Goal: Task Accomplishment & Management: Manage account settings

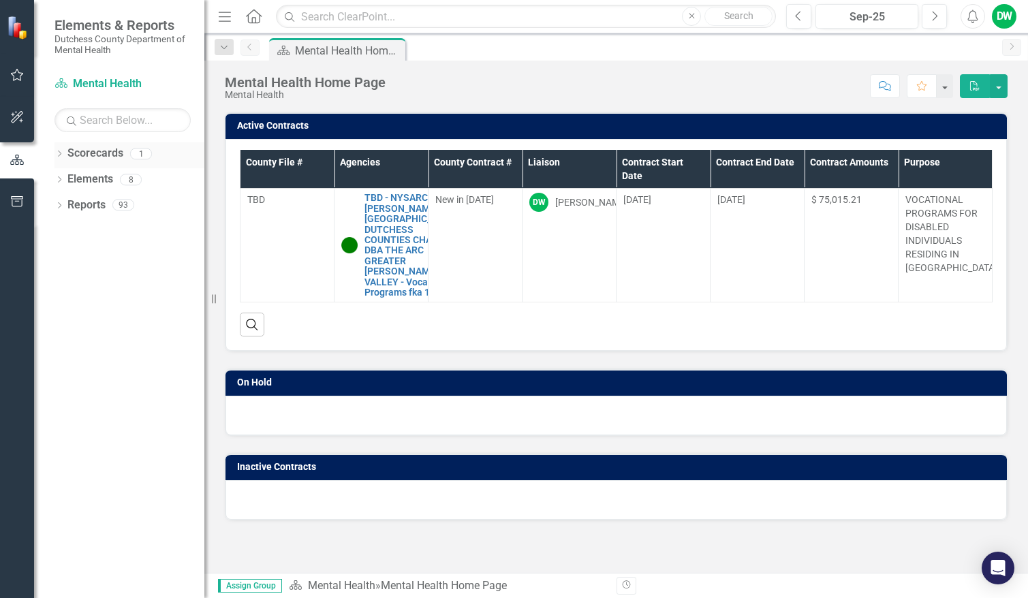
click at [89, 152] on link "Scorecards" at bounding box center [95, 154] width 56 height 16
click at [58, 153] on icon "Dropdown" at bounding box center [59, 154] width 10 height 7
click at [12, 26] on img at bounding box center [19, 28] width 24 height 24
click at [362, 49] on div "Mental Health Home Page" at bounding box center [340, 50] width 90 height 17
click at [999, 88] on button "button" at bounding box center [999, 86] width 18 height 24
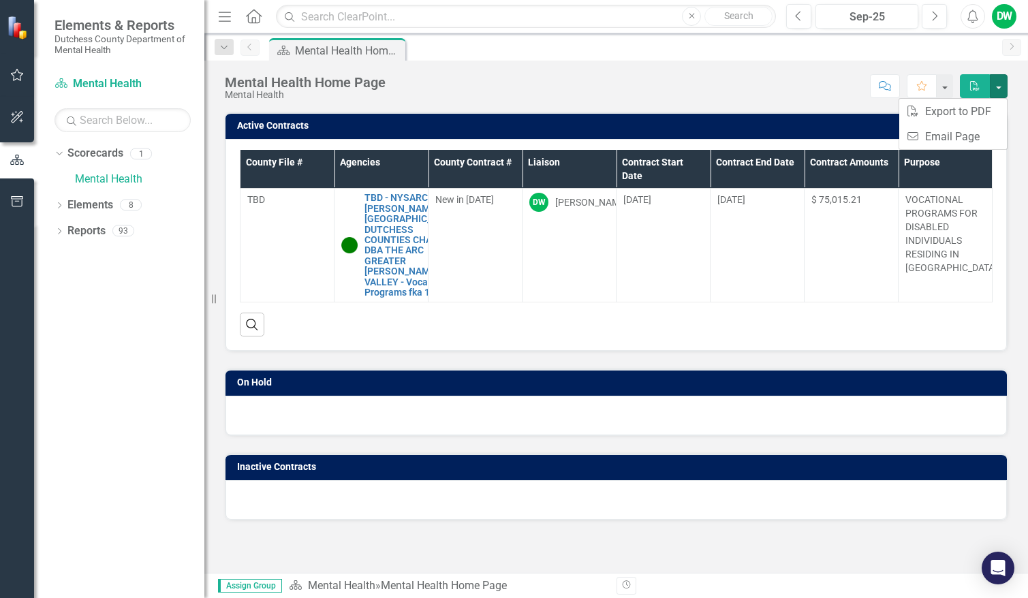
click at [800, 81] on div "Score: N/A Sep-25 Completed Comment Favorite PDF" at bounding box center [699, 85] width 615 height 23
click at [331, 50] on div "Mental Health Home Page" at bounding box center [340, 50] width 90 height 17
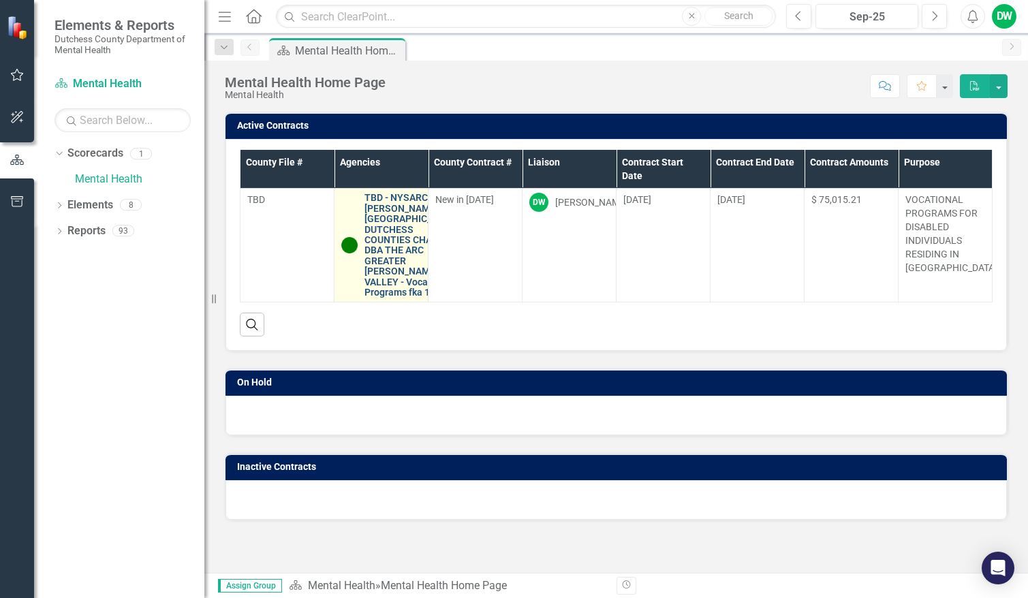
click at [377, 277] on link "TBD - NYSARC, INC., [PERSON_NAME]-[GEOGRAPHIC_DATA]-DUTCHESS COUNTIES CHAPTER D…" at bounding box center [412, 245] width 96 height 105
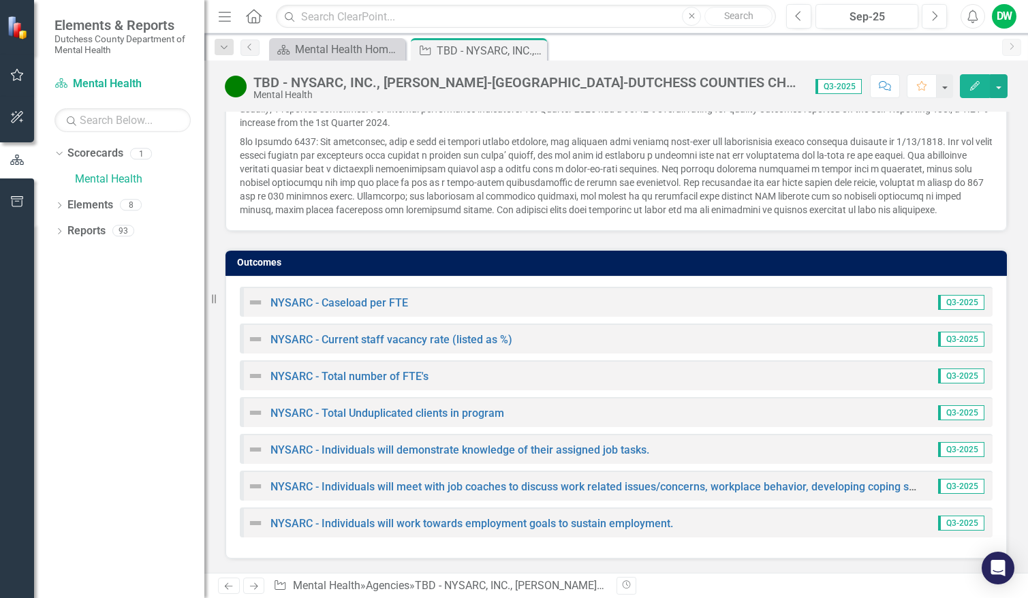
scroll to position [1186, 0]
click at [351, 300] on link "NYSARC - Caseload per FTE" at bounding box center [339, 302] width 138 height 13
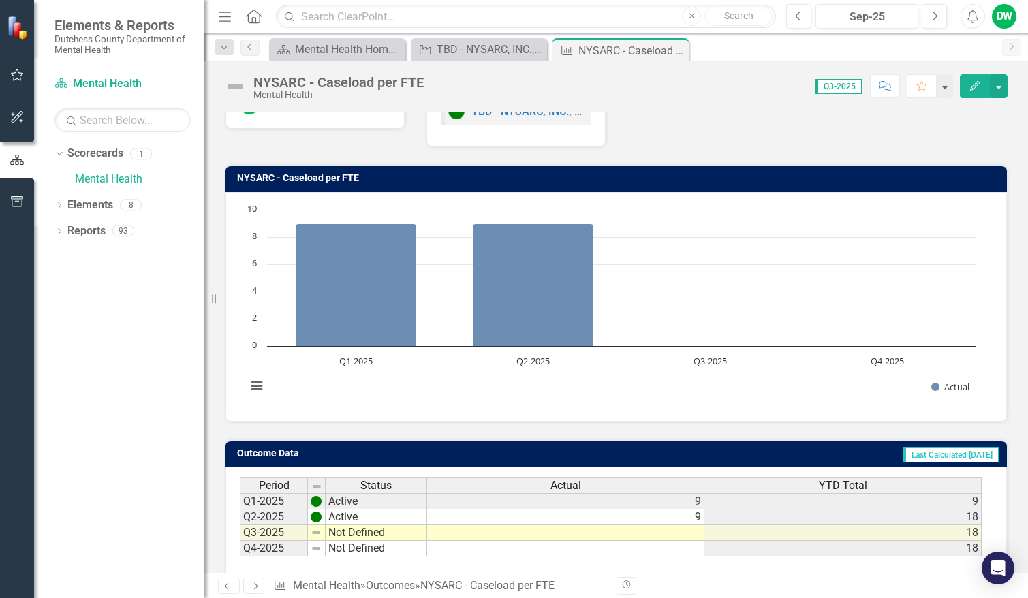
scroll to position [130, 0]
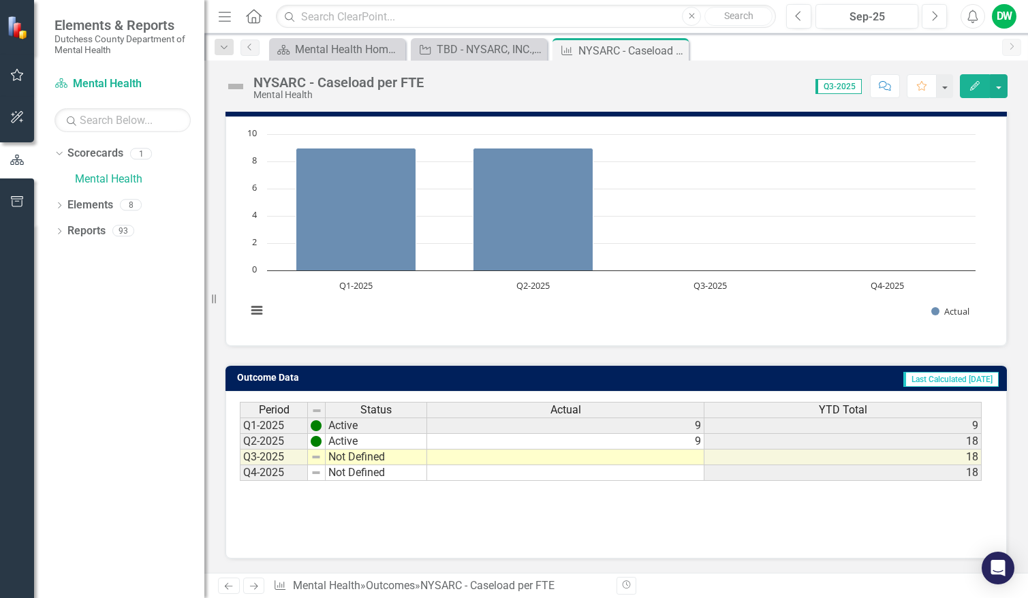
click at [249, 586] on icon "Next" at bounding box center [254, 586] width 12 height 9
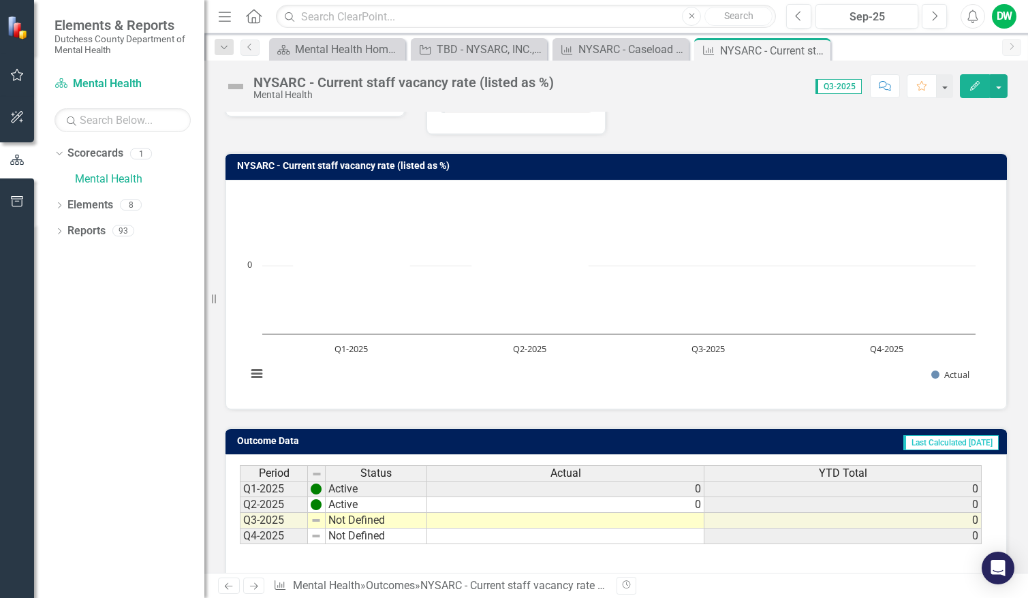
scroll to position [130, 0]
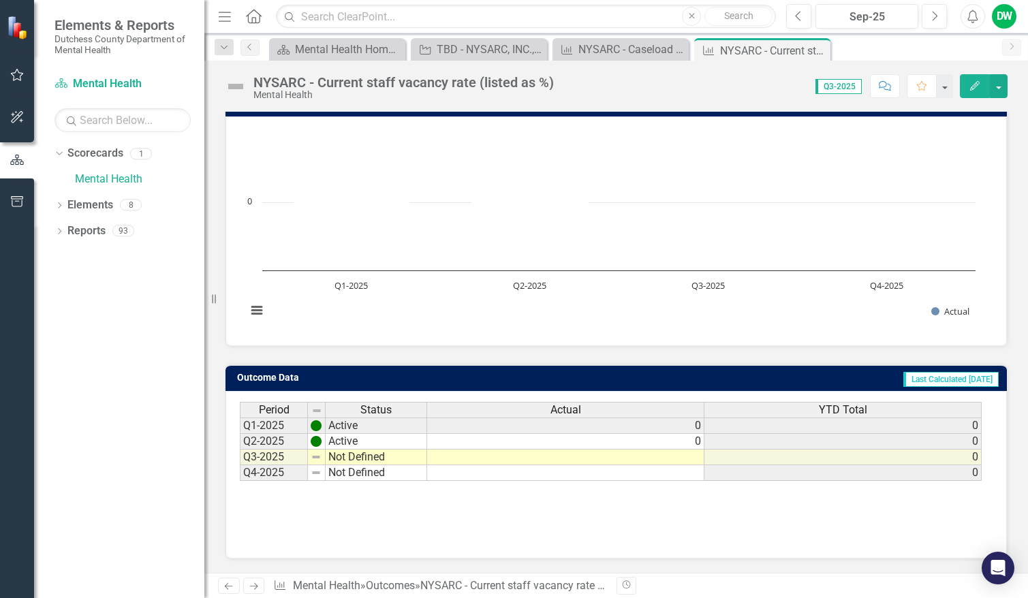
click at [256, 582] on icon "Next" at bounding box center [254, 586] width 12 height 9
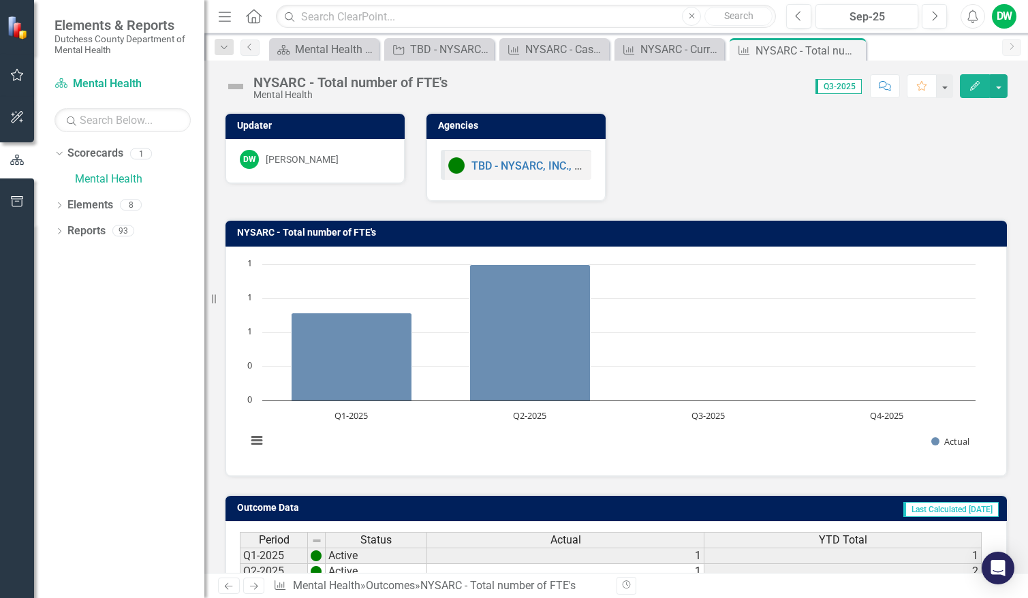
scroll to position [130, 0]
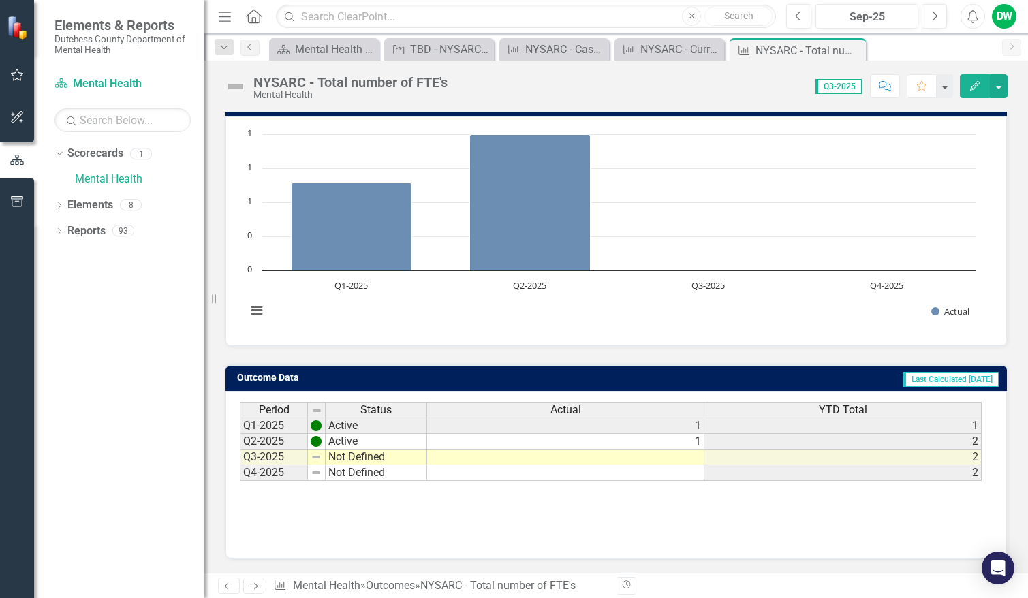
click at [251, 586] on icon "Next" at bounding box center [254, 586] width 12 height 9
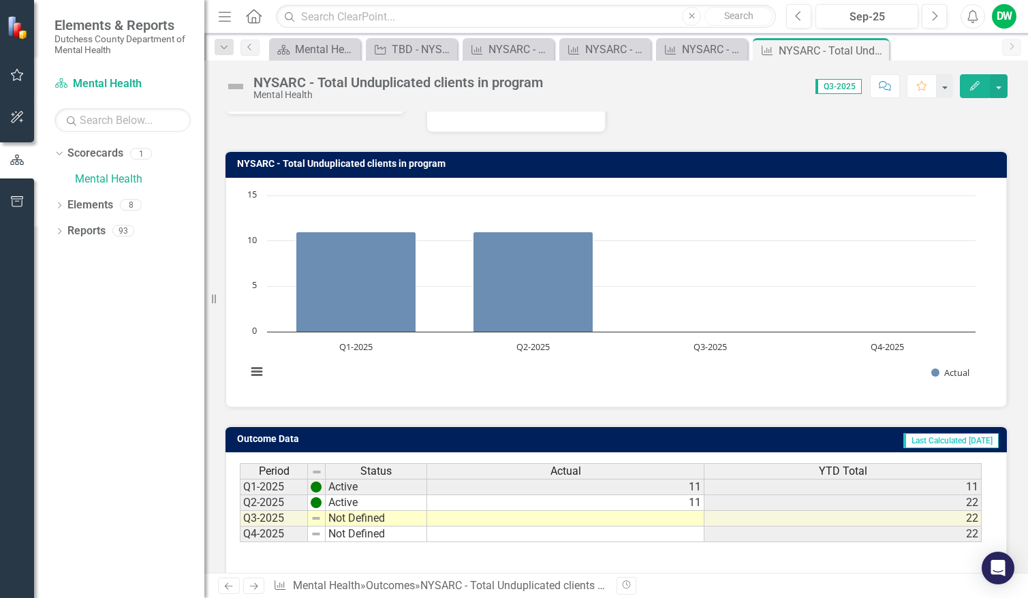
scroll to position [130, 0]
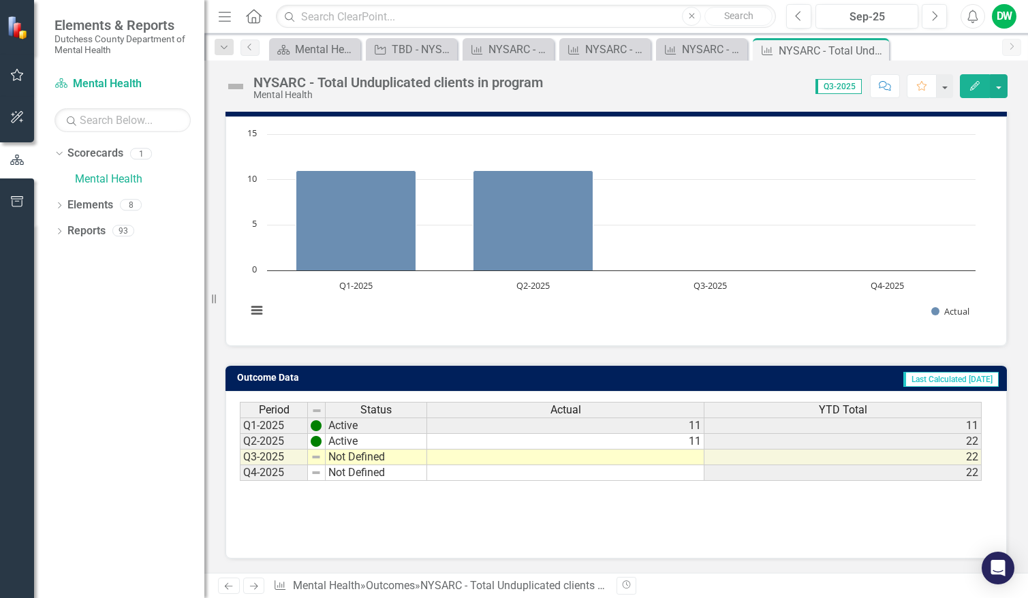
click at [229, 584] on icon "Previous" at bounding box center [229, 586] width 12 height 9
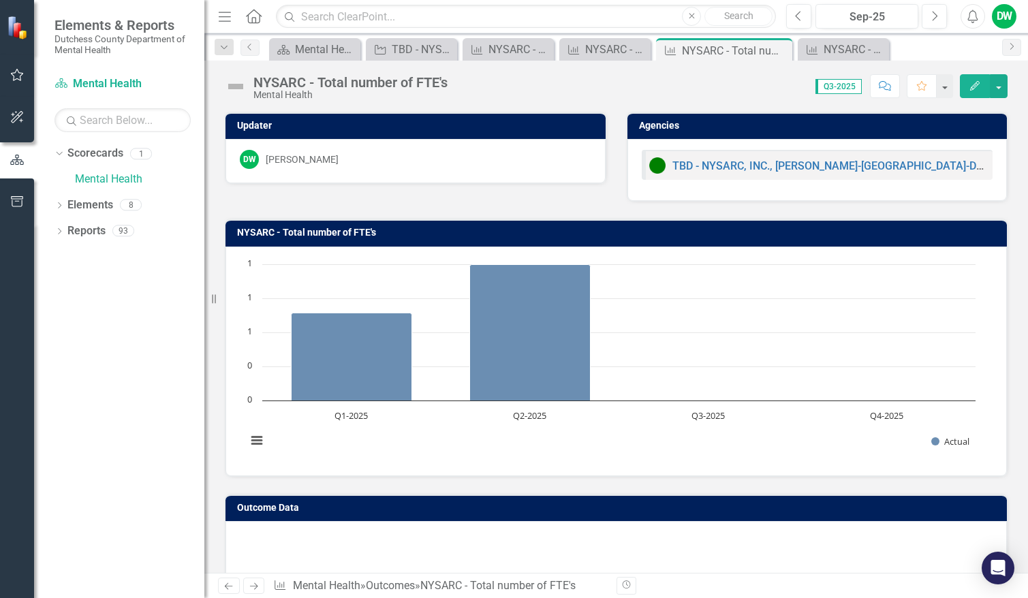
click at [229, 584] on icon "Previous" at bounding box center [229, 586] width 12 height 9
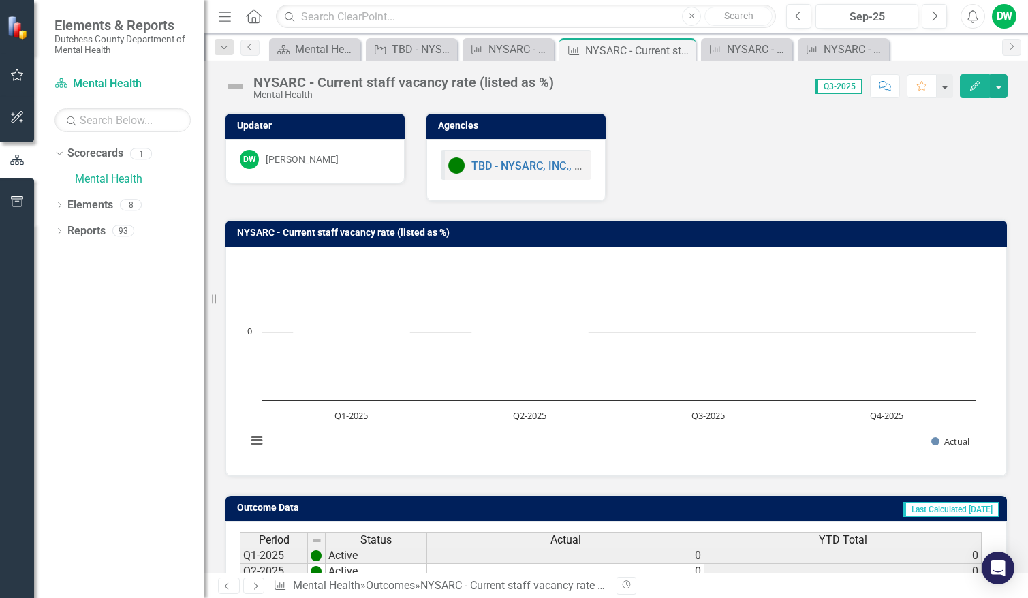
click at [229, 584] on icon "Previous" at bounding box center [229, 586] width 12 height 9
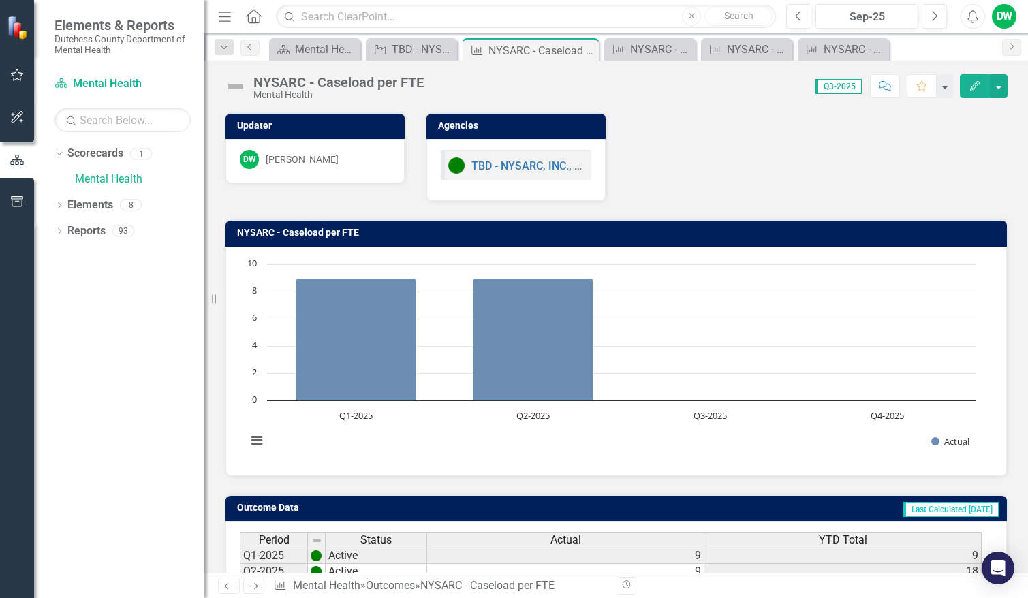
click at [229, 584] on icon "Previous" at bounding box center [229, 586] width 12 height 9
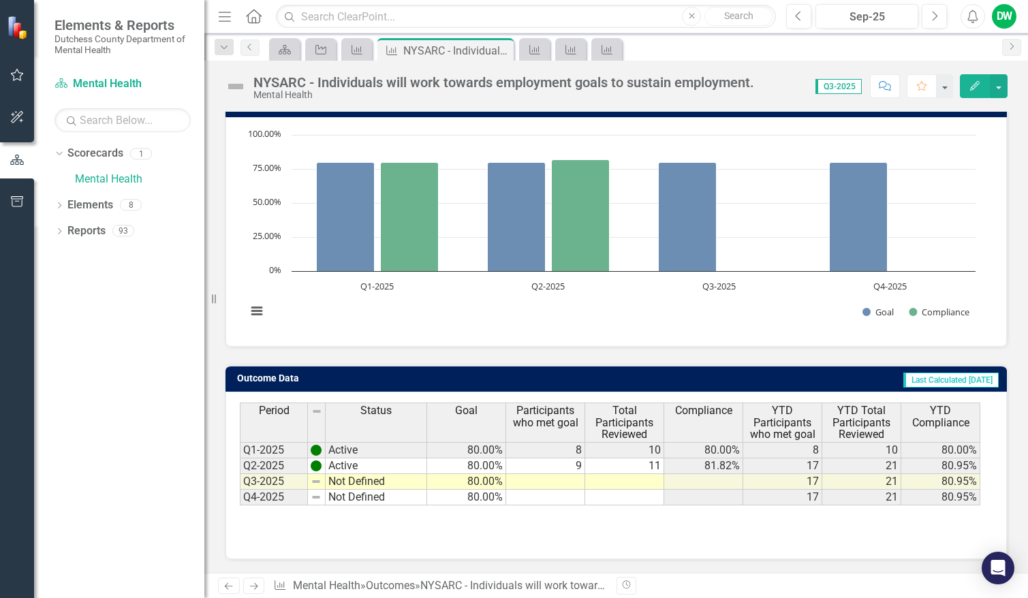
scroll to position [130, 0]
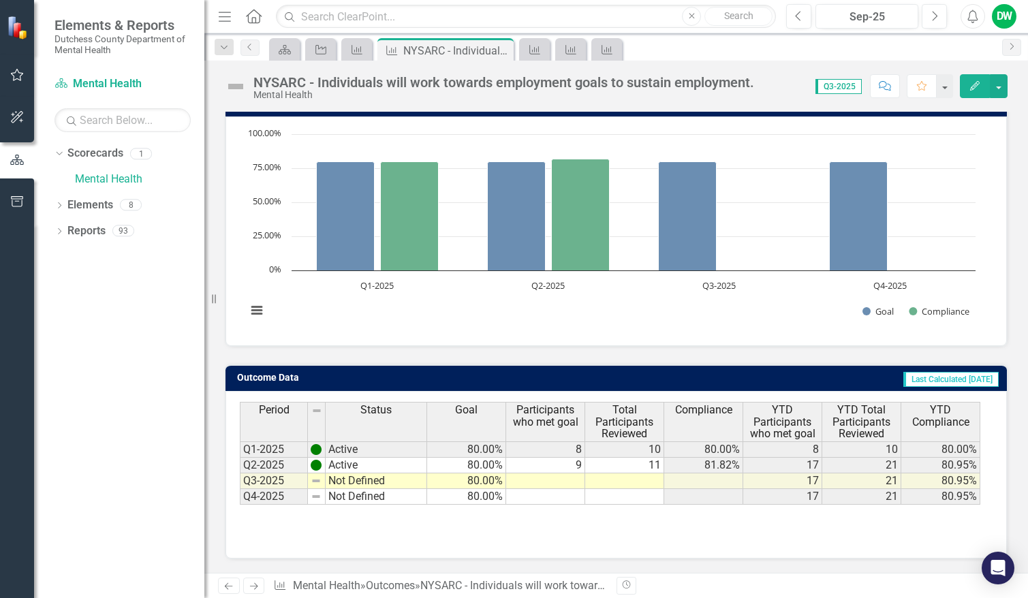
click at [223, 582] on icon "Previous" at bounding box center [229, 586] width 12 height 9
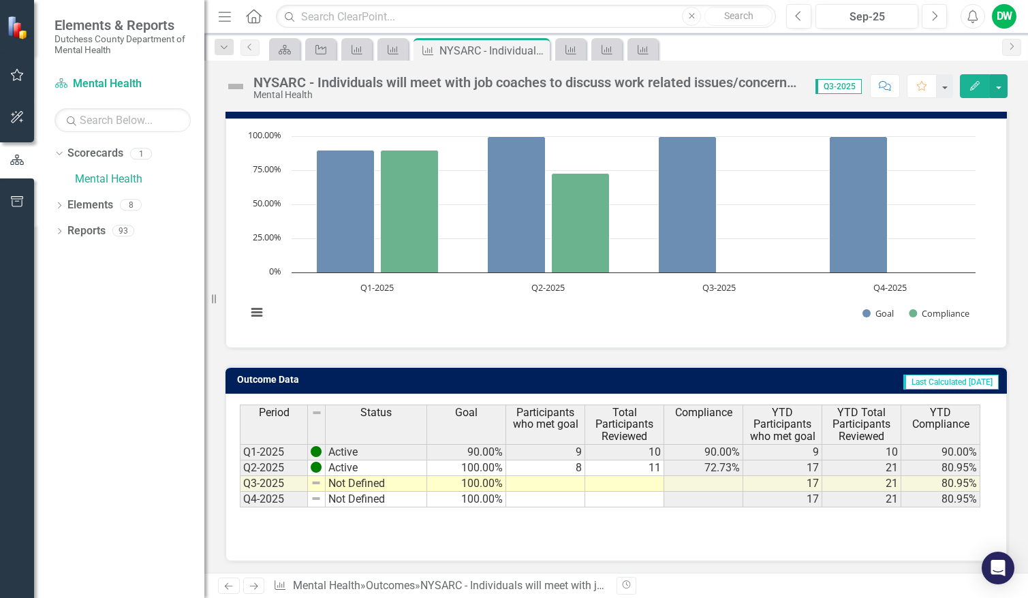
scroll to position [141, 0]
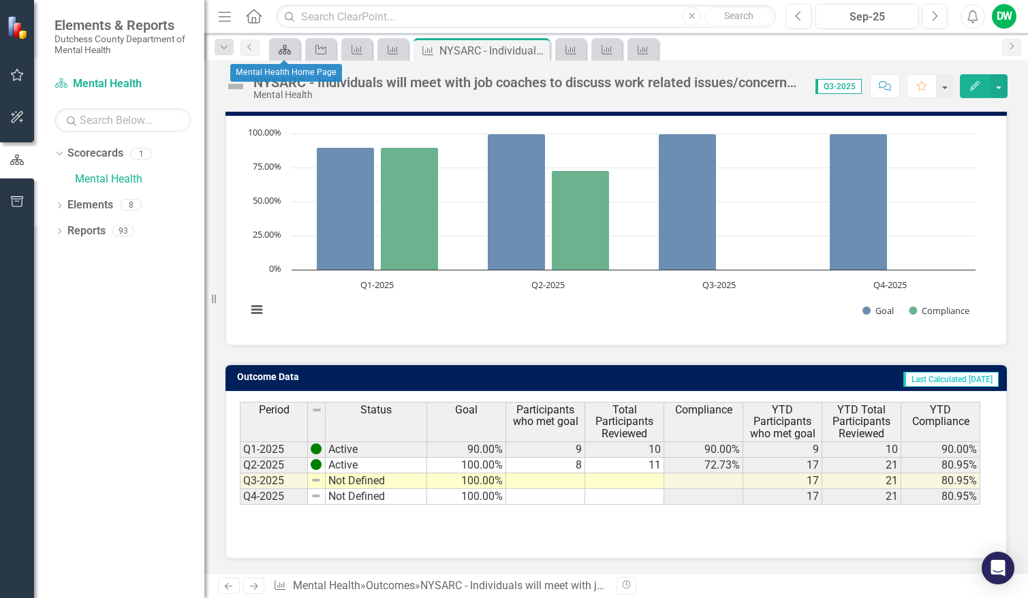
click at [275, 48] on div "Scorecard" at bounding box center [281, 49] width 19 height 17
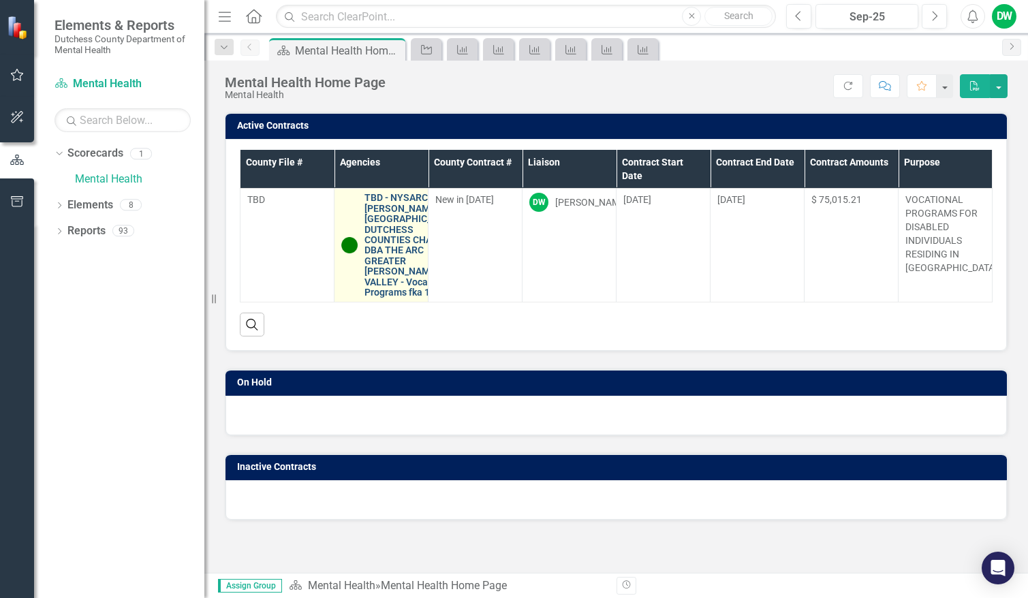
click at [392, 269] on link "TBD - NYSARC, INC., [PERSON_NAME]-[GEOGRAPHIC_DATA]-DUTCHESS COUNTIES CHAPTER D…" at bounding box center [412, 245] width 96 height 105
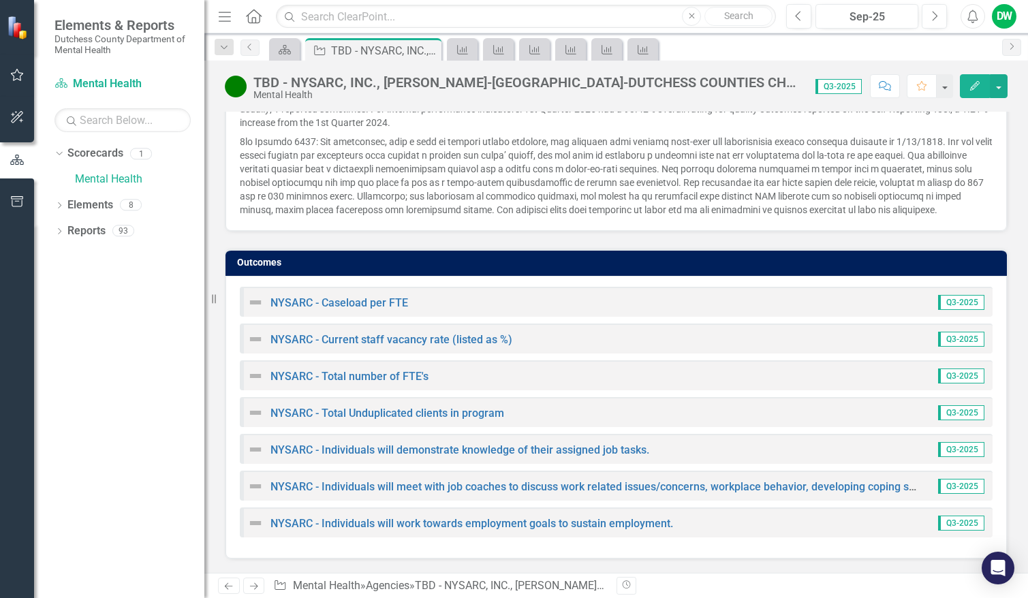
scroll to position [1186, 0]
click at [334, 304] on link "NYSARC - Caseload per FTE" at bounding box center [339, 302] width 138 height 13
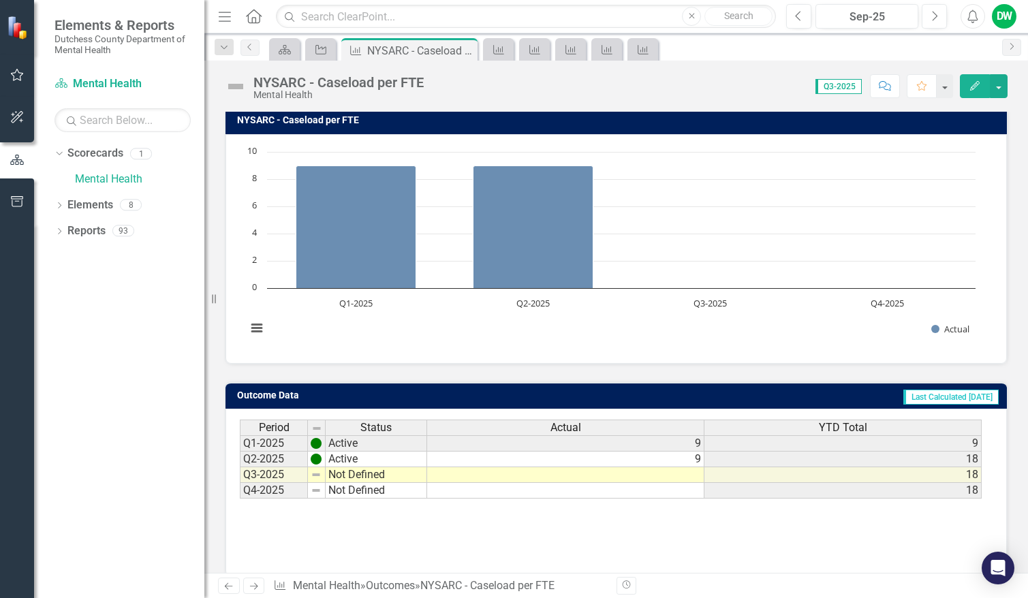
scroll to position [130, 0]
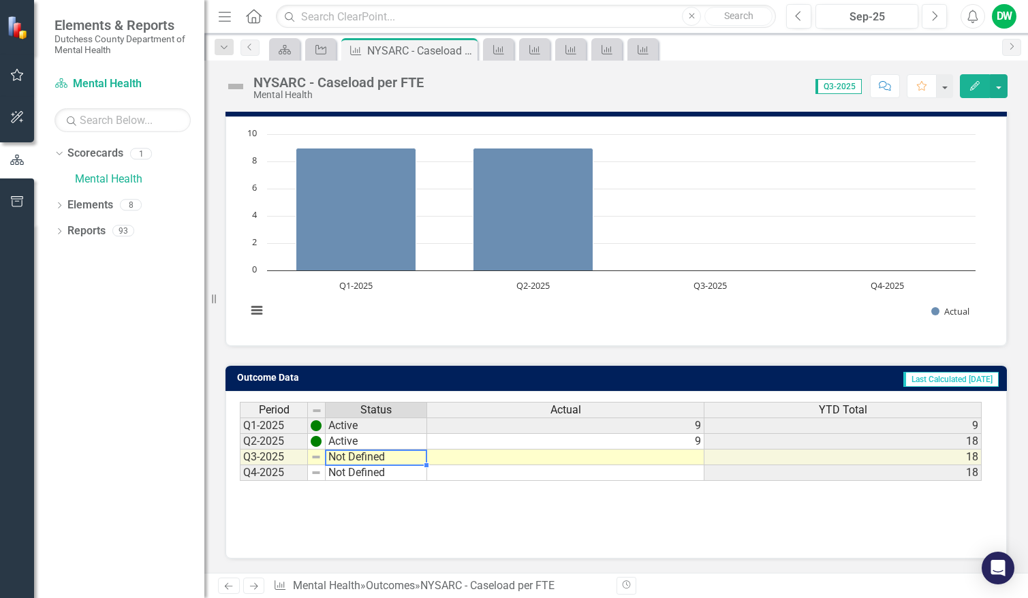
click at [341, 461] on td "Not Defined" at bounding box center [376, 457] width 101 height 16
click at [400, 458] on td "Not Defined" at bounding box center [376, 457] width 101 height 16
click at [318, 458] on img at bounding box center [316, 457] width 11 height 11
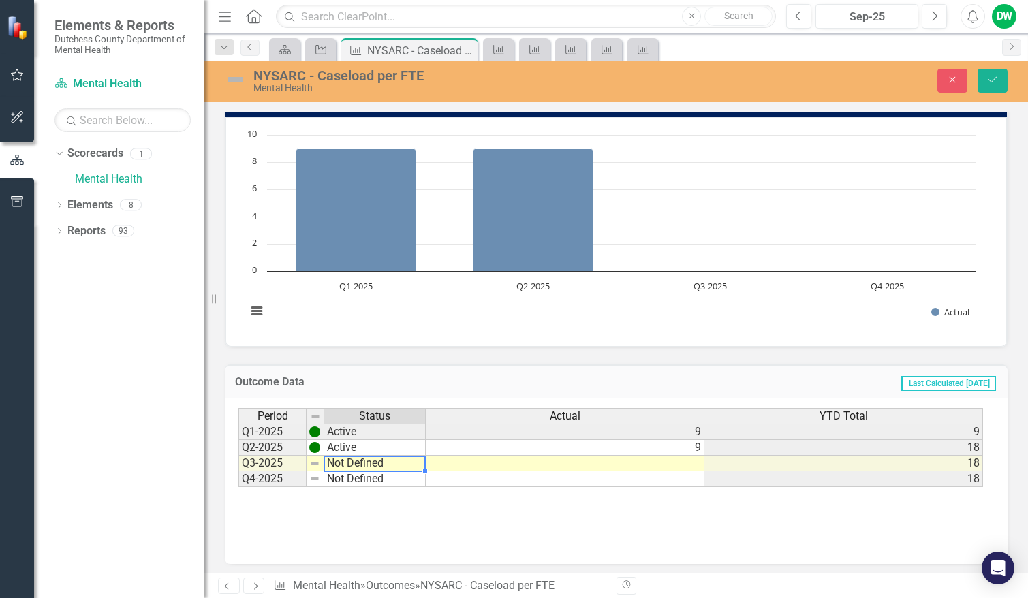
click at [238, 456] on div "Period Status Q1-2025 Active Q2-2025 Active Q3-2025 Not Defined Q4-2025 Not Def…" at bounding box center [238, 447] width 0 height 79
click at [369, 465] on td "Not Defined" at bounding box center [374, 464] width 101 height 16
type textarea "Not Defined"
click at [415, 525] on div "Period Status Actual YTD Total Q1-2025 Active 9 9 Q2-2025 Active 9 18 Q3-2025 N…" at bounding box center [615, 476] width 755 height 136
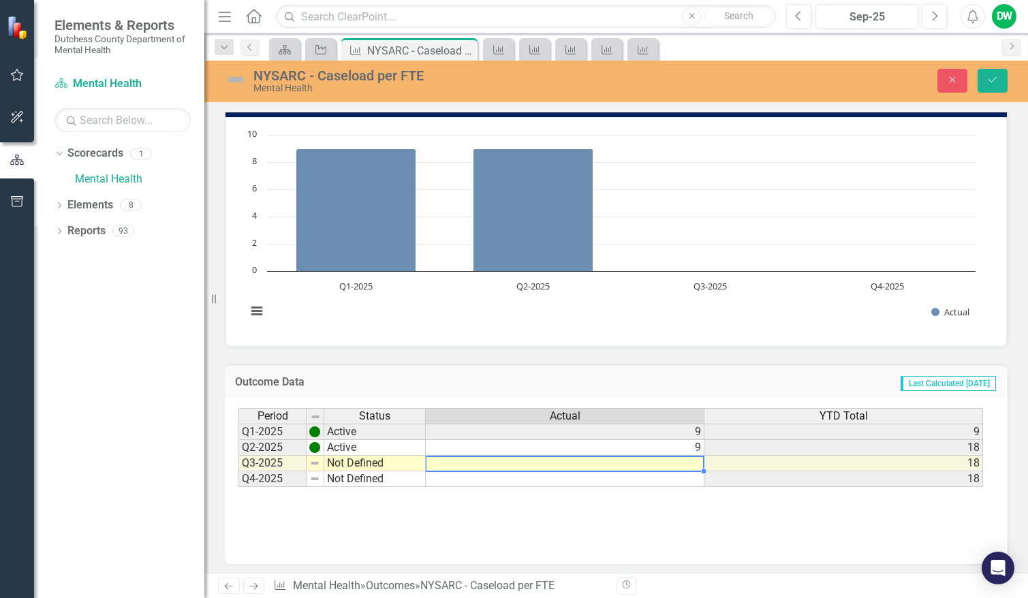
click at [619, 466] on td at bounding box center [565, 464] width 279 height 16
click at [663, 463] on td at bounding box center [565, 464] width 279 height 16
type textarea "9"
click at [562, 521] on div "Period Status Actual YTD Total Q1-2025 Active 9 9 Q2-2025 Active 9 18 Q3-2025 N…" at bounding box center [615, 476] width 755 height 136
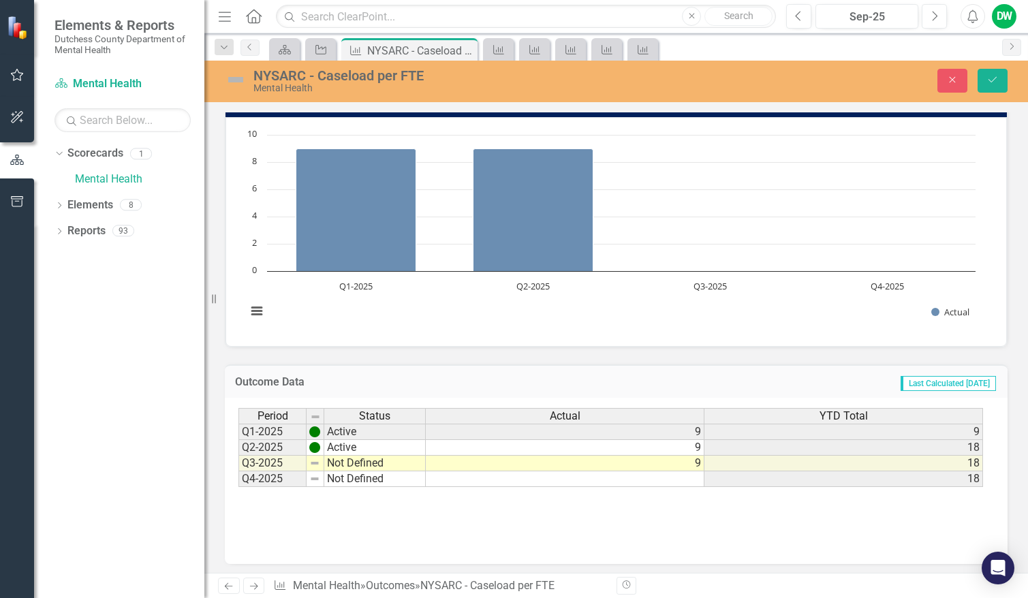
click at [343, 463] on td "Not Defined" at bounding box center [374, 464] width 101 height 16
click at [326, 462] on td "Not Defined" at bounding box center [374, 464] width 101 height 16
click at [319, 463] on img at bounding box center [314, 463] width 11 height 11
click at [271, 463] on td "Q3-2025" at bounding box center [272, 464] width 68 height 16
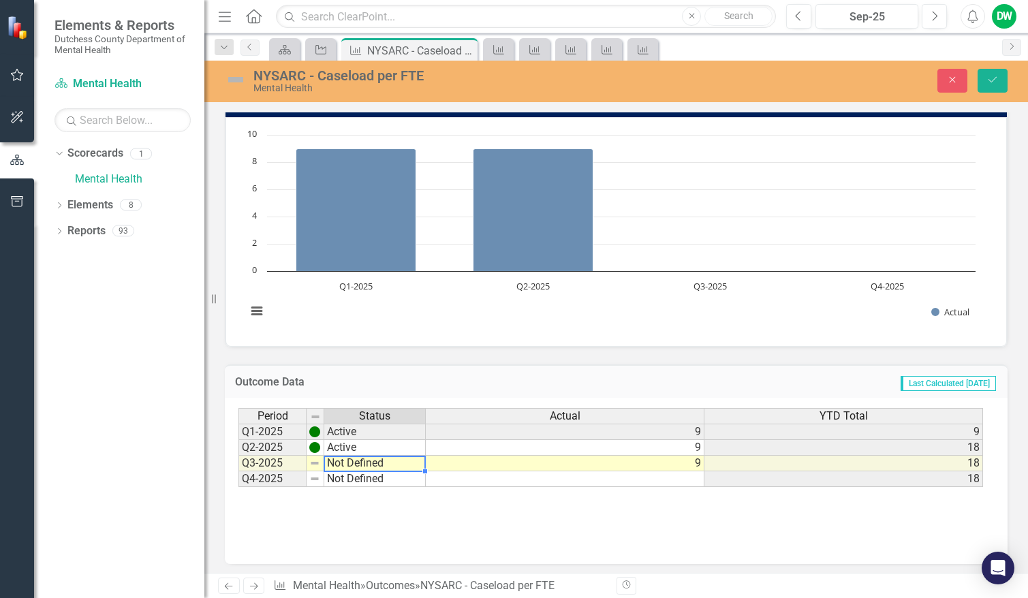
click at [358, 468] on td "Not Defined" at bounding box center [374, 464] width 101 height 16
click at [238, 471] on div "Period Status Actual YTD Total Q1-2025 Active 9 9 Q2-2025 Active 9 18 Q3-2025 N…" at bounding box center [238, 447] width 0 height 79
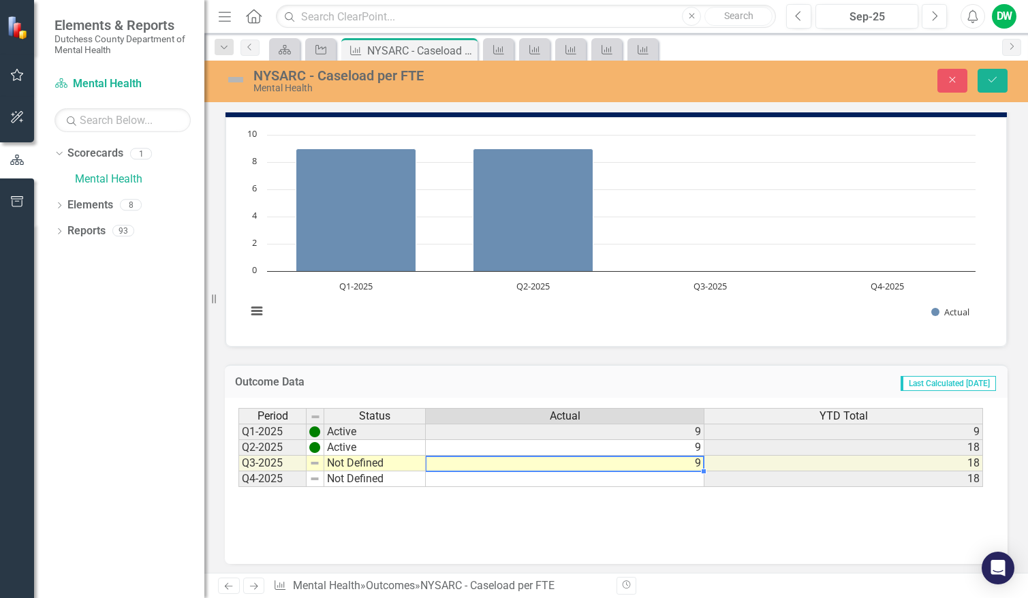
click at [392, 467] on td "Not Defined" at bounding box center [374, 464] width 101 height 16
click at [611, 467] on td "9" at bounding box center [565, 464] width 279 height 16
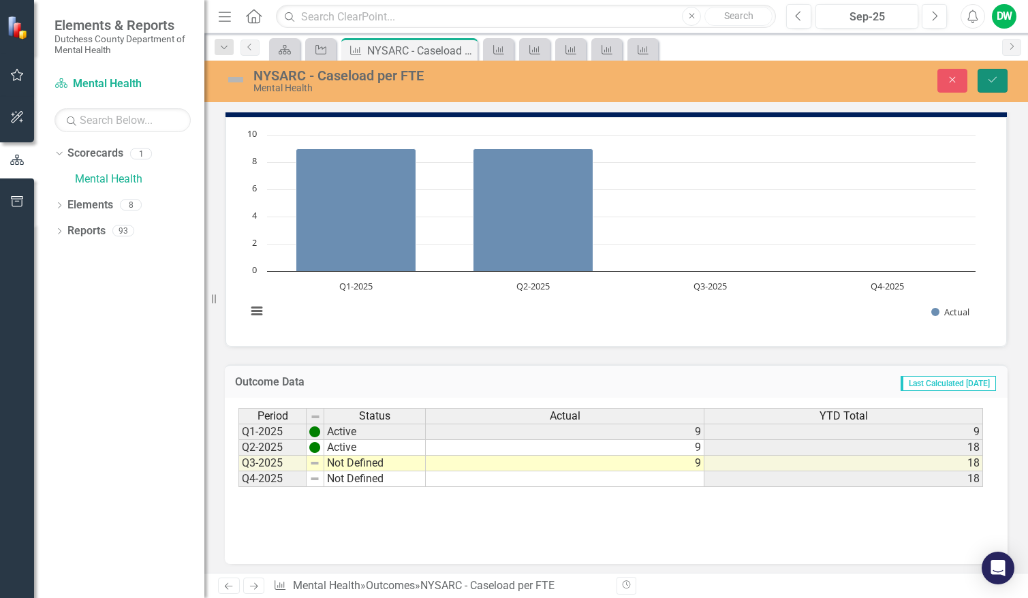
click at [998, 78] on button "Save" at bounding box center [992, 81] width 30 height 24
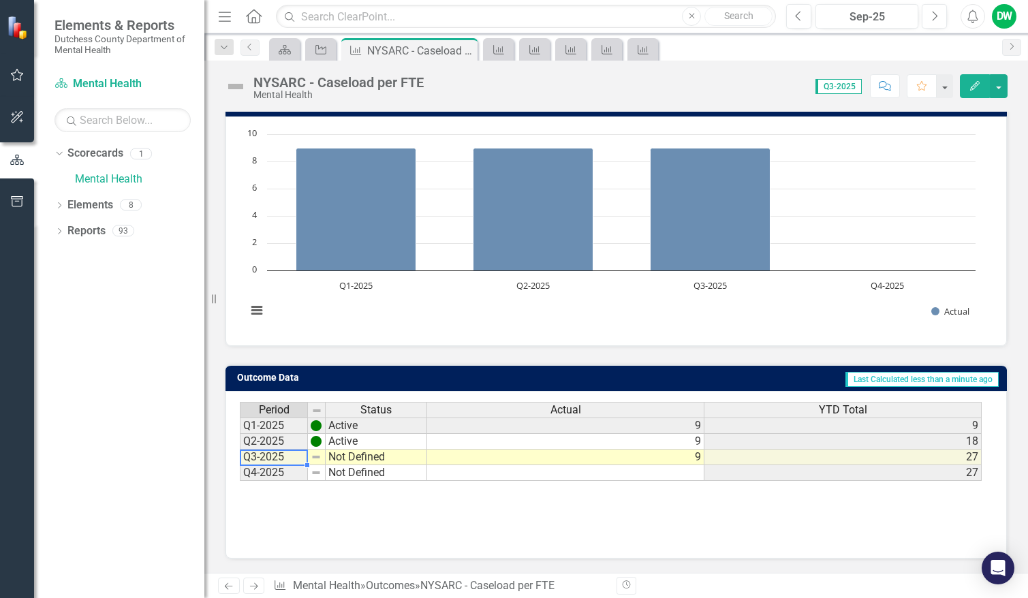
click at [289, 454] on td "Q3-2025" at bounding box center [274, 457] width 68 height 16
click at [428, 519] on div "Period Status Actual YTD Total Q1-2025 Active 9 9 Q2-2025 Active 9 18 Q3-2025 N…" at bounding box center [616, 470] width 753 height 136
click at [341, 458] on td "Not Defined" at bounding box center [376, 457] width 101 height 16
click at [310, 458] on td at bounding box center [317, 457] width 18 height 16
click at [311, 458] on img at bounding box center [316, 457] width 11 height 11
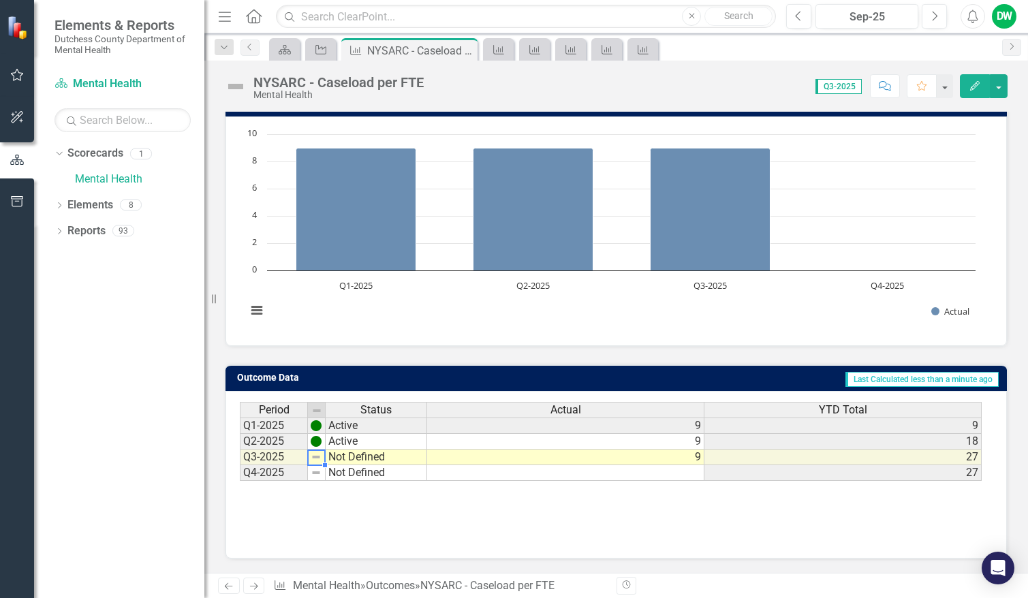
click at [311, 458] on img at bounding box center [316, 457] width 11 height 11
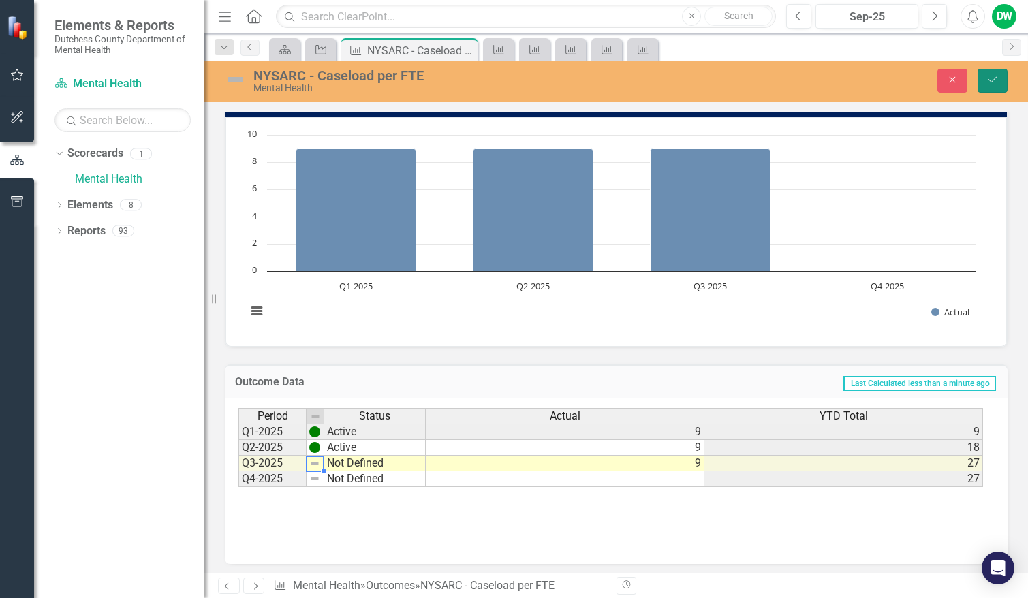
click at [989, 82] on icon "Save" at bounding box center [992, 80] width 12 height 10
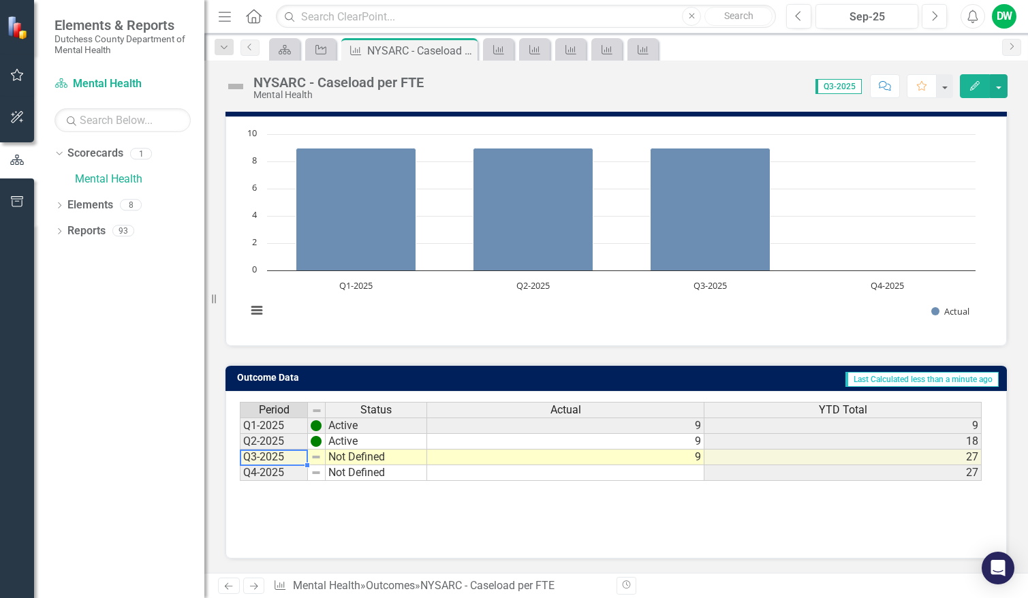
click at [274, 457] on td "Q3-2025" at bounding box center [274, 457] width 68 height 16
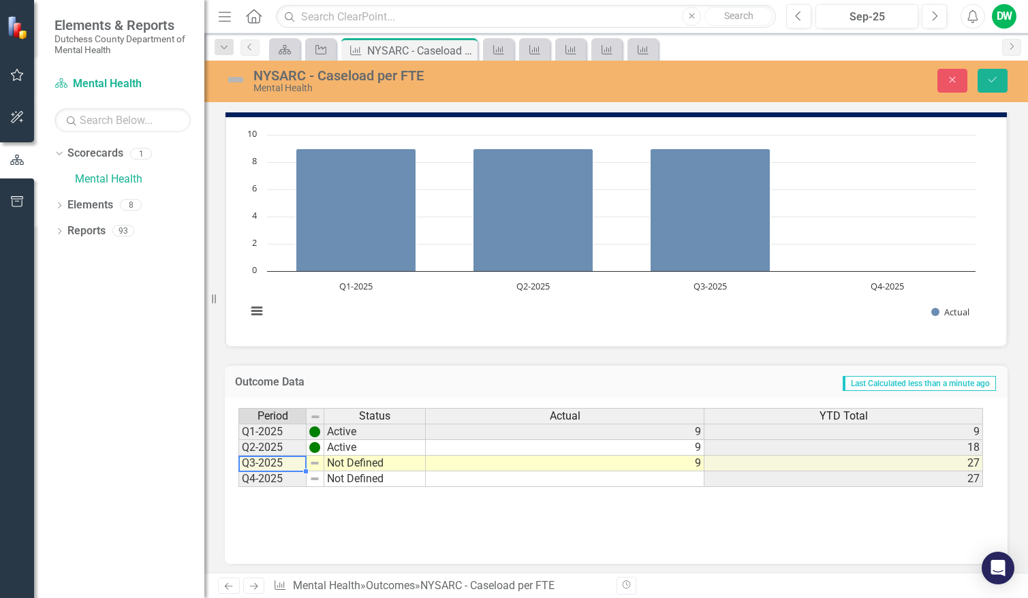
click at [277, 466] on td "Q3-2025" at bounding box center [272, 464] width 68 height 16
click at [315, 464] on img at bounding box center [314, 463] width 11 height 11
click at [280, 466] on td "Q3-2025" at bounding box center [272, 464] width 68 height 16
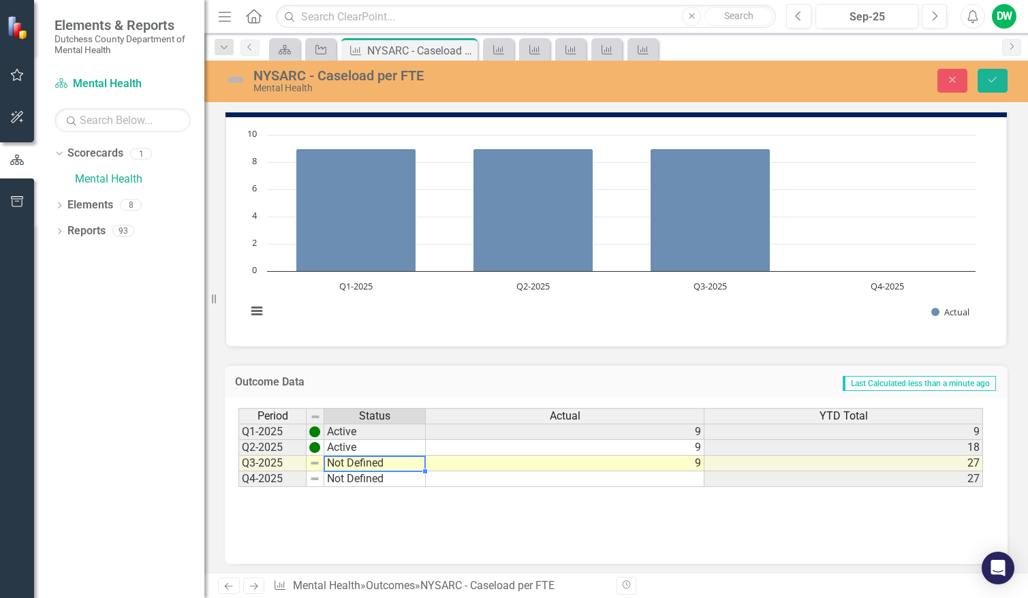
click at [238, 470] on div "Period Status Q1-2025 Active Q2-2025 Active Q3-2025 Not Defined Q4-2025 Not Def…" at bounding box center [238, 447] width 0 height 79
click at [379, 467] on td "Not Defined" at bounding box center [374, 464] width 101 height 16
click at [395, 467] on textarea "Not Defined" at bounding box center [374, 464] width 102 height 16
click at [403, 506] on div "Period Status Actual YTD Total Q1-2025 Active 9 9 Q2-2025 Active 9 18 Q3-2025 N…" at bounding box center [615, 476] width 755 height 136
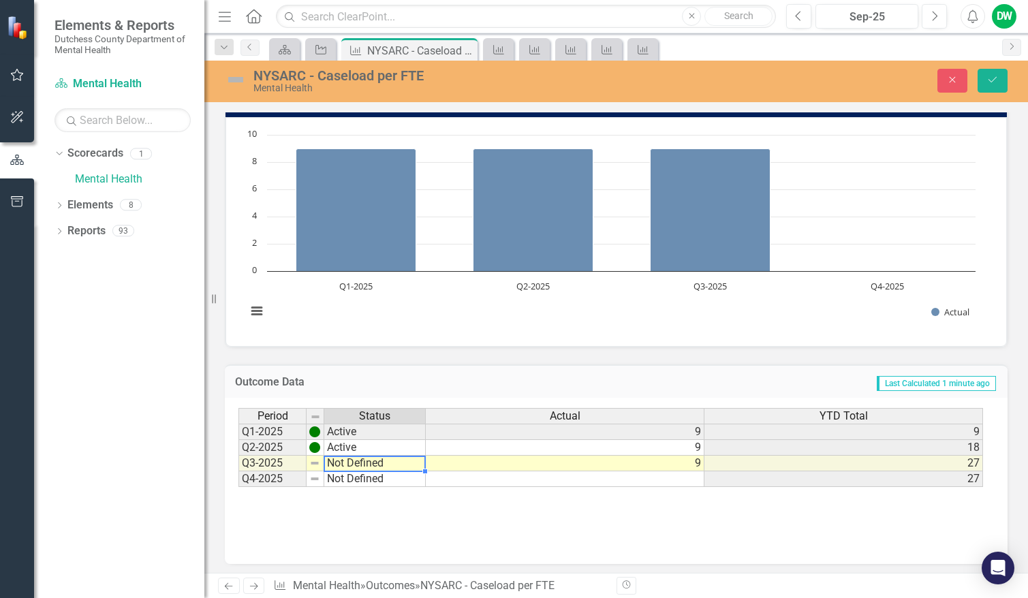
click at [397, 466] on td "Not Defined" at bounding box center [374, 464] width 101 height 16
drag, startPoint x: 383, startPoint y: 520, endPoint x: 387, endPoint y: 507, distance: 14.0
click at [385, 516] on div "Period Status Actual YTD Total Q1-2025 Active 9 9 Q2-2025 Active 9 18 Q3-2025 N…" at bounding box center [615, 476] width 755 height 136
click at [388, 462] on td "Not Defined" at bounding box center [374, 464] width 101 height 16
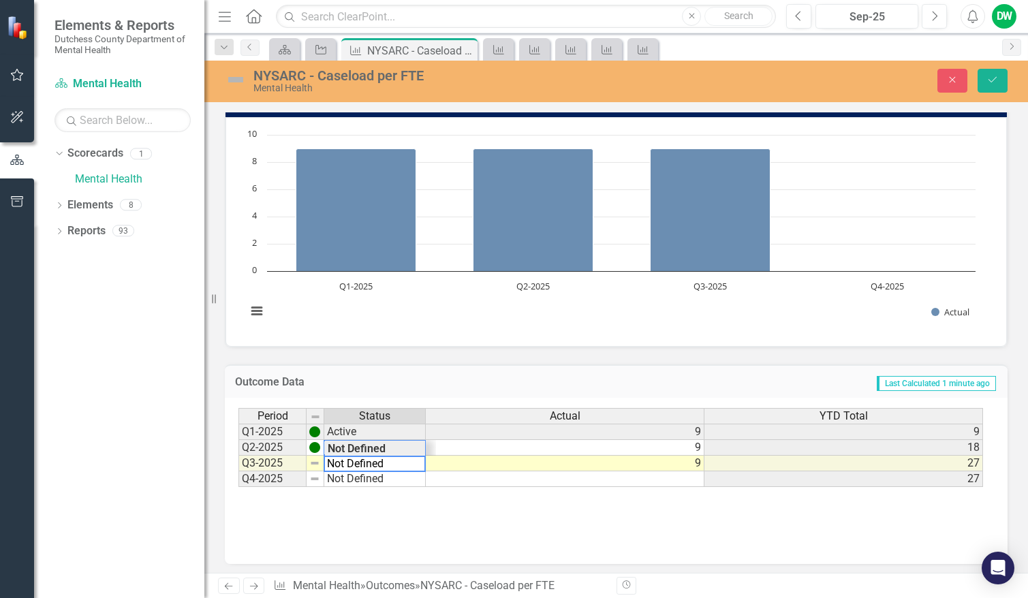
click at [407, 519] on div "Period Status Actual YTD Total Q1-2025 Active 9 9 Q2-2025 Active 9 18 Q3-2025 N…" at bounding box center [615, 476] width 755 height 136
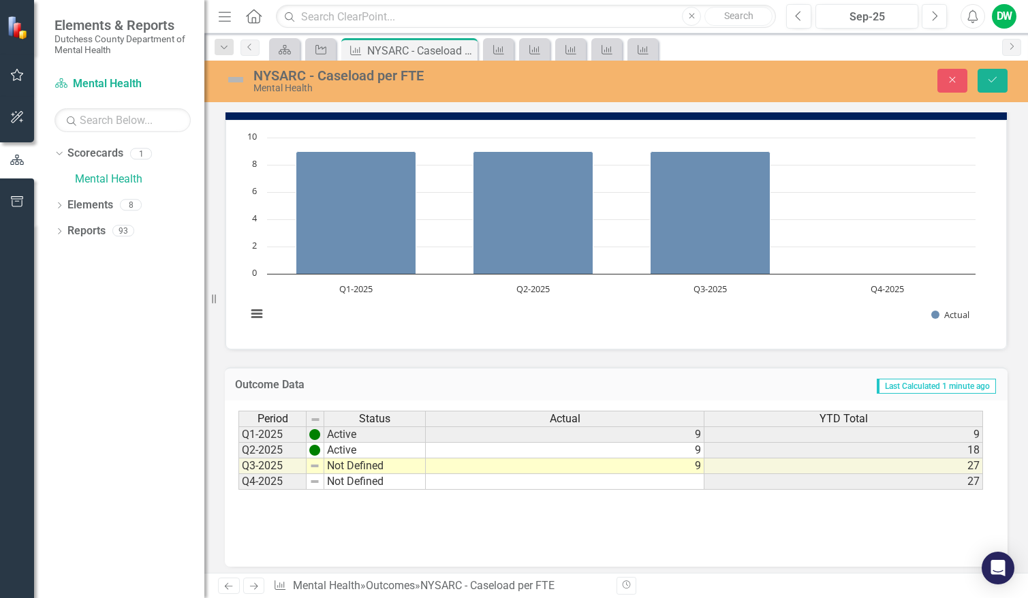
scroll to position [134, 0]
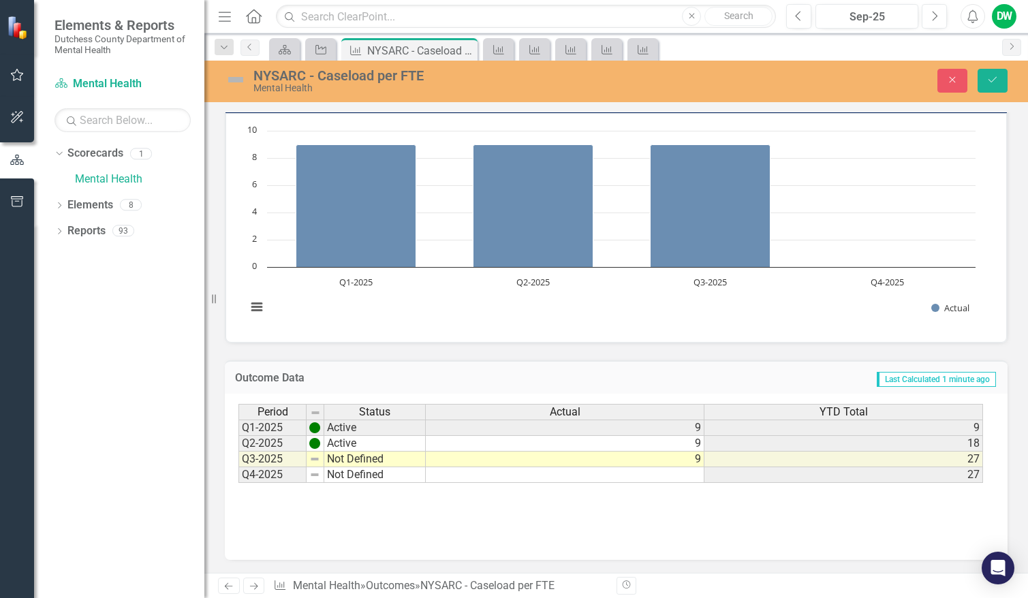
click at [361, 455] on td "Not Defined" at bounding box center [374, 460] width 101 height 16
click at [255, 586] on icon "Next" at bounding box center [254, 586] width 12 height 9
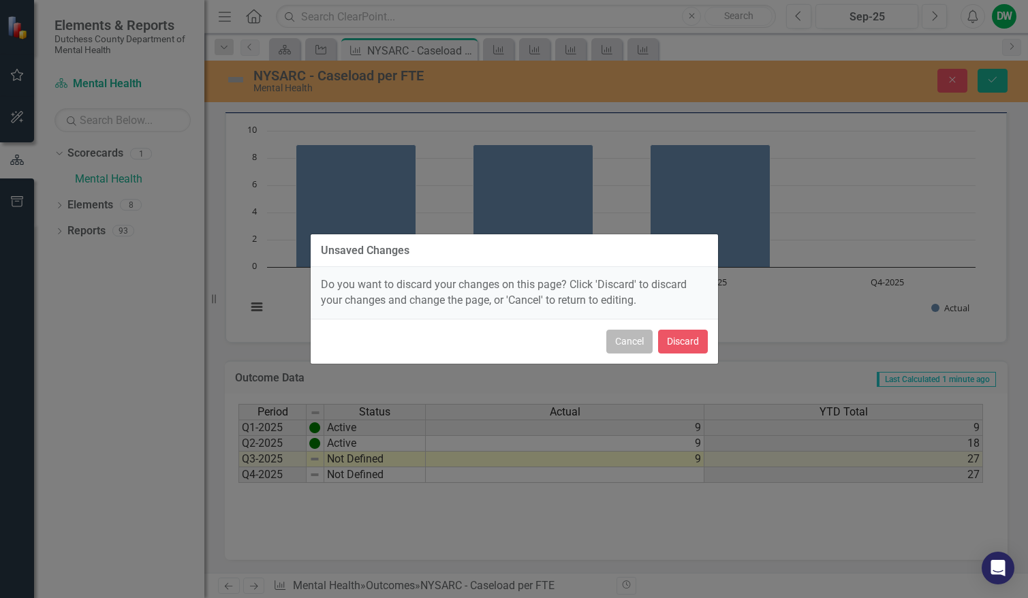
click at [626, 340] on button "Cancel" at bounding box center [629, 342] width 46 height 24
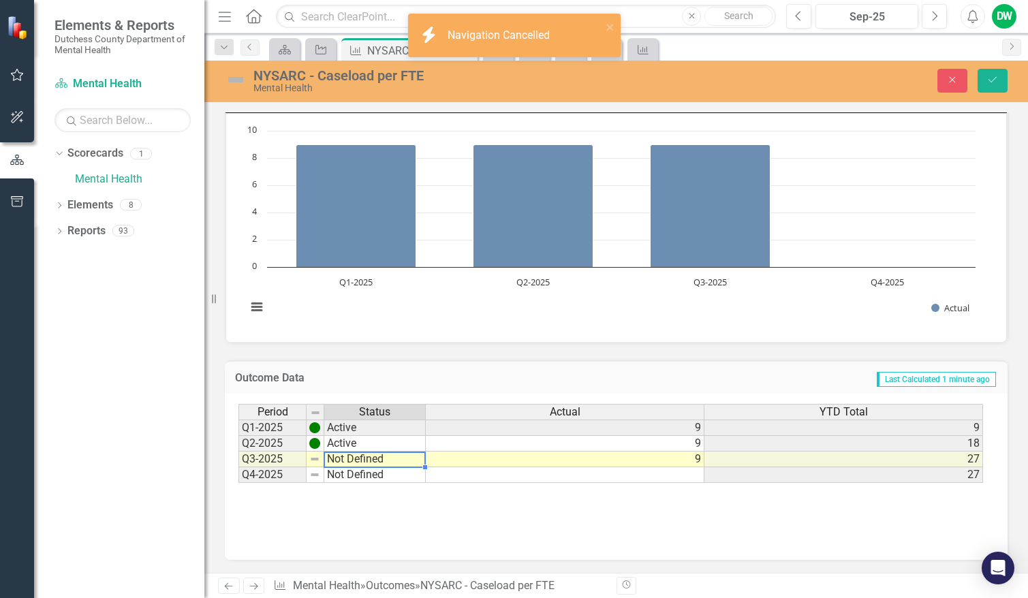
click at [400, 456] on td "Not Defined" at bounding box center [374, 460] width 101 height 16
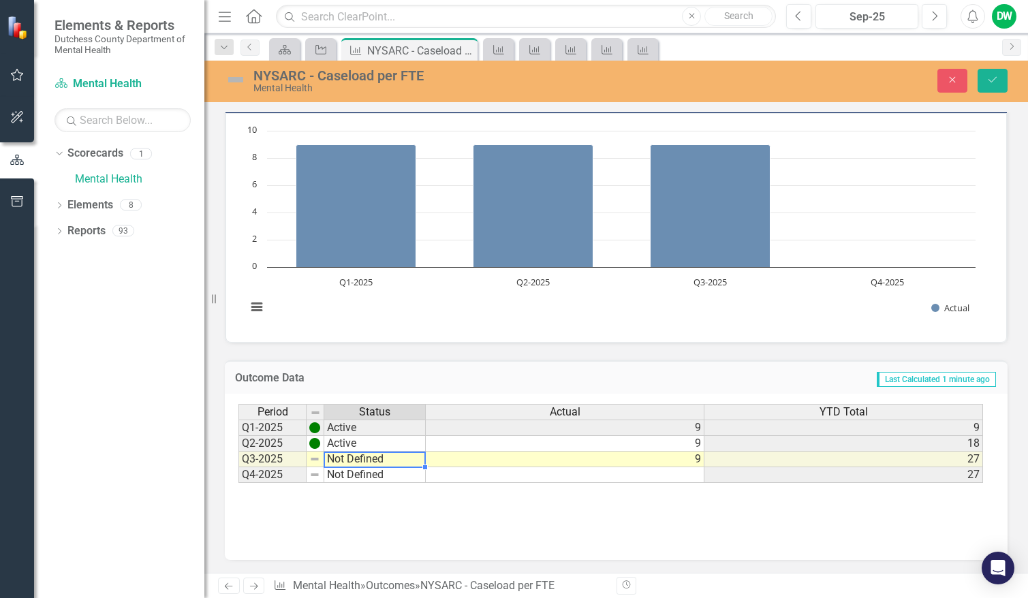
click at [397, 456] on td "Not Defined" at bounding box center [374, 460] width 101 height 16
click at [398, 457] on td "Not Defined" at bounding box center [374, 460] width 101 height 16
click at [396, 459] on td "Not Defined" at bounding box center [374, 460] width 101 height 16
type textarea "N"
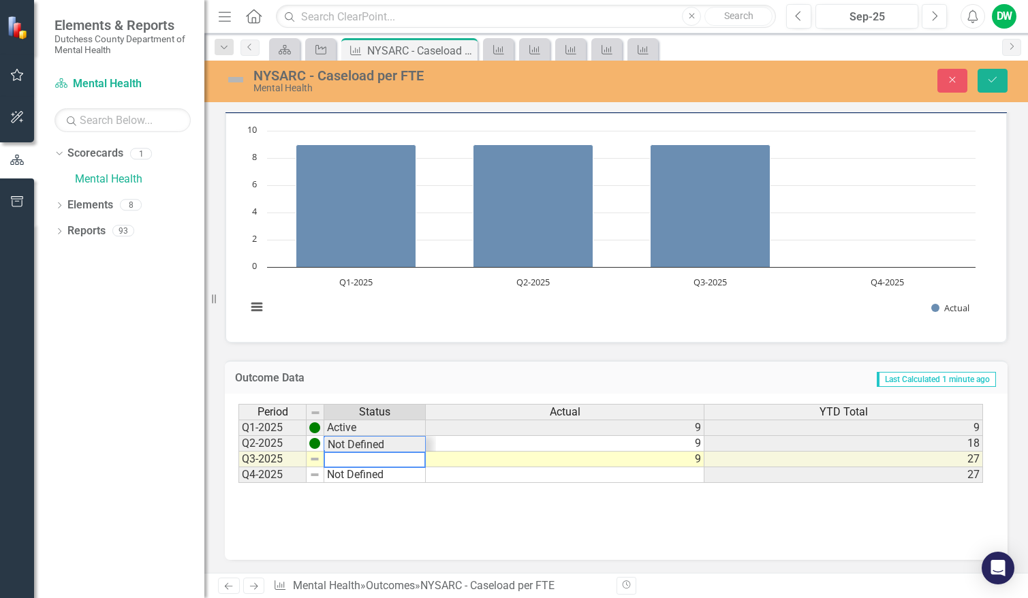
type textarea "Not Defined"
click at [439, 541] on div "Period Status Actual YTD Total Q1-2025 Active 9 9 Q2-2025 Active 9 18 Q3-2025 N…" at bounding box center [616, 477] width 783 height 166
click at [373, 456] on td "Not Defined" at bounding box center [374, 460] width 101 height 16
click at [994, 84] on icon "Save" at bounding box center [992, 80] width 12 height 10
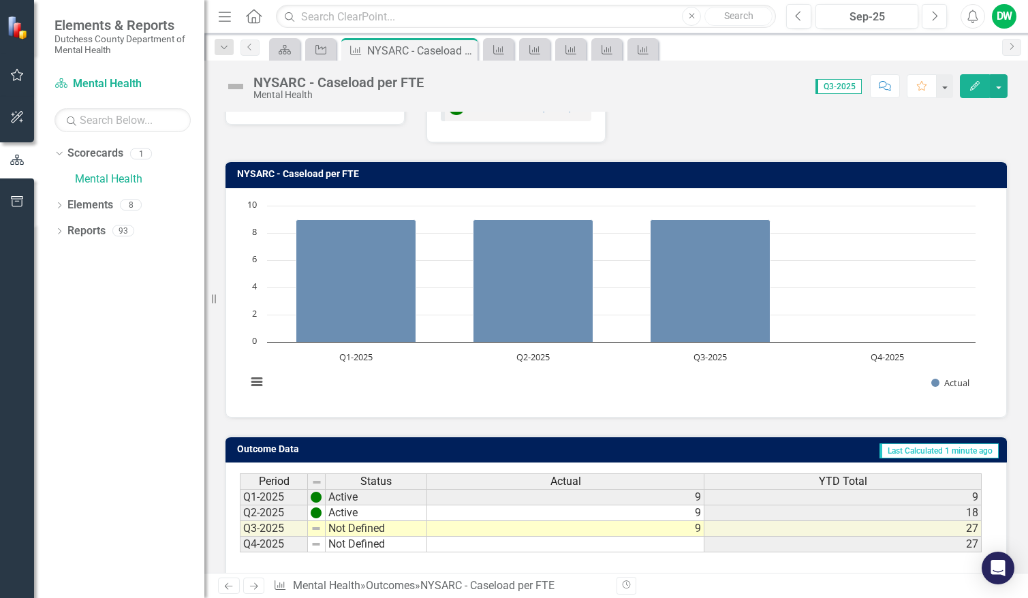
scroll to position [130, 0]
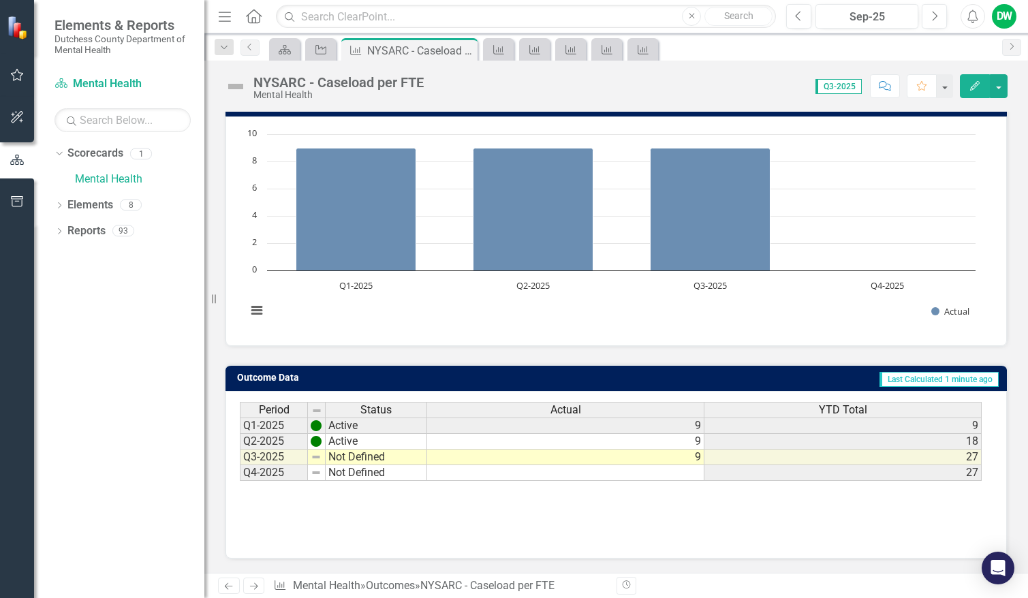
click at [255, 587] on icon "Next" at bounding box center [254, 586] width 12 height 9
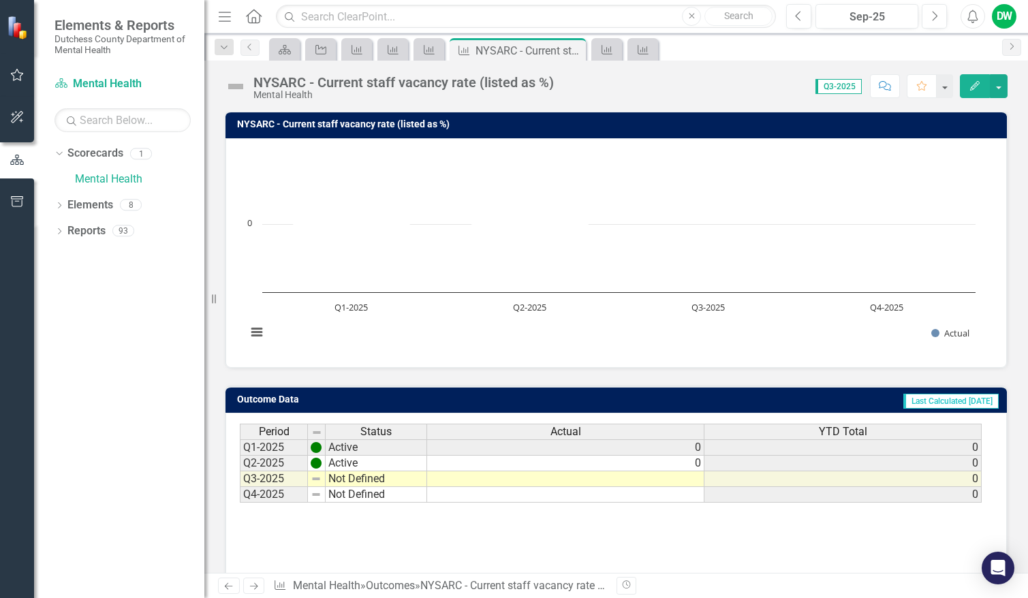
scroll to position [130, 0]
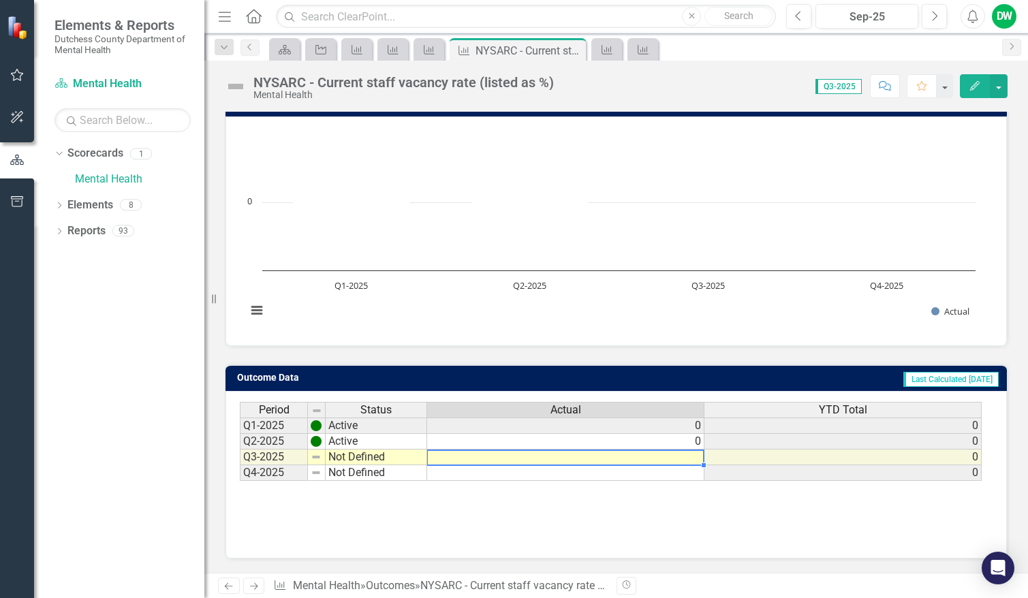
click at [671, 459] on td at bounding box center [565, 457] width 277 height 16
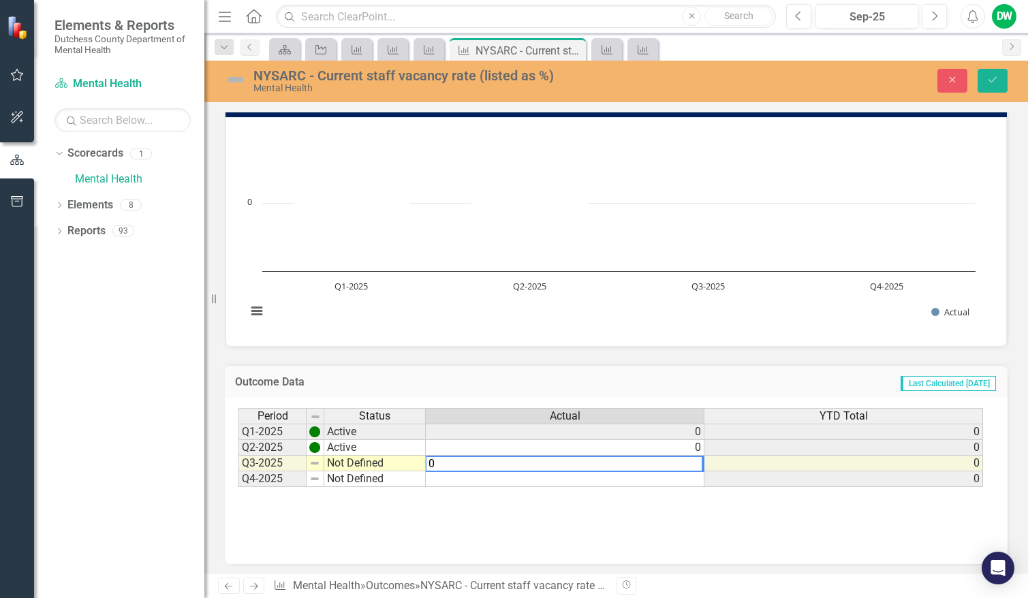
type textarea "0"
click at [500, 544] on div "Period Status Actual YTD Total Q1-2025 Active 0 0 Q2-2025 Active 0 0 Q3-2025 No…" at bounding box center [616, 481] width 783 height 166
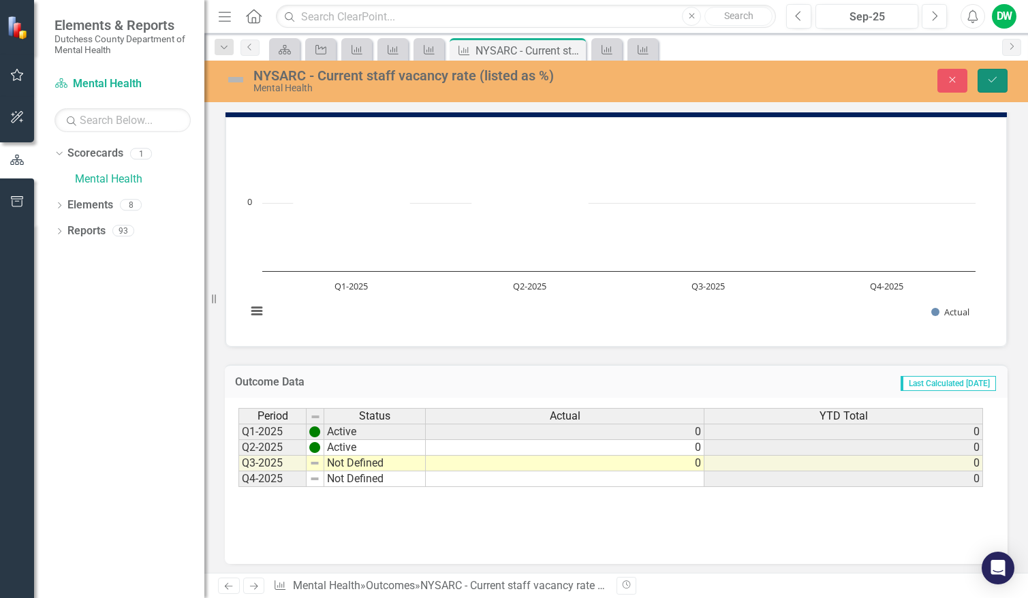
click at [1000, 78] on button "Save" at bounding box center [992, 81] width 30 height 24
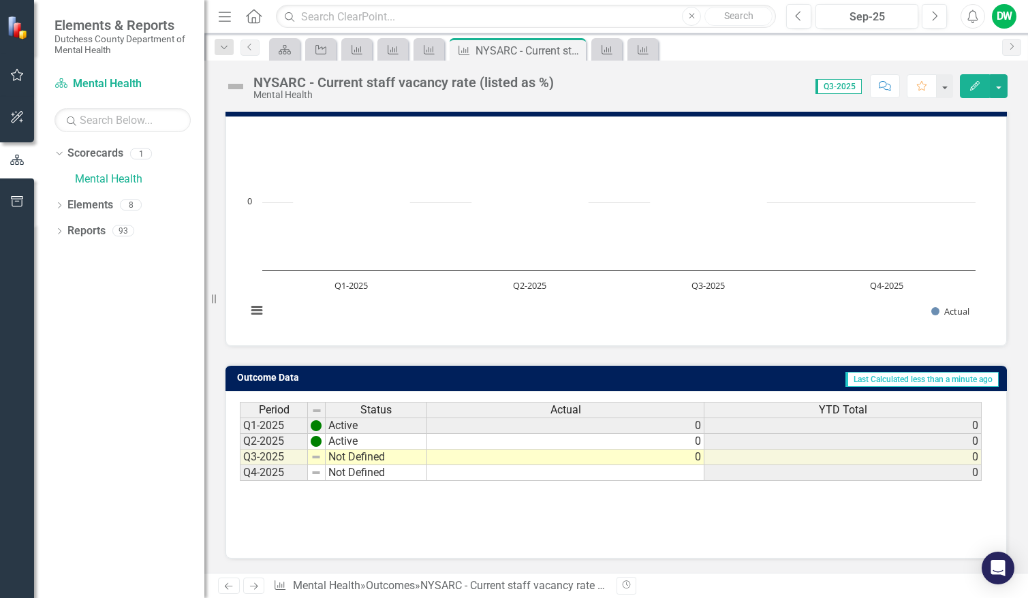
click at [254, 584] on icon "Next" at bounding box center [254, 586] width 12 height 9
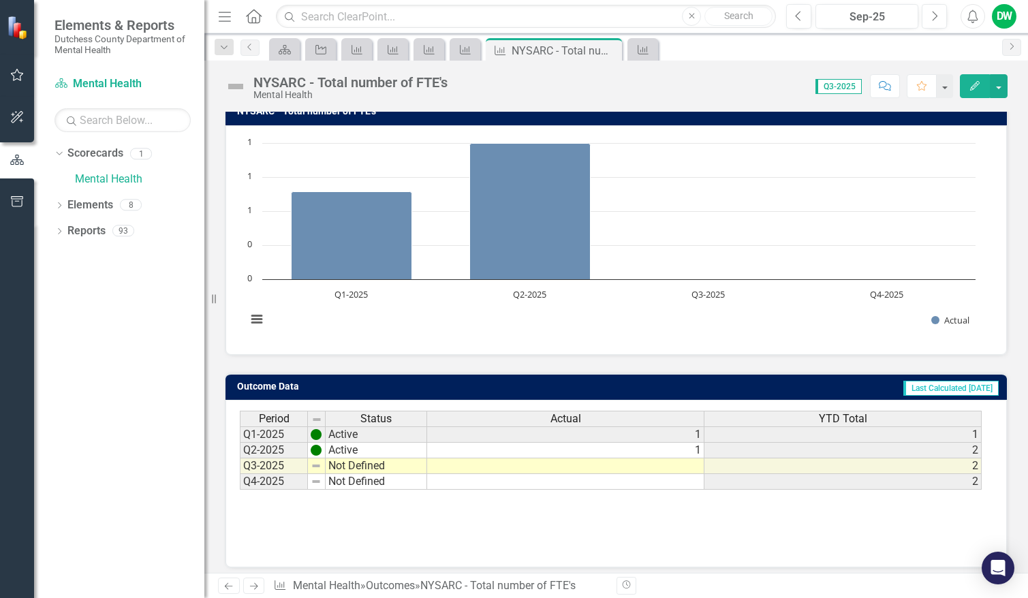
scroll to position [130, 0]
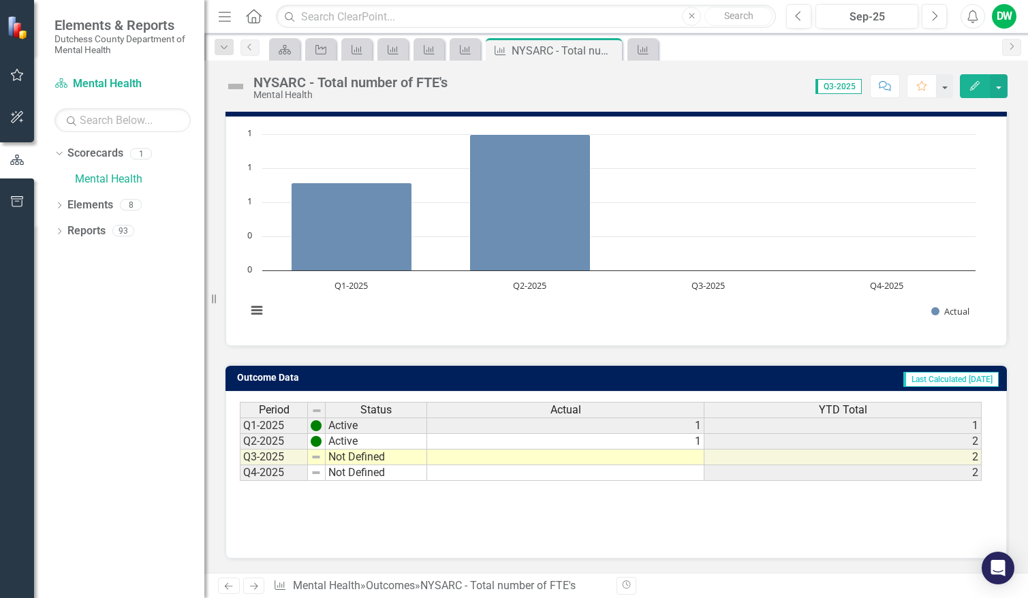
click at [697, 457] on td at bounding box center [565, 457] width 277 height 16
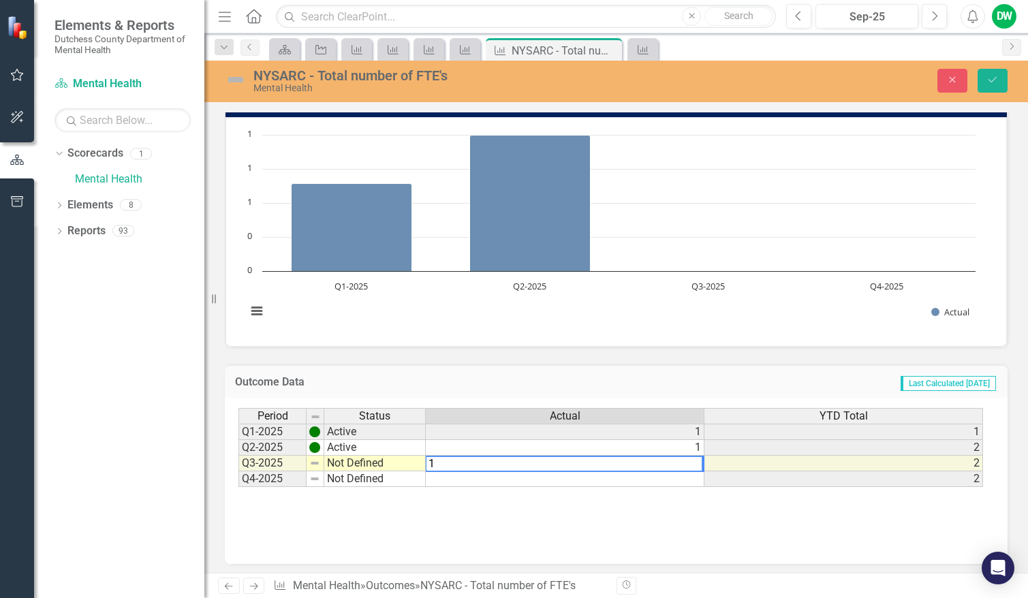
type textarea "1"
click at [474, 515] on div "Period Status Actual YTD Total Q1-2025 Active 1 1 Q2-2025 Active 1 2 Q3-2025 No…" at bounding box center [615, 476] width 755 height 136
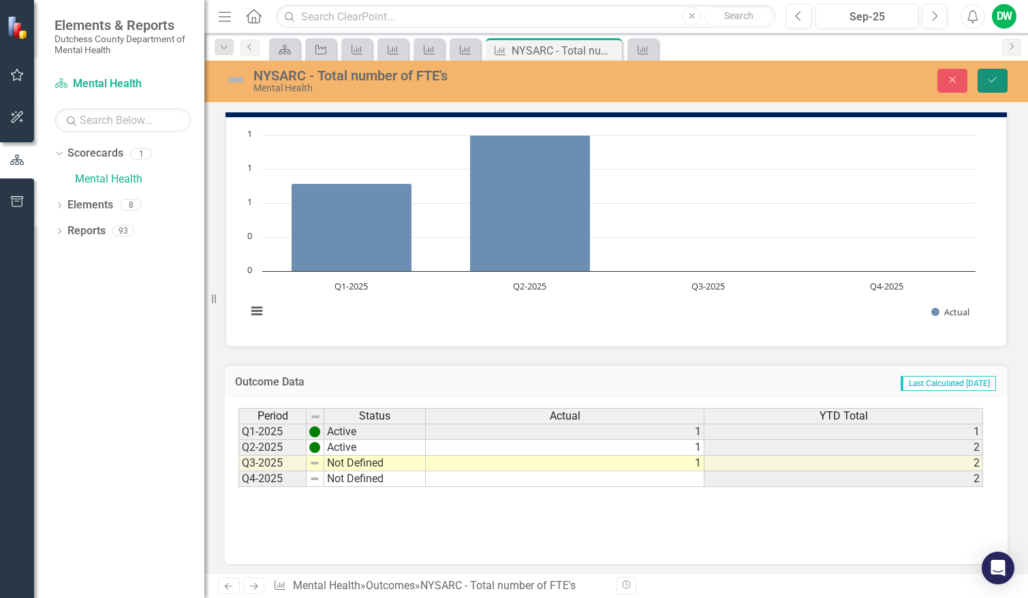
click at [986, 72] on button "Save" at bounding box center [992, 81] width 30 height 24
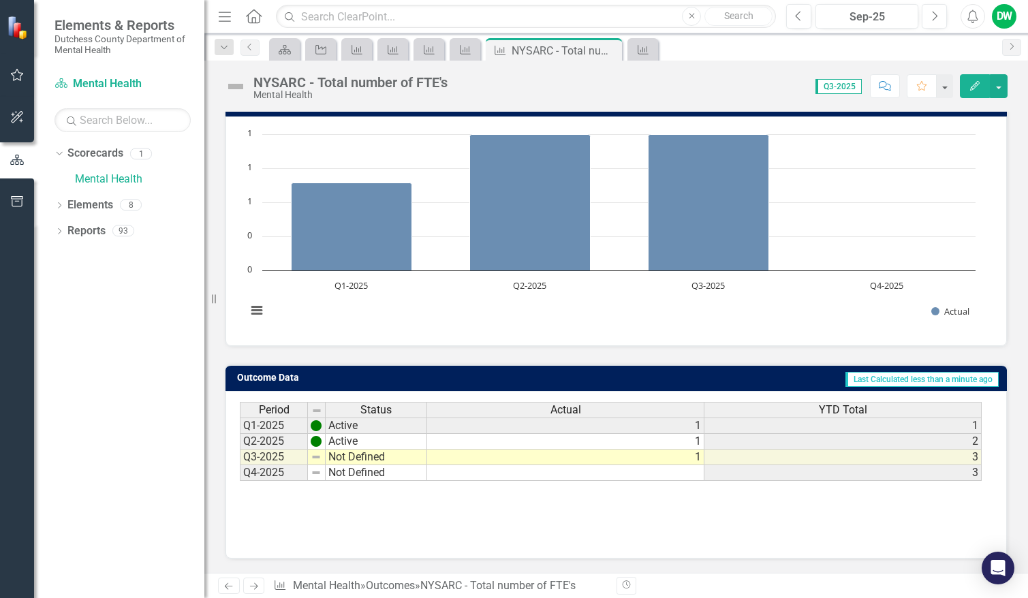
click at [260, 585] on link "Next" at bounding box center [254, 586] width 22 height 16
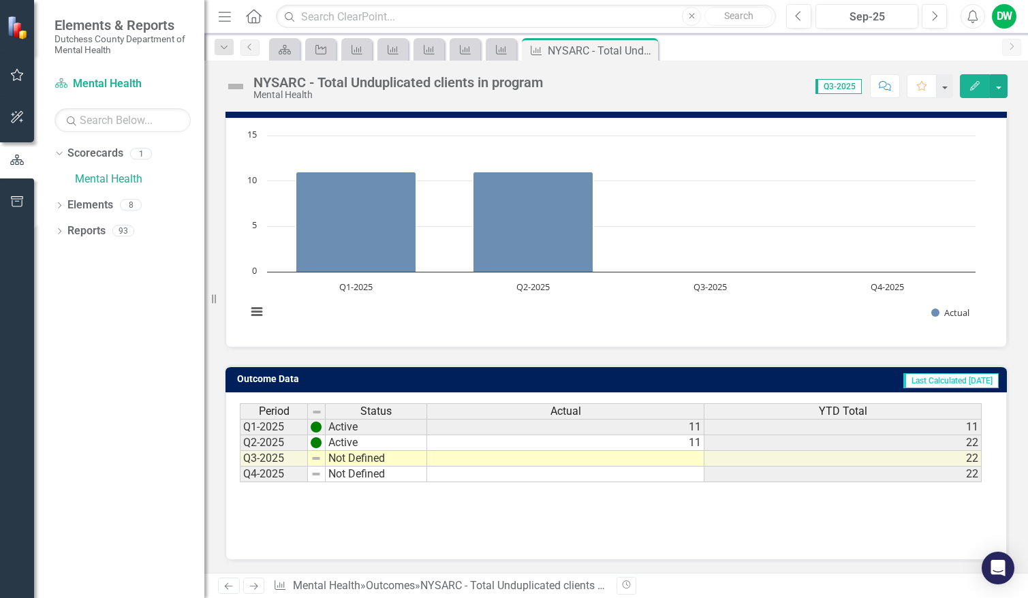
scroll to position [130, 0]
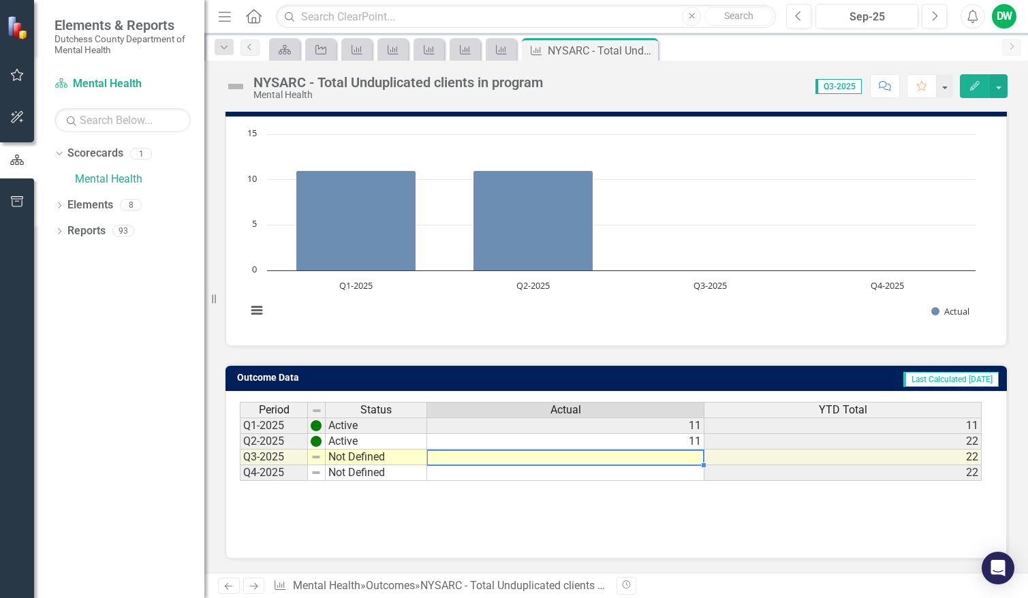
click at [687, 453] on td at bounding box center [565, 457] width 277 height 16
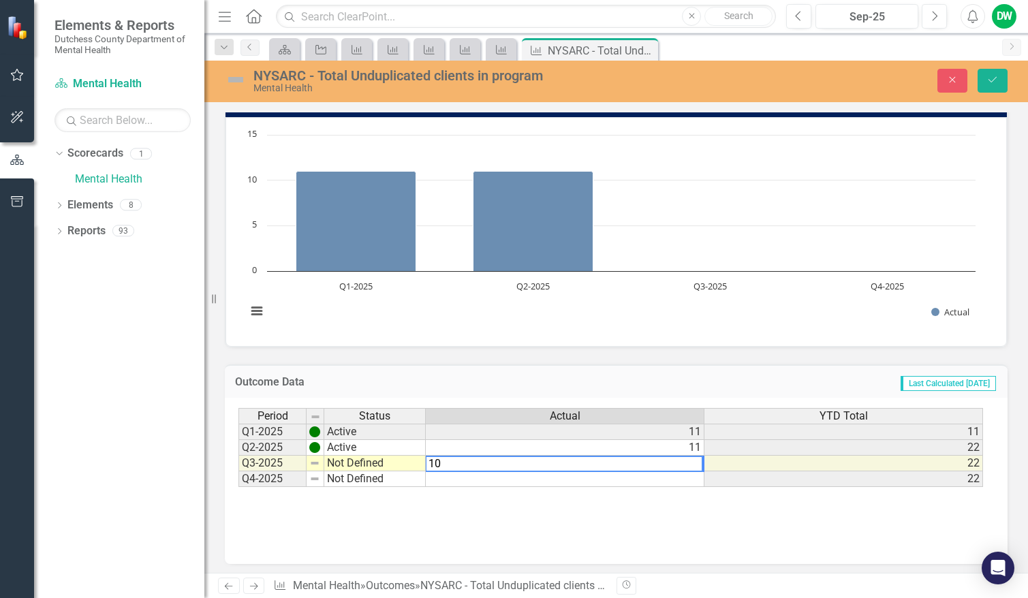
type textarea "10"
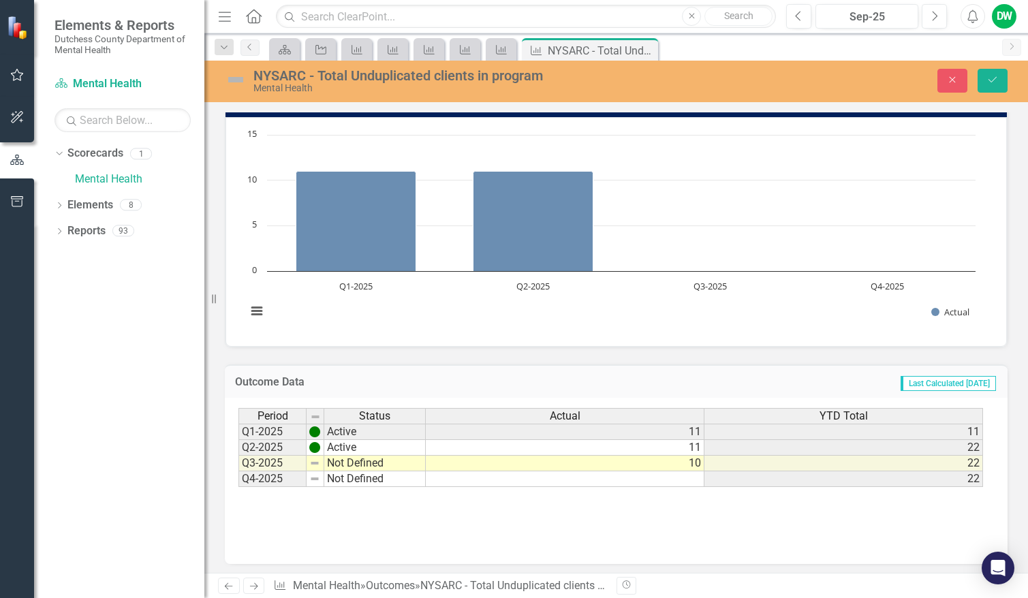
click at [629, 535] on div "Period Status Actual YTD Total Q1-2025 Active 11 11 Q2-2025 Active 11 22 Q3-202…" at bounding box center [615, 476] width 755 height 136
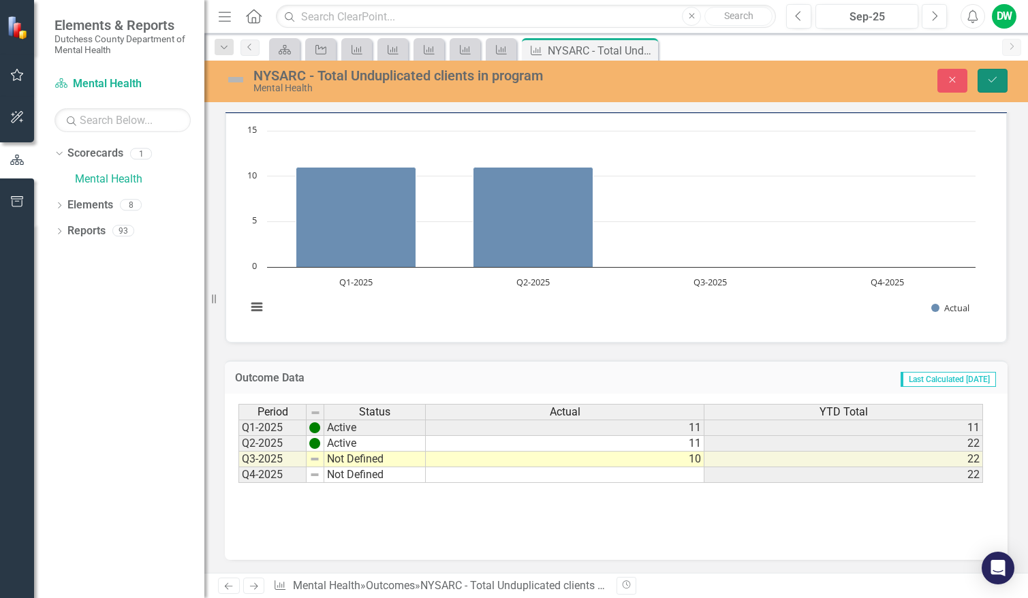
click at [998, 83] on button "Save" at bounding box center [992, 81] width 30 height 24
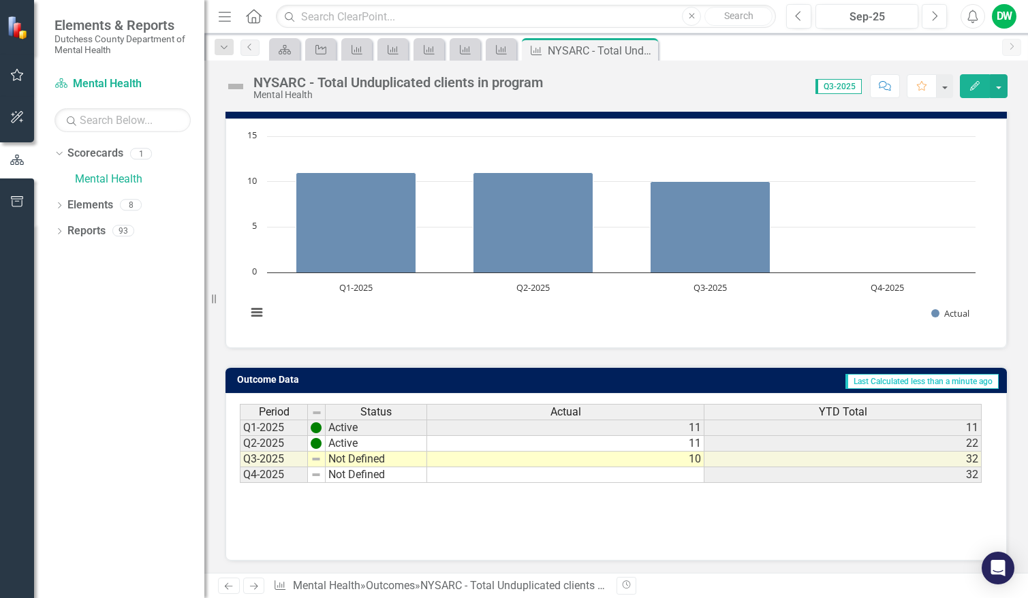
scroll to position [130, 0]
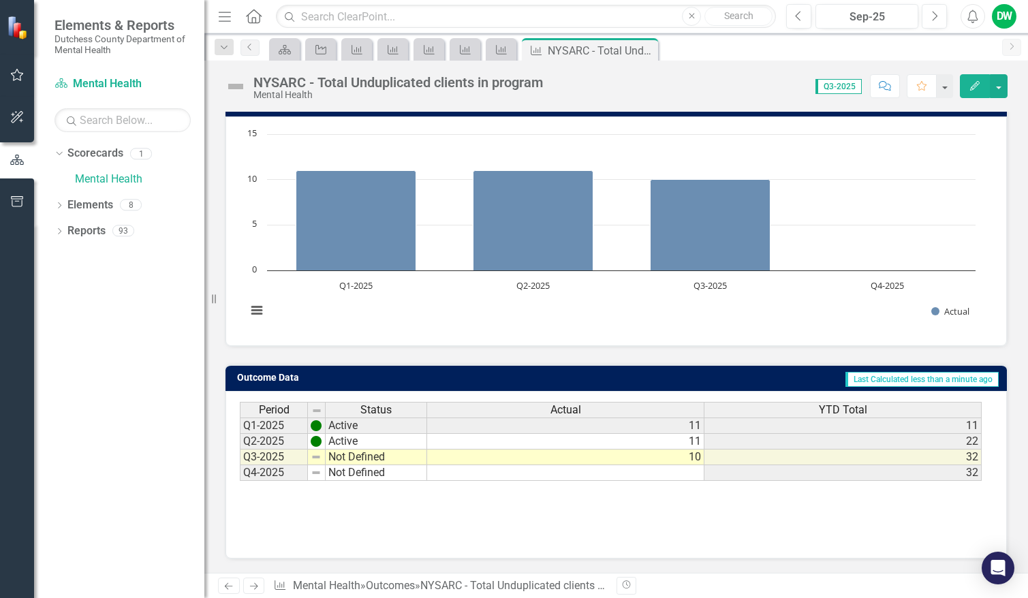
click at [254, 583] on icon "Next" at bounding box center [254, 586] width 12 height 9
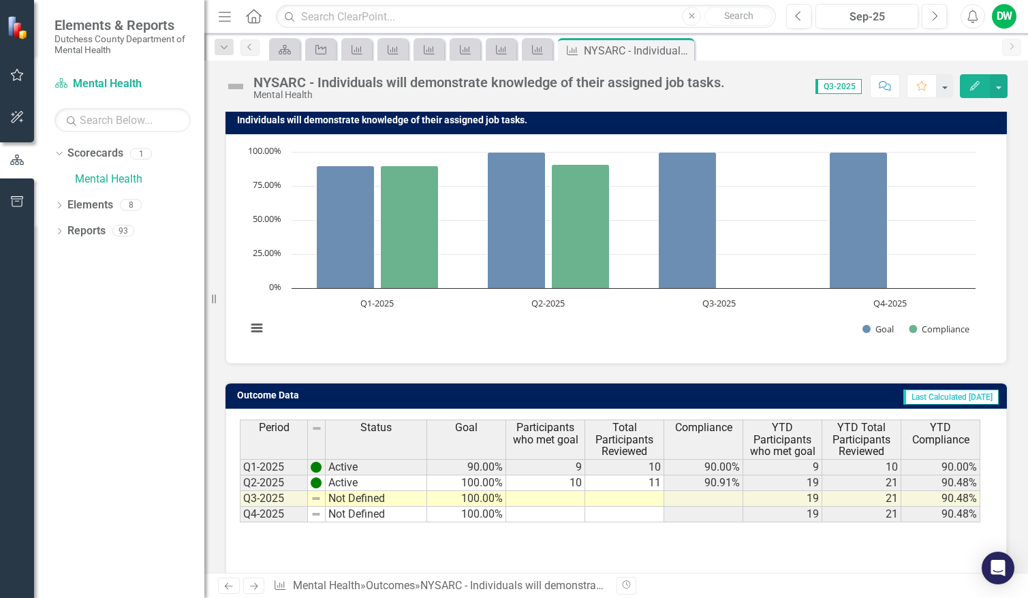
scroll to position [130, 0]
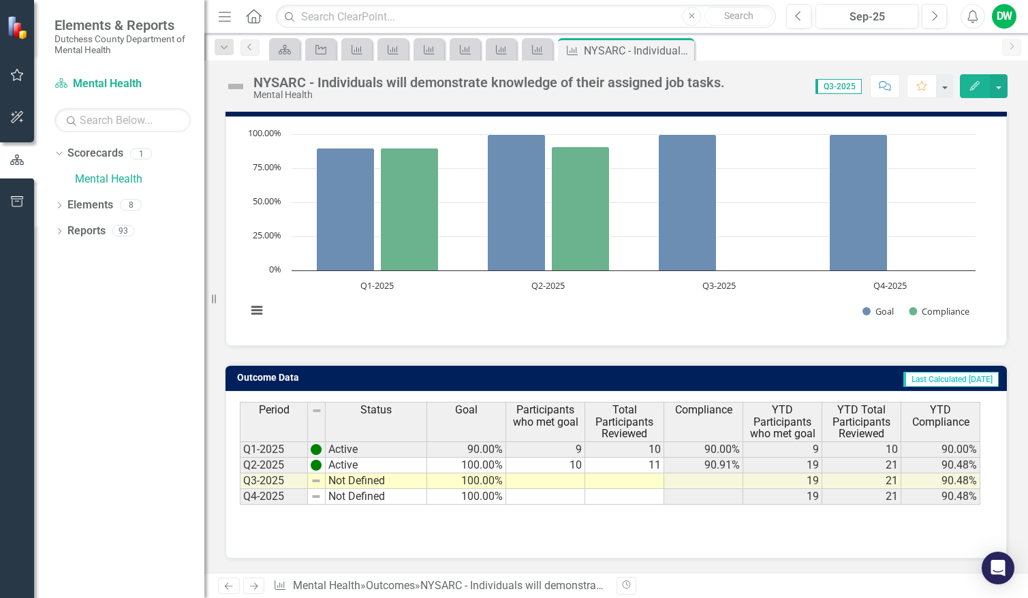
click at [577, 478] on td at bounding box center [545, 481] width 79 height 16
click at [558, 480] on td at bounding box center [545, 481] width 79 height 16
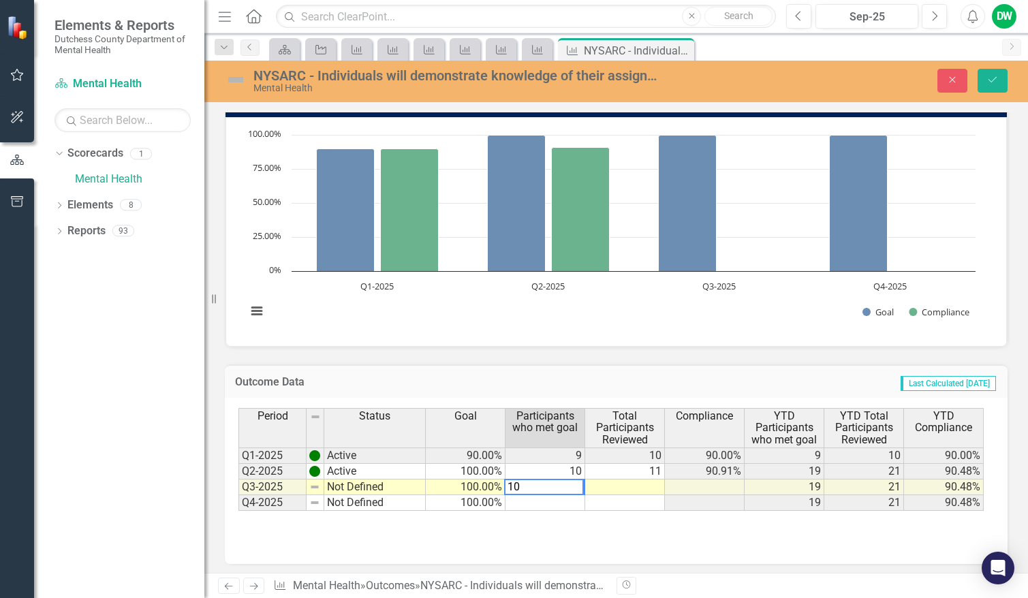
type textarea "10"
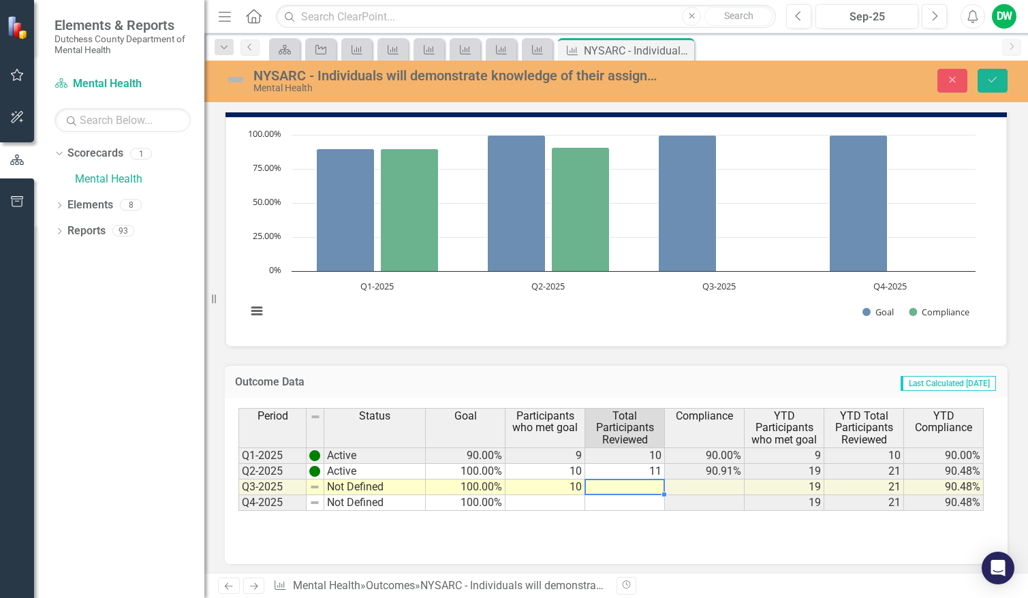
click at [657, 488] on td at bounding box center [625, 487] width 80 height 16
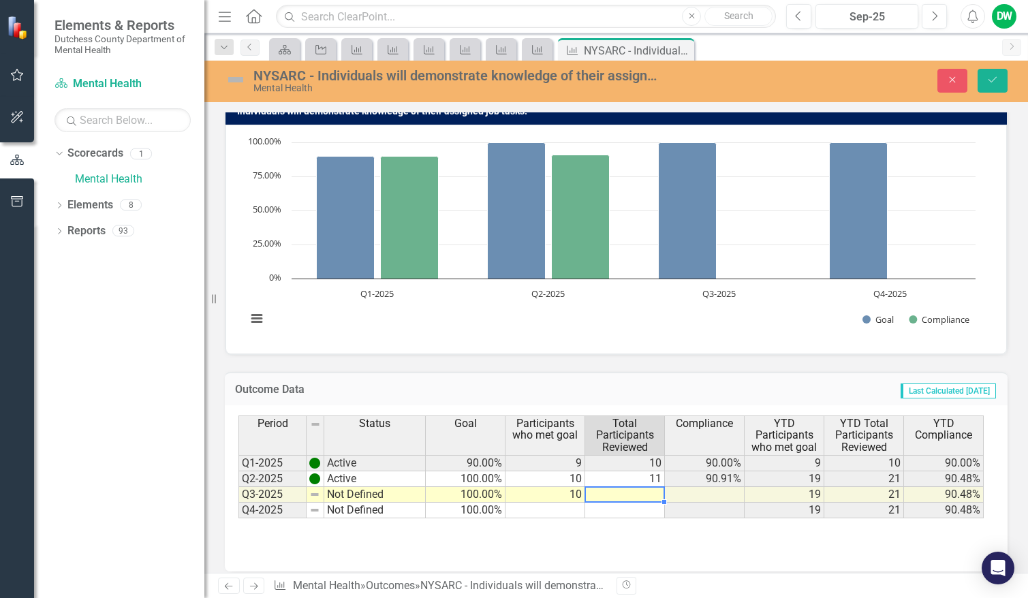
scroll to position [134, 0]
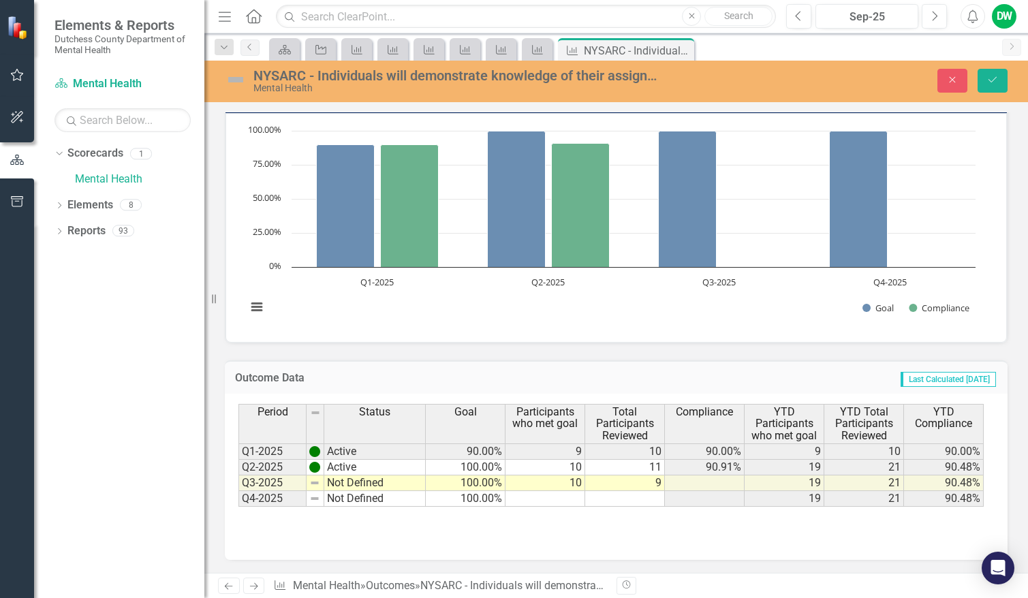
click at [668, 533] on div "Period Status Goal Participants who met goal Total Participants Reviewed Compli…" at bounding box center [615, 472] width 755 height 136
click at [726, 531] on div "Period Status Goal Participants who met goal Total Participants Reviewed Compli…" at bounding box center [615, 472] width 755 height 136
click at [760, 531] on div "Period Status Goal Participants who met goal Total Participants Reviewed Compli…" at bounding box center [615, 472] width 755 height 136
click at [648, 484] on td "9" at bounding box center [625, 483] width 80 height 16
click at [566, 482] on td "10" at bounding box center [545, 483] width 80 height 16
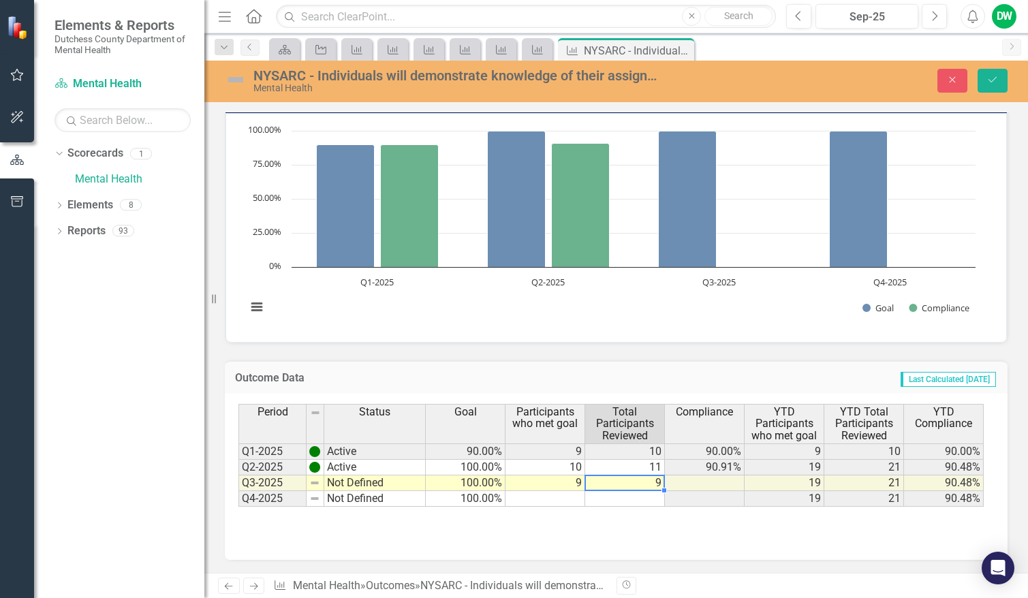
click at [643, 482] on td "9" at bounding box center [625, 483] width 80 height 16
click at [658, 531] on div "Period Status Goal Participants who met goal Total Participants Reviewed Compli…" at bounding box center [615, 472] width 755 height 136
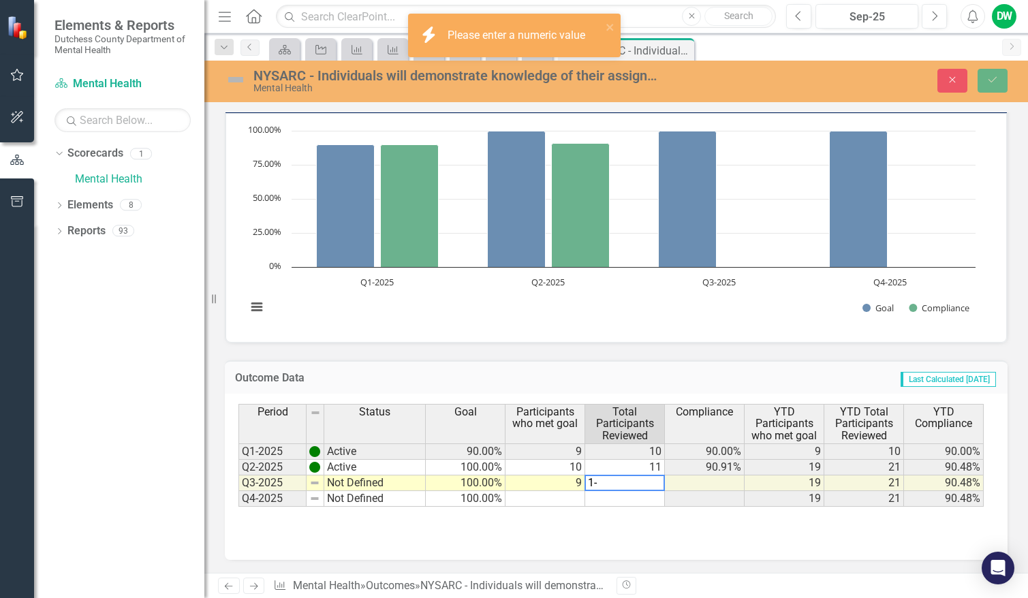
click at [610, 480] on textarea "1-" at bounding box center [624, 483] width 80 height 16
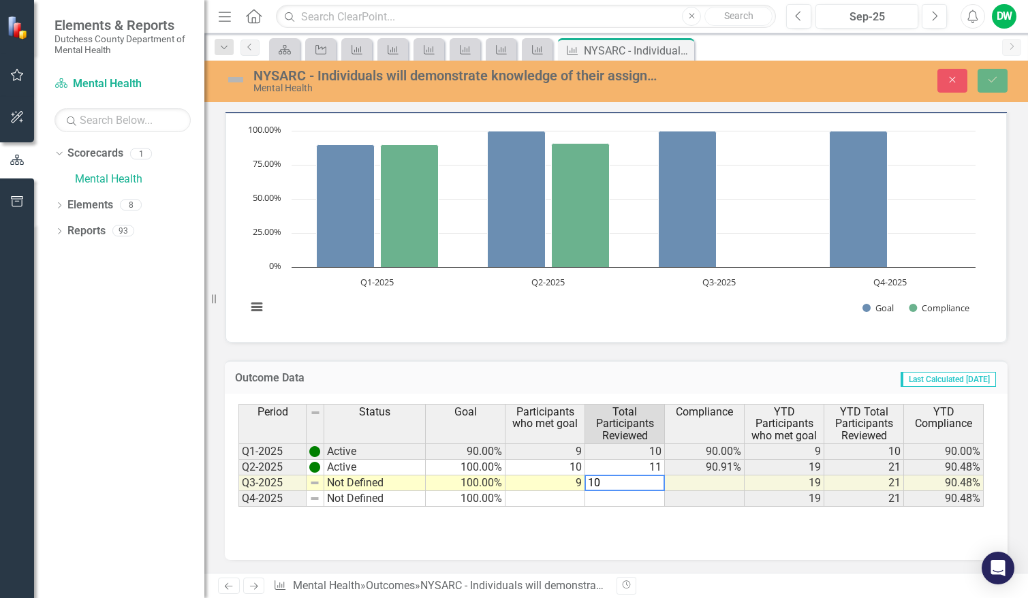
type textarea "10"
click at [648, 531] on div "Period Status Goal Participants who met goal Total Participants Reviewed Compli…" at bounding box center [615, 472] width 755 height 136
click at [997, 84] on icon "Save" at bounding box center [992, 80] width 12 height 10
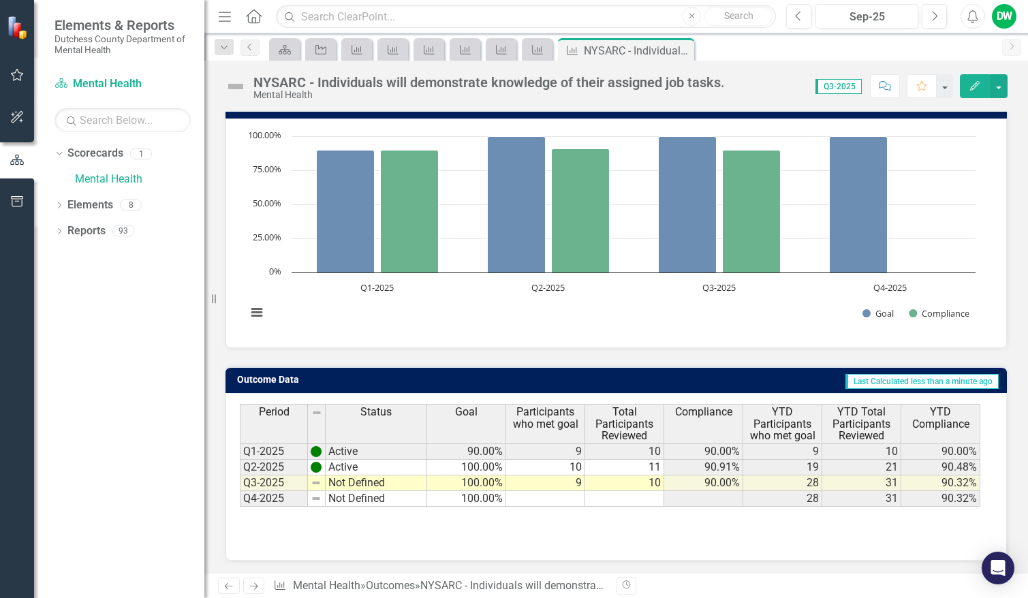
scroll to position [130, 0]
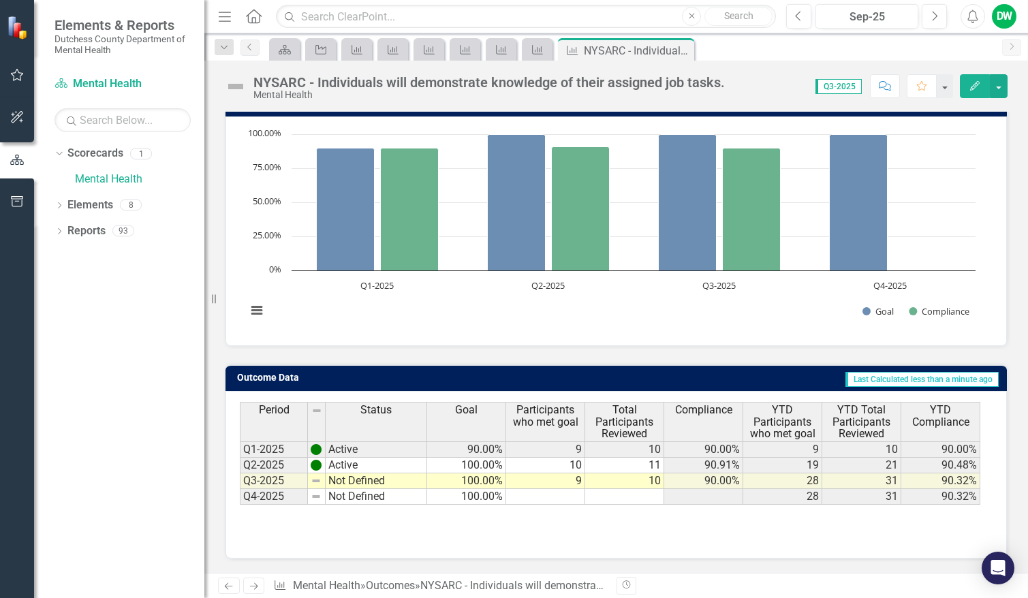
click at [252, 586] on icon "Next" at bounding box center [254, 586] width 12 height 9
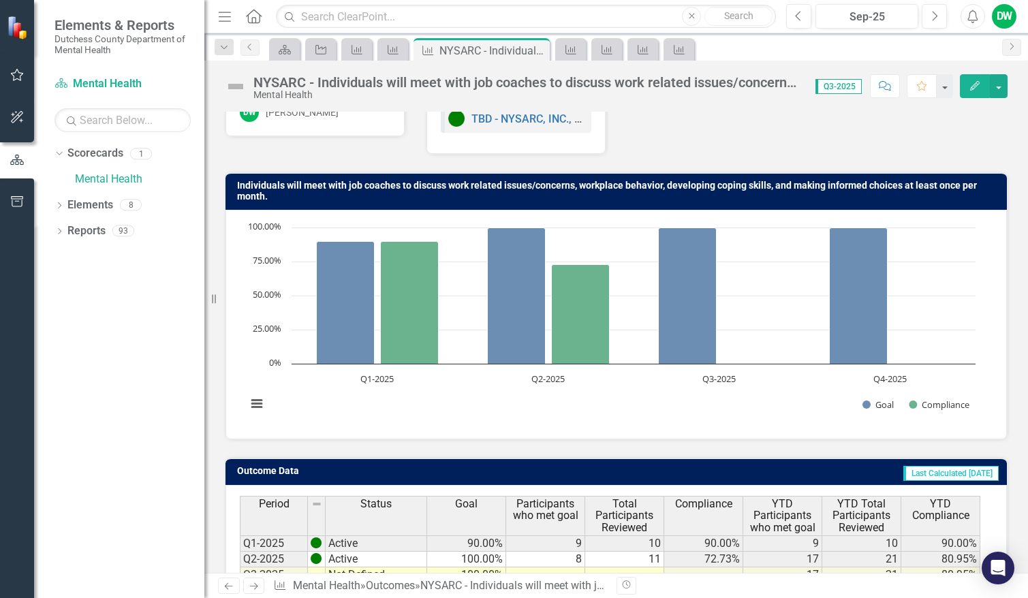
scroll to position [141, 0]
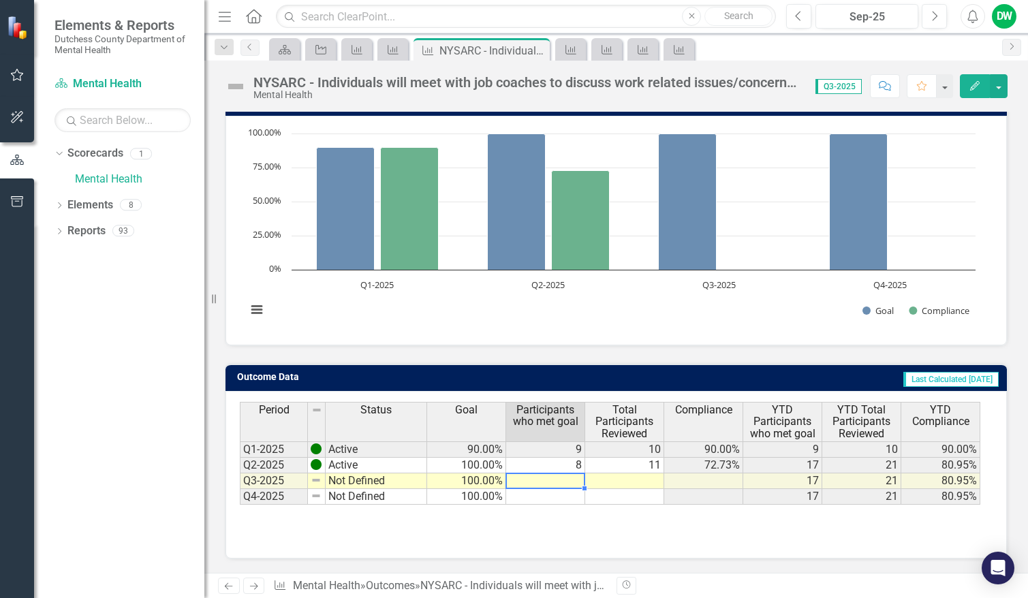
click at [579, 479] on td at bounding box center [545, 481] width 79 height 16
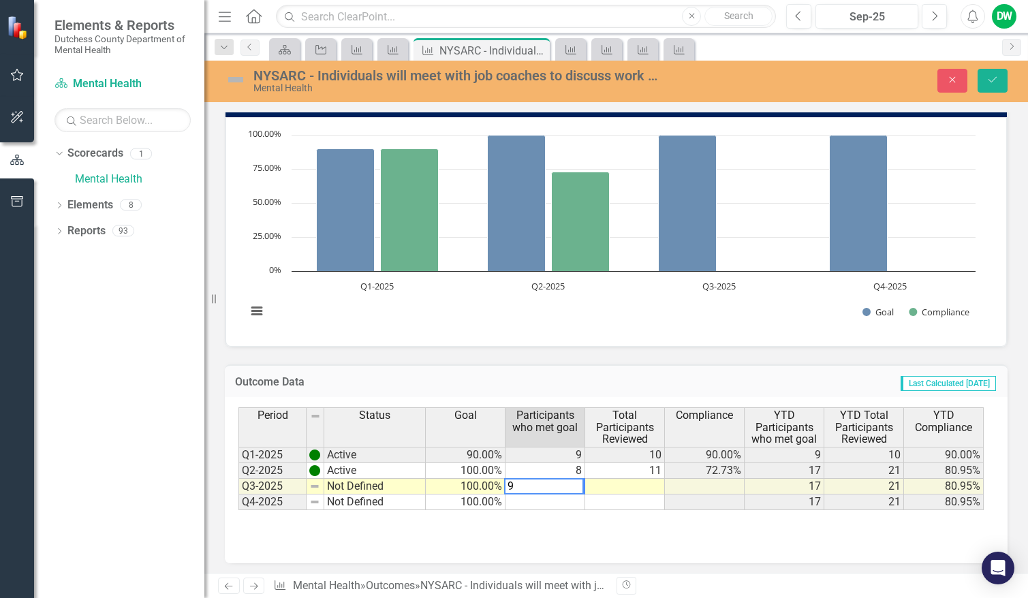
type textarea "9"
click at [646, 486] on td at bounding box center [625, 487] width 80 height 16
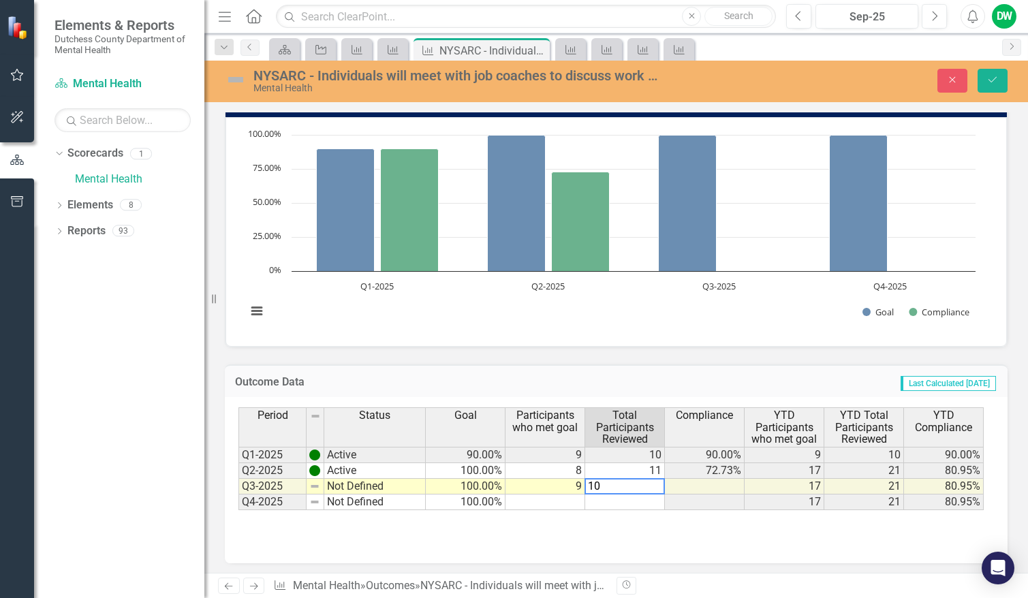
type textarea "10"
click at [669, 530] on div "Period Status Goal Participants who met goal Total Participants Reviewed Compli…" at bounding box center [615, 475] width 755 height 136
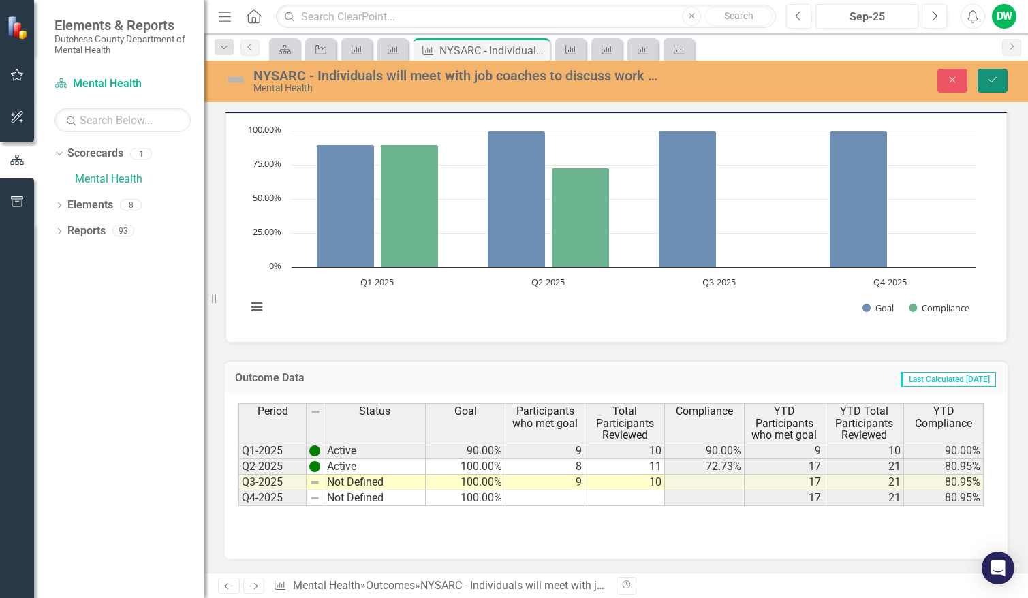
click at [992, 70] on button "Save" at bounding box center [992, 81] width 30 height 24
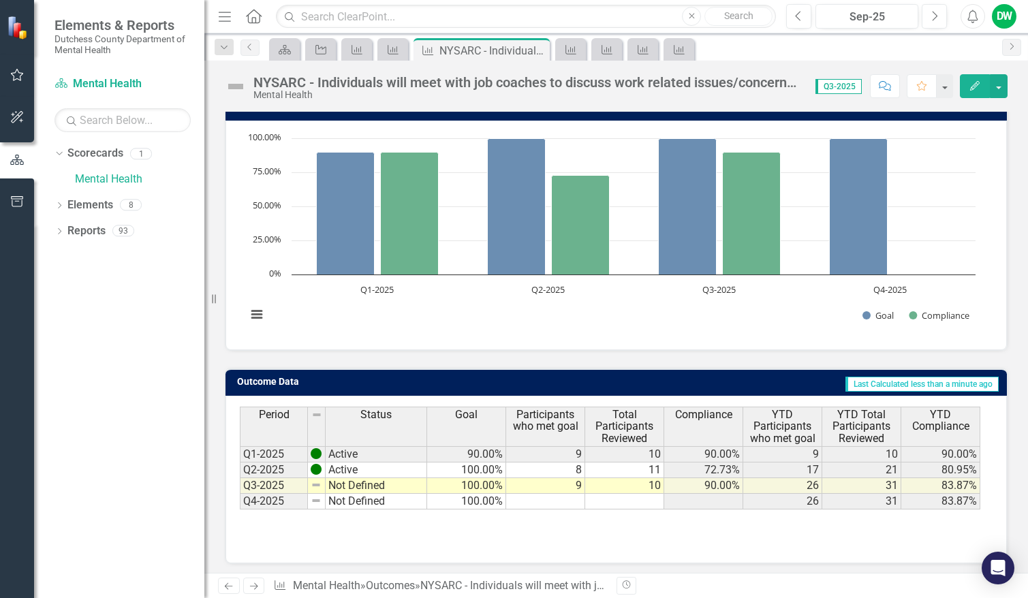
scroll to position [141, 0]
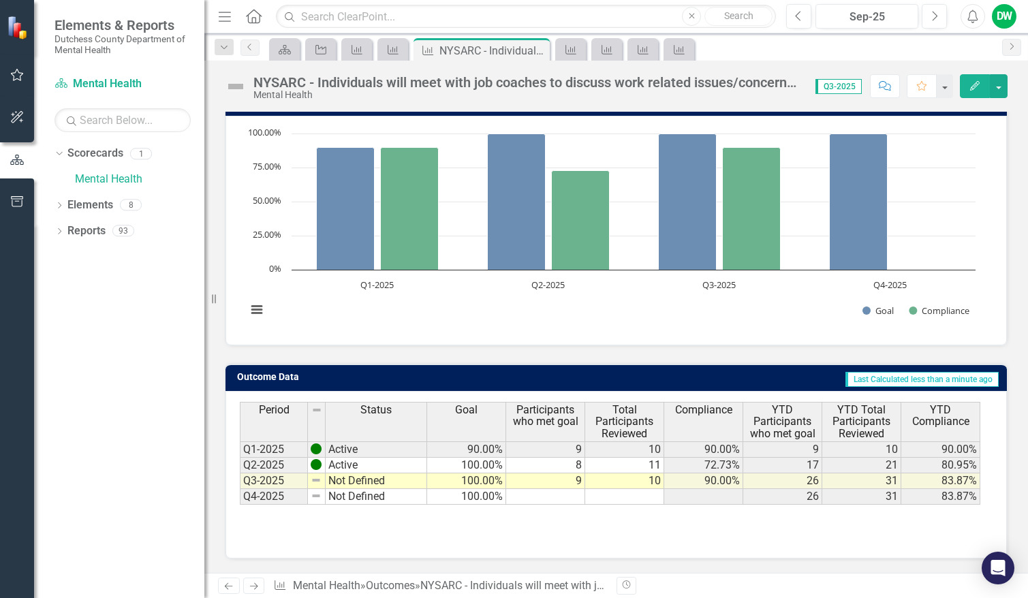
click at [253, 588] on icon "Next" at bounding box center [254, 586] width 12 height 9
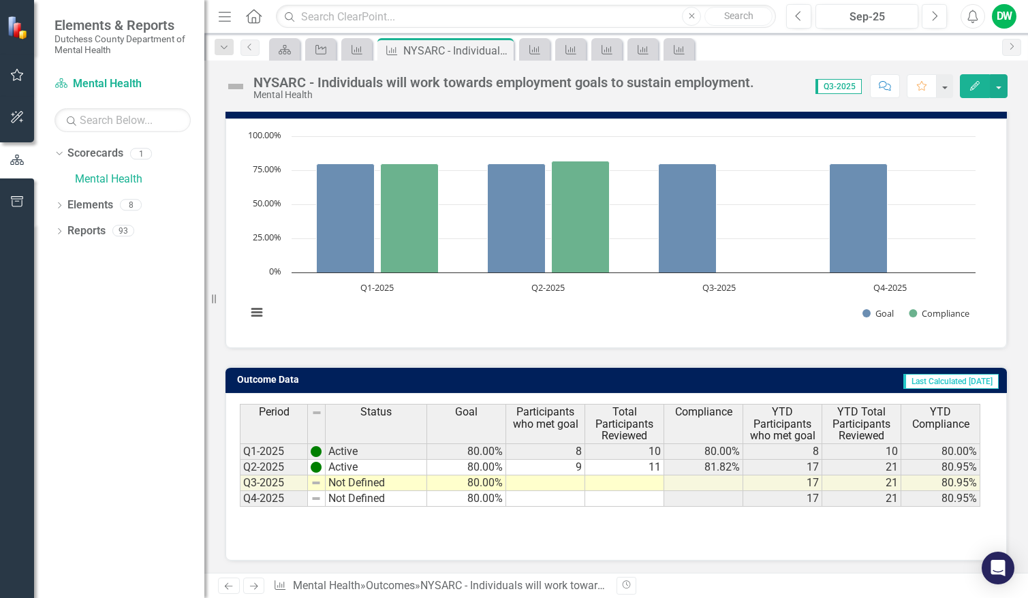
scroll to position [130, 0]
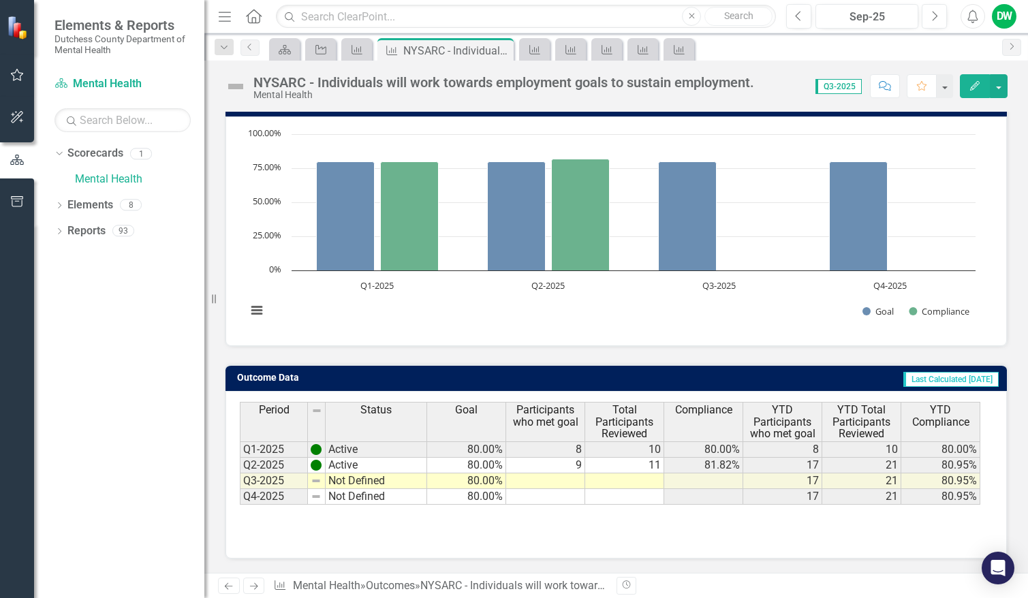
click at [581, 480] on td at bounding box center [545, 481] width 79 height 16
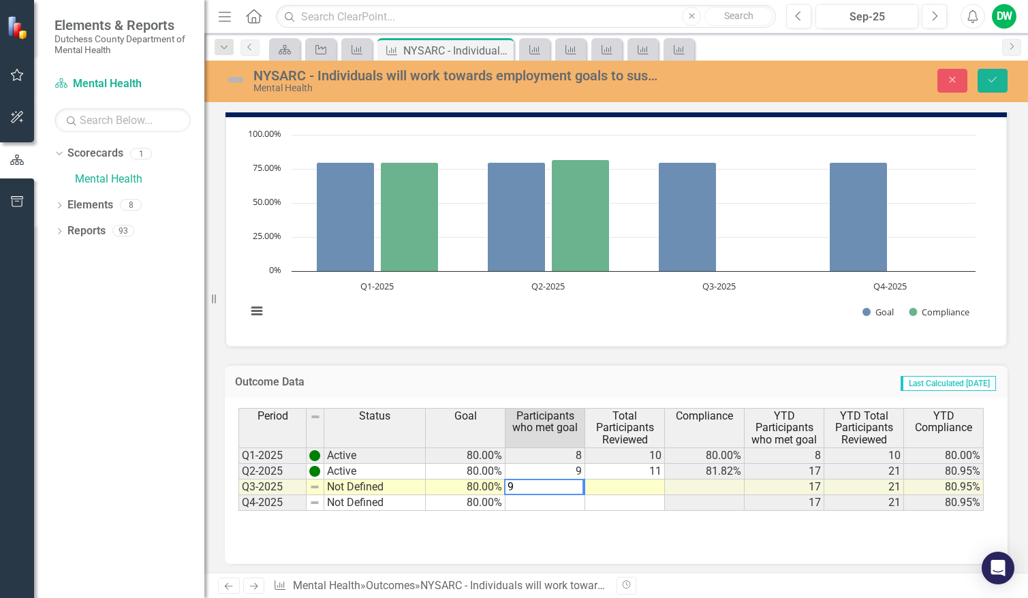
type textarea "9"
click at [642, 484] on td at bounding box center [625, 487] width 80 height 16
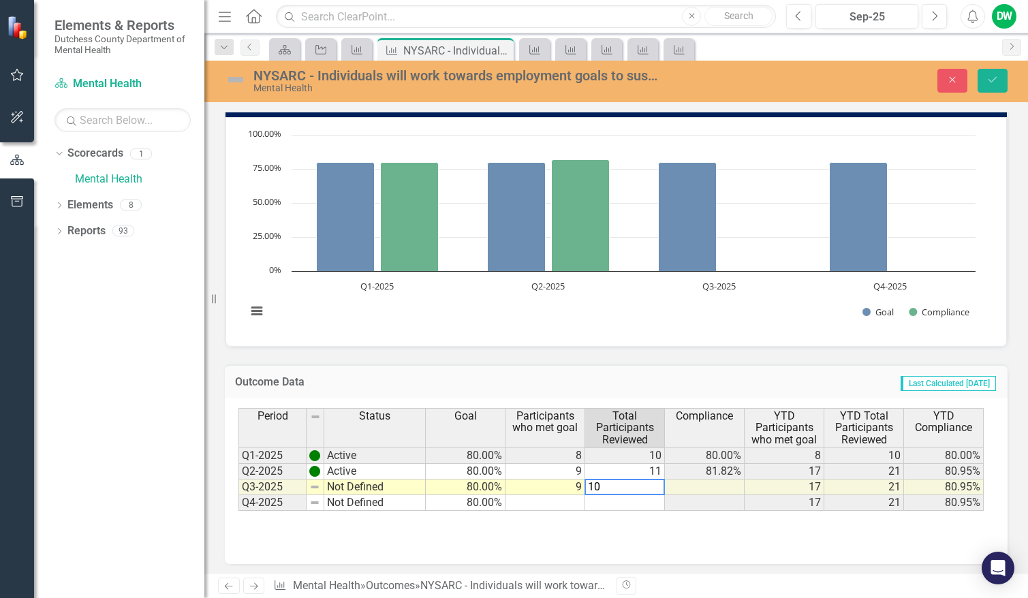
type textarea "10"
click at [772, 528] on div "Period Status Goal Participants who met goal Total Participants Reviewed Compli…" at bounding box center [615, 476] width 755 height 136
click at [999, 76] on button "Save" at bounding box center [992, 81] width 30 height 24
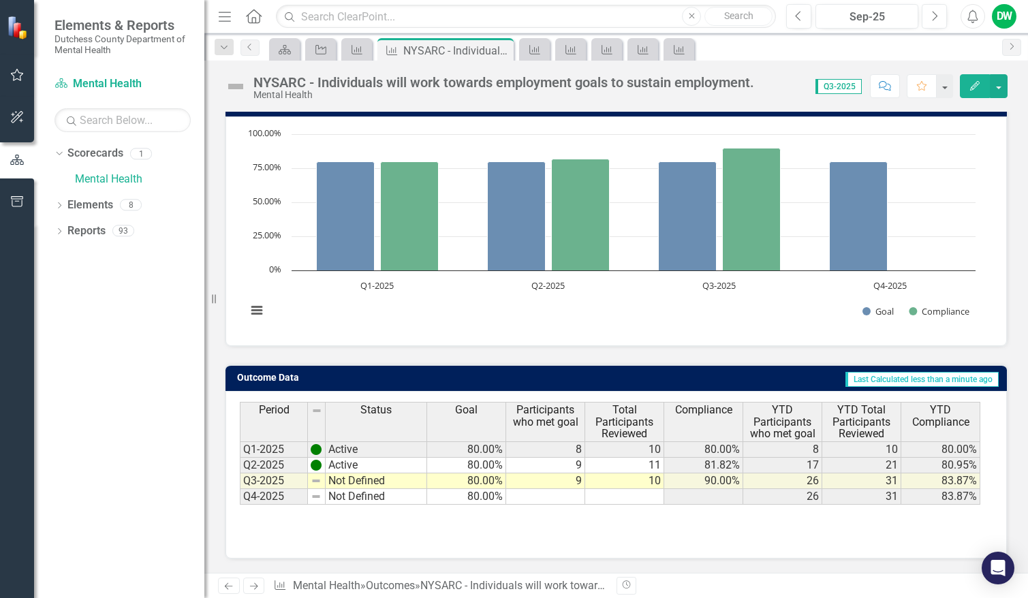
click at [255, 584] on icon "Next" at bounding box center [254, 586] width 12 height 9
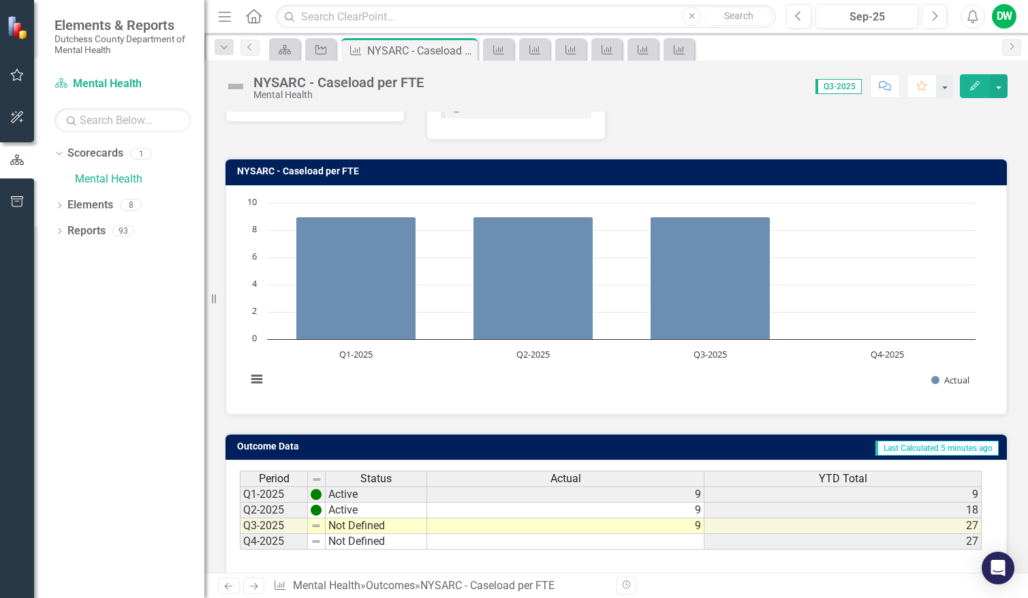
scroll to position [130, 0]
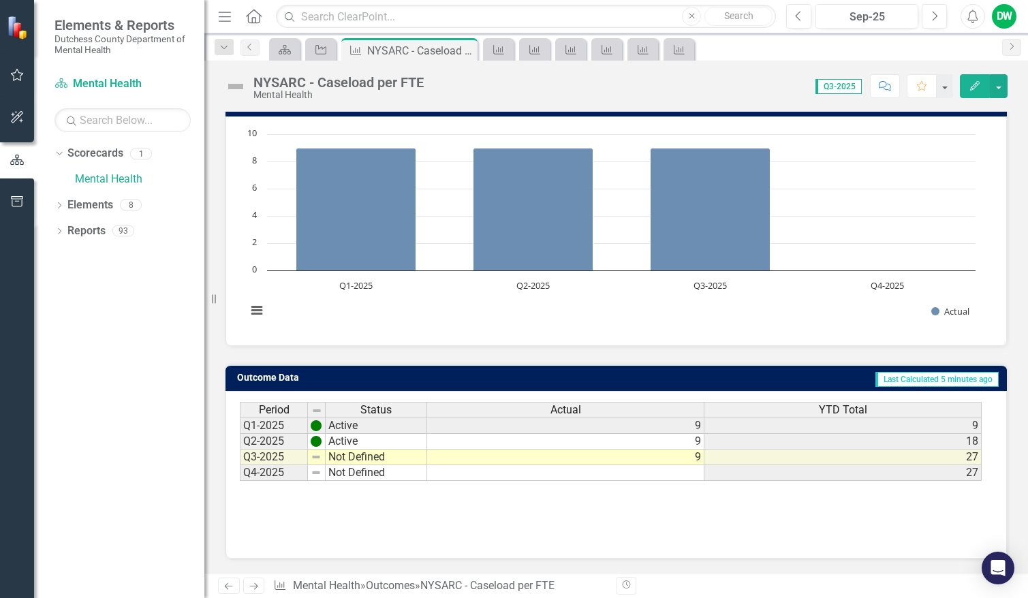
click at [256, 582] on icon "Next" at bounding box center [254, 586] width 12 height 9
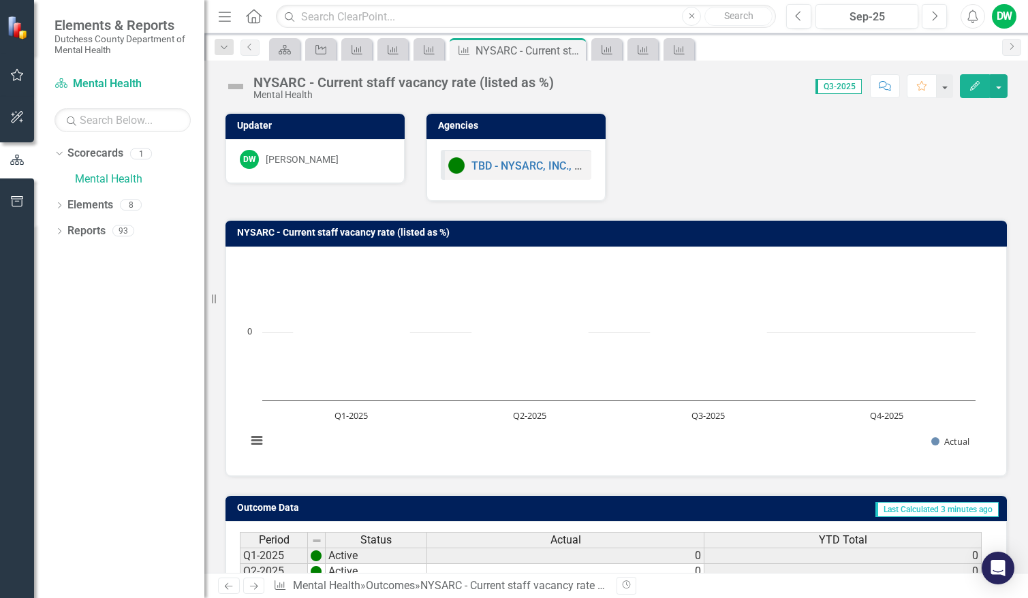
scroll to position [130, 0]
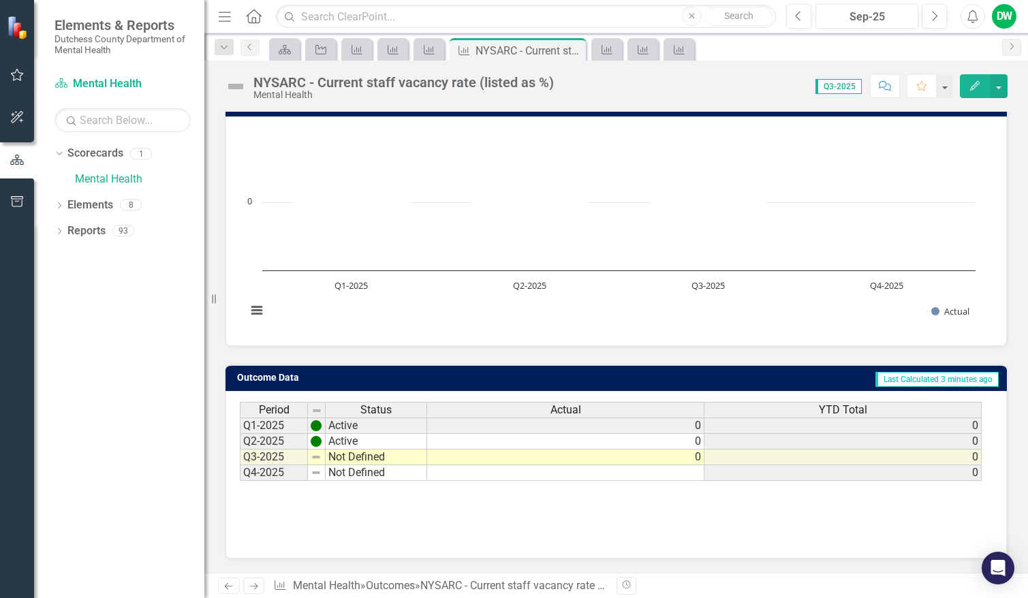
click at [256, 584] on icon "Next" at bounding box center [254, 586] width 12 height 9
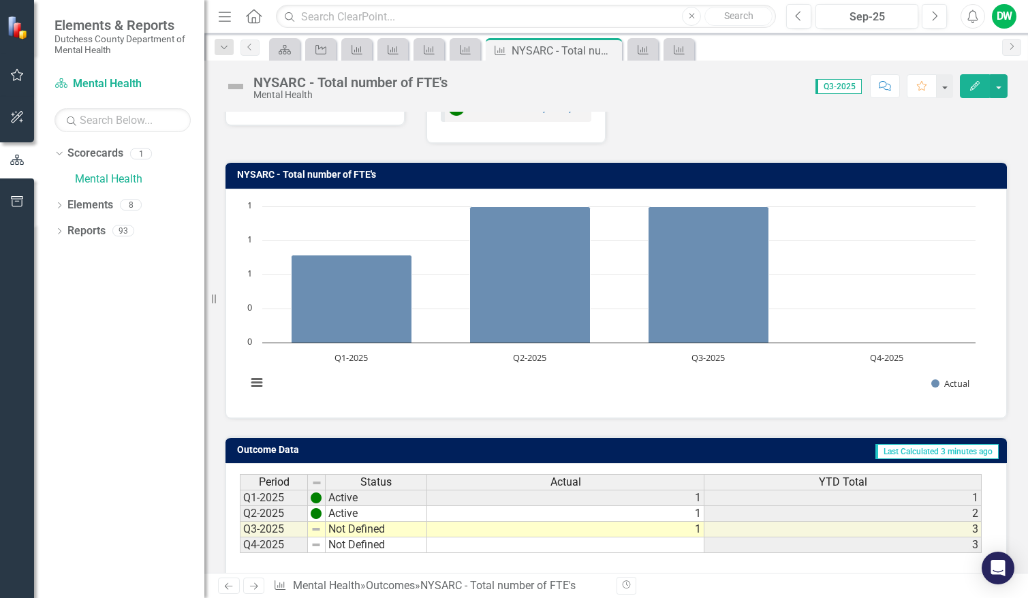
scroll to position [130, 0]
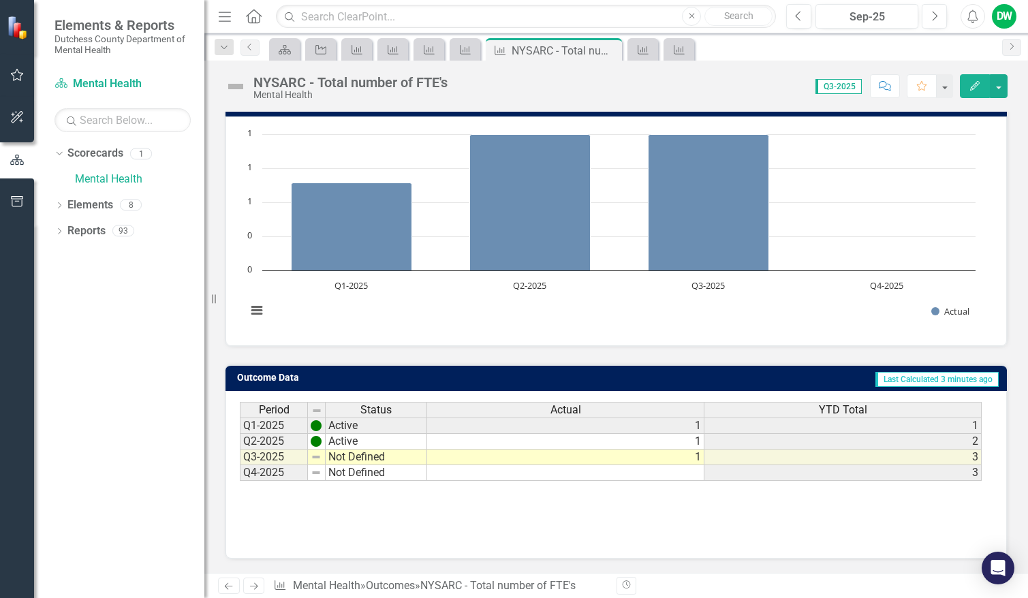
click at [255, 585] on icon "Next" at bounding box center [254, 586] width 12 height 9
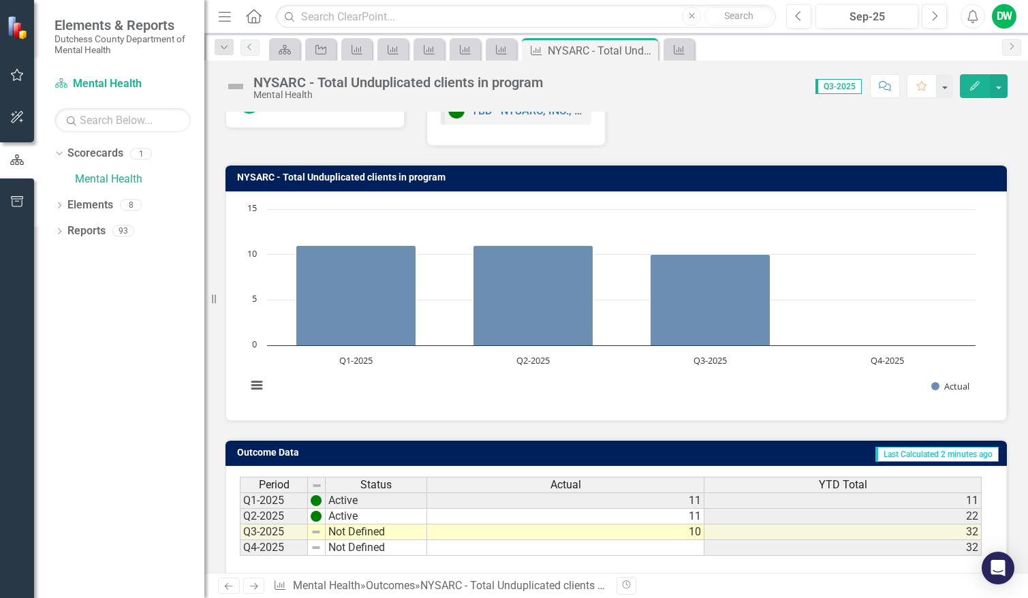
scroll to position [130, 0]
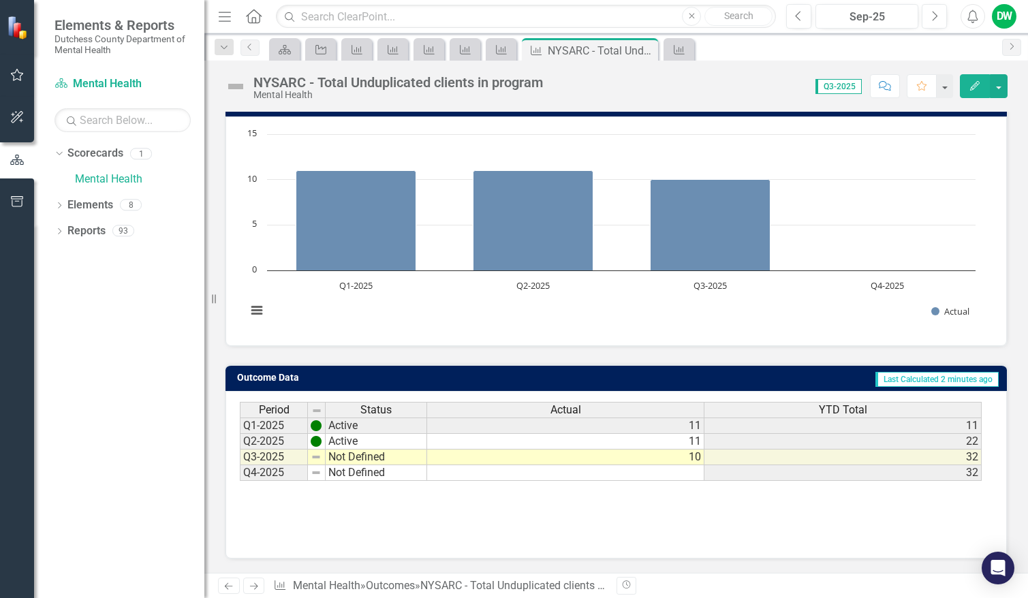
click at [259, 585] on icon "Next" at bounding box center [254, 586] width 12 height 9
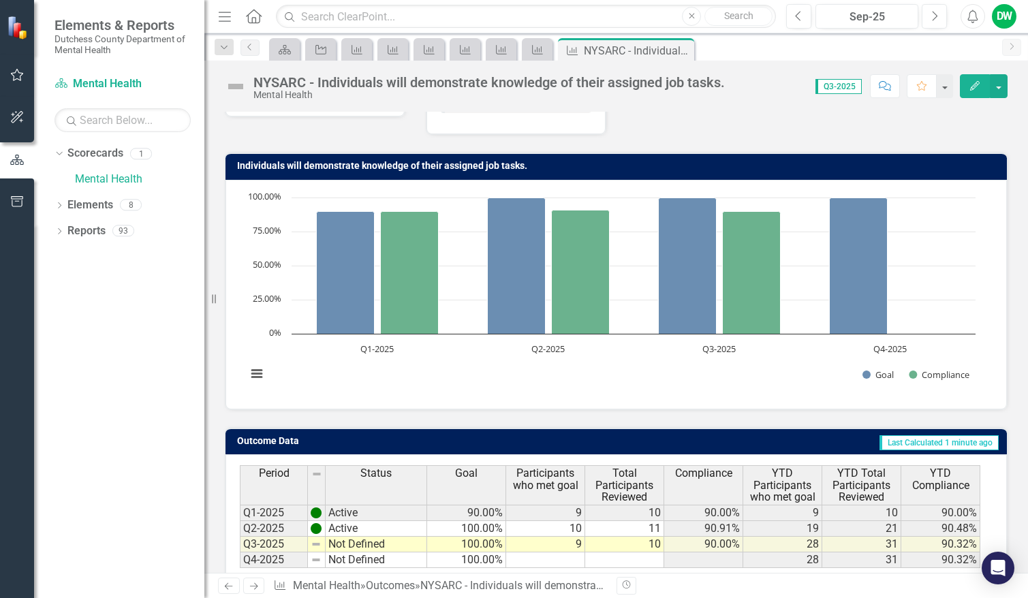
scroll to position [130, 0]
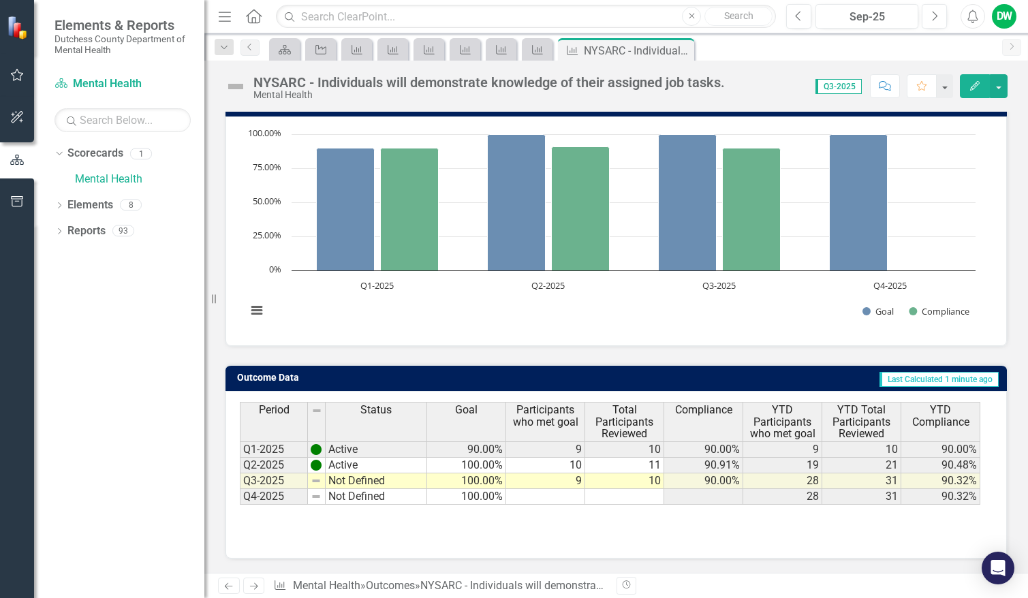
click at [255, 583] on icon at bounding box center [254, 586] width 8 height 7
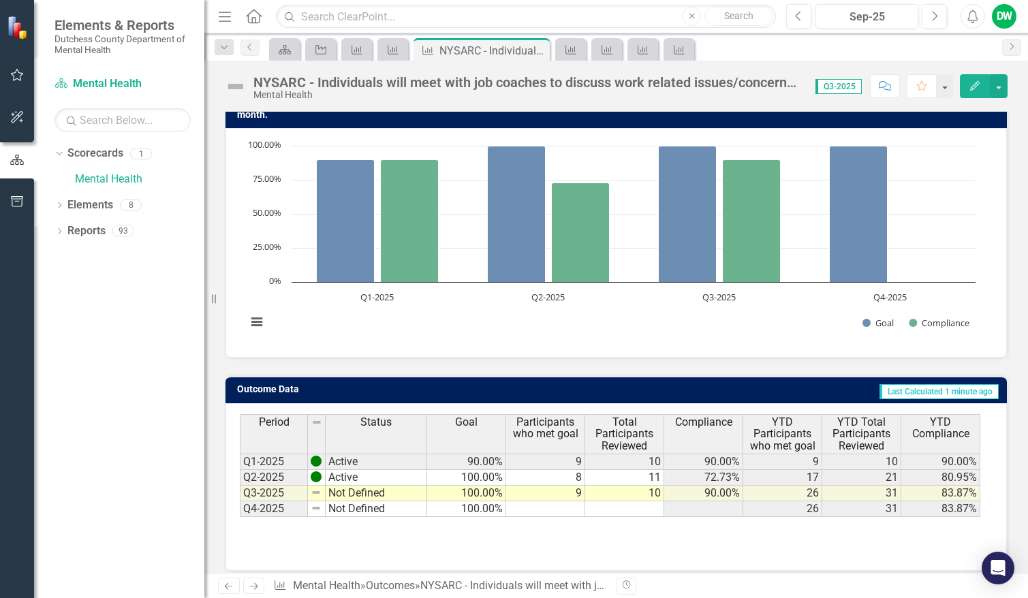
scroll to position [141, 0]
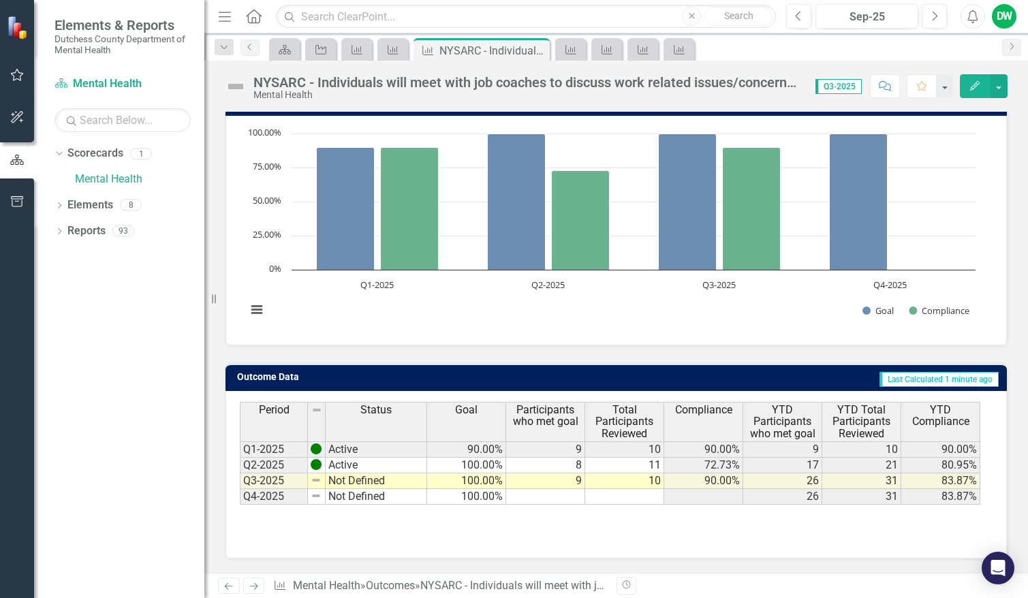
click at [253, 584] on icon "Next" at bounding box center [254, 586] width 12 height 9
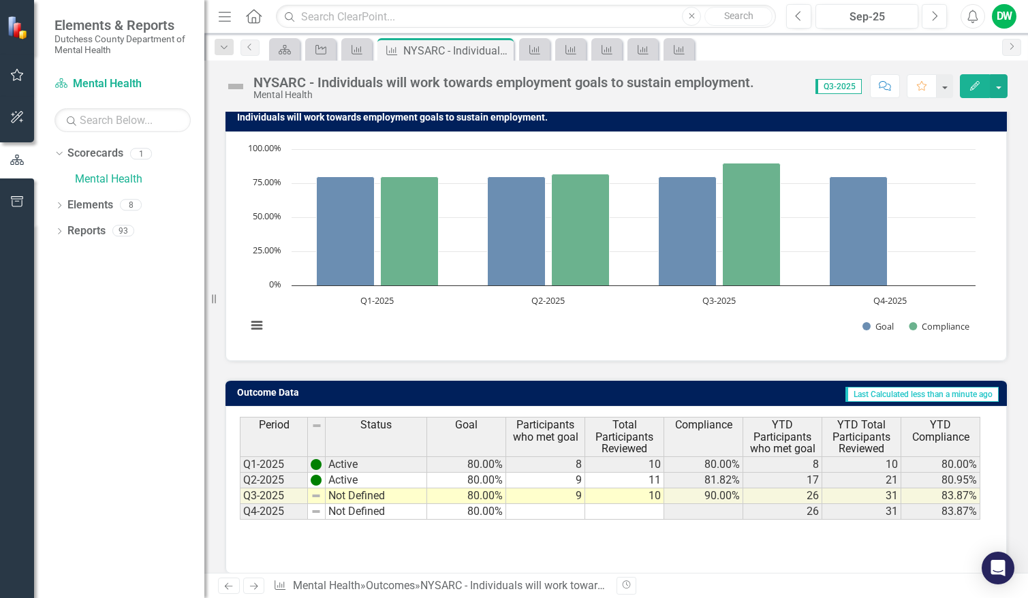
scroll to position [130, 0]
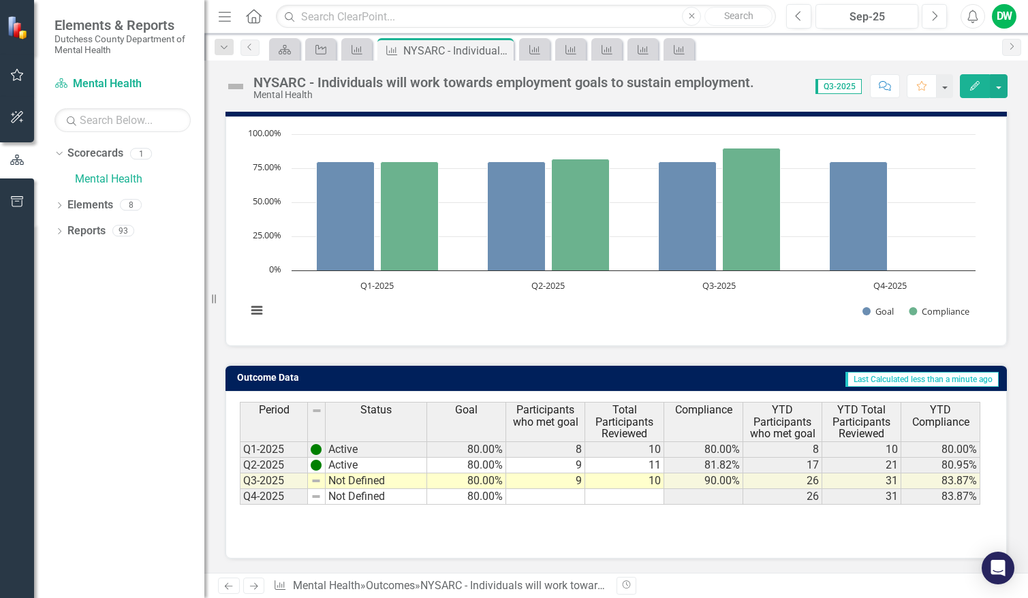
click at [253, 584] on icon "Next" at bounding box center [254, 586] width 12 height 9
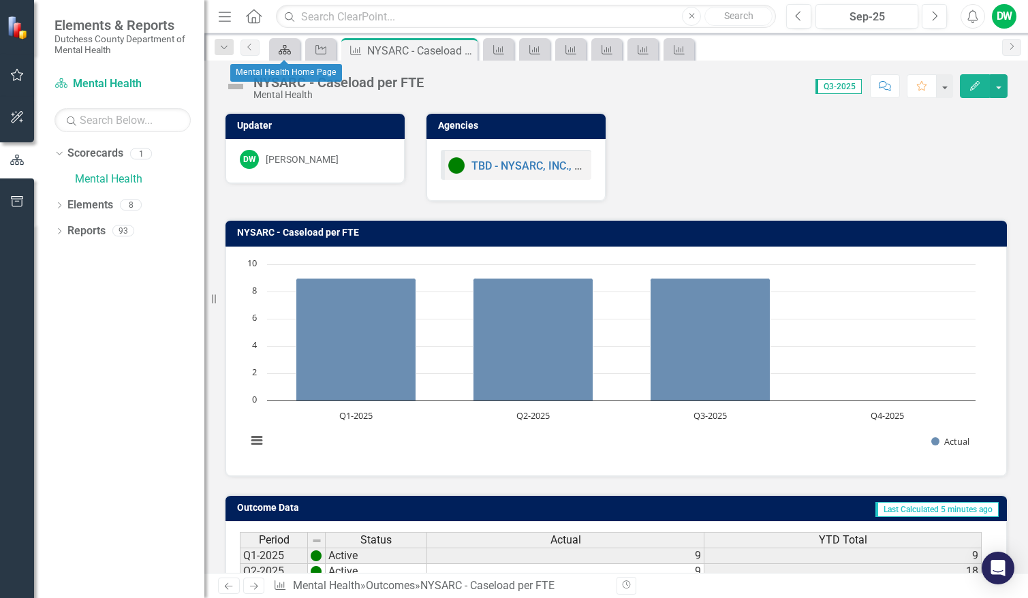
click at [287, 48] on icon "Scorecard" at bounding box center [285, 49] width 14 height 11
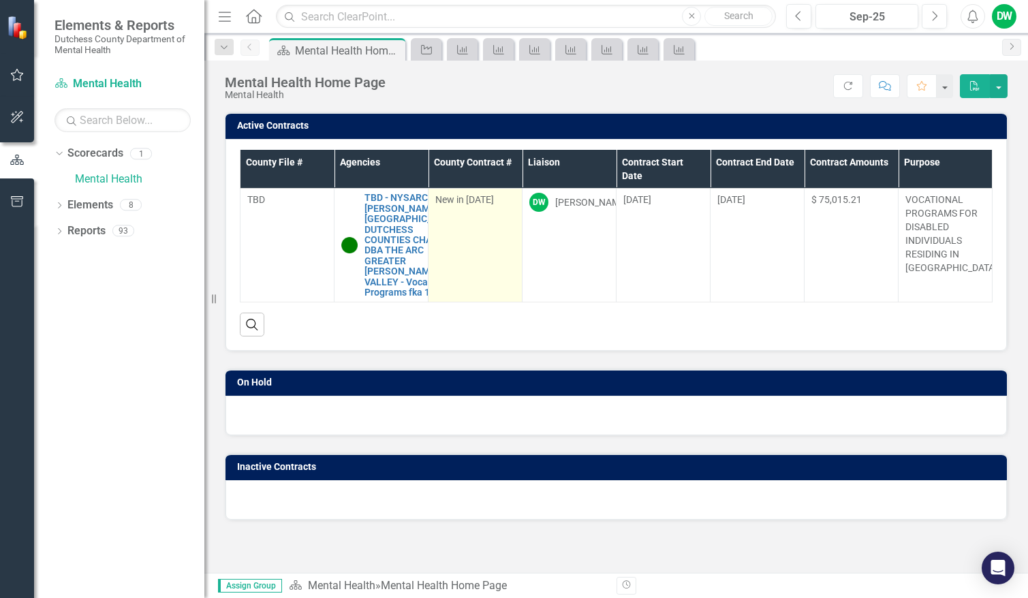
scroll to position [11, 0]
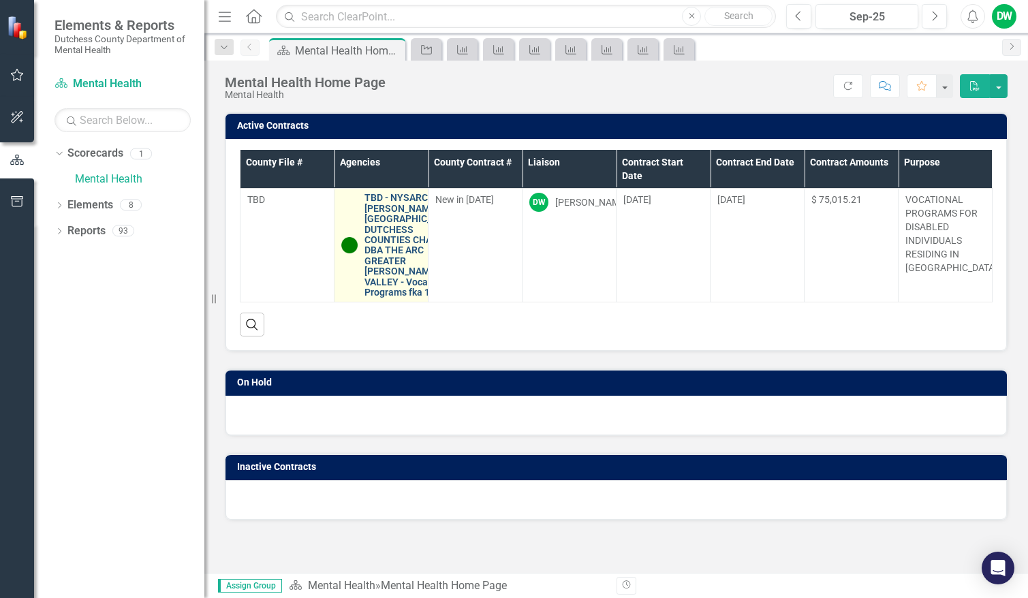
click at [379, 266] on link "TBD - NYSARC, INC., [PERSON_NAME]-[GEOGRAPHIC_DATA]-DUTCHESS COUNTIES CHAPTER D…" at bounding box center [412, 245] width 96 height 105
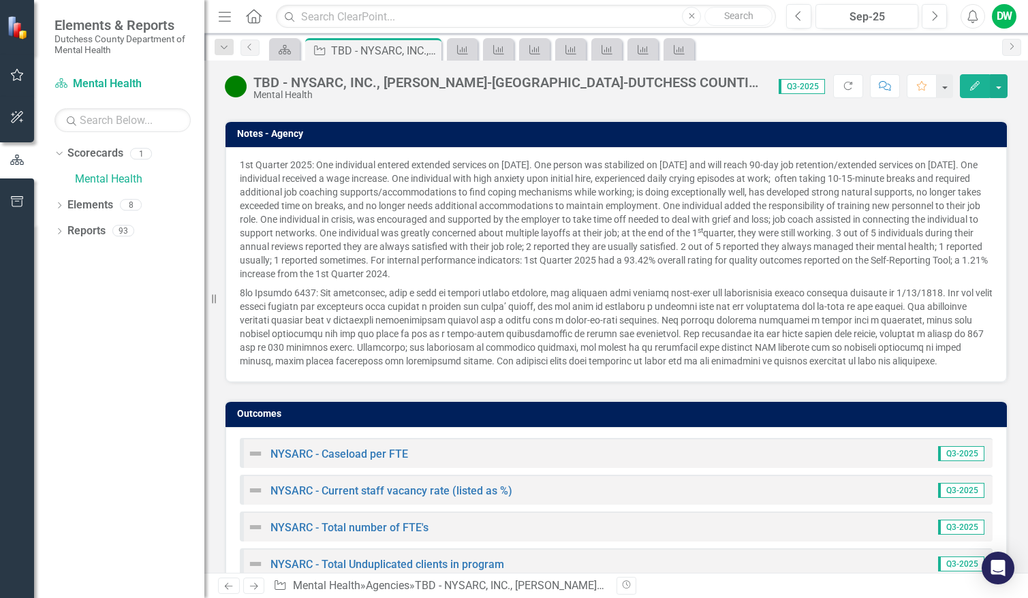
scroll to position [1022, 0]
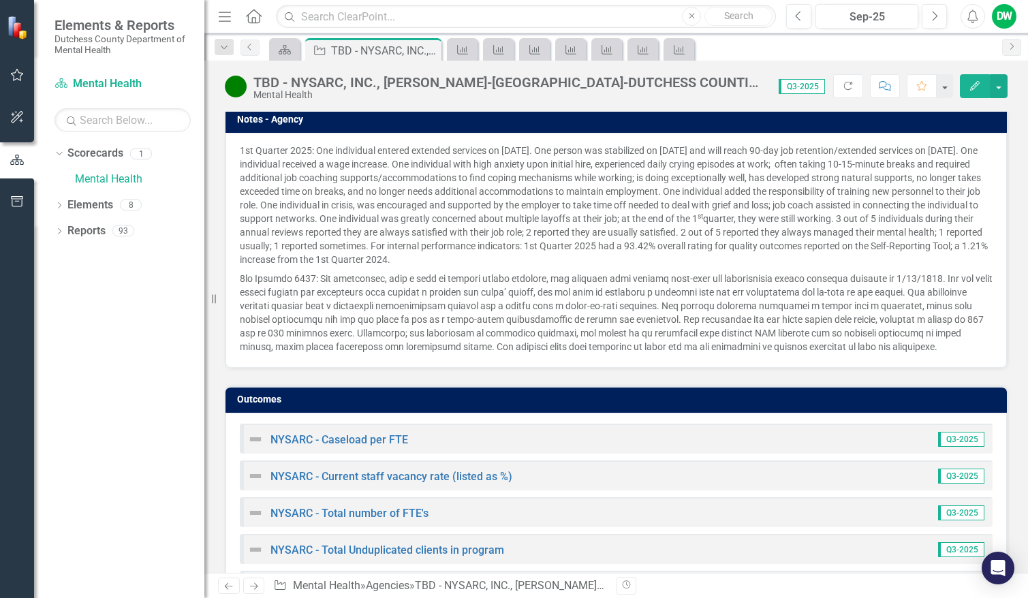
click at [867, 353] on p at bounding box center [616, 311] width 753 height 84
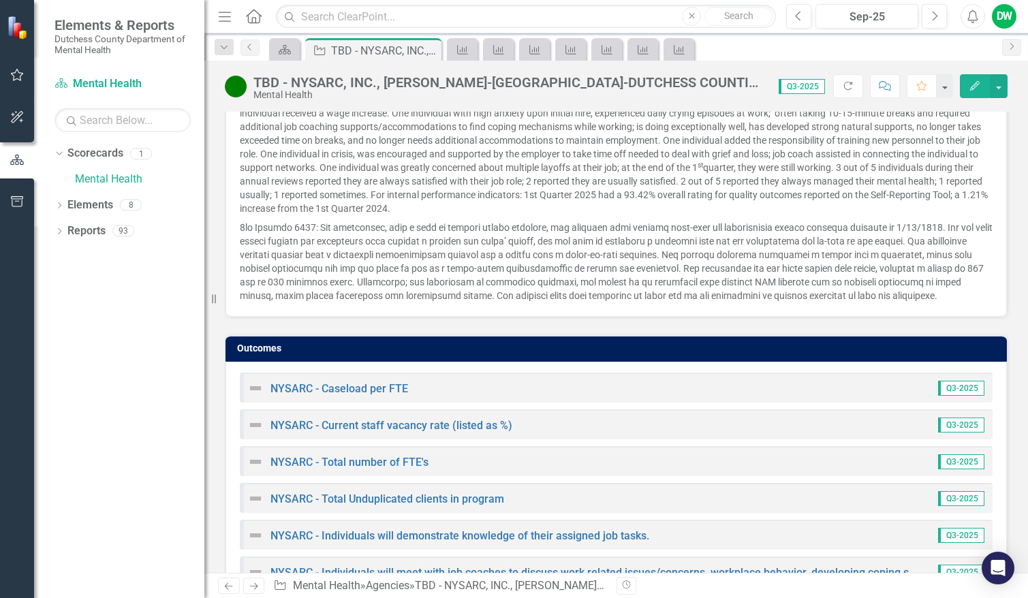
scroll to position [1090, 0]
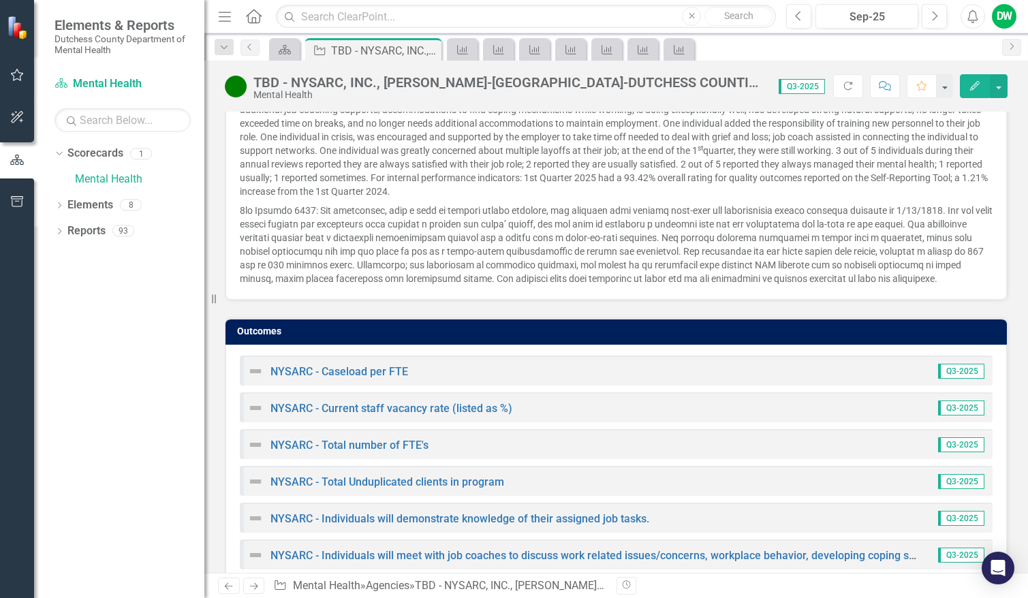
click at [829, 300] on div "1st Quarter 2025: One individual entered extended services on [DATE]. One perso…" at bounding box center [615, 182] width 781 height 235
click at [982, 90] on button "Edit" at bounding box center [975, 86] width 30 height 24
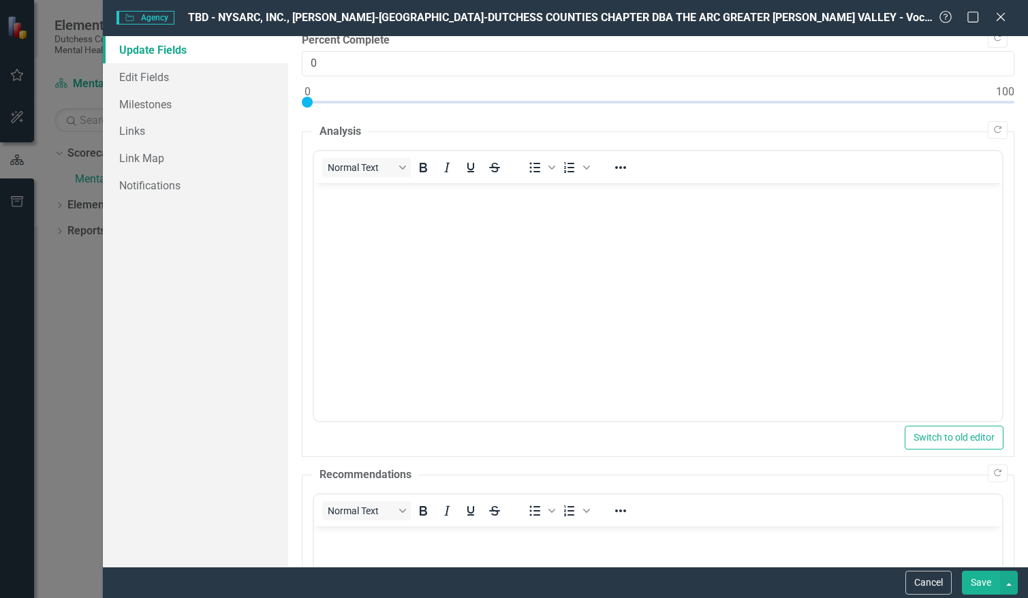
scroll to position [0, 0]
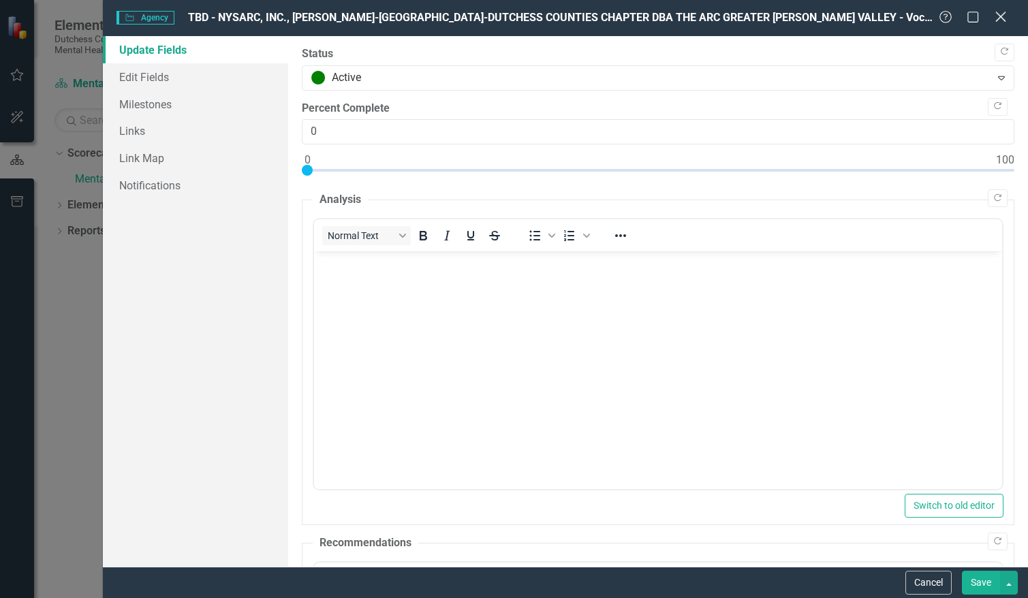
click at [1000, 17] on icon at bounding box center [1000, 17] width 10 height 10
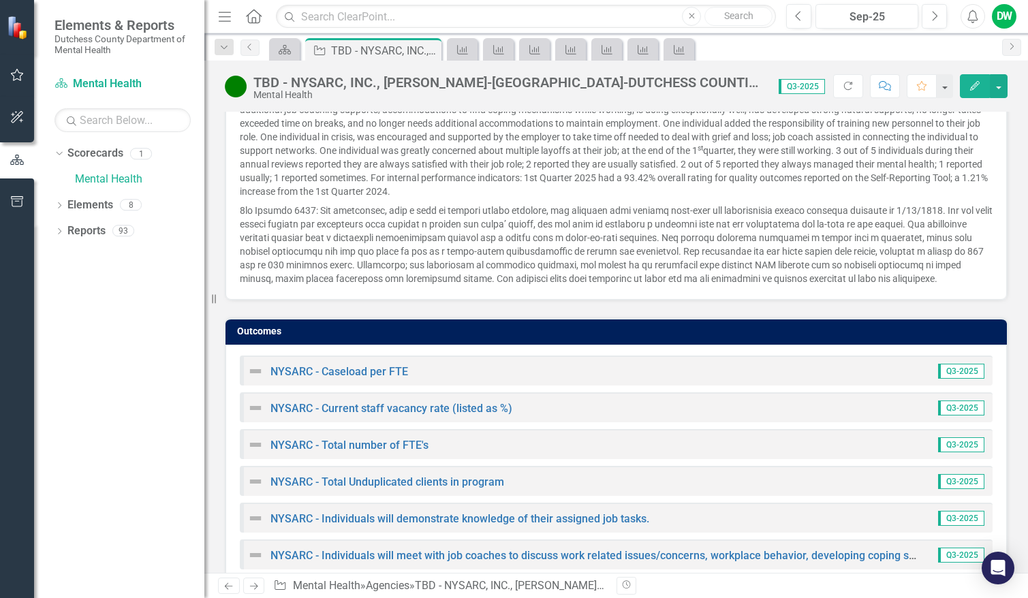
click at [838, 285] on p at bounding box center [616, 243] width 753 height 84
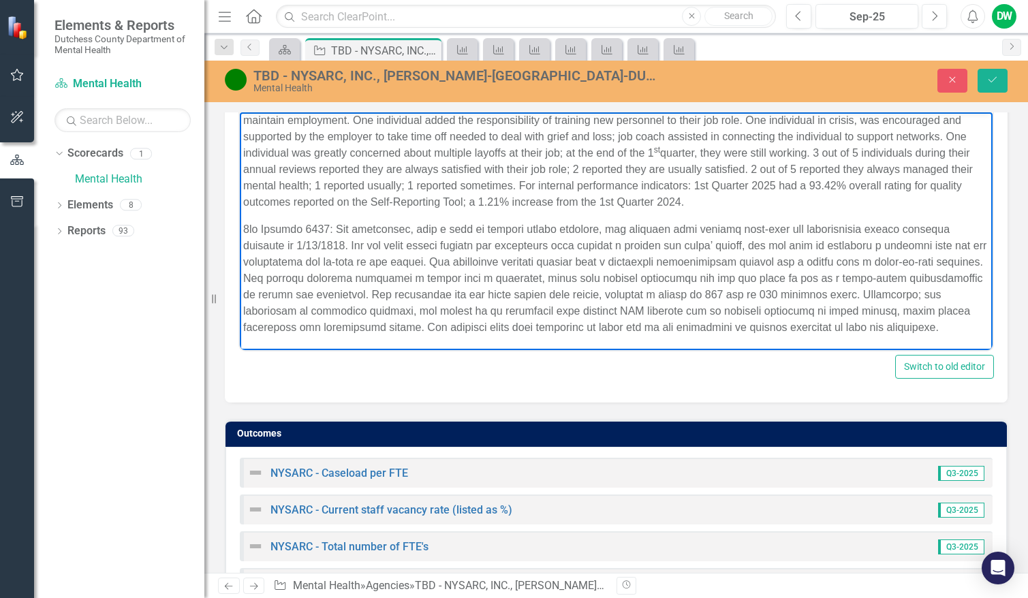
scroll to position [85, 0]
click at [883, 330] on p "Rich Text Area. Press ALT-0 for help." at bounding box center [616, 278] width 746 height 114
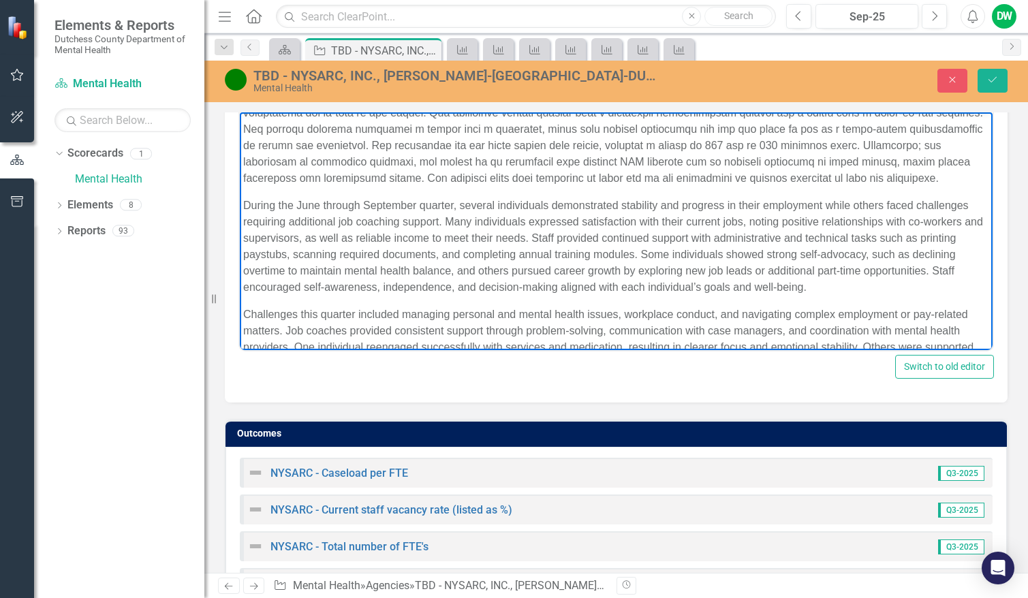
scroll to position [150, 0]
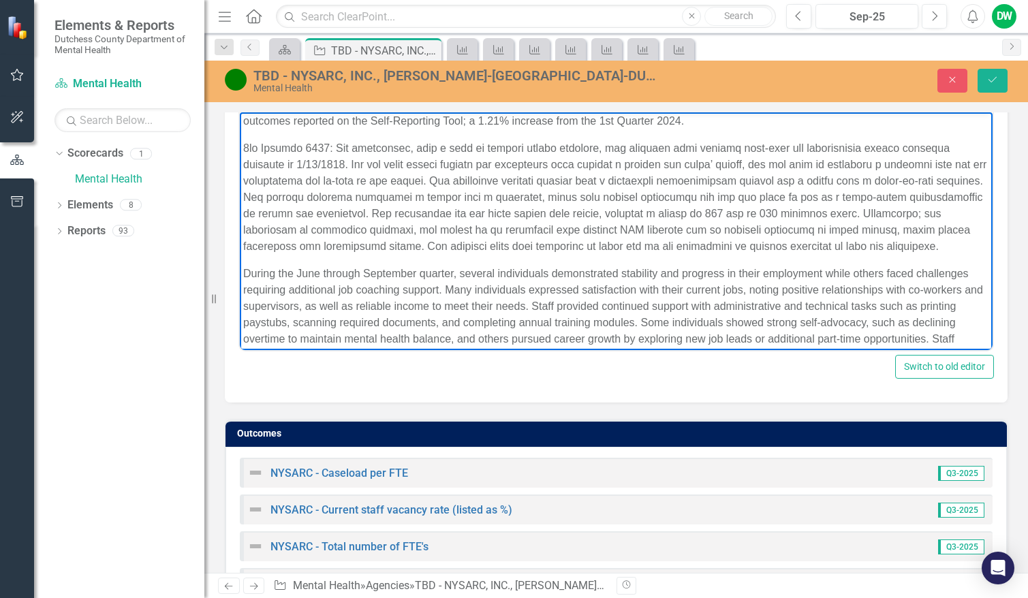
click at [244, 286] on p "During the June through September quarter, several individuals demonstrated sta…" at bounding box center [616, 314] width 746 height 98
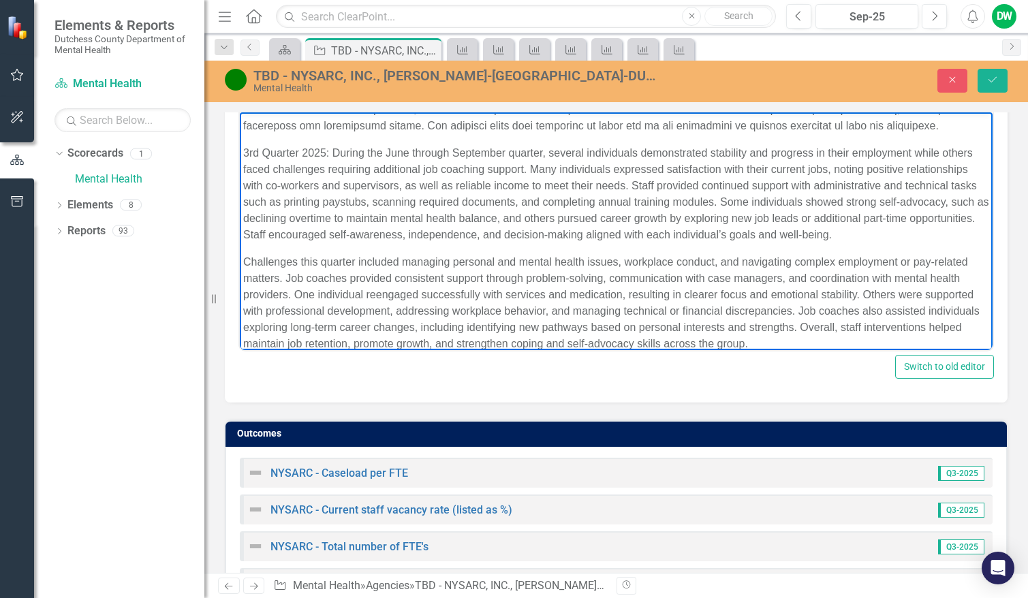
scroll to position [319, 0]
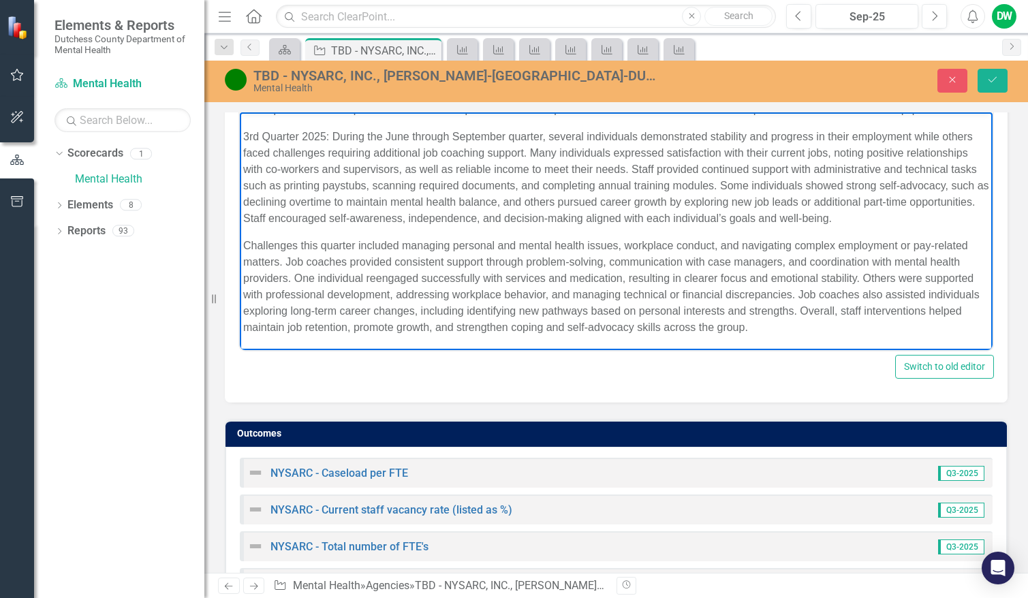
click at [242, 240] on body "1st Quarter 2025: One individual entered extended services on [DATE]. One perso…" at bounding box center [616, 87] width 753 height 524
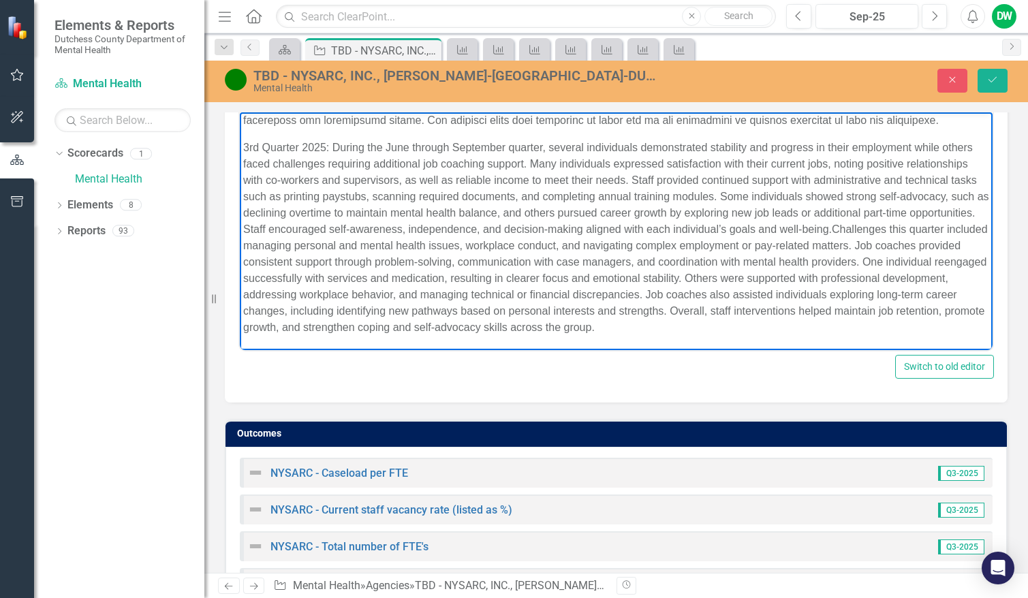
scroll to position [292, 0]
click at [273, 243] on p "3rd Quarter 2025: During the June through September quarter, several individual…" at bounding box center [616, 237] width 746 height 196
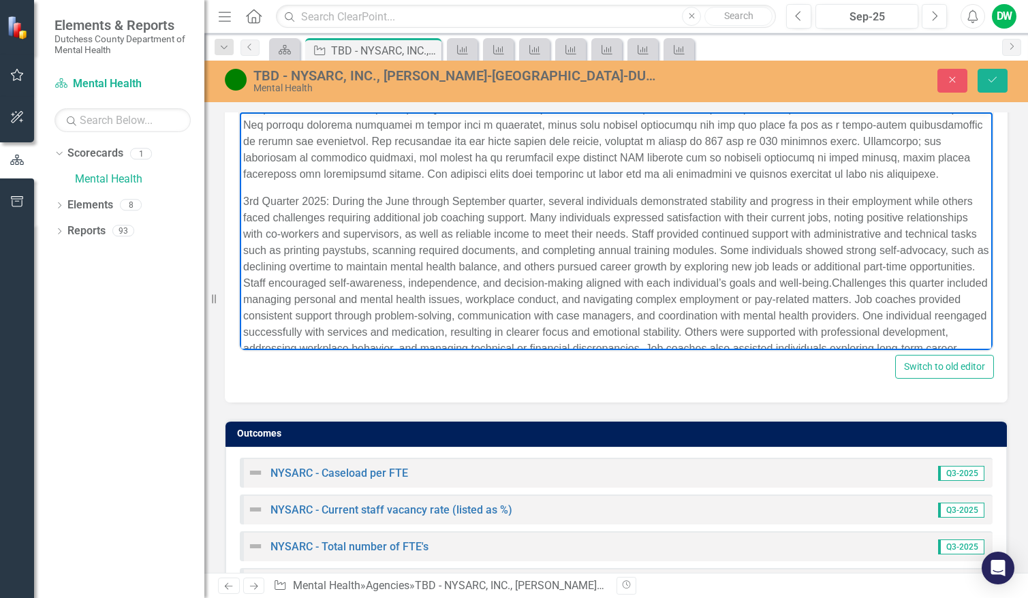
scroll to position [156, 0]
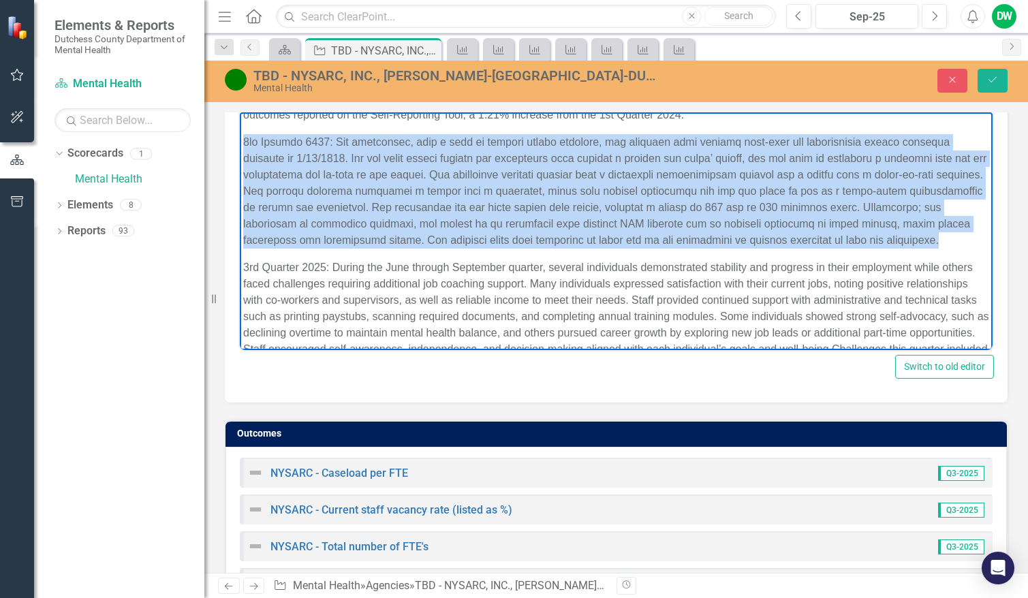
drag, startPoint x: 857, startPoint y: 255, endPoint x: 477, endPoint y: 282, distance: 381.6
click at [240, 143] on html "1st Quarter 2025: One individual entered extended services on [DATE]. One perso…" at bounding box center [616, 213] width 753 height 514
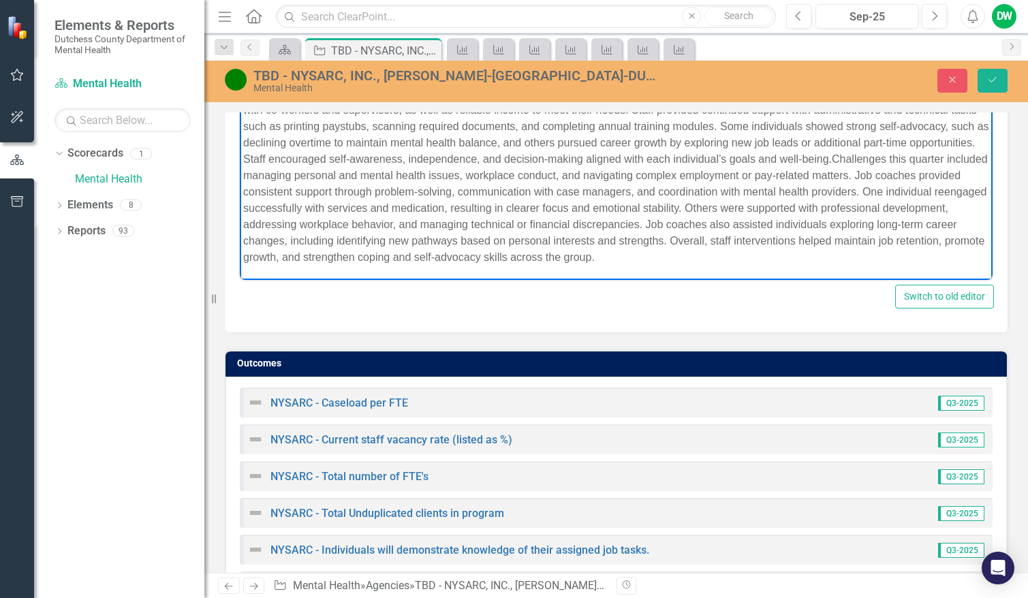
scroll to position [1232, 0]
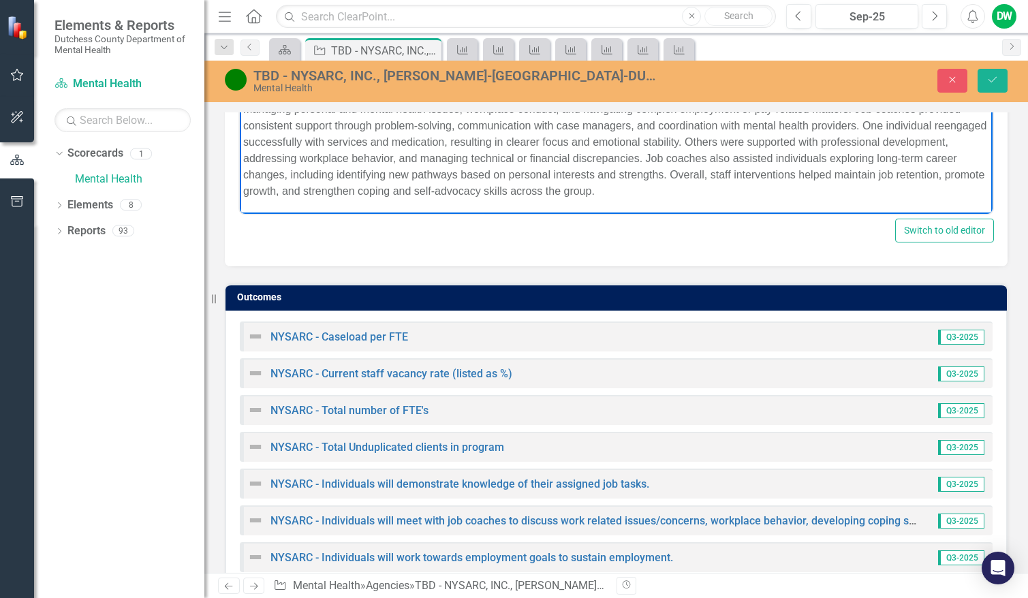
click at [859, 189] on p "3rd Quarter 2025: During the June through September quarter, several individual…" at bounding box center [616, 101] width 746 height 196
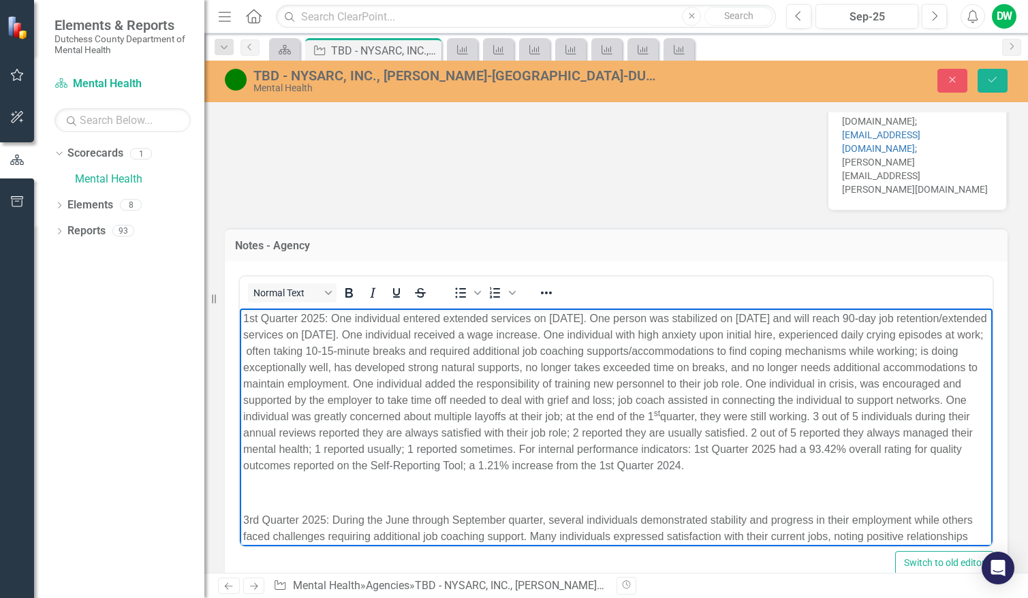
scroll to position [0, 0]
drag, startPoint x: 314, startPoint y: 486, endPoint x: 478, endPoint y: 650, distance: 232.1
click at [240, 315] on html "1st Quarter 2025: One individual entered extended services on [DATE]. One perso…" at bounding box center [616, 578] width 753 height 541
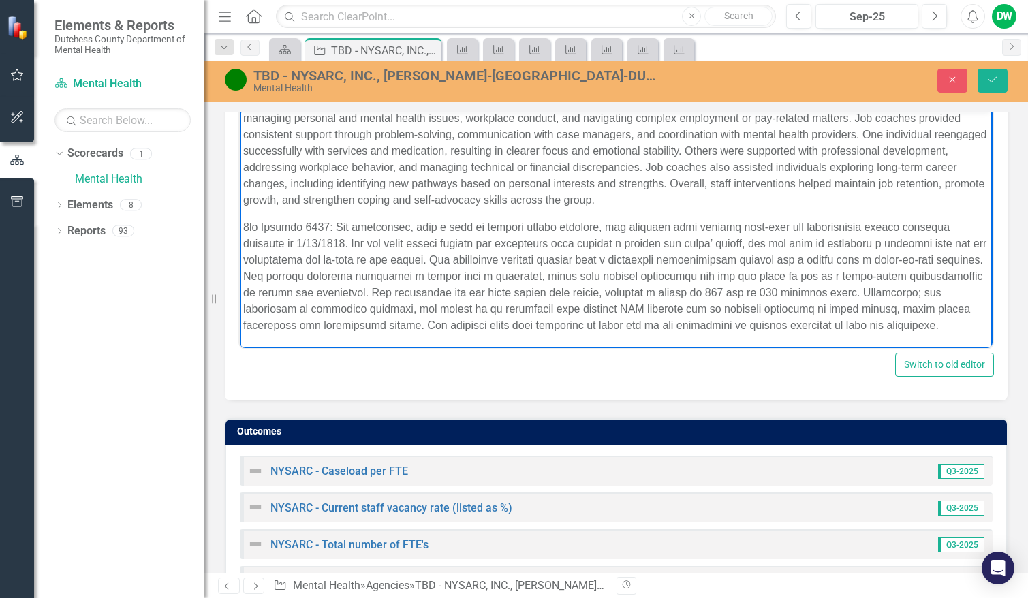
scroll to position [1104, 0]
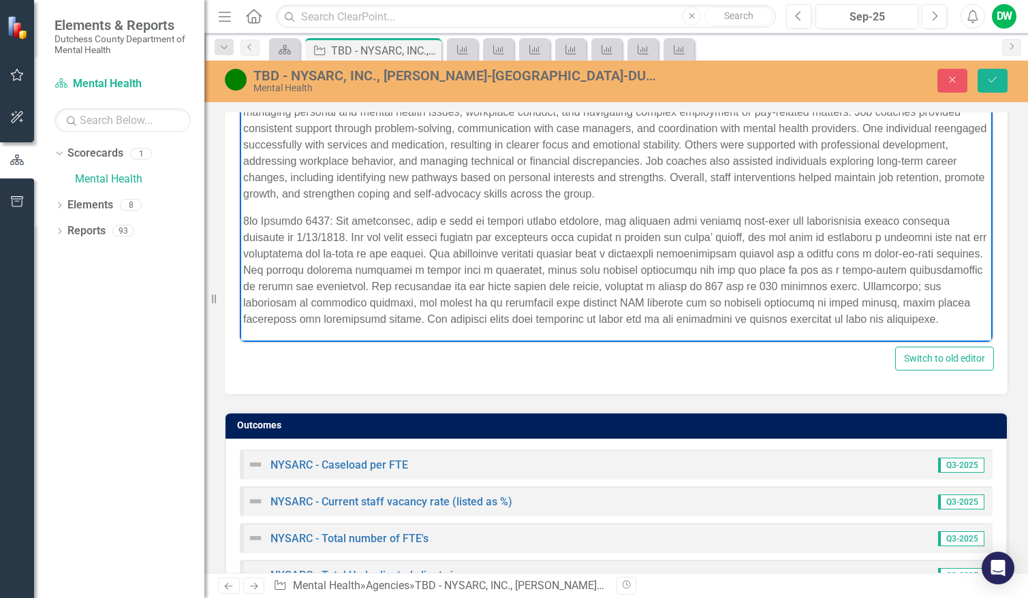
click at [872, 322] on p "Rich Text Area. Press ALT-0 for help." at bounding box center [616, 269] width 746 height 114
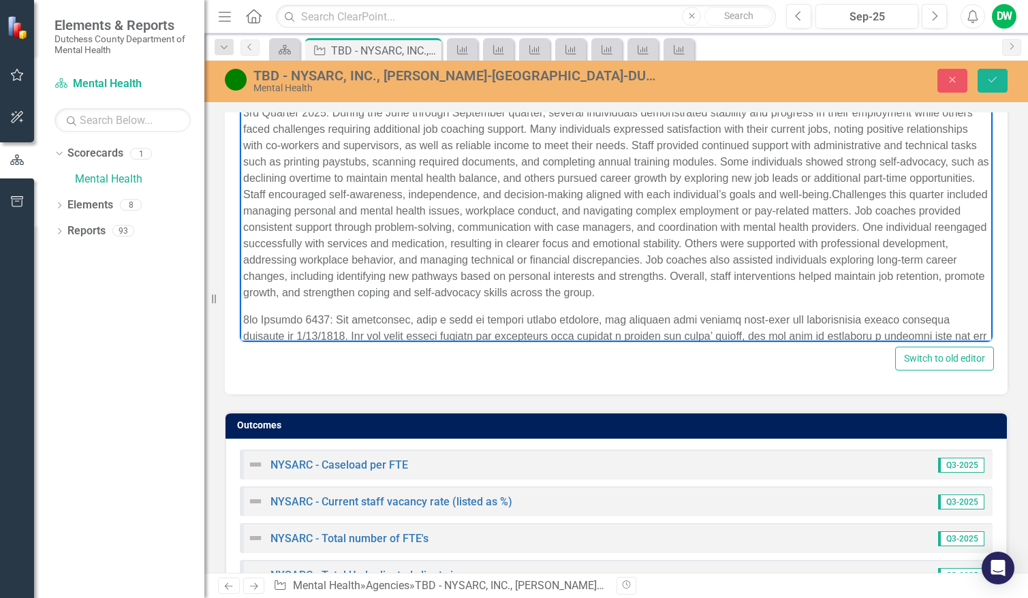
scroll to position [0, 0]
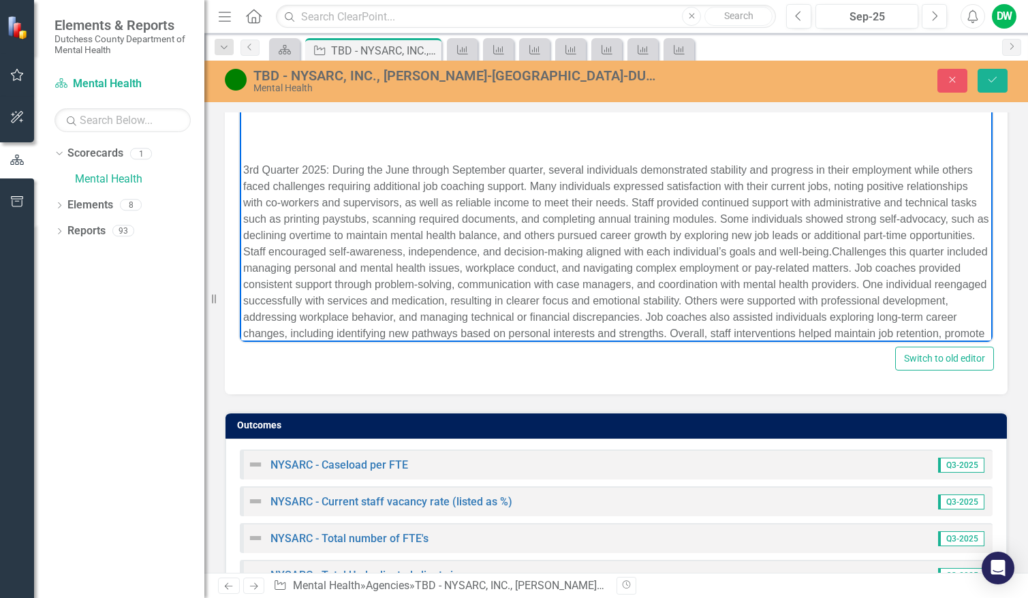
click at [240, 166] on body "3rd Quarter 2025: During the June through September quarter, several individual…" at bounding box center [616, 388] width 753 height 568
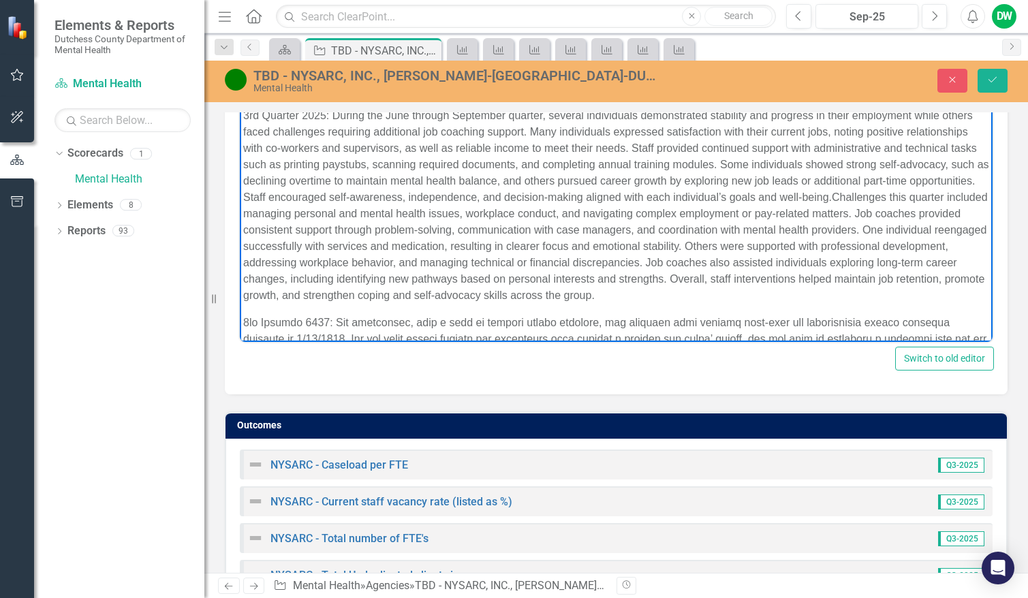
drag, startPoint x: 979, startPoint y: 162, endPoint x: 1245, endPoint y: 232, distance: 274.5
drag, startPoint x: 977, startPoint y: 159, endPoint x: 1235, endPoint y: 255, distance: 275.2
click at [419, 325] on p "Rich Text Area. Press ALT-0 for help." at bounding box center [616, 371] width 746 height 114
click at [484, 287] on p "3rd Quarter 2025: During the June through September quarter, several individual…" at bounding box center [616, 205] width 746 height 196
click at [857, 298] on p "3rd Quarter 2025: During the June through September quarter, several individual…" at bounding box center [616, 205] width 746 height 196
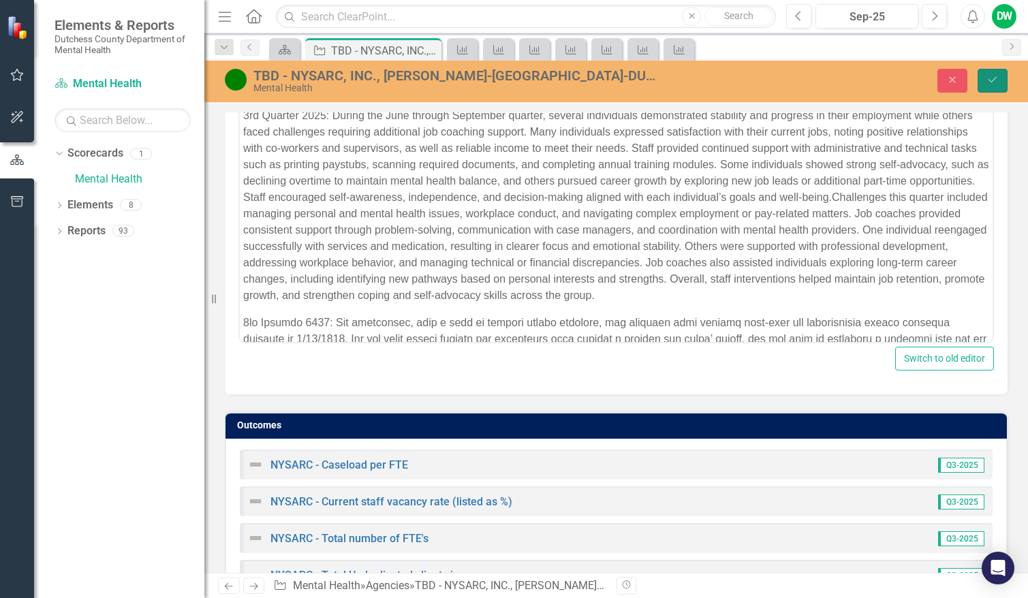
click at [1000, 82] on button "Save" at bounding box center [992, 81] width 30 height 24
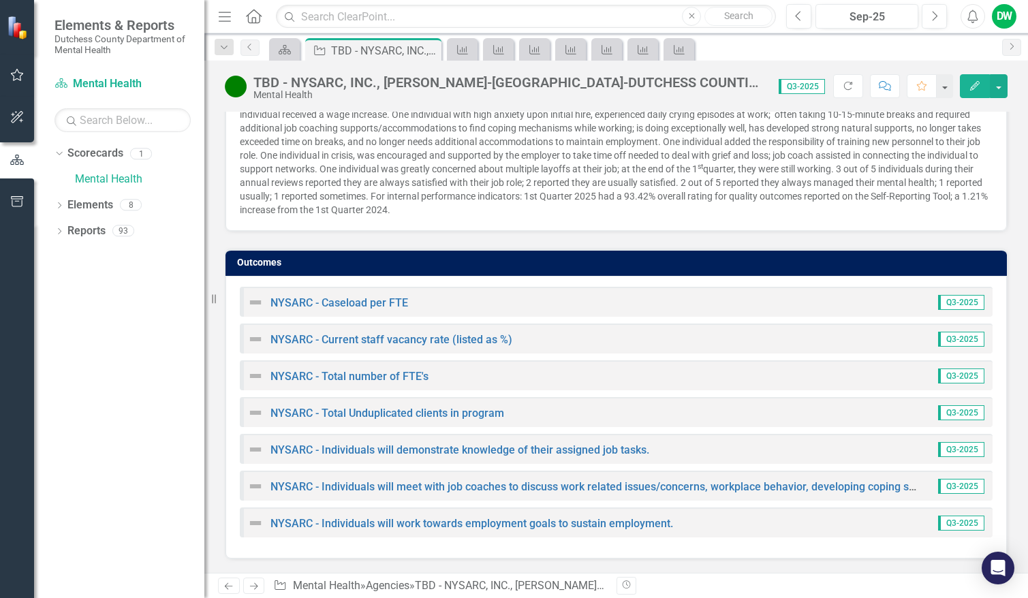
scroll to position [1341, 0]
click at [366, 289] on div "NYSARC - Caseload per FTE Q3-2025" at bounding box center [616, 302] width 753 height 30
click at [360, 298] on link "NYSARC - Caseload per FTE" at bounding box center [339, 302] width 138 height 13
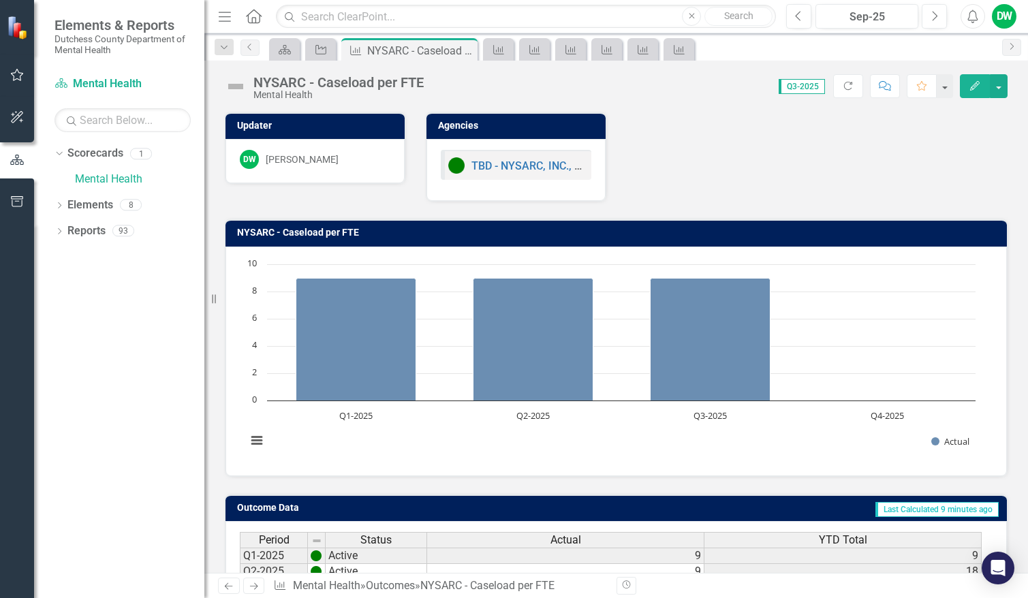
scroll to position [130, 0]
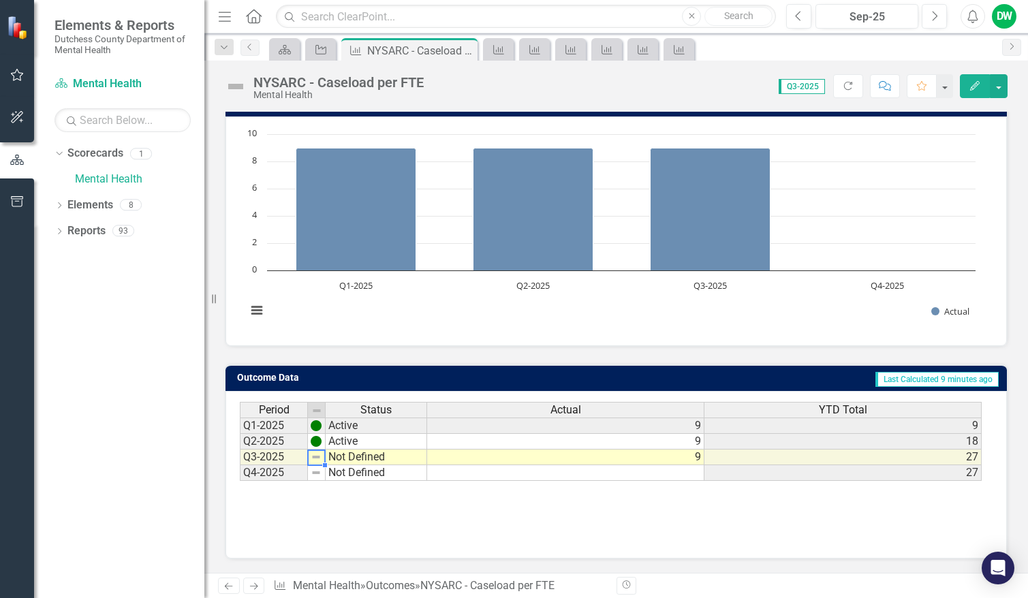
click at [341, 460] on td "Not Defined" at bounding box center [376, 457] width 101 height 16
click at [323, 458] on td at bounding box center [317, 457] width 18 height 16
click at [1003, 89] on button "button" at bounding box center [999, 86] width 18 height 24
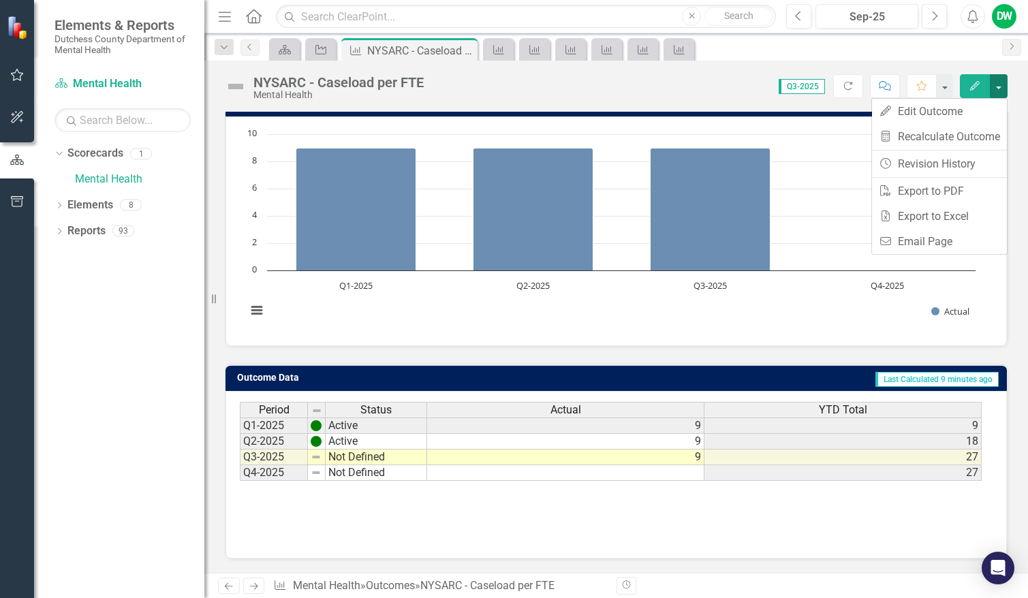
click at [1003, 89] on button "button" at bounding box center [999, 86] width 18 height 24
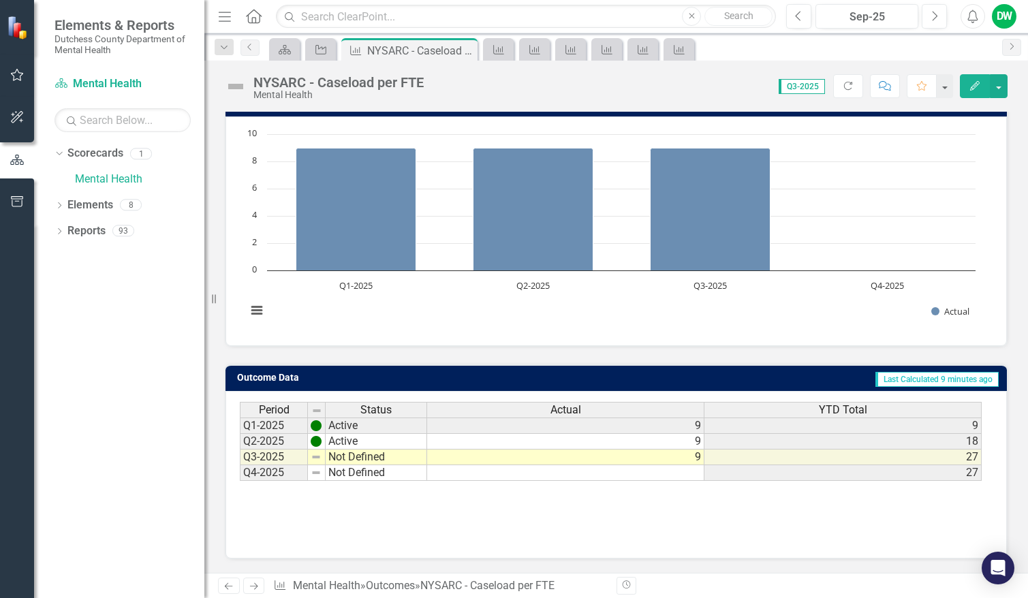
click at [291, 456] on td "Q3-2025" at bounding box center [274, 457] width 68 height 16
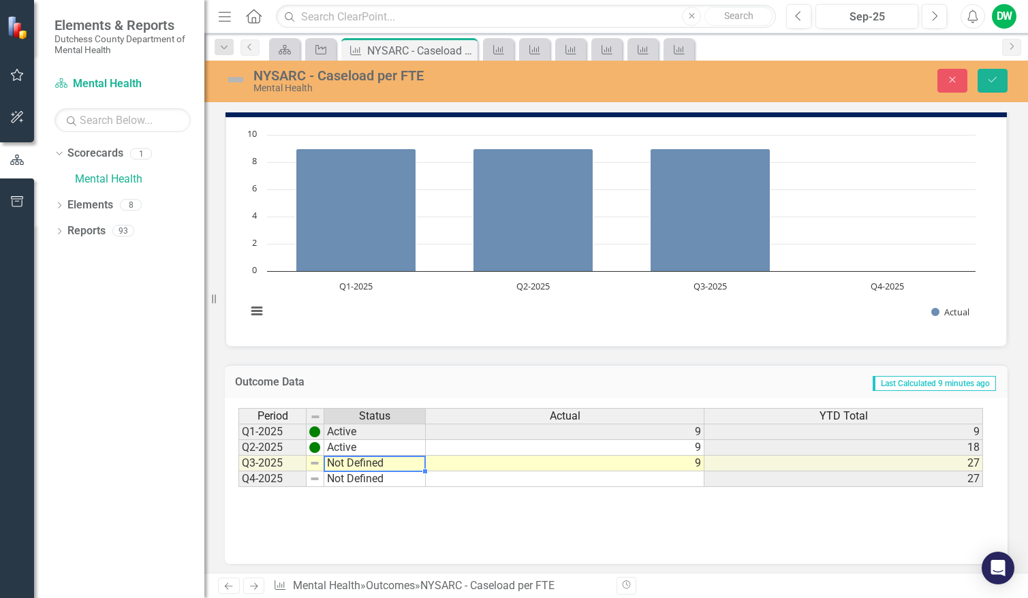
click at [329, 464] on td "Not Defined" at bounding box center [374, 464] width 101 height 16
click at [317, 467] on img at bounding box center [314, 463] width 11 height 11
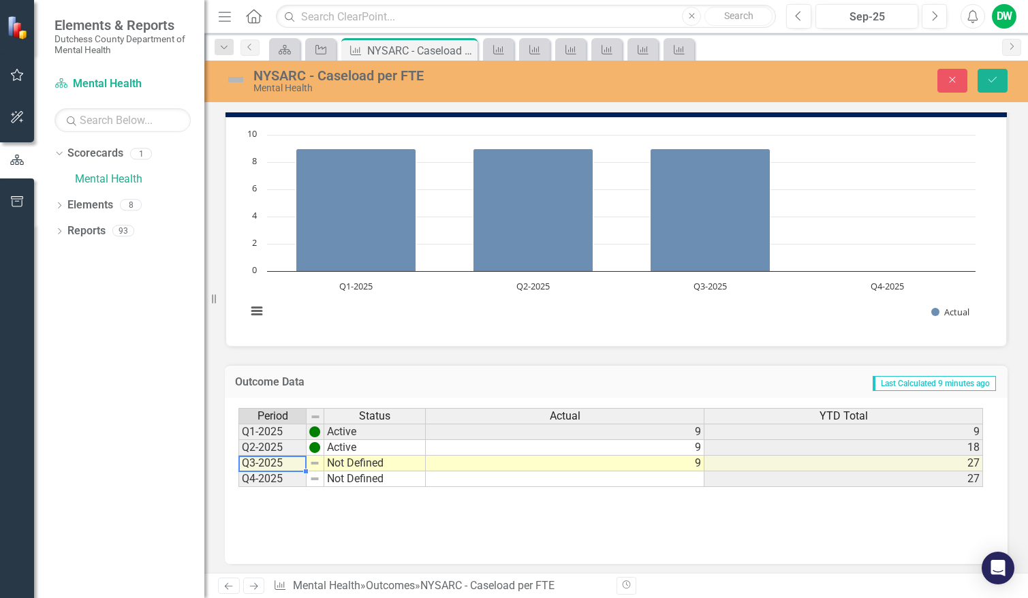
click at [276, 464] on td "Q3-2025" at bounding box center [272, 464] width 68 height 16
click at [313, 463] on img at bounding box center [314, 463] width 11 height 11
click at [361, 537] on div "Period Status Actual YTD Total Q1-2025 Active 9 9 Q2-2025 Active 9 18 Q3-2025 N…" at bounding box center [615, 476] width 755 height 136
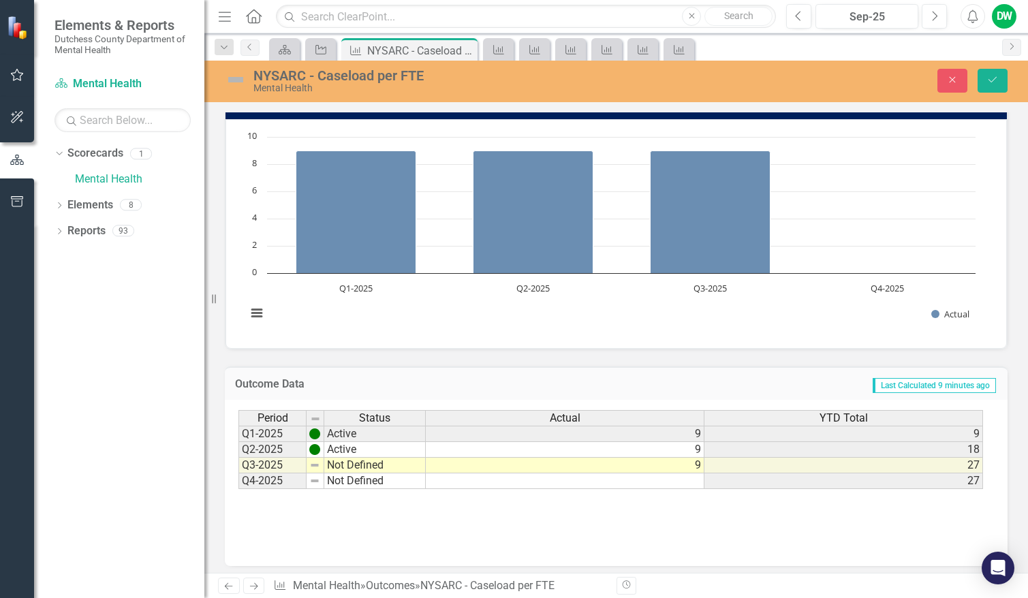
scroll to position [134, 0]
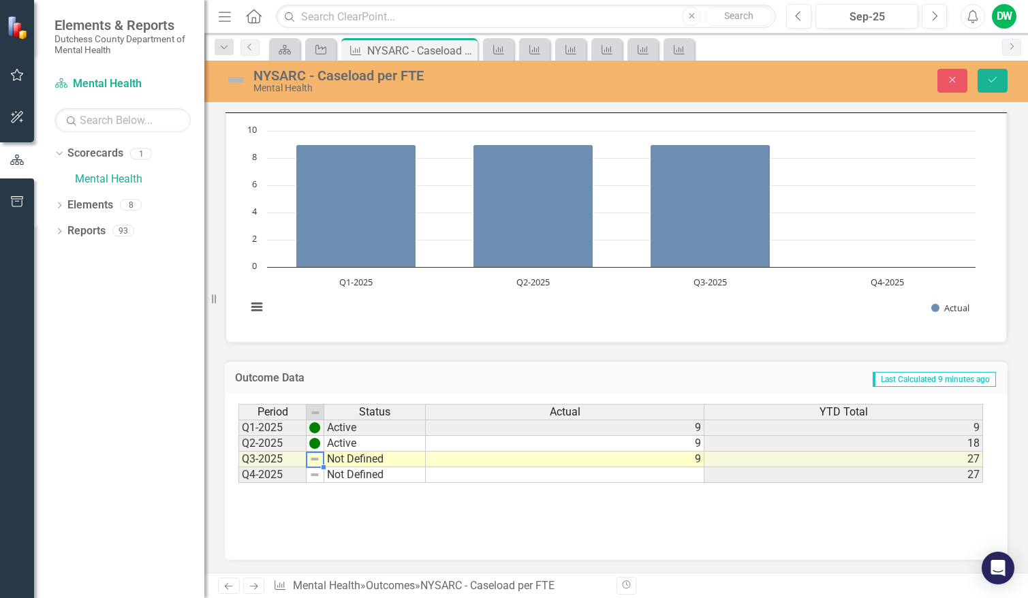
click at [316, 462] on img at bounding box center [314, 459] width 11 height 11
click at [321, 459] on td at bounding box center [315, 460] width 18 height 16
click at [386, 458] on td "Not Defined" at bounding box center [374, 460] width 101 height 16
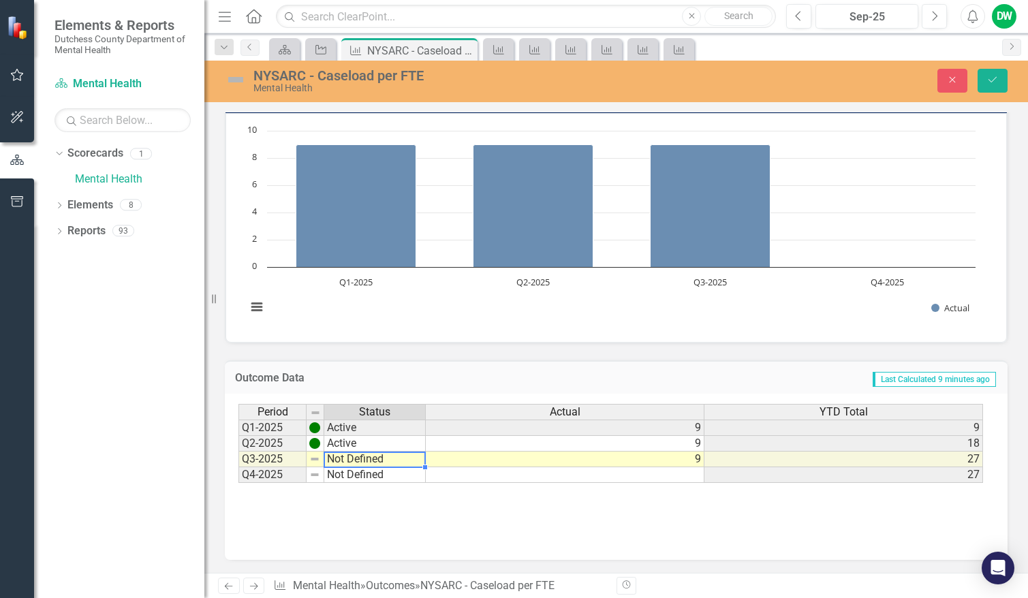
click at [417, 441] on div "Period Status Actual YTD Total Q1-2025 Active 9 9 Q2-2025 Active 9 18 Q3-2025 N…" at bounding box center [610, 444] width 745 height 80
click at [388, 460] on td "Not Defined" at bounding box center [374, 460] width 101 height 16
type textarea "Not Defined"
click at [399, 504] on div "Period Status Actual YTD Total Q1-2025 Active 9 9 Q2-2025 Active 9 18 Q3-2025 N…" at bounding box center [615, 472] width 755 height 136
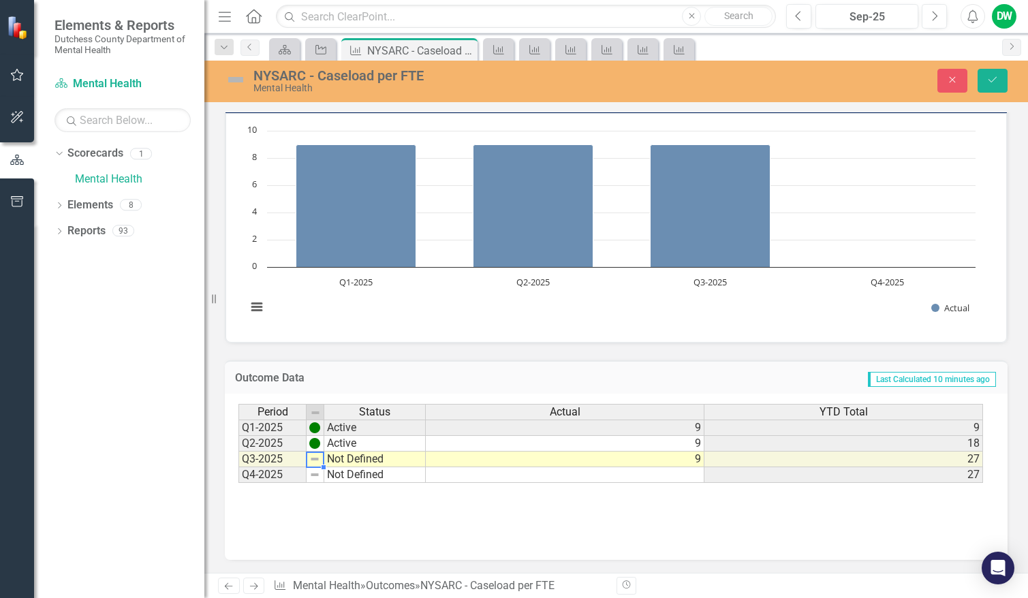
click at [314, 460] on img at bounding box center [314, 459] width 11 height 11
click at [313, 503] on div "Period Status Actual YTD Total Q1-2025 Active 9 9 Q2-2025 Active 9 18 Q3-2025 N…" at bounding box center [615, 472] width 755 height 136
click at [313, 456] on img at bounding box center [314, 459] width 11 height 11
click at [349, 534] on div "Period Status Actual YTD Total Q1-2025 Active 9 9 Q2-2025 Active 9 18 Q3-2025 N…" at bounding box center [615, 472] width 755 height 136
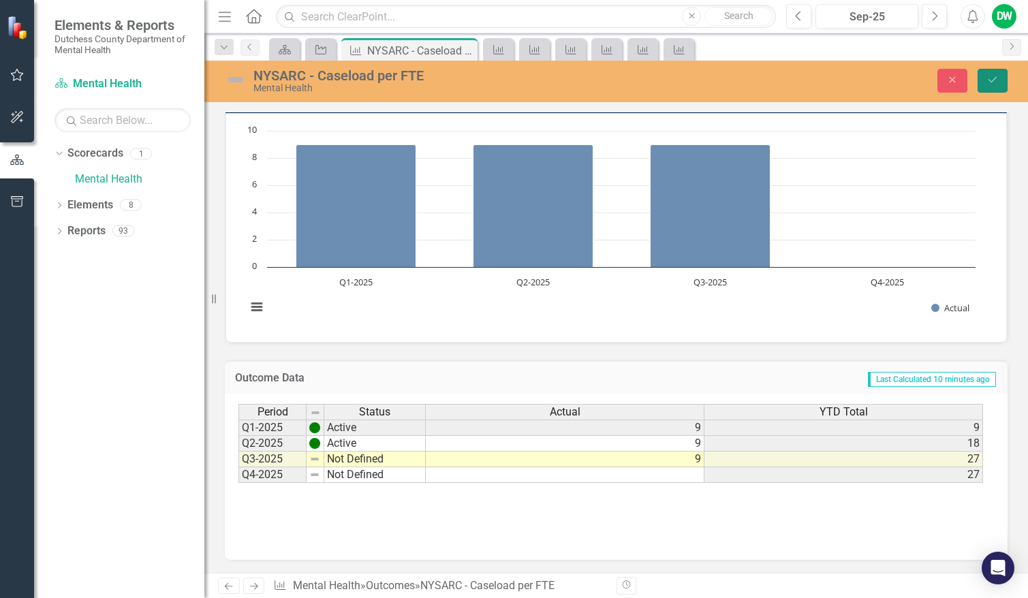
click at [991, 80] on icon "Save" at bounding box center [992, 80] width 12 height 10
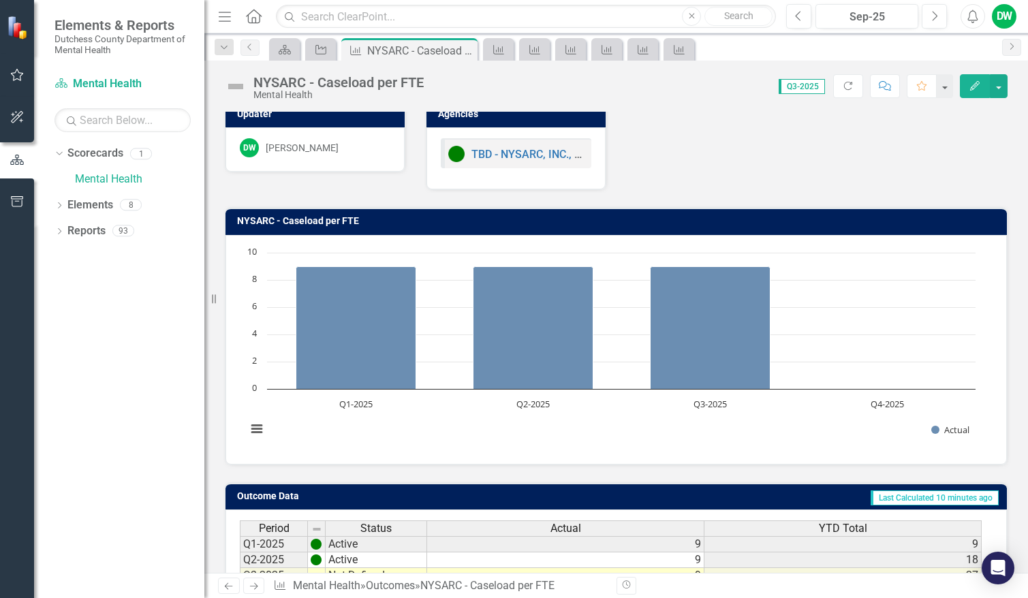
scroll to position [0, 0]
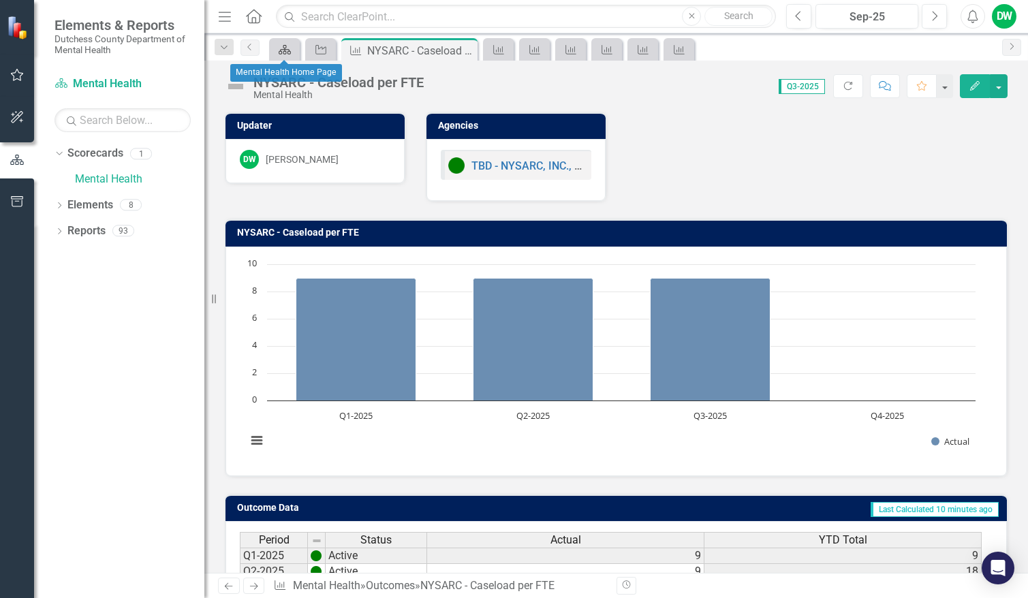
click at [283, 53] on icon at bounding box center [285, 50] width 12 height 10
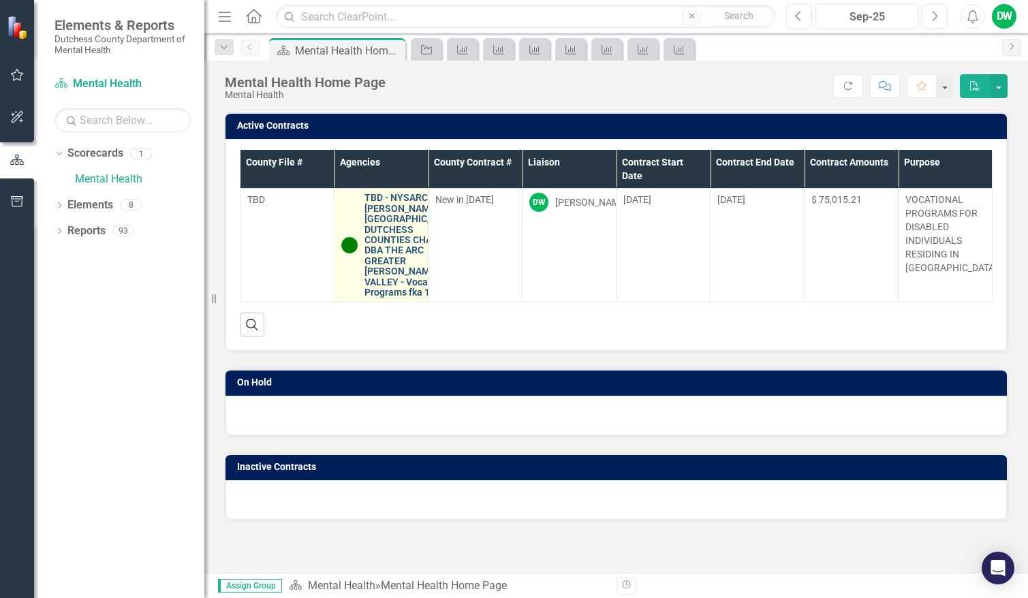
click at [393, 283] on link "TBD - NYSARC, INC., [PERSON_NAME]-[GEOGRAPHIC_DATA]-DUTCHESS COUNTIES CHAPTER D…" at bounding box center [412, 245] width 96 height 105
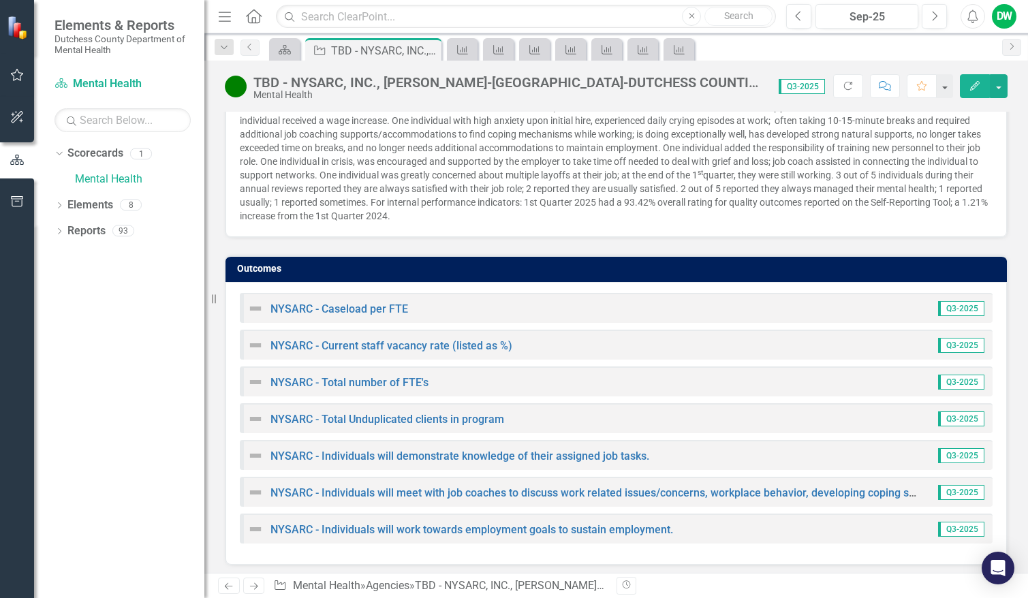
scroll to position [1341, 0]
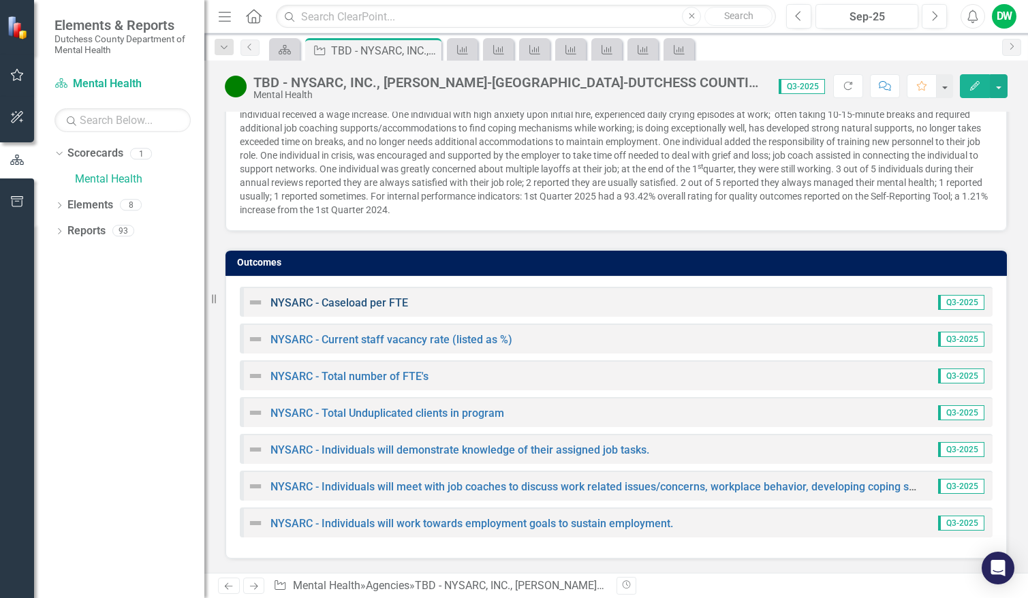
click at [313, 302] on link "NYSARC - Caseload per FTE" at bounding box center [339, 302] width 138 height 13
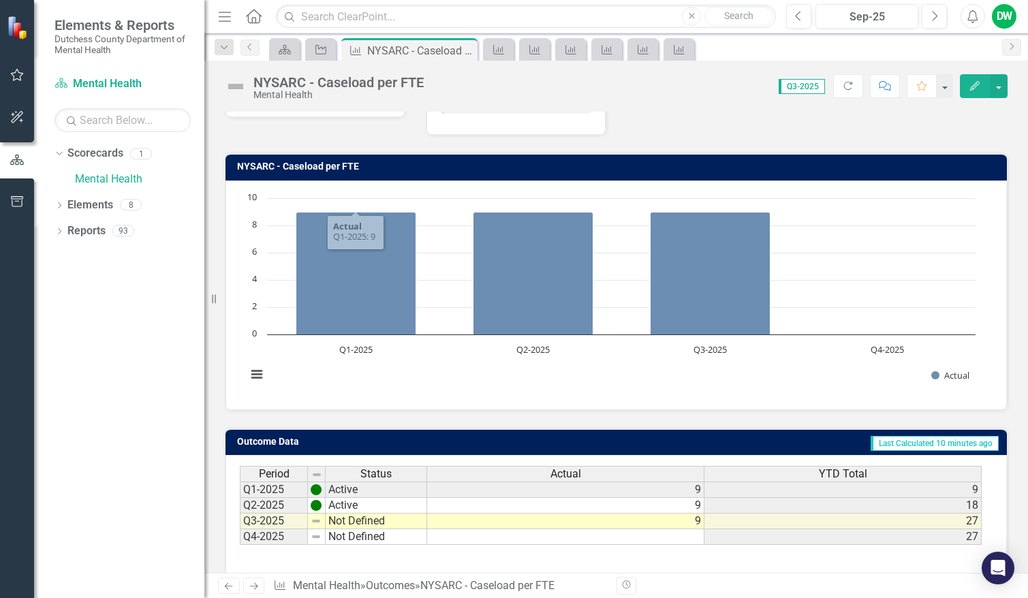
scroll to position [130, 0]
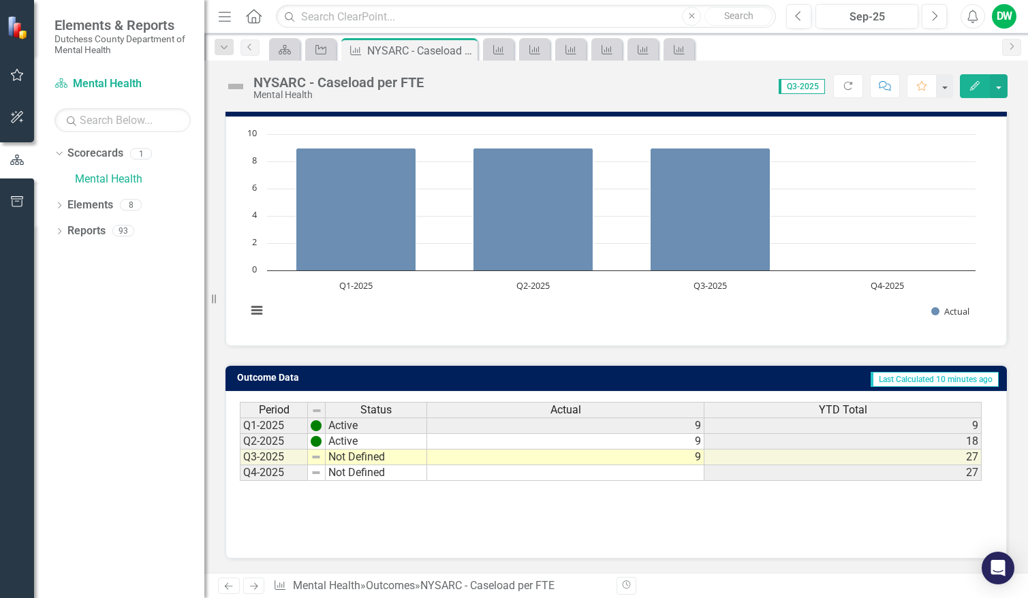
click at [284, 584] on icon at bounding box center [280, 585] width 11 height 10
click at [398, 586] on link "Outcomes" at bounding box center [390, 585] width 49 height 13
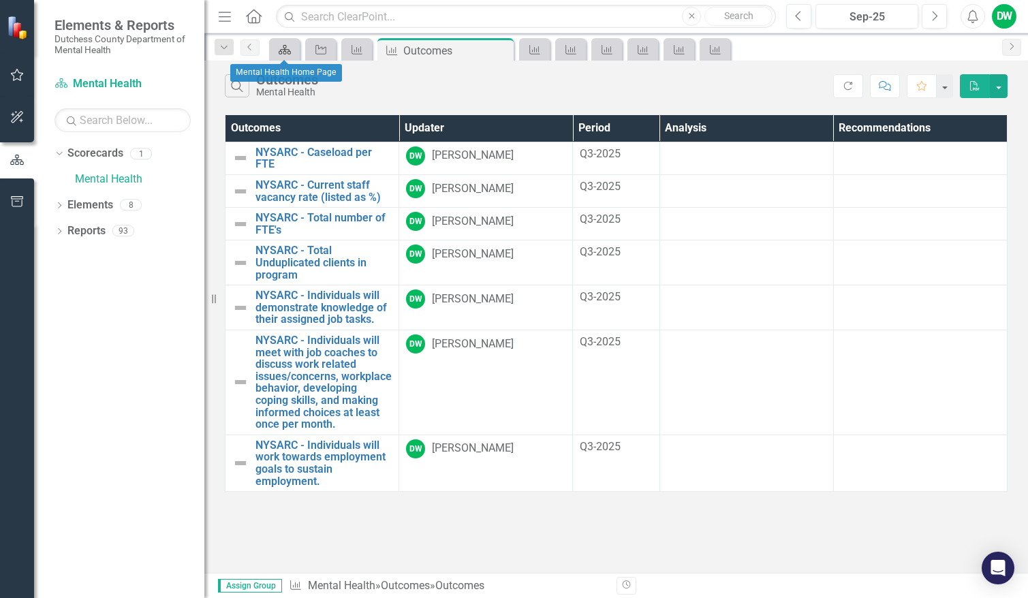
click at [285, 52] on icon "Scorecard" at bounding box center [285, 49] width 14 height 11
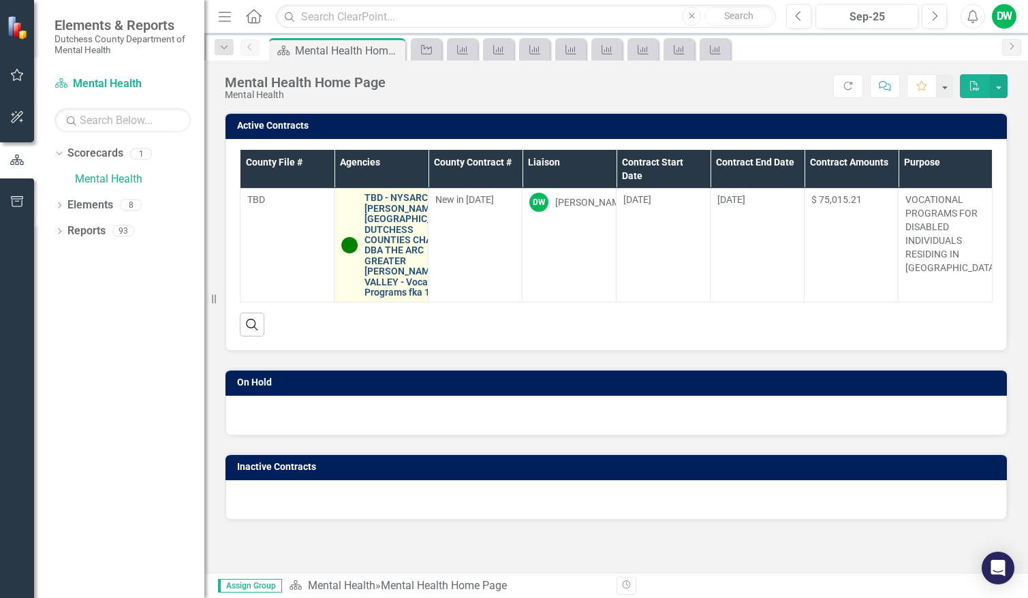
click at [405, 294] on link "TBD - NYSARC, INC., [PERSON_NAME]-[GEOGRAPHIC_DATA]-DUTCHESS COUNTIES CHAPTER D…" at bounding box center [412, 245] width 96 height 105
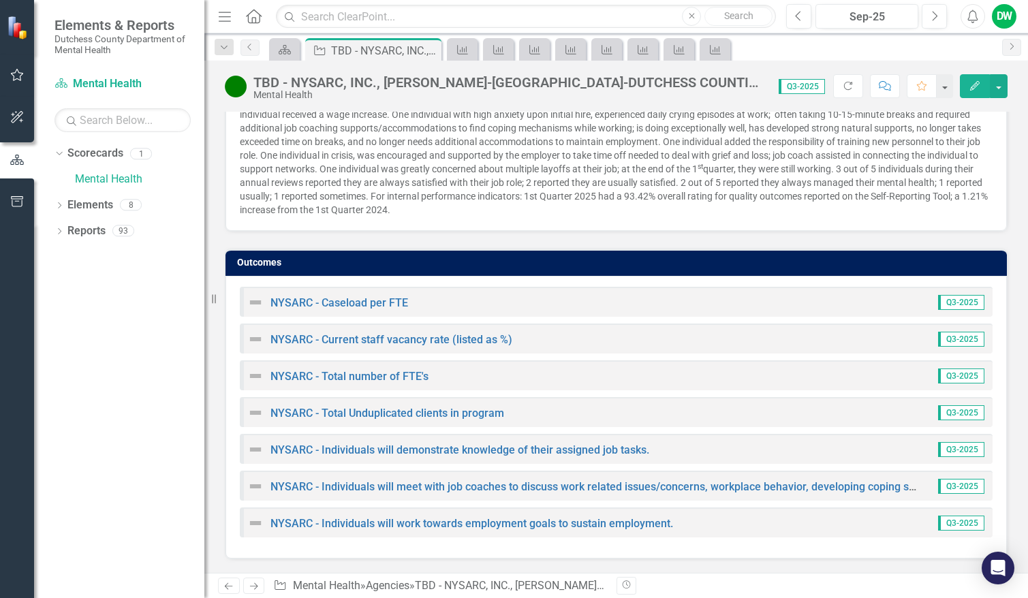
scroll to position [1341, 0]
click at [259, 297] on img at bounding box center [255, 302] width 16 height 16
click at [259, 303] on img at bounding box center [255, 302] width 16 height 16
click at [943, 306] on span "Q3-2025" at bounding box center [961, 302] width 46 height 15
click at [947, 302] on span "Q3-2025" at bounding box center [961, 302] width 46 height 15
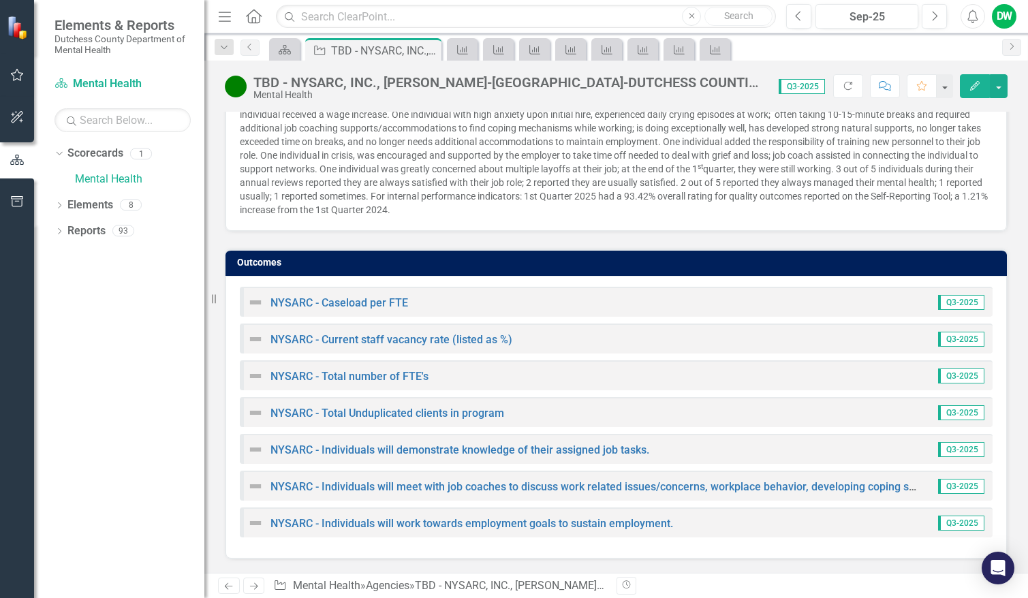
click at [347, 295] on div "NYSARC - Caseload per FTE" at bounding box center [327, 302] width 161 height 16
click at [343, 302] on link "NYSARC - Caseload per FTE" at bounding box center [339, 302] width 138 height 13
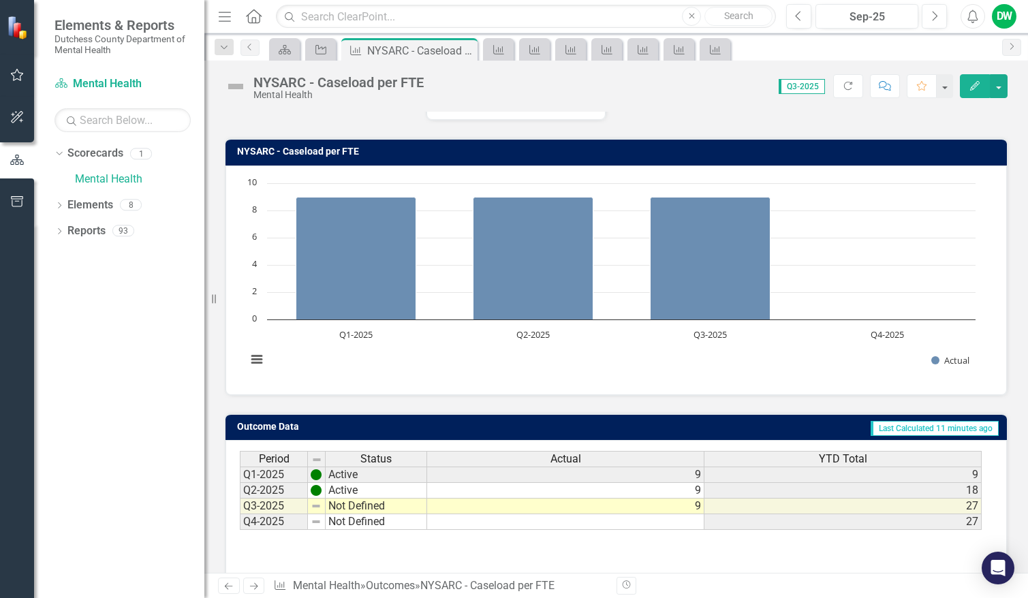
scroll to position [130, 0]
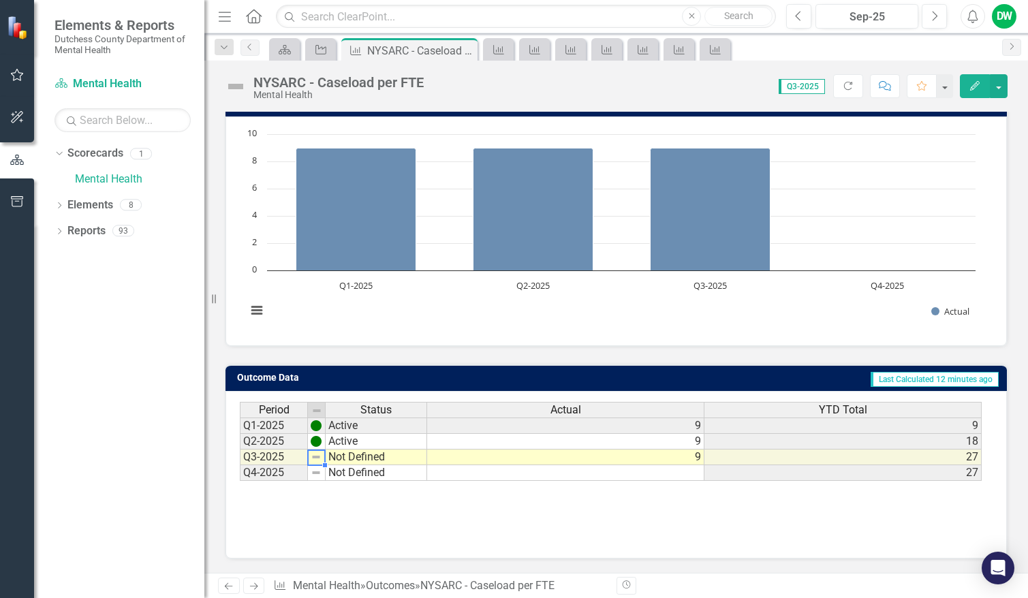
click at [317, 458] on img at bounding box center [316, 457] width 11 height 11
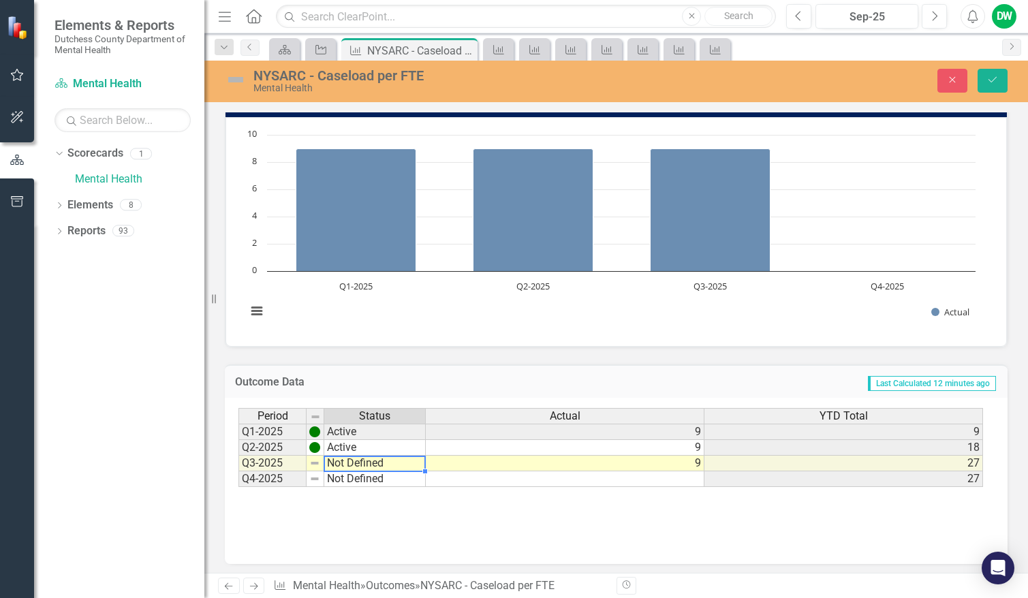
click at [360, 467] on td "Not Defined" at bounding box center [374, 464] width 101 height 16
click at [328, 462] on td "Not Defined" at bounding box center [374, 464] width 101 height 16
click at [330, 462] on td "Not Defined" at bounding box center [374, 464] width 101 height 16
type textarea "Not Defined"
drag, startPoint x: 373, startPoint y: 465, endPoint x: 315, endPoint y: 464, distance: 58.6
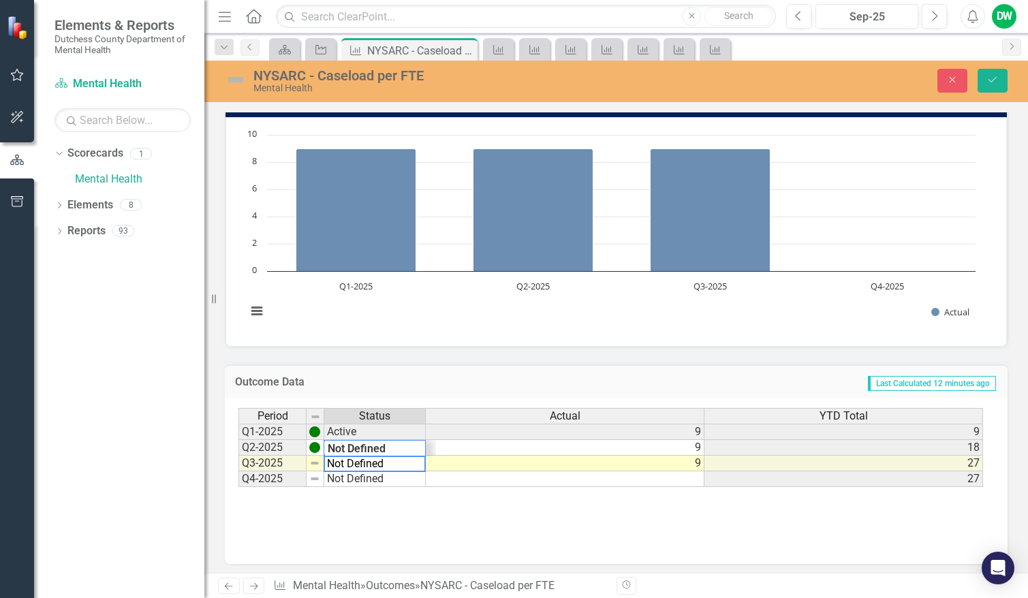
click at [315, 464] on div "Period Status Actual YTD Total Q1-2025 Active 9 9 Q2-2025 Active 9 18 Q3-2025 N…" at bounding box center [610, 448] width 745 height 80
type textarea "Active"
click at [988, 82] on icon "Save" at bounding box center [992, 80] width 12 height 10
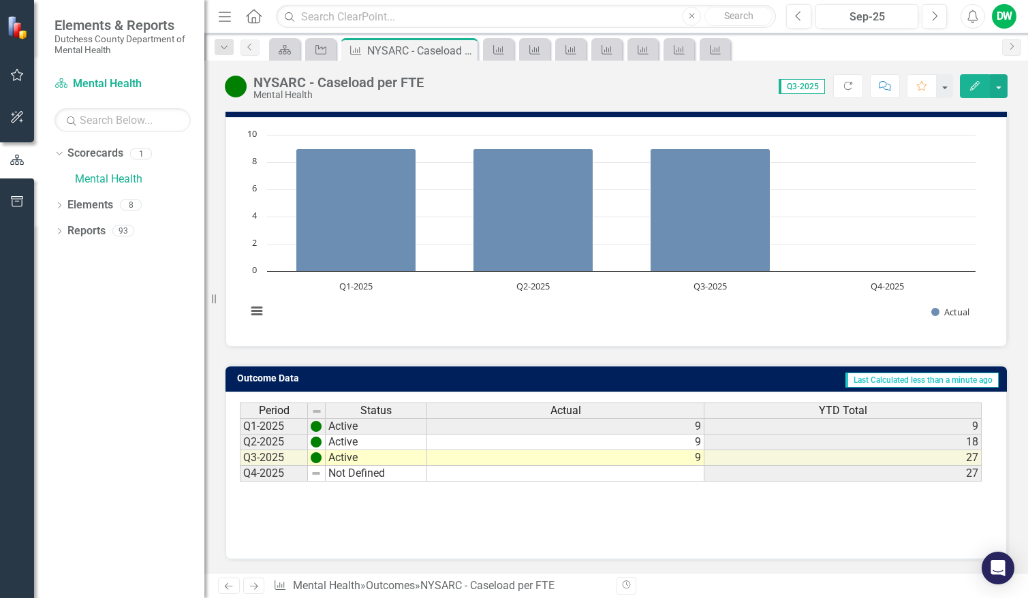
scroll to position [130, 0]
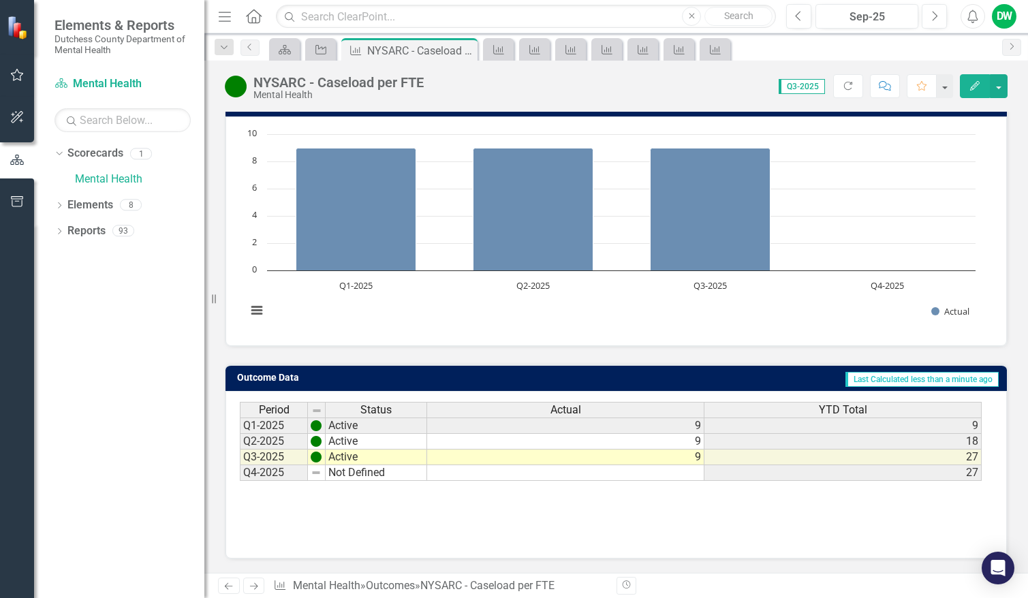
click at [251, 586] on icon "Next" at bounding box center [254, 586] width 12 height 9
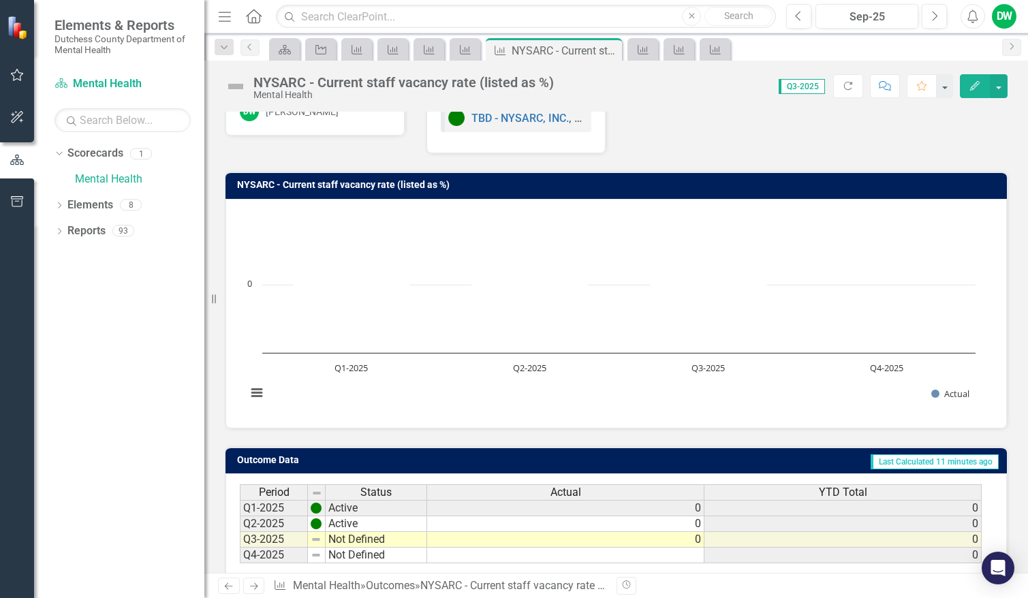
scroll to position [130, 0]
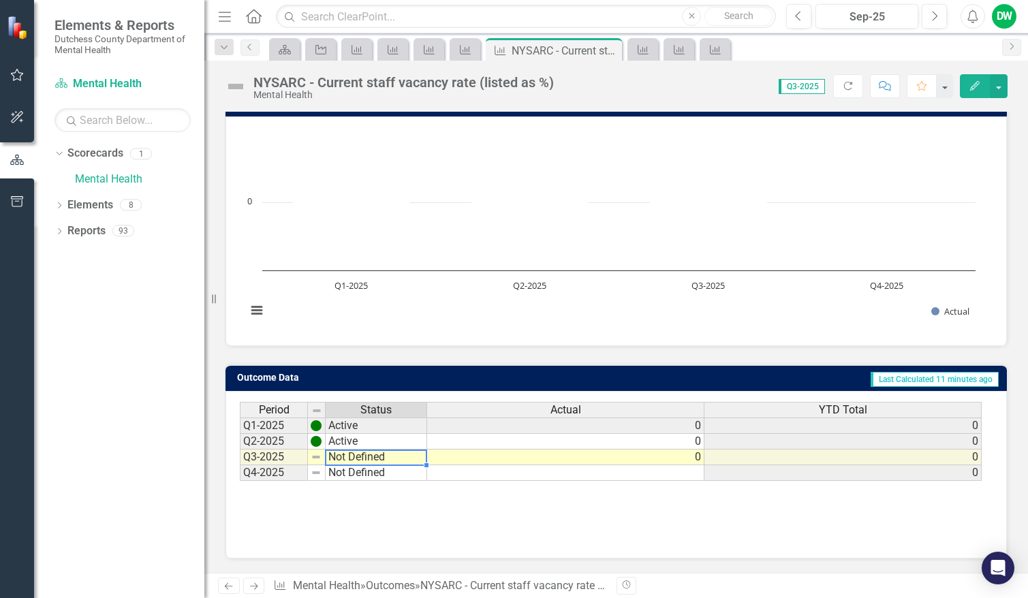
click at [377, 453] on td "Not Defined" at bounding box center [376, 457] width 101 height 16
type textarea "Not Defined"
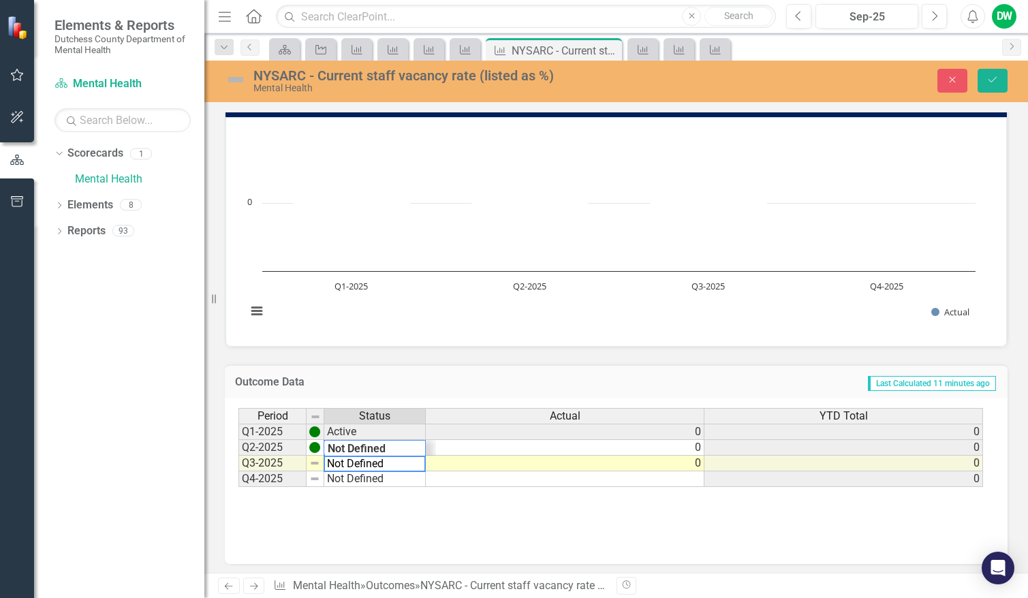
drag, startPoint x: 388, startPoint y: 463, endPoint x: 298, endPoint y: 463, distance: 90.6
click at [288, 454] on div "Period Status Actual YTD Total Q1-2025 Active 0 0 Q2-2025 Active 0 0 Q3-2025 No…" at bounding box center [610, 448] width 745 height 80
type textarea "Active"
click at [992, 77] on icon "Save" at bounding box center [992, 80] width 12 height 10
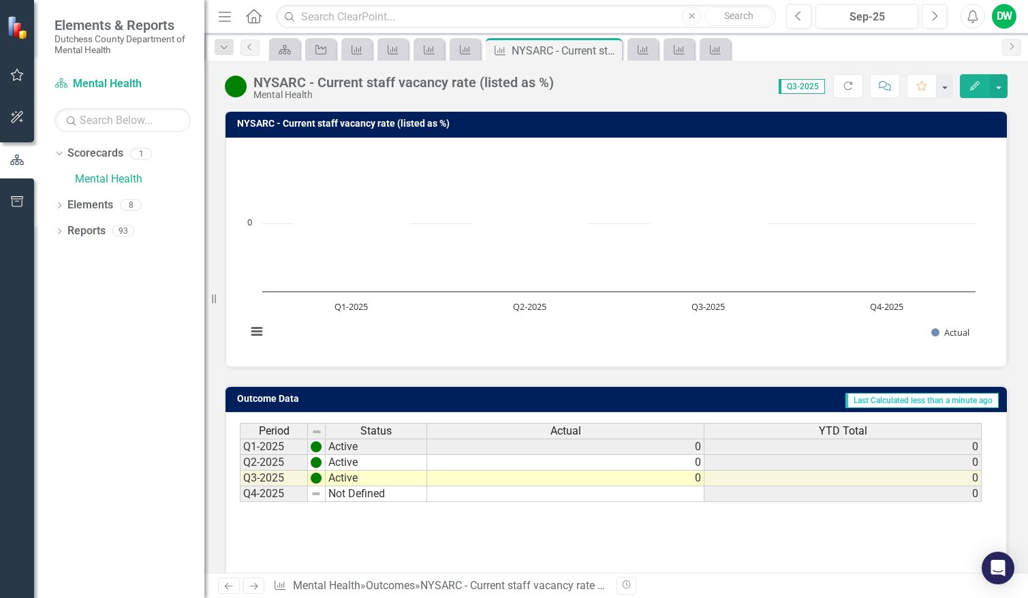
scroll to position [130, 0]
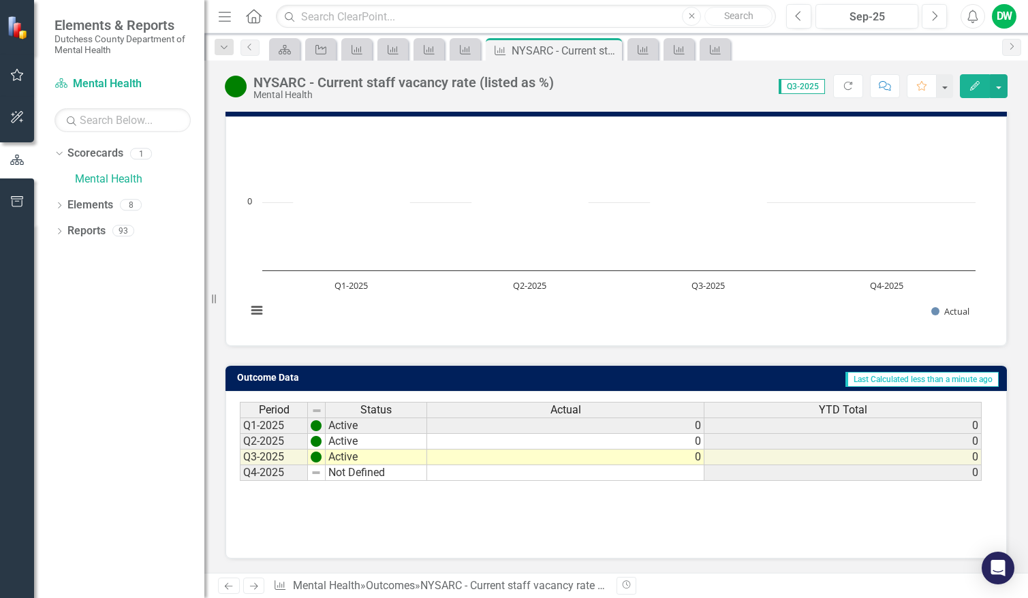
click at [259, 584] on icon "Next" at bounding box center [254, 586] width 12 height 9
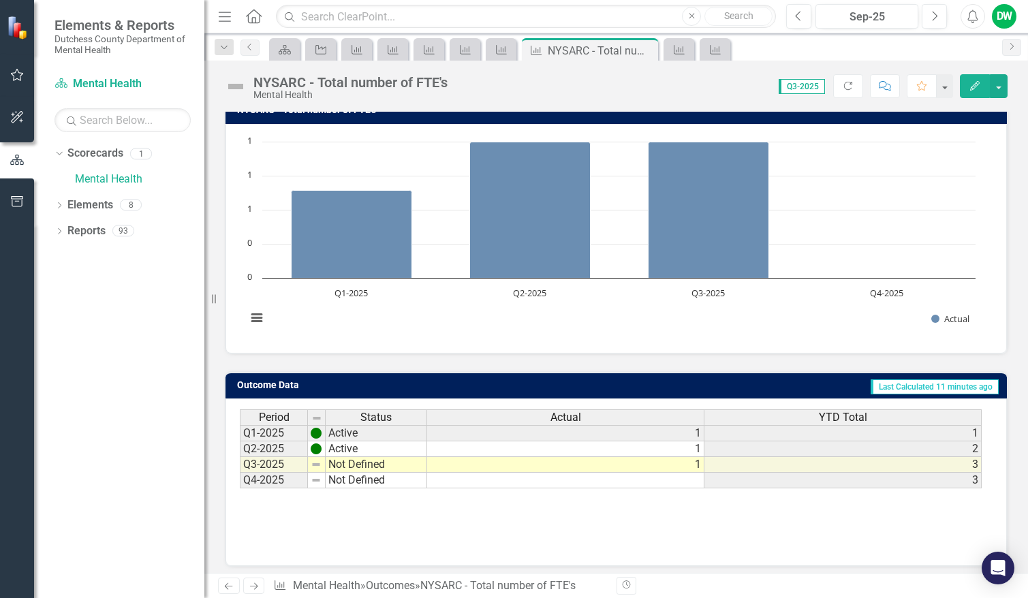
scroll to position [130, 0]
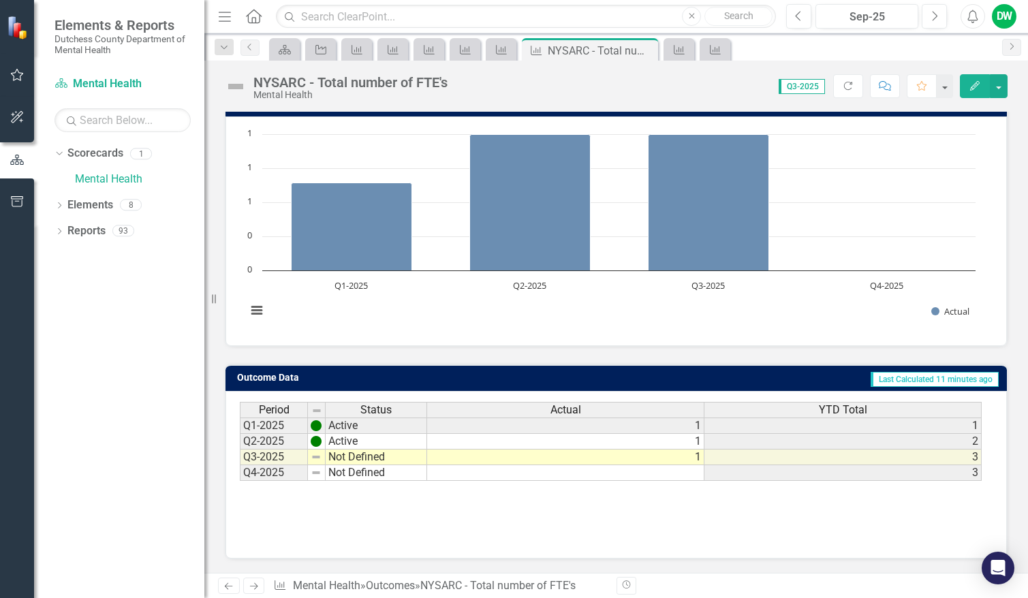
click at [331, 456] on td "Not Defined" at bounding box center [376, 457] width 101 height 16
type textarea "Not Defined"
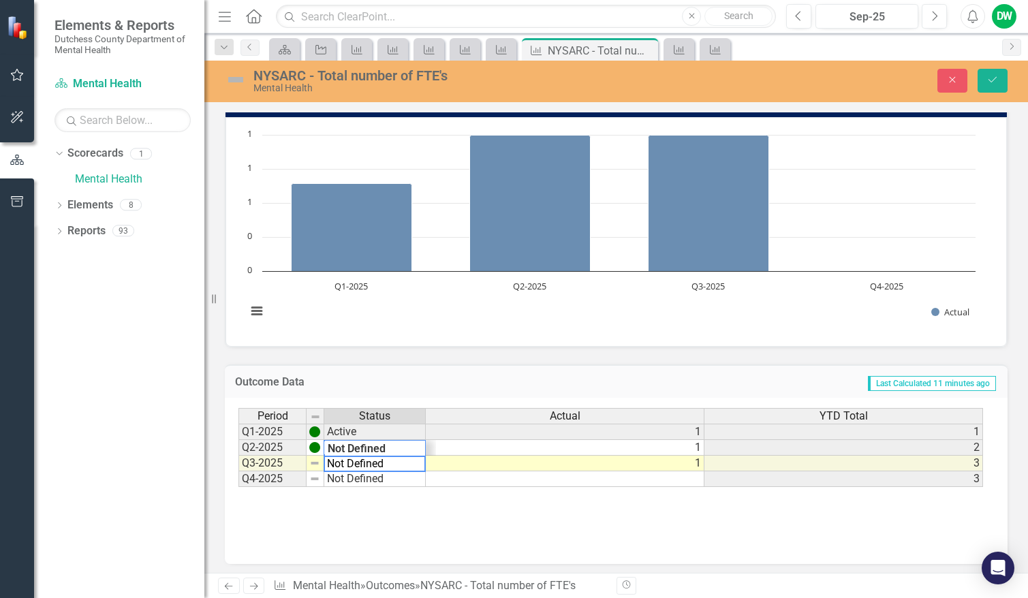
drag, startPoint x: 397, startPoint y: 467, endPoint x: 303, endPoint y: 460, distance: 94.2
click at [303, 460] on div "Period Status Actual YTD Total Q1-2025 Active 1 1 Q2-2025 Active 1 2 Q3-2025 No…" at bounding box center [610, 448] width 745 height 80
type textarea "Active"
click at [988, 86] on button "Save" at bounding box center [992, 81] width 30 height 24
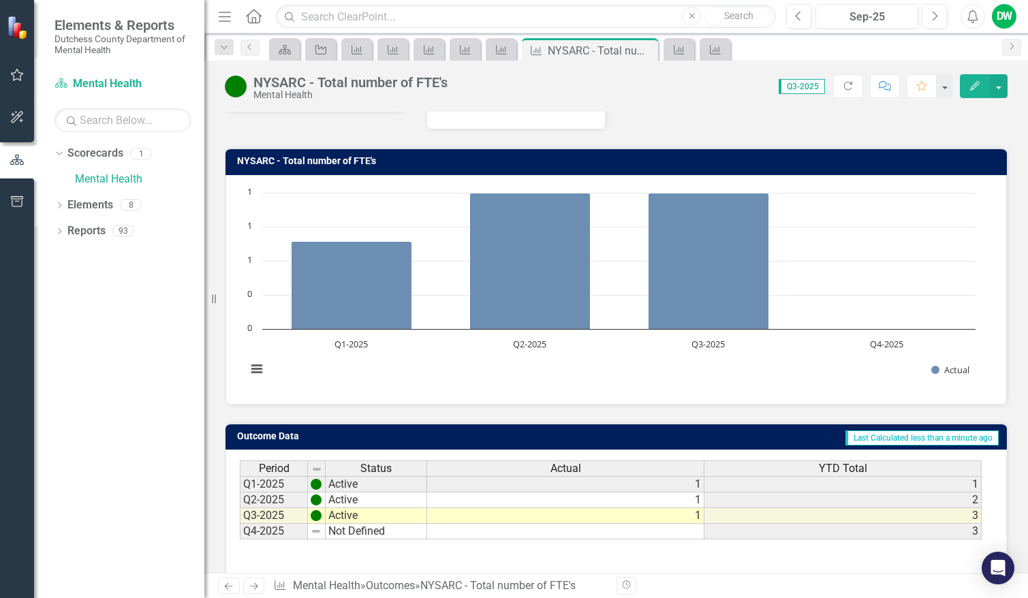
scroll to position [130, 0]
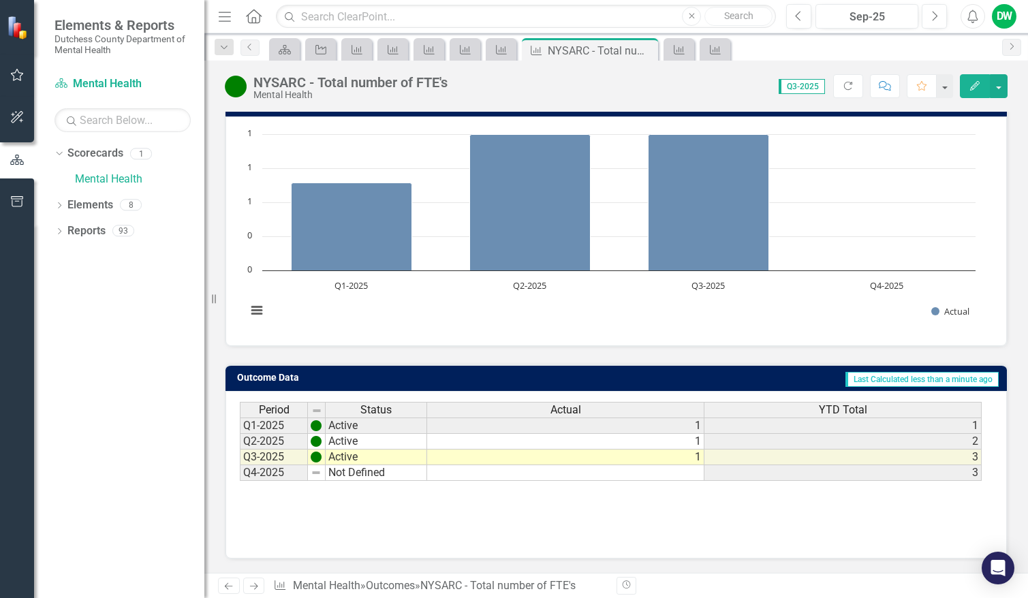
click at [255, 580] on link "Next" at bounding box center [254, 586] width 22 height 16
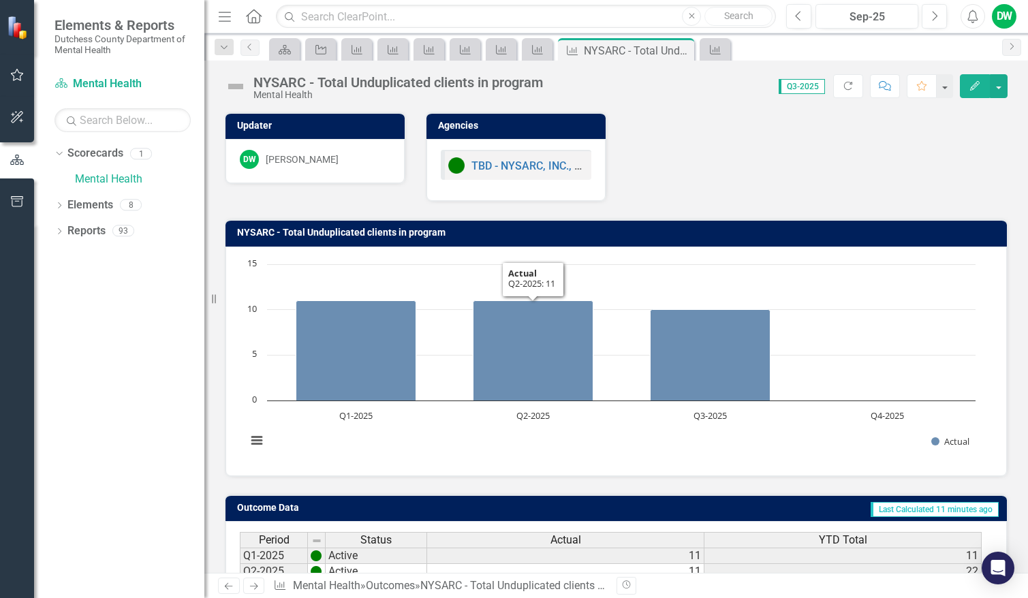
scroll to position [130, 0]
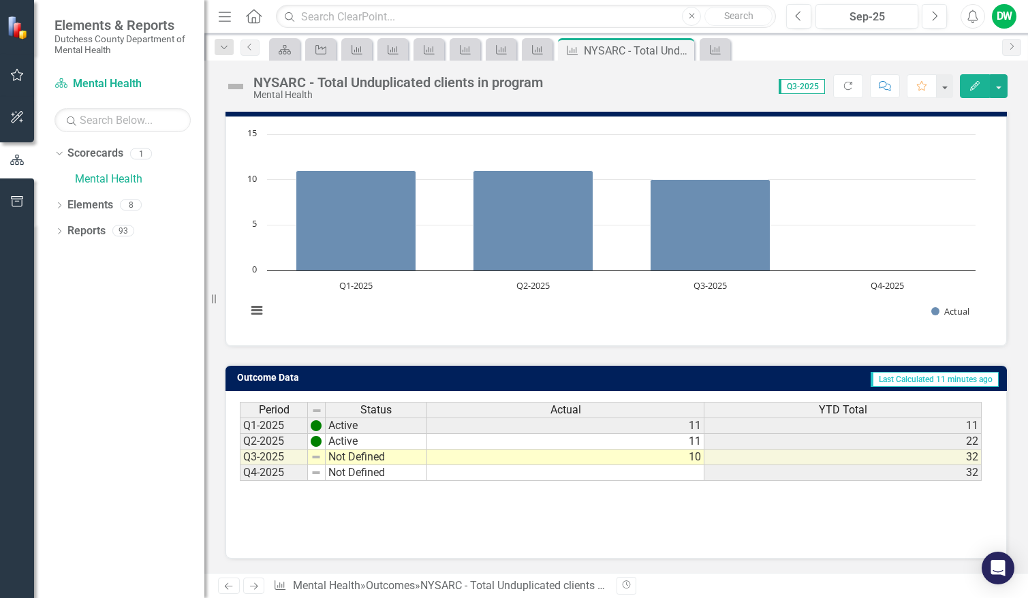
click at [400, 455] on td "Not Defined" at bounding box center [376, 457] width 101 height 16
type textarea "Not Defined"
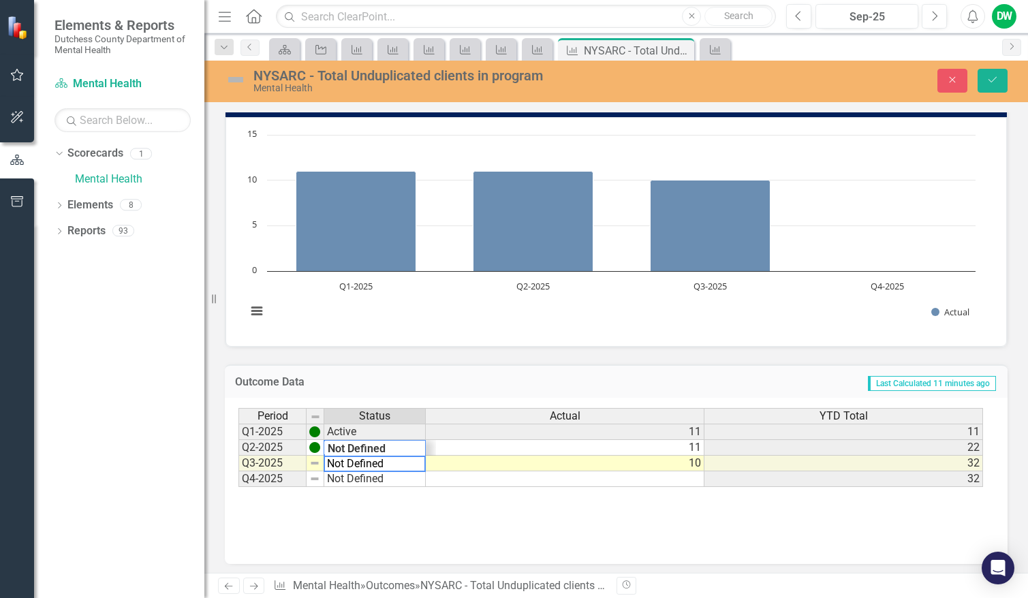
drag, startPoint x: 383, startPoint y: 466, endPoint x: 294, endPoint y: 458, distance: 90.2
click at [294, 458] on div "Period Status Actual YTD Total Q1-2025 Active 11 11 Q2-2025 Active 11 22 Q3-202…" at bounding box center [610, 448] width 745 height 80
type textarea "Active"
click at [995, 81] on icon "Save" at bounding box center [992, 80] width 12 height 10
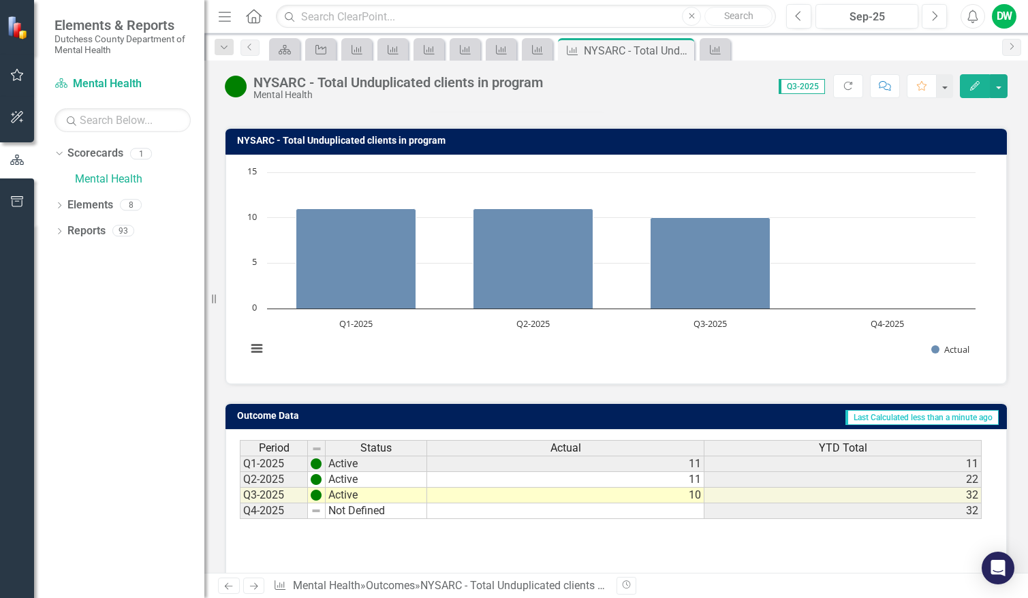
scroll to position [130, 0]
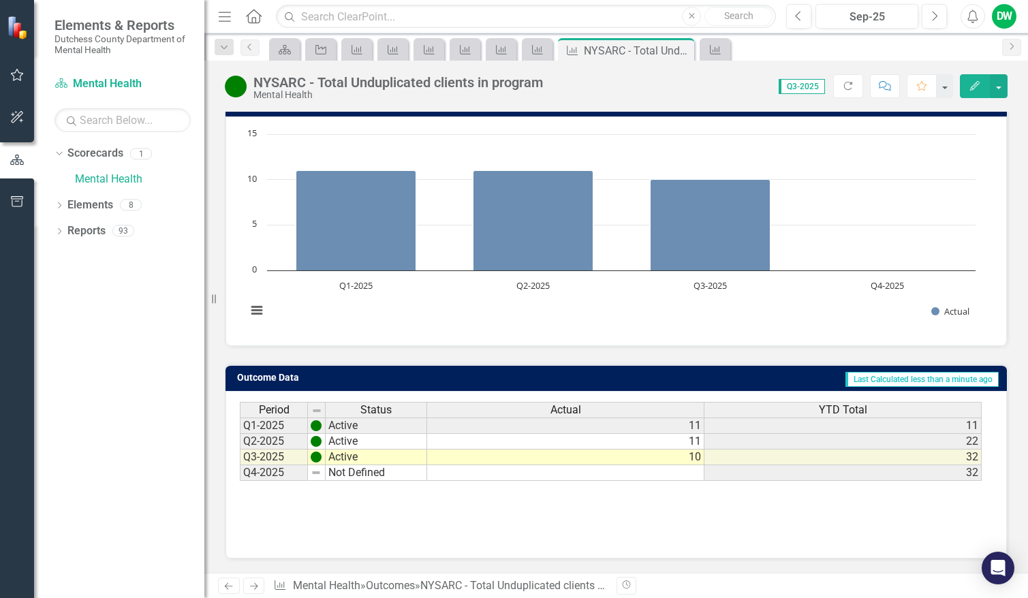
click at [259, 585] on icon "Next" at bounding box center [254, 586] width 12 height 9
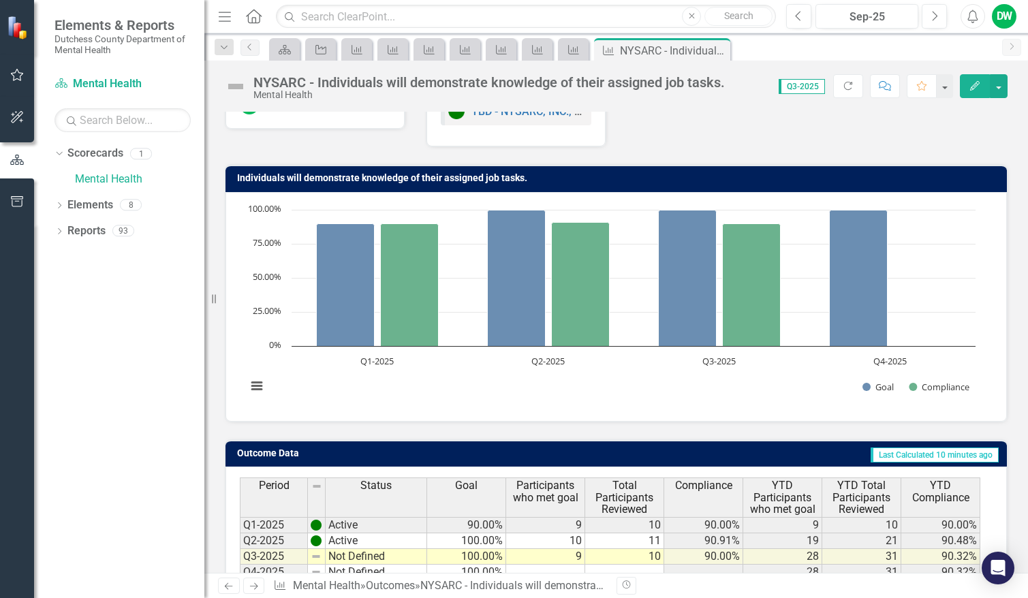
scroll to position [130, 0]
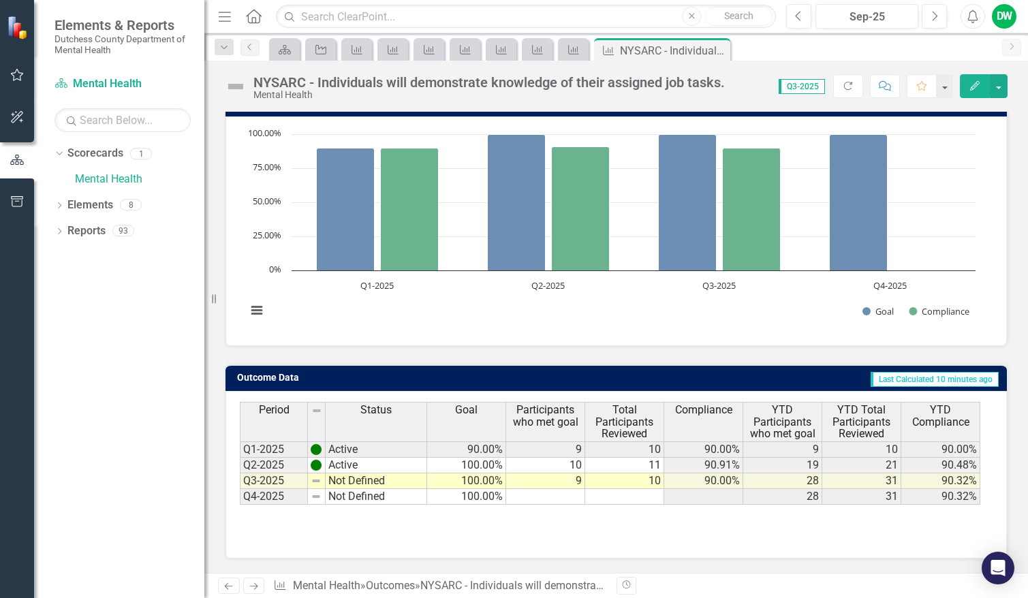
click at [362, 483] on td "Not Defined" at bounding box center [376, 481] width 101 height 16
click at [369, 480] on td "Not Defined" at bounding box center [376, 481] width 101 height 16
type textarea "Not Defined"
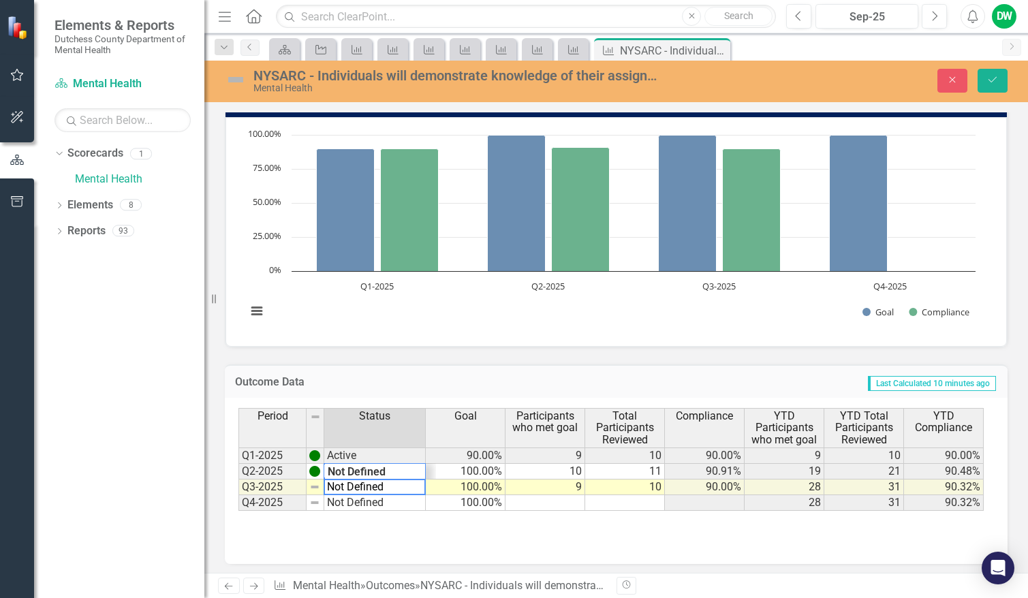
drag, startPoint x: 372, startPoint y: 484, endPoint x: 334, endPoint y: 501, distance: 40.9
click at [315, 483] on div "Period Status Goal Participants who met goal Total Participants Reviewed Compli…" at bounding box center [610, 459] width 745 height 103
type textarea "Active"
click at [996, 81] on icon "Save" at bounding box center [992, 80] width 12 height 10
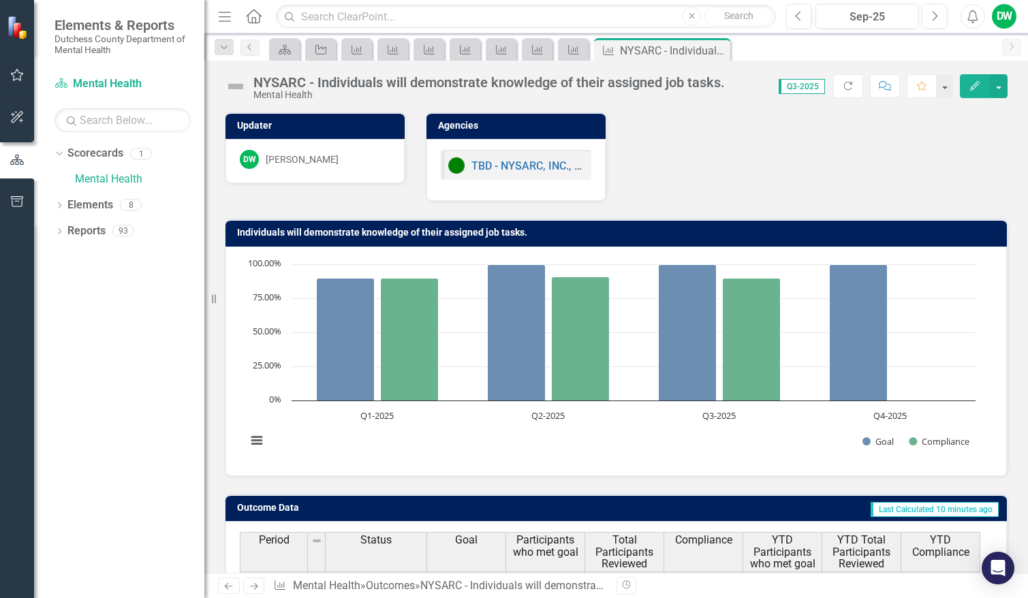
scroll to position [0, 0]
click at [253, 588] on icon "Next" at bounding box center [254, 586] width 12 height 9
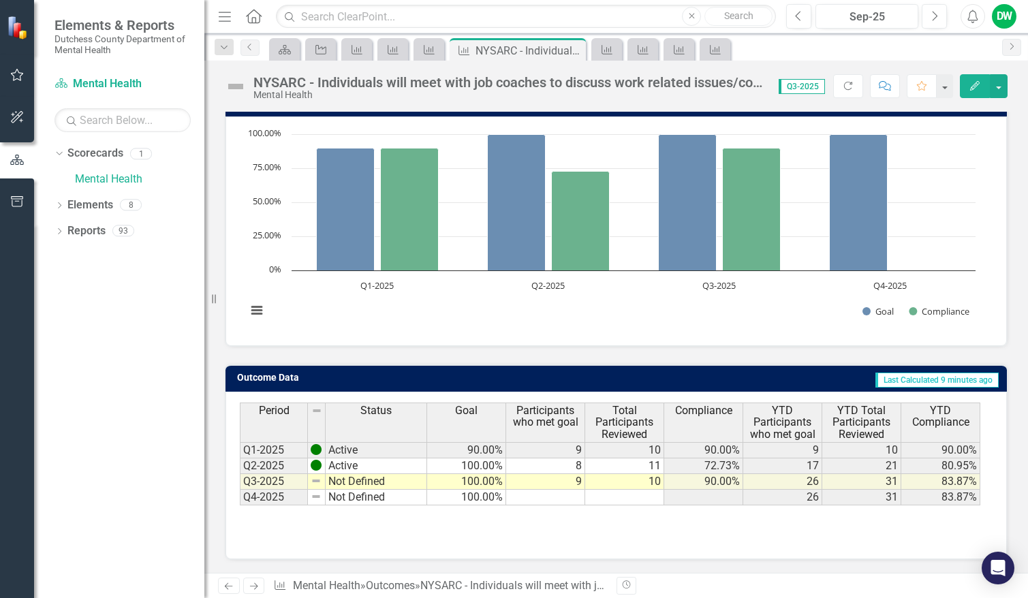
scroll to position [141, 0]
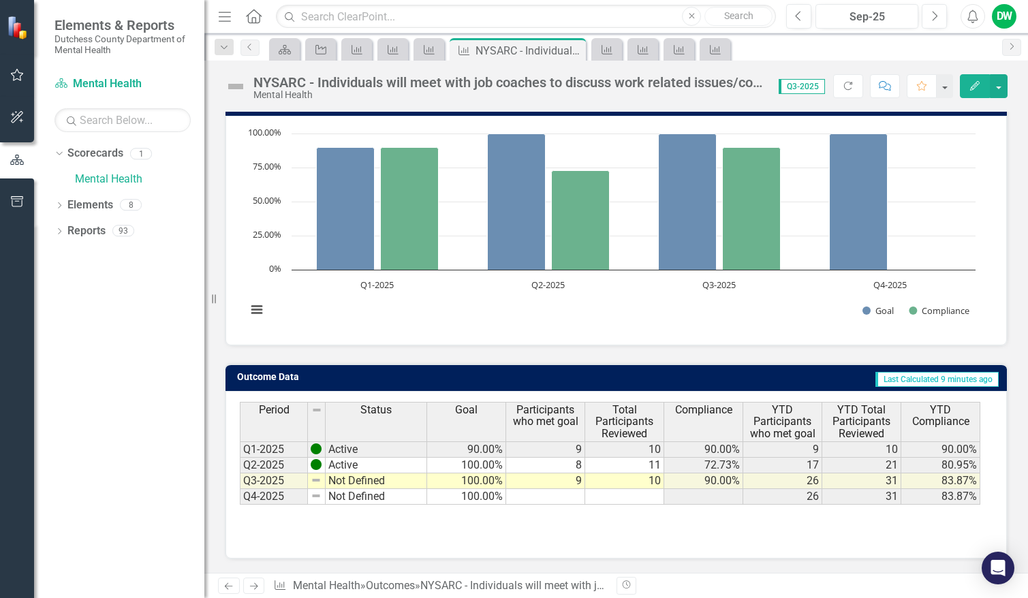
click at [371, 482] on td "Not Defined" at bounding box center [376, 481] width 101 height 16
type textarea "Not Defined"
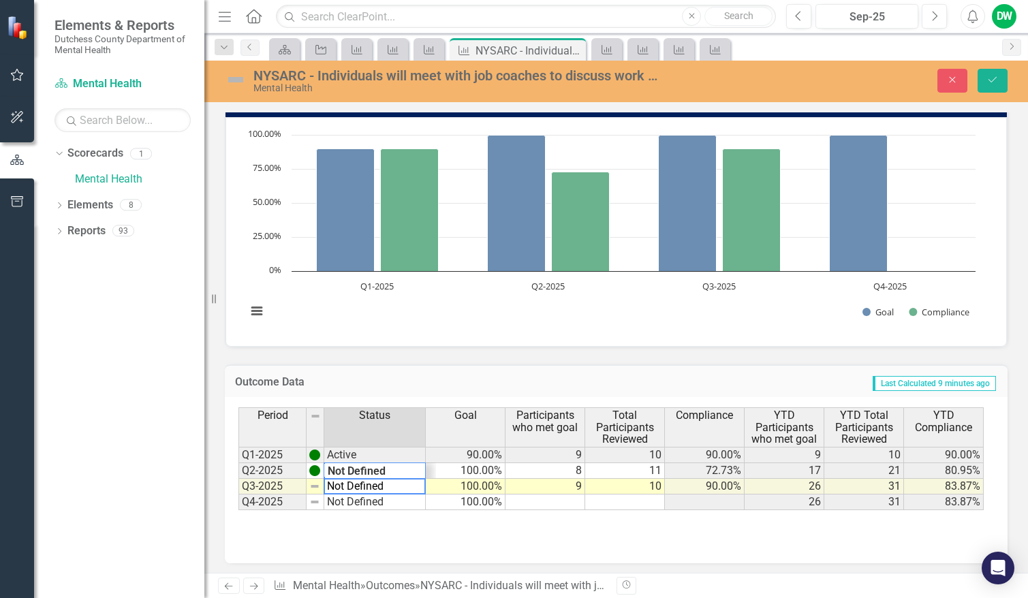
drag, startPoint x: 388, startPoint y: 488, endPoint x: 294, endPoint y: 478, distance: 94.5
click at [291, 477] on div "Period Status Goal Participants who met goal Total Participants Reviewed Compli…" at bounding box center [610, 458] width 745 height 103
type textarea "Active"
click at [991, 82] on icon "Save" at bounding box center [992, 80] width 12 height 10
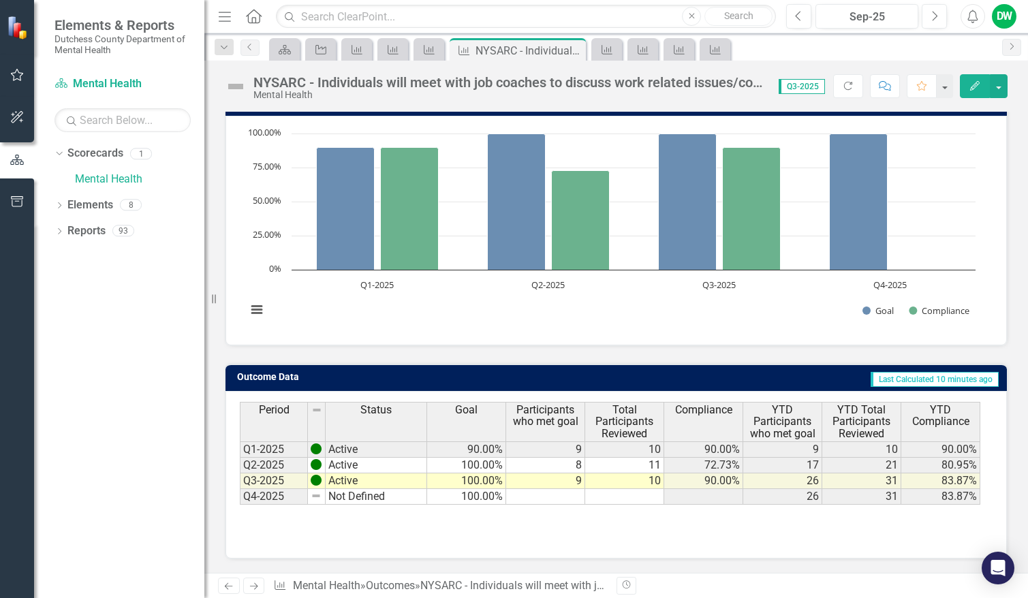
scroll to position [0, 0]
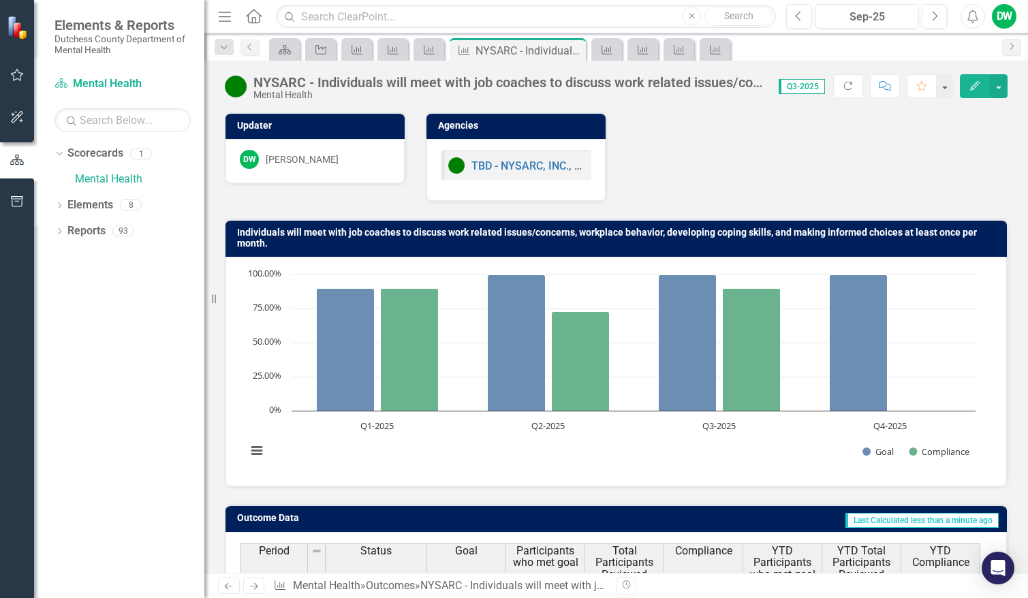
click at [253, 582] on icon "Next" at bounding box center [254, 586] width 12 height 9
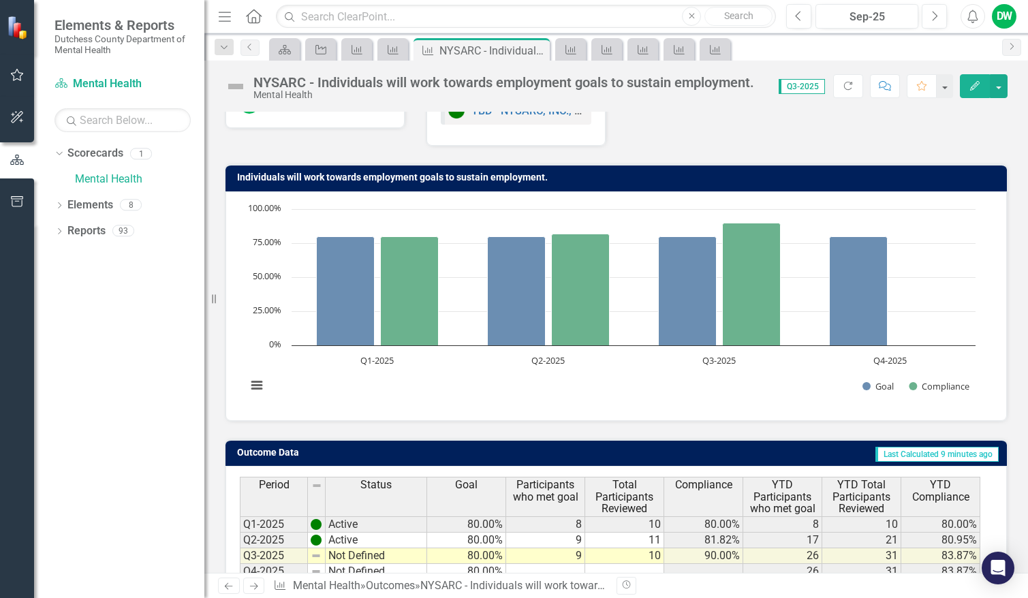
scroll to position [130, 0]
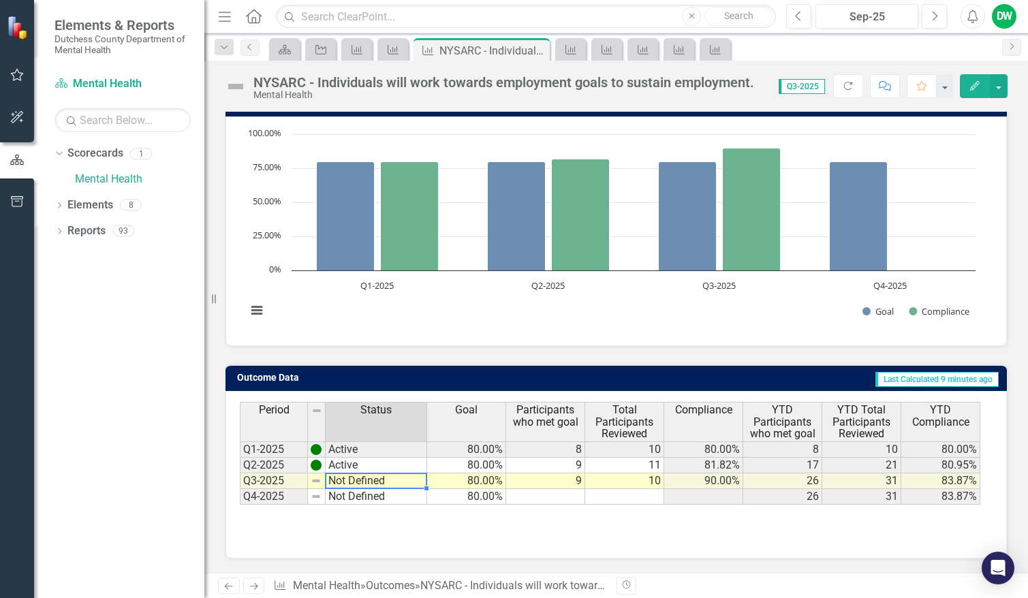
click at [377, 480] on td "Not Defined" at bounding box center [376, 481] width 101 height 16
type textarea "Not Defined"
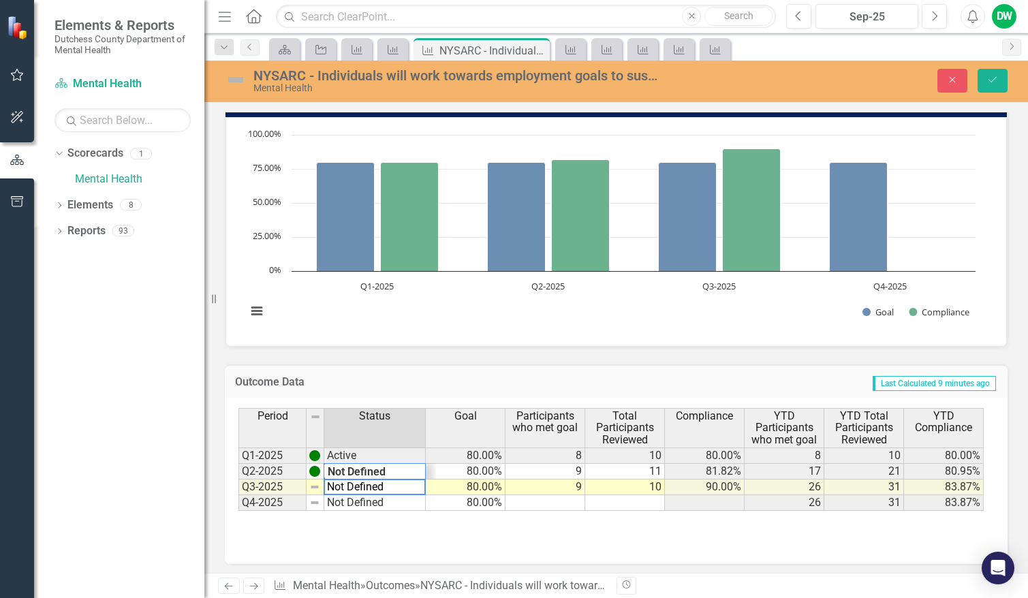
drag, startPoint x: 394, startPoint y: 488, endPoint x: 305, endPoint y: 486, distance: 88.6
click at [305, 486] on div "Period Status Goal Participants who met goal Total Participants Reviewed Compli…" at bounding box center [610, 459] width 745 height 103
type textarea "Active"
click at [990, 84] on icon "Save" at bounding box center [992, 80] width 12 height 10
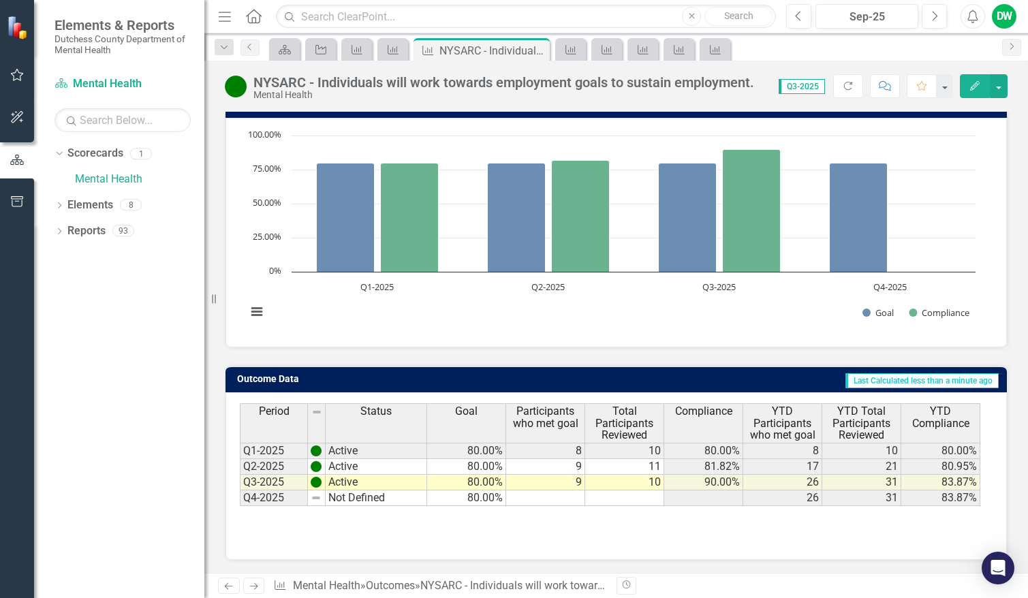
scroll to position [130, 0]
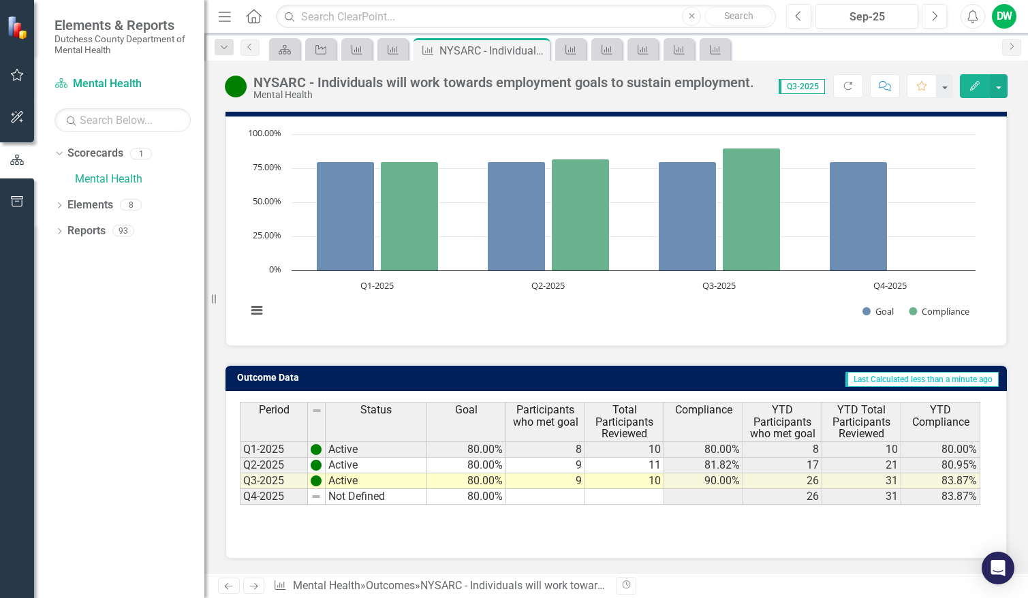
click at [255, 583] on icon at bounding box center [254, 586] width 8 height 7
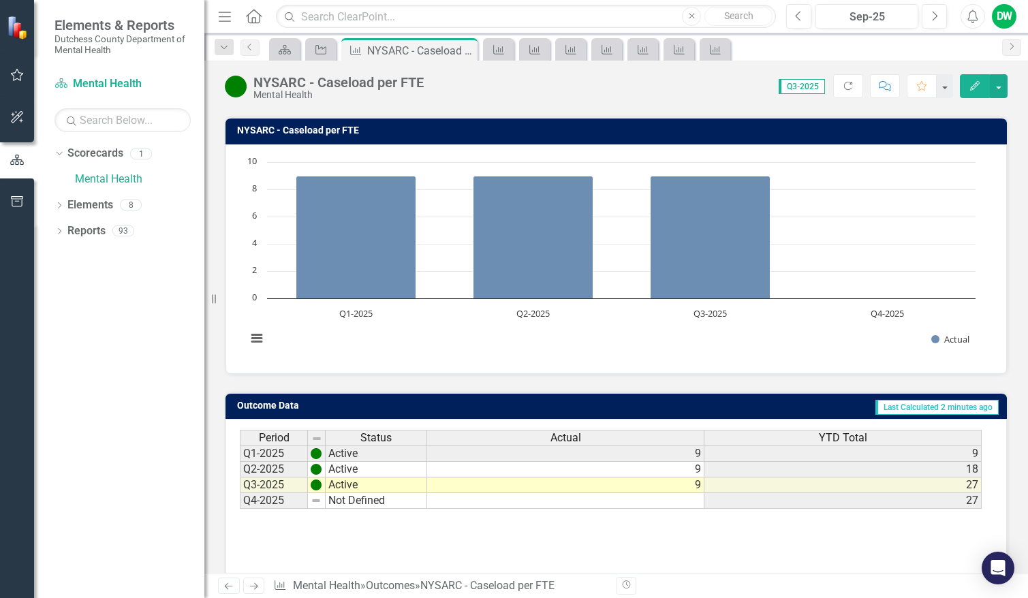
scroll to position [130, 0]
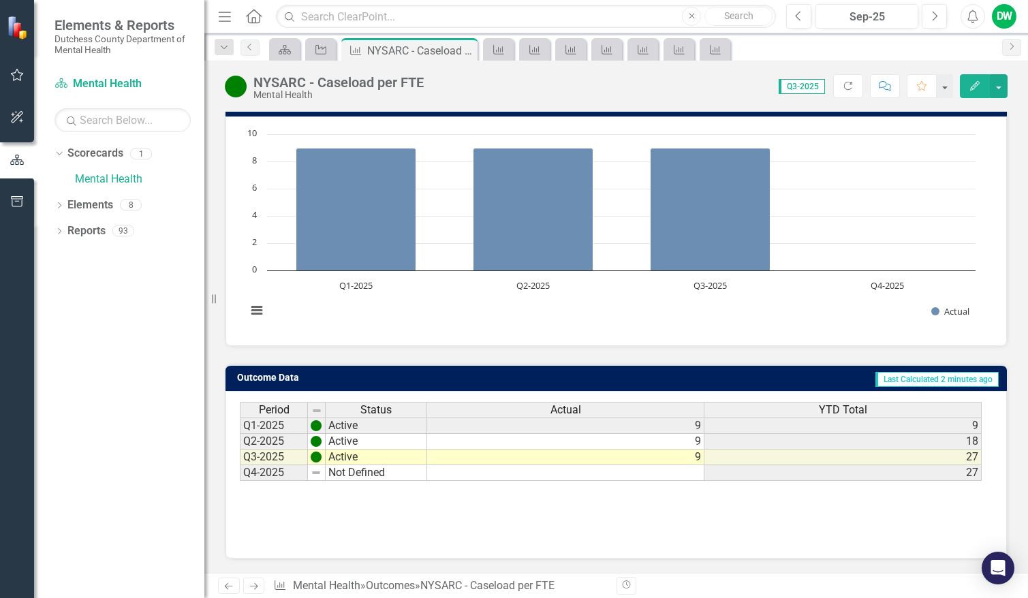
click at [252, 587] on icon "Next" at bounding box center [254, 586] width 12 height 9
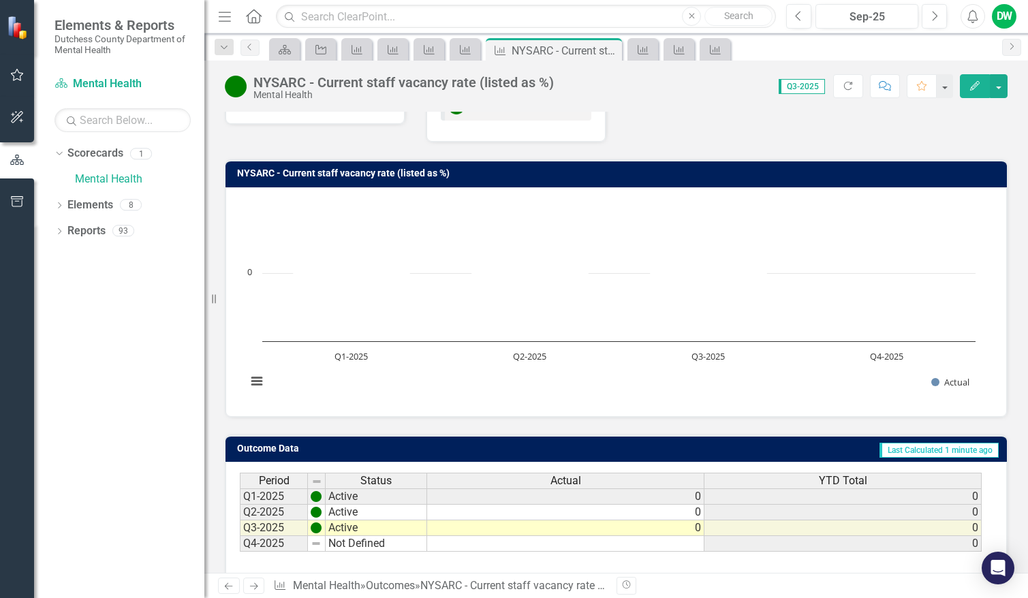
scroll to position [130, 0]
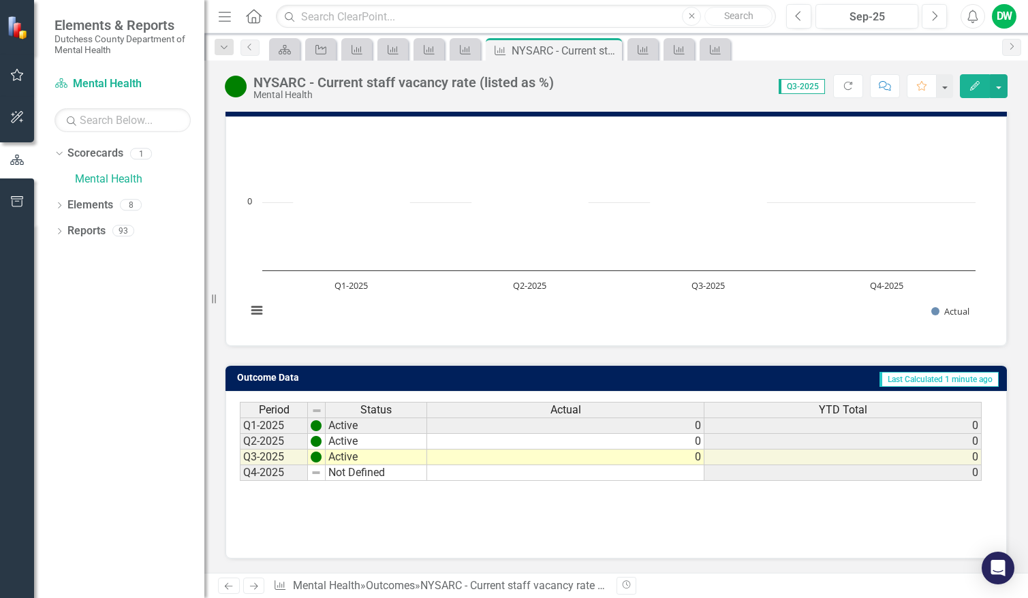
click at [260, 586] on link "Next" at bounding box center [254, 586] width 22 height 16
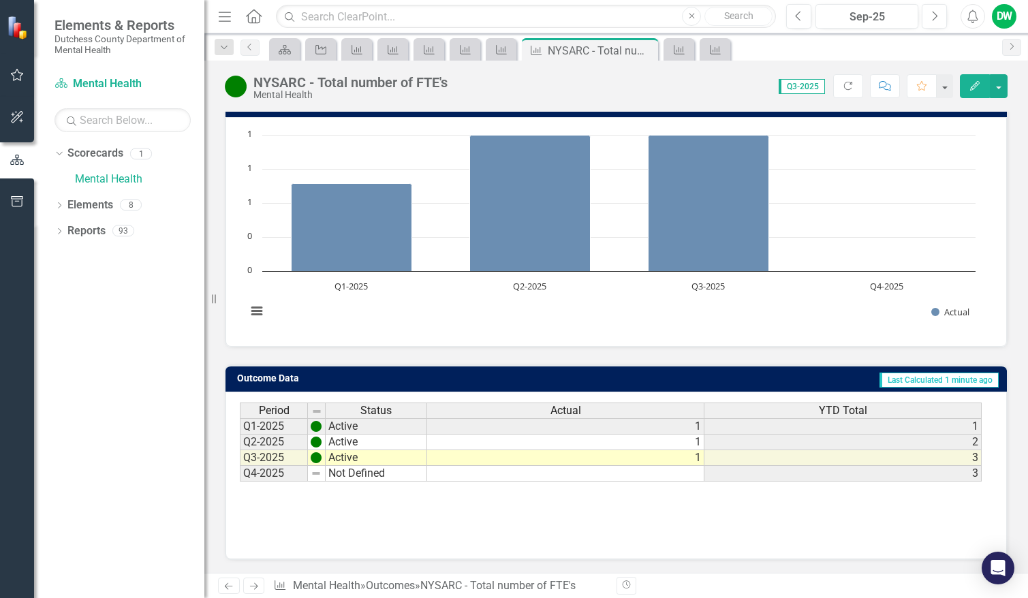
scroll to position [130, 0]
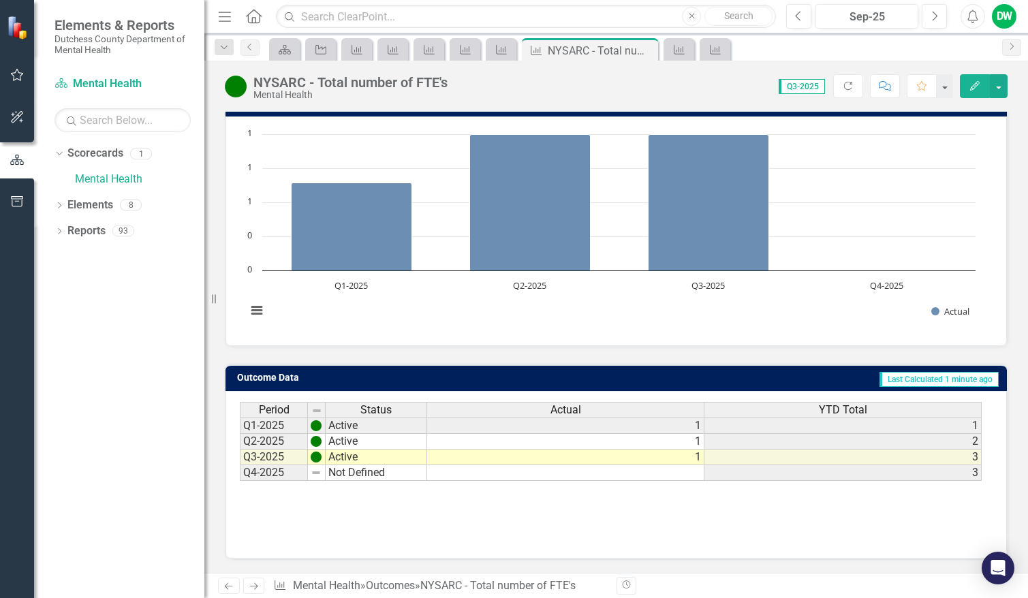
click at [257, 582] on icon "Next" at bounding box center [254, 586] width 12 height 9
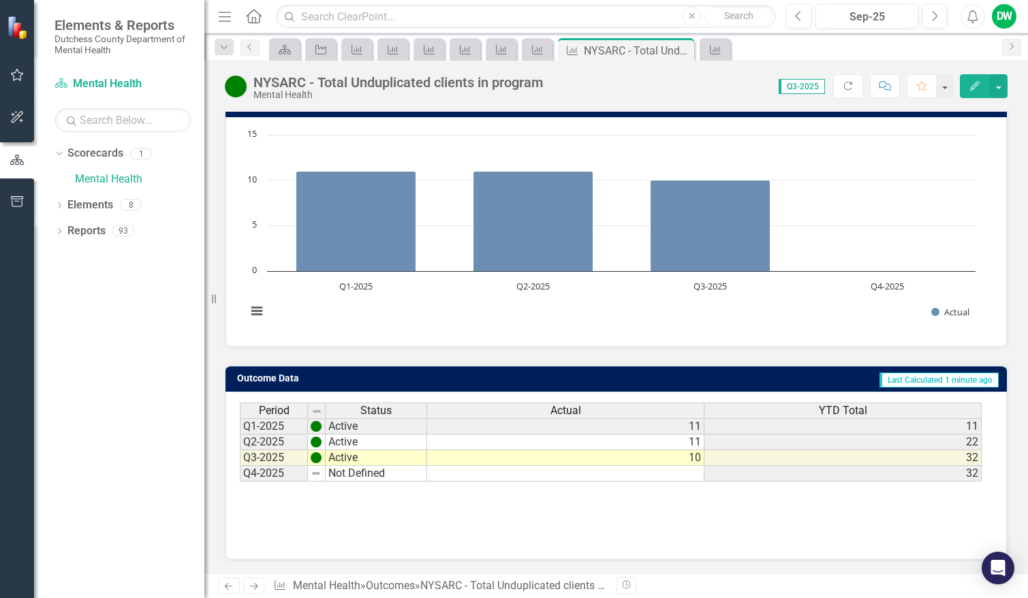
scroll to position [130, 0]
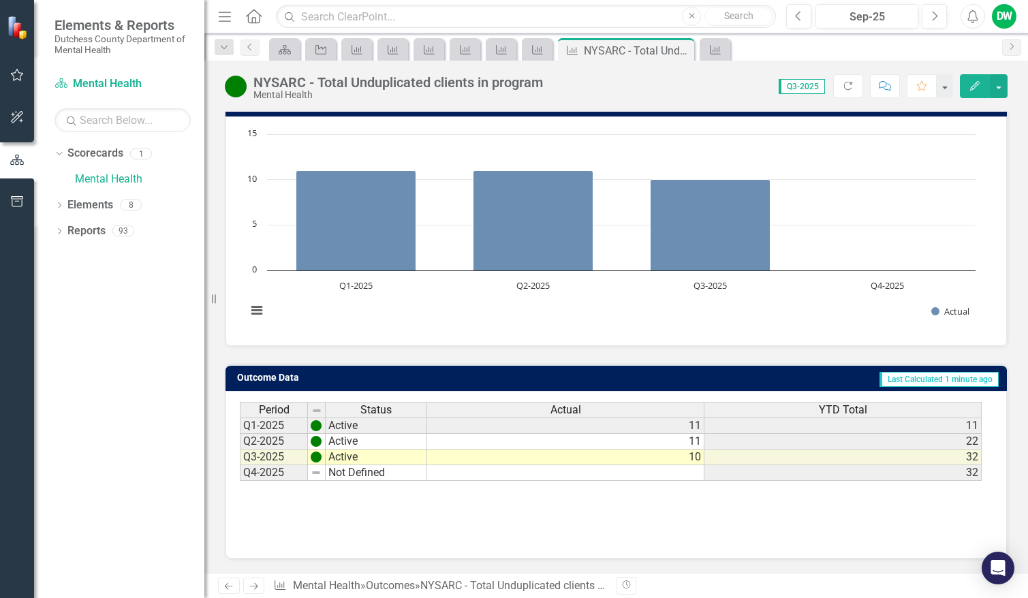
click at [257, 585] on icon "Next" at bounding box center [254, 586] width 12 height 9
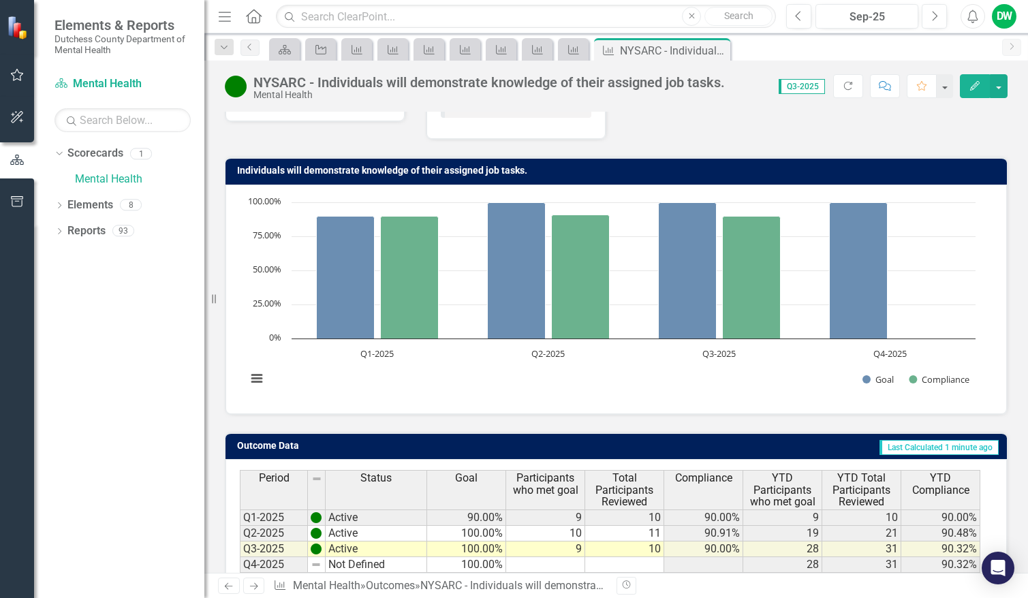
scroll to position [130, 0]
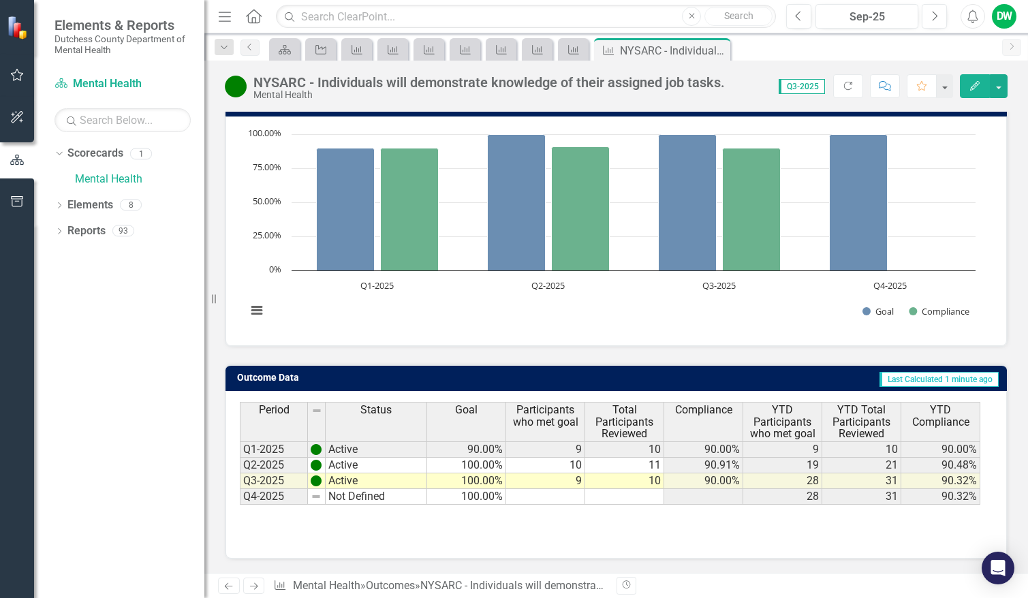
click at [256, 583] on icon "Next" at bounding box center [254, 586] width 12 height 9
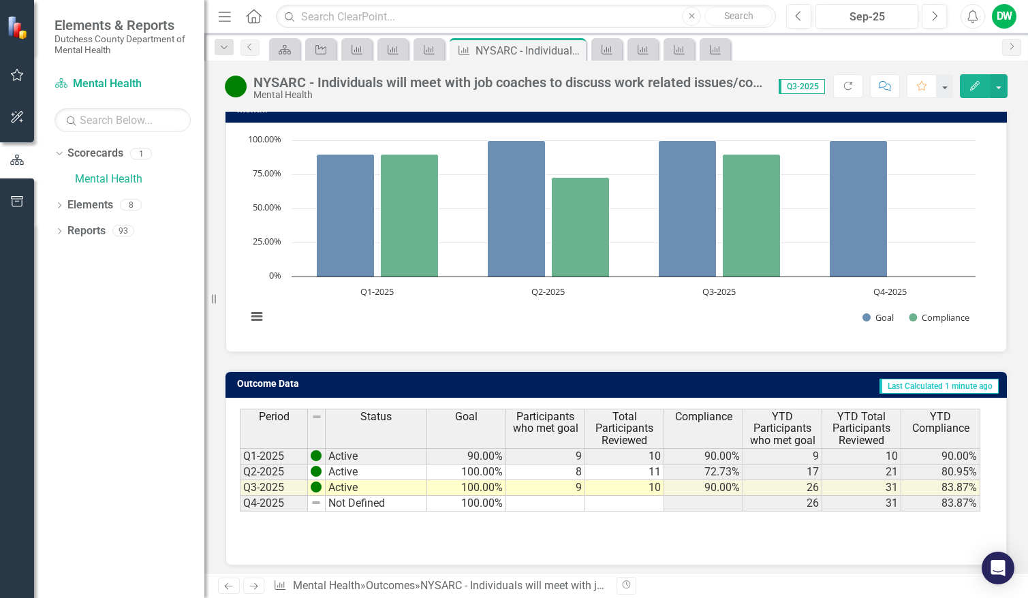
scroll to position [141, 0]
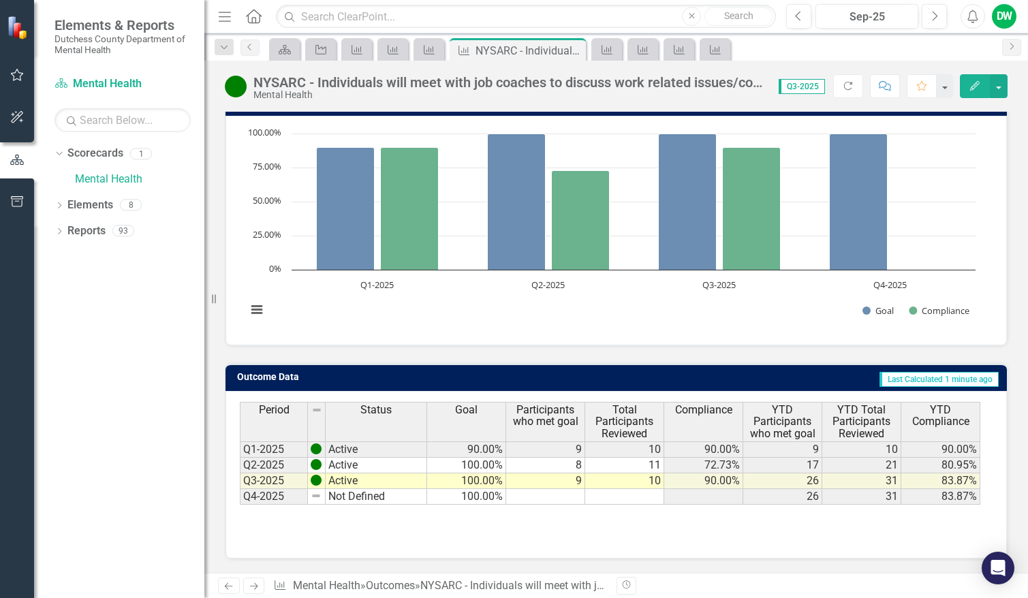
click at [257, 583] on icon "Next" at bounding box center [254, 586] width 12 height 9
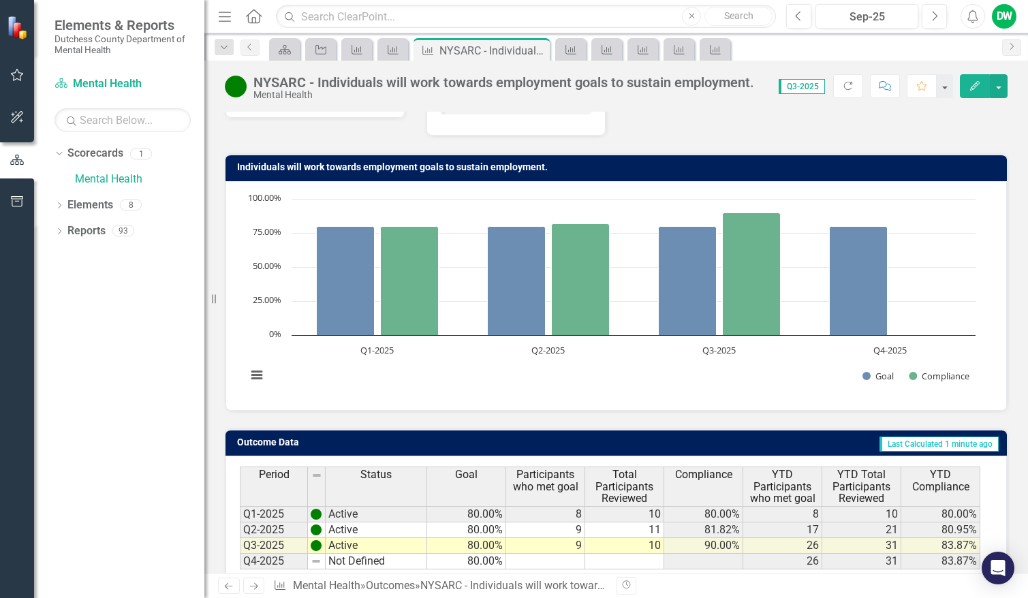
scroll to position [130, 0]
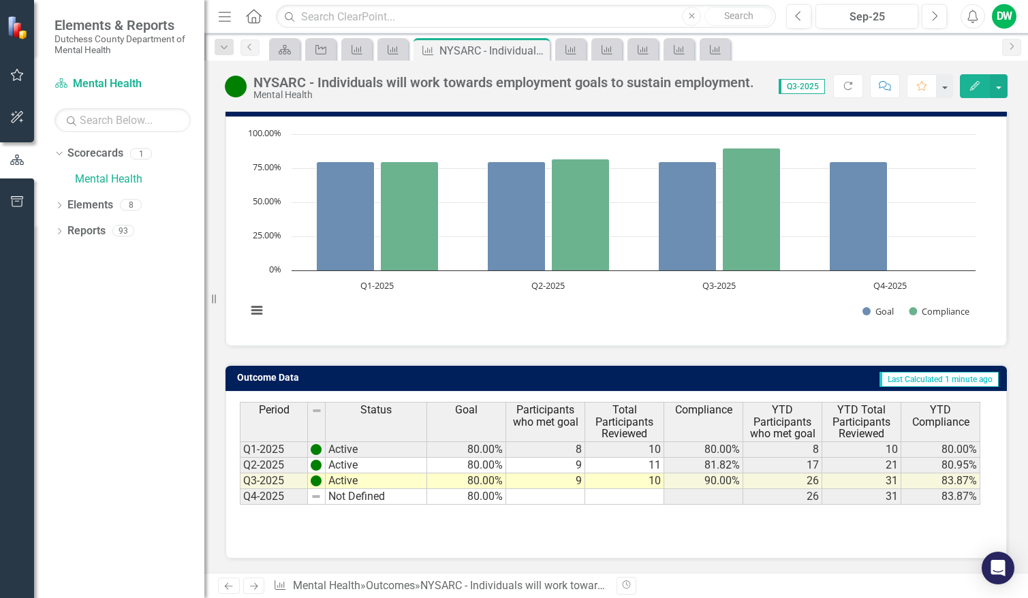
click at [256, 585] on icon at bounding box center [254, 586] width 8 height 7
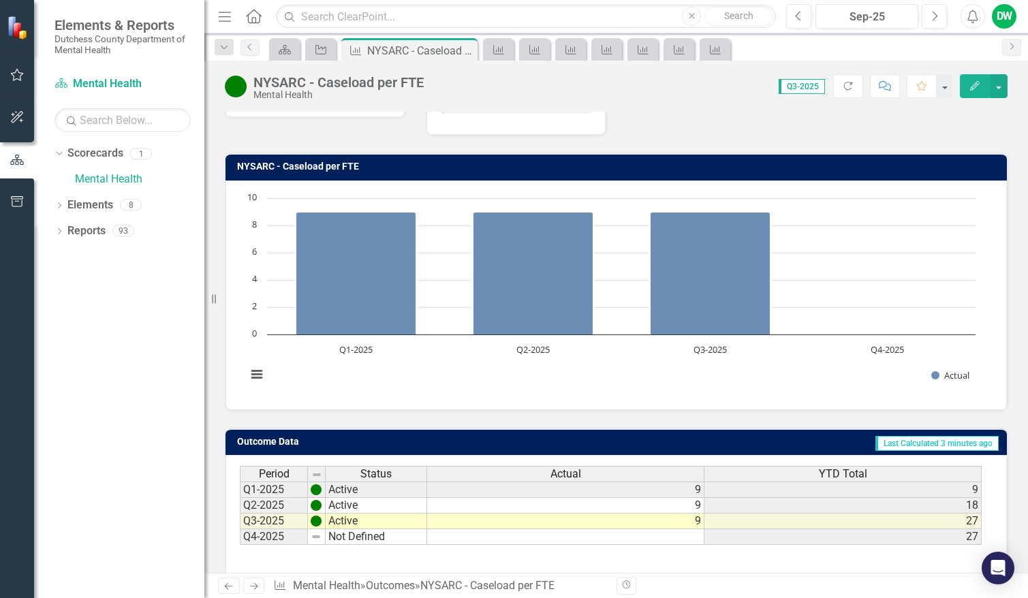
scroll to position [130, 0]
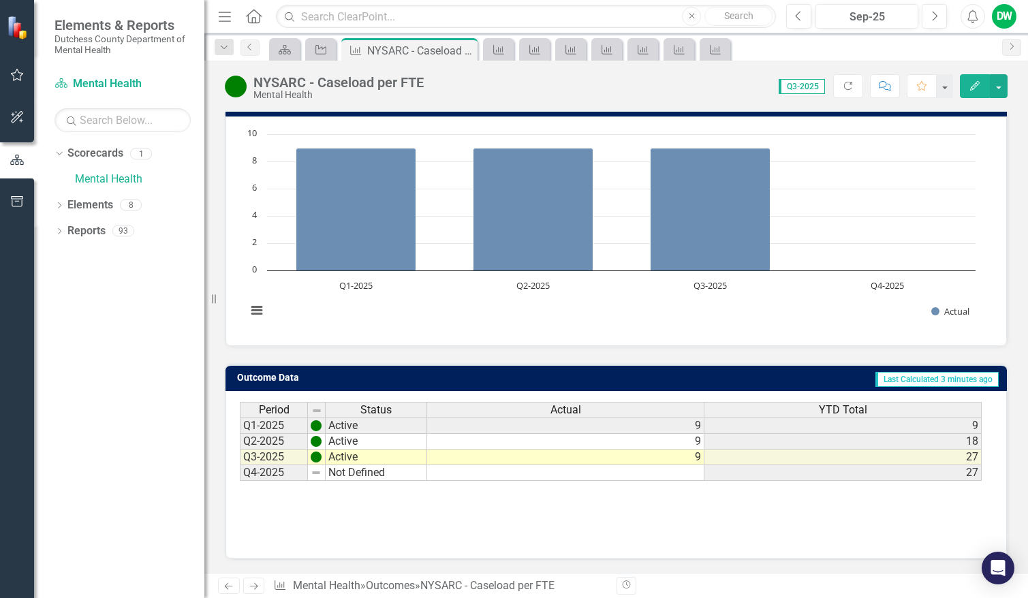
click at [257, 584] on icon "Next" at bounding box center [254, 586] width 12 height 9
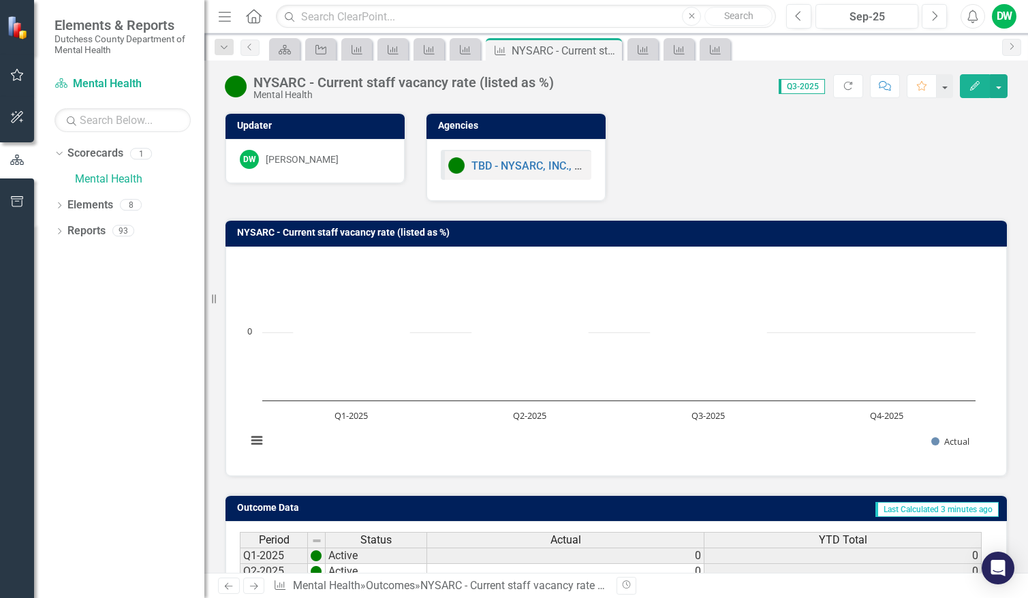
scroll to position [130, 0]
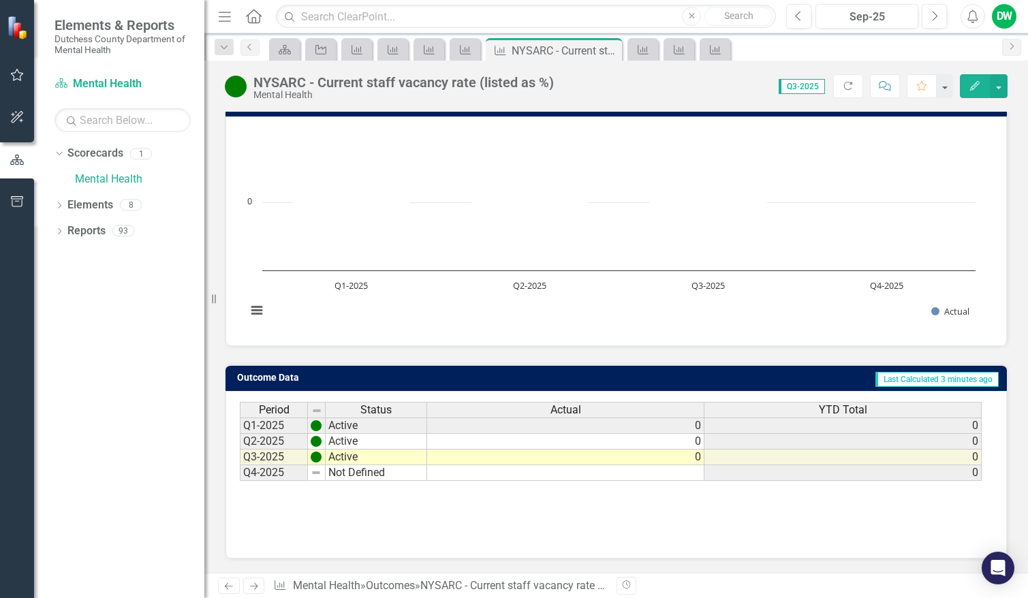
click at [253, 585] on icon "Next" at bounding box center [254, 586] width 12 height 9
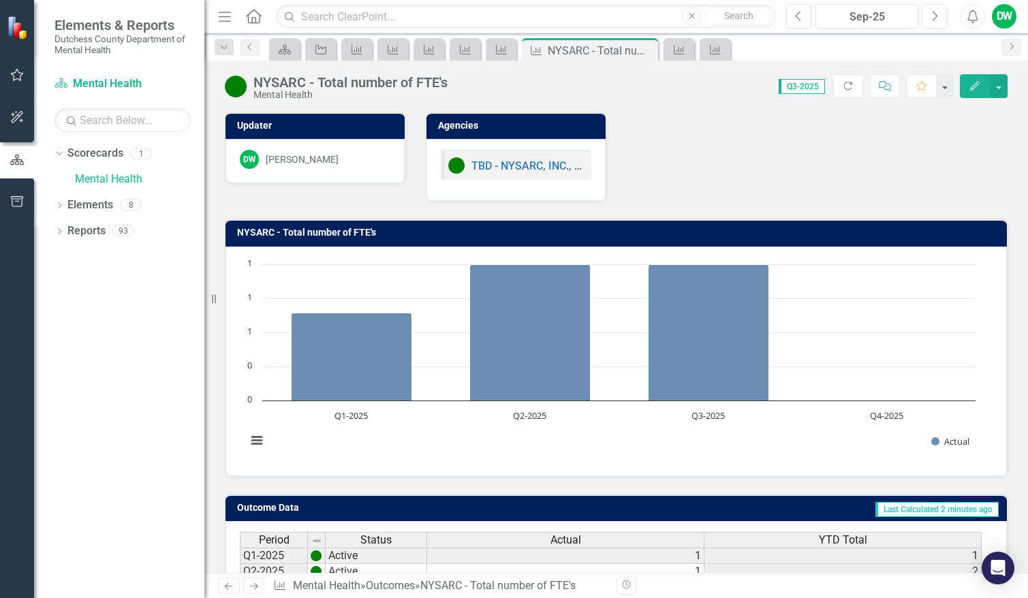
scroll to position [130, 0]
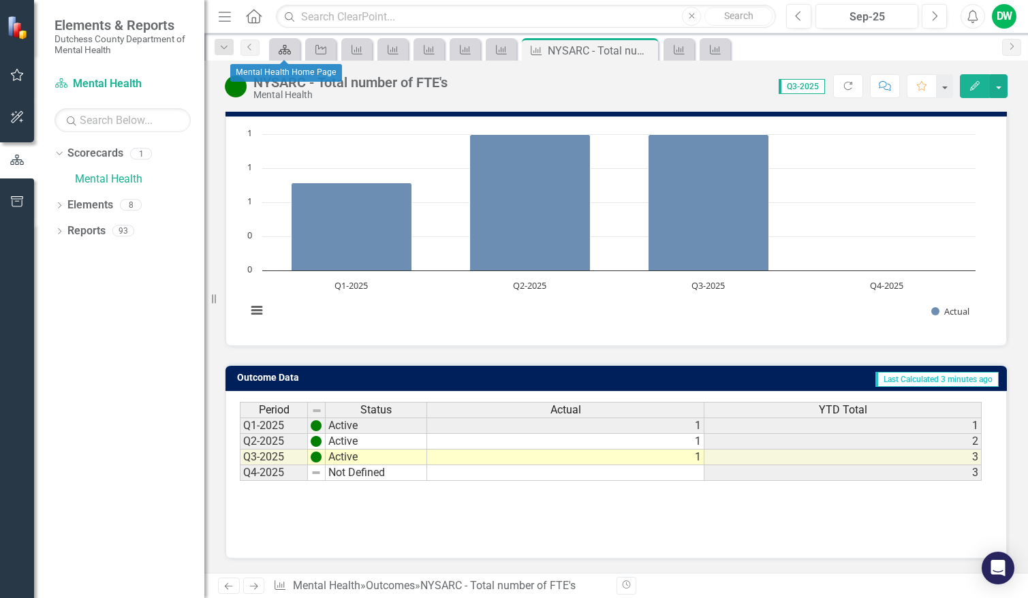
click at [292, 50] on link "Scorecard" at bounding box center [284, 49] width 24 height 17
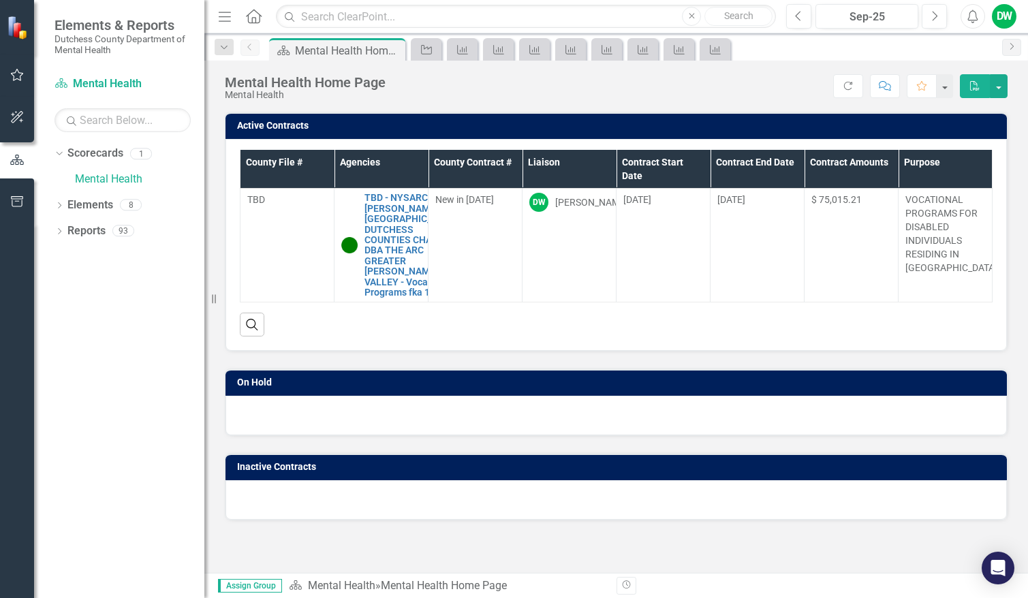
click at [18, 28] on img at bounding box center [18, 27] width 26 height 26
click at [19, 112] on icon "button" at bounding box center [17, 117] width 14 height 11
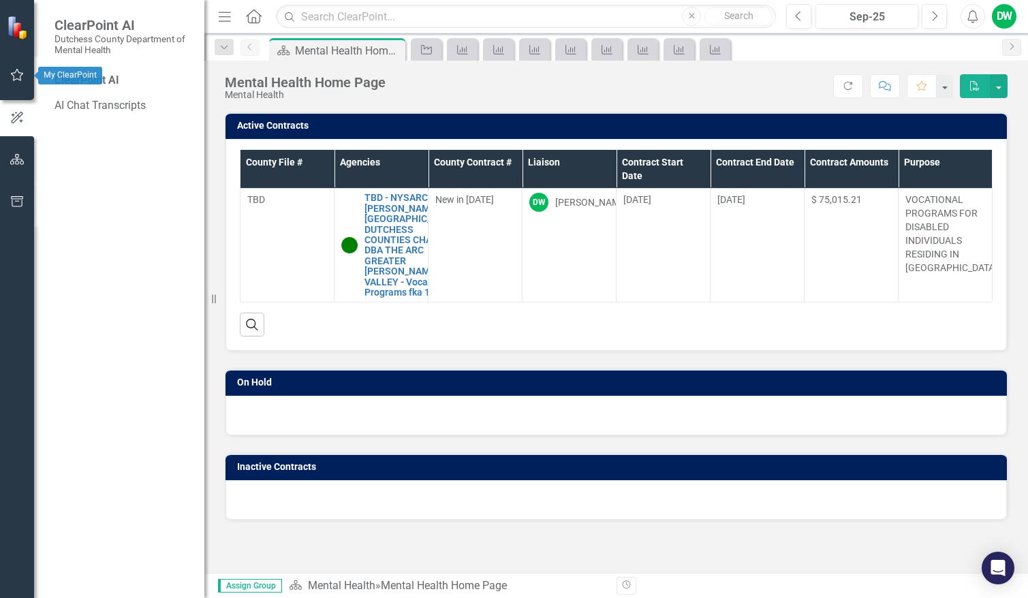
click at [16, 74] on icon "button" at bounding box center [17, 74] width 14 height 11
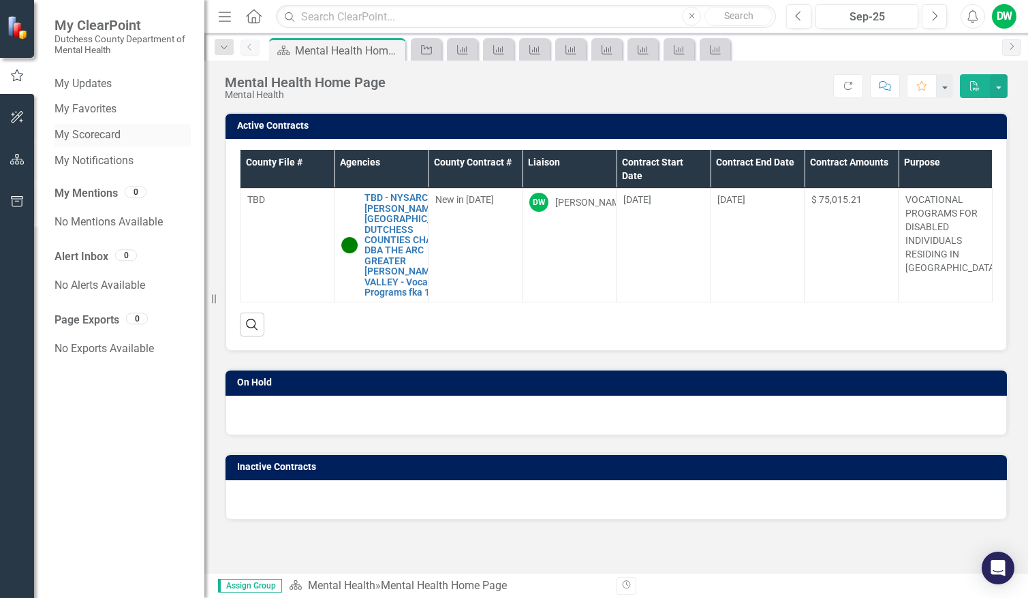
click at [113, 138] on link "My Scorecard" at bounding box center [122, 135] width 136 height 16
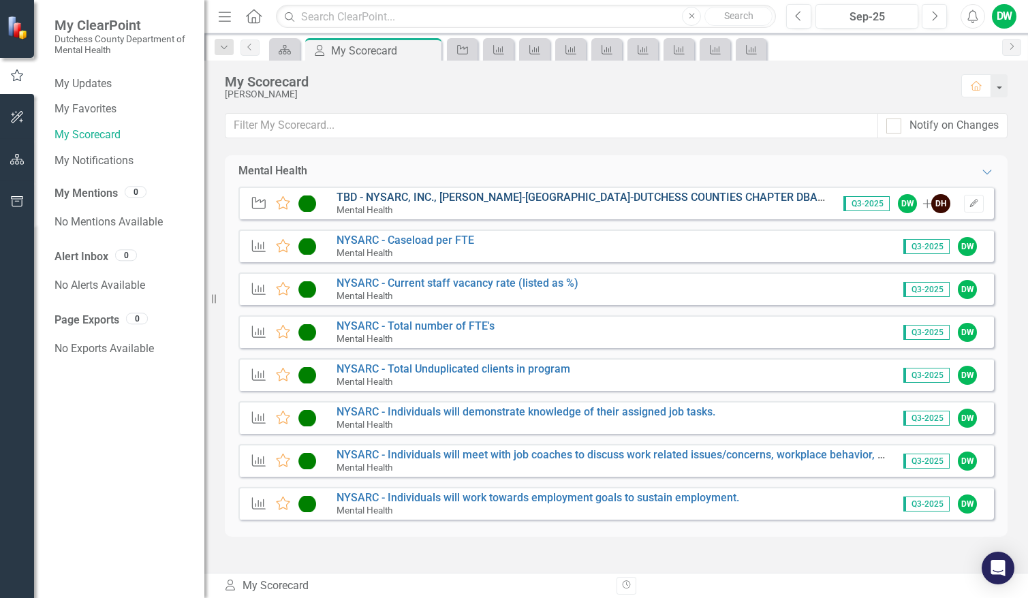
click at [625, 193] on link "TBD - NYSARC, INC., [PERSON_NAME]-[GEOGRAPHIC_DATA]-DUTCHESS COUNTIES CHAPTER D…" at bounding box center [770, 197] width 868 height 13
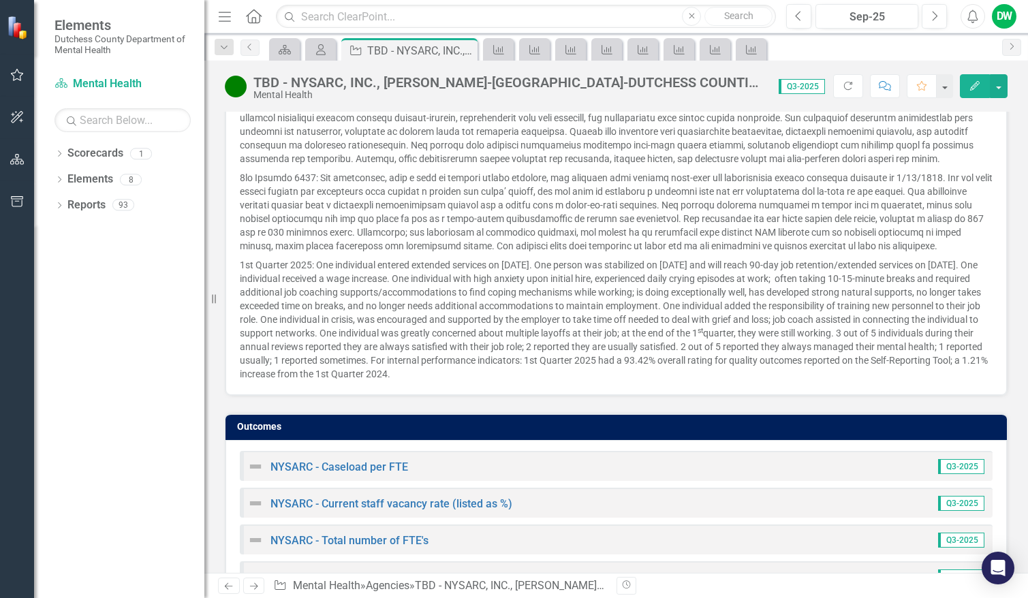
scroll to position [1341, 0]
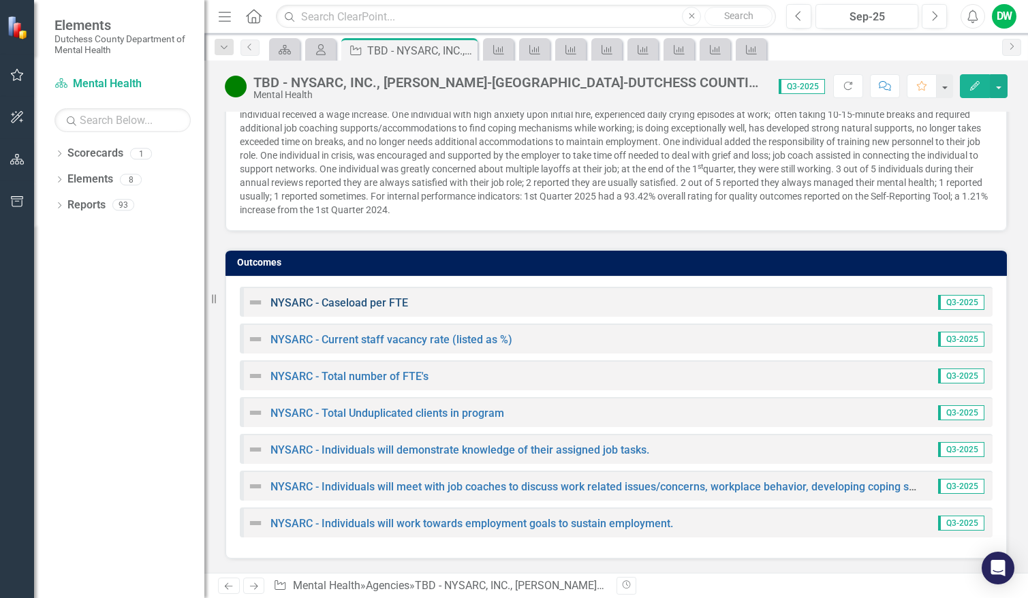
click at [384, 303] on link "NYSARC - Caseload per FTE" at bounding box center [339, 302] width 138 height 13
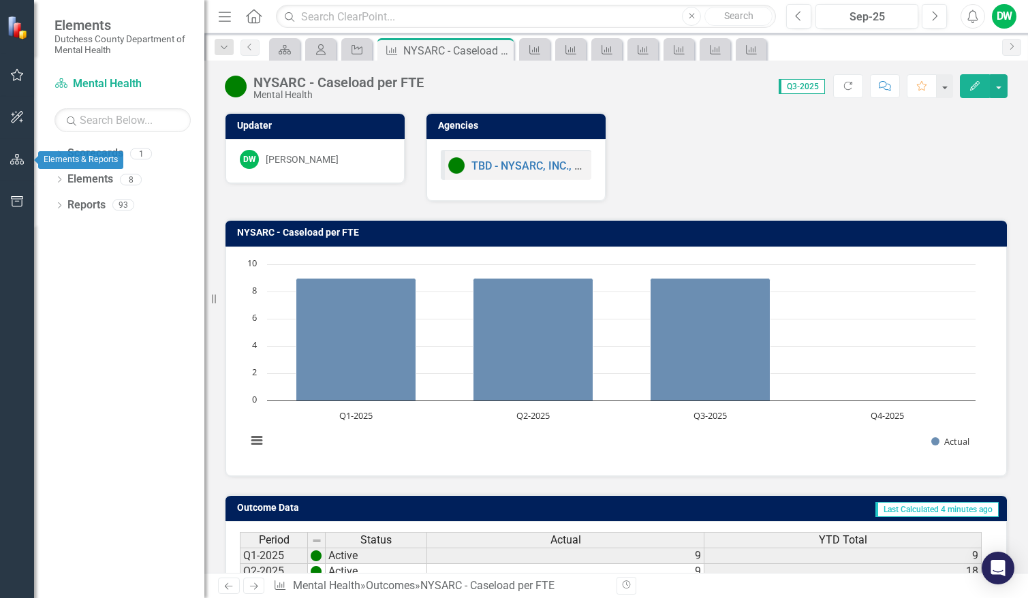
click at [12, 158] on icon "button" at bounding box center [17, 159] width 14 height 11
click at [16, 200] on icon "button" at bounding box center [17, 201] width 14 height 11
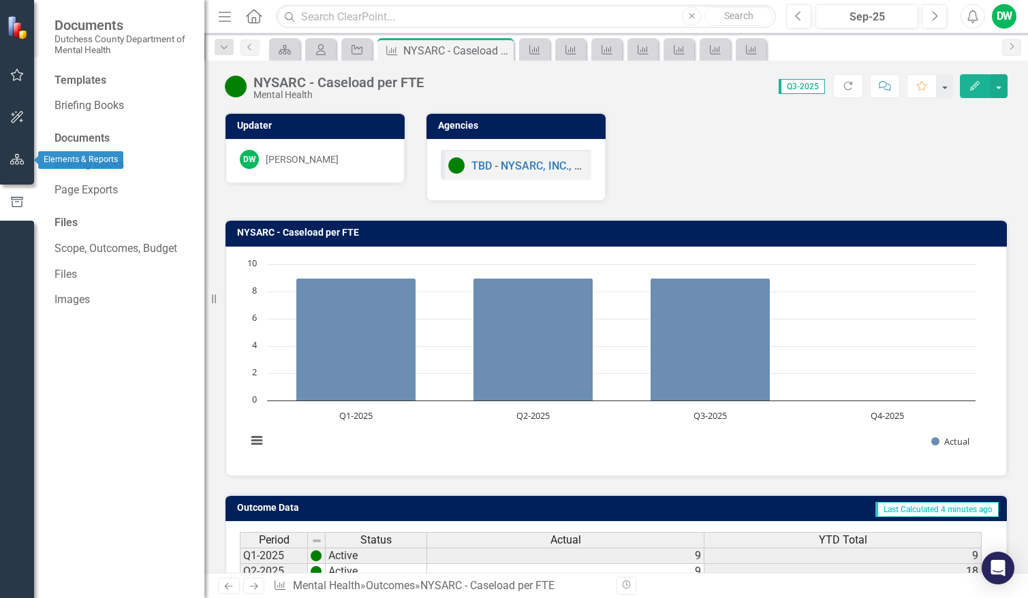
click at [23, 157] on icon "button" at bounding box center [17, 159] width 14 height 11
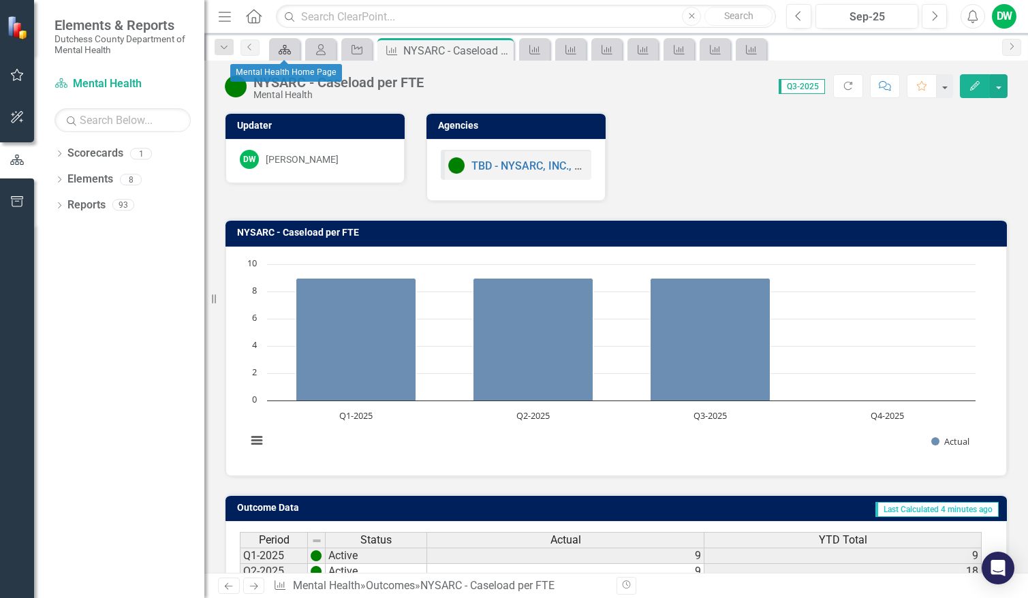
click at [287, 46] on icon "Scorecard" at bounding box center [285, 49] width 14 height 11
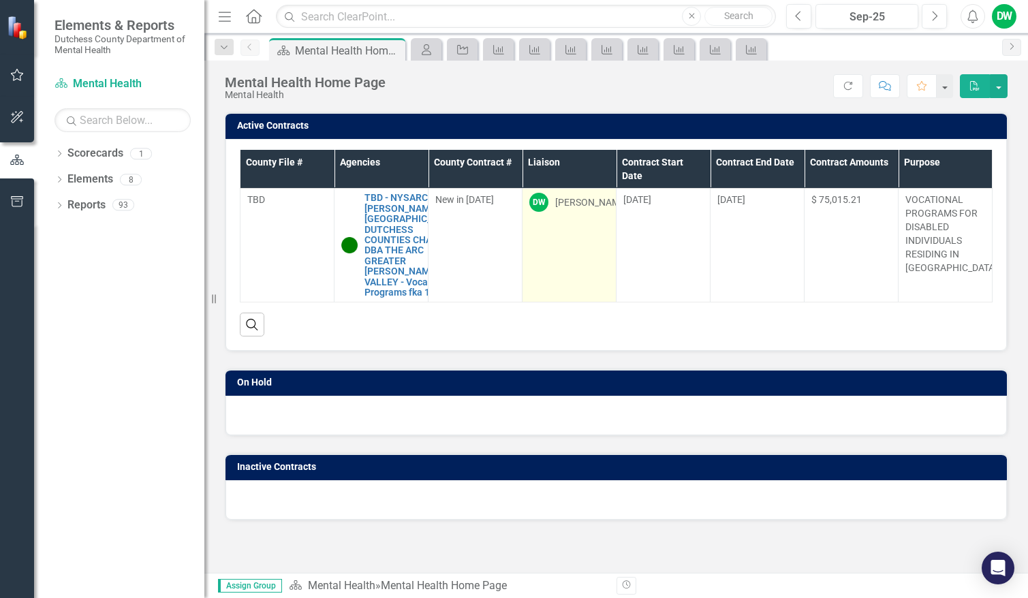
scroll to position [11, 0]
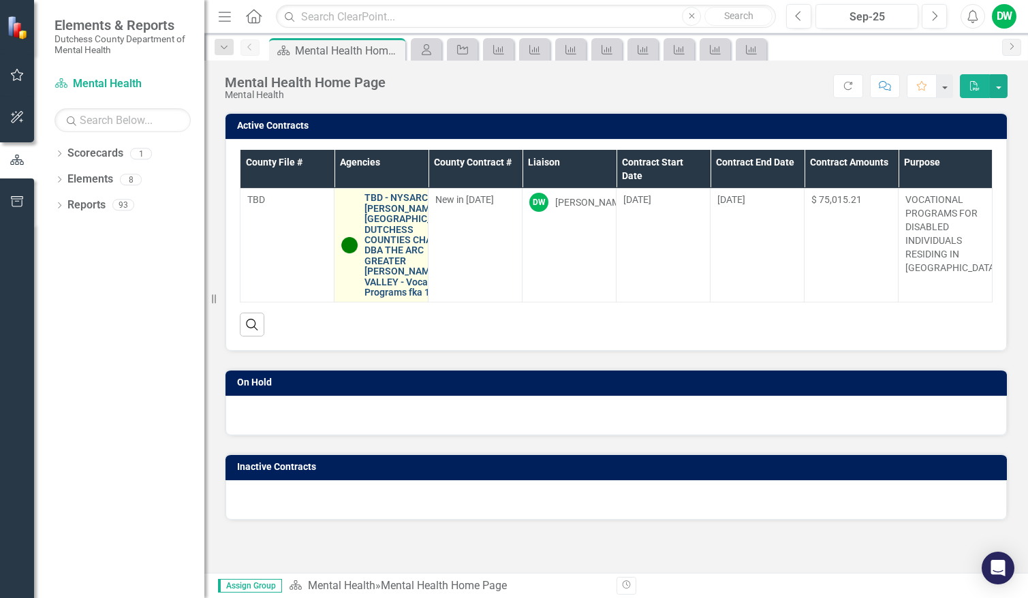
click at [389, 225] on link "TBD - NYSARC, INC., [PERSON_NAME]-[GEOGRAPHIC_DATA]-DUTCHESS COUNTIES CHAPTER D…" at bounding box center [412, 245] width 96 height 105
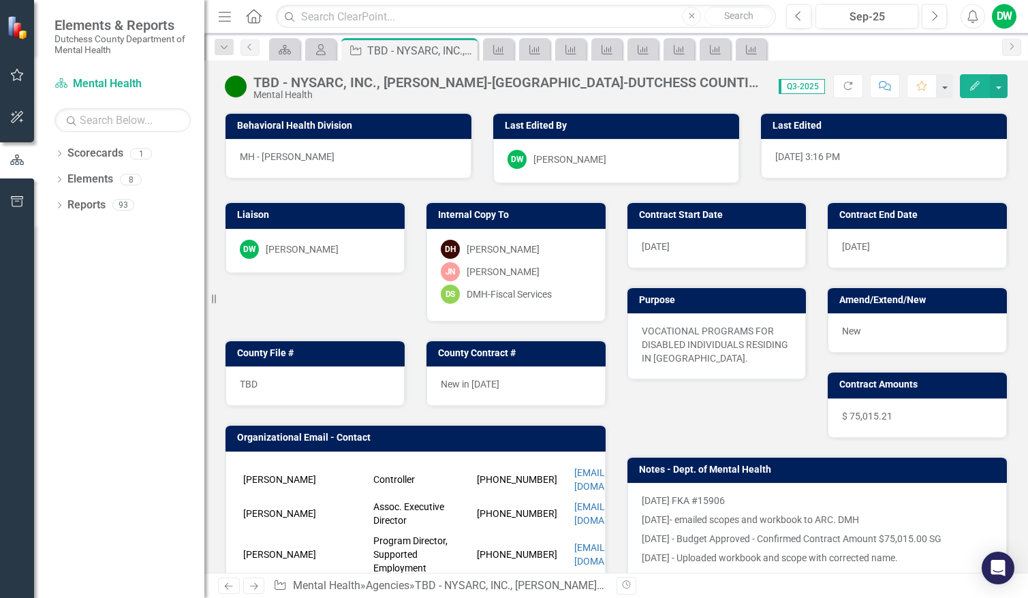
click at [1000, 21] on div "DW" at bounding box center [1004, 16] width 25 height 25
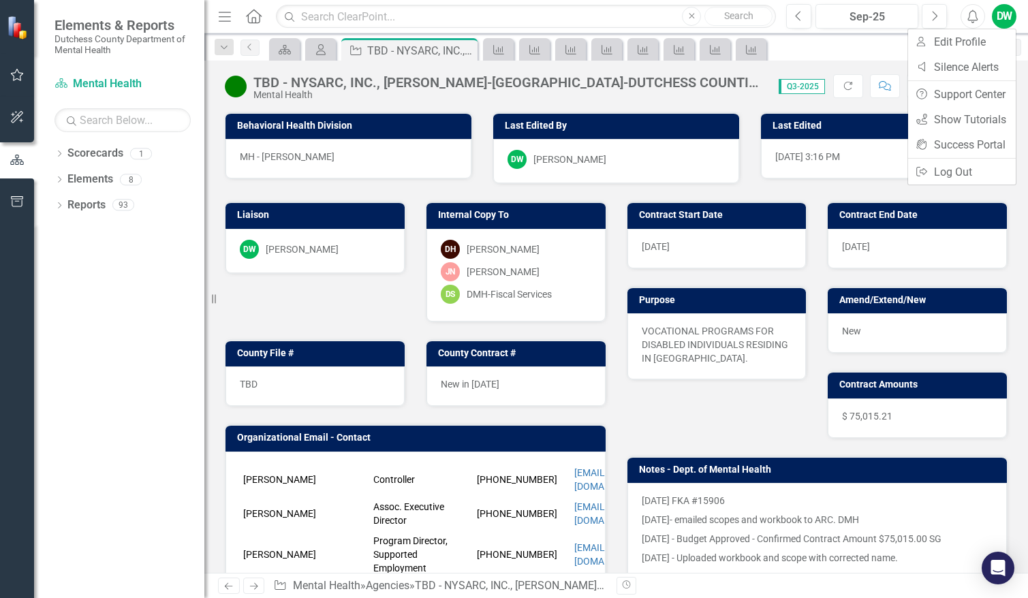
click at [841, 190] on div "Contract End Date [DATE]" at bounding box center [917, 226] width 201 height 84
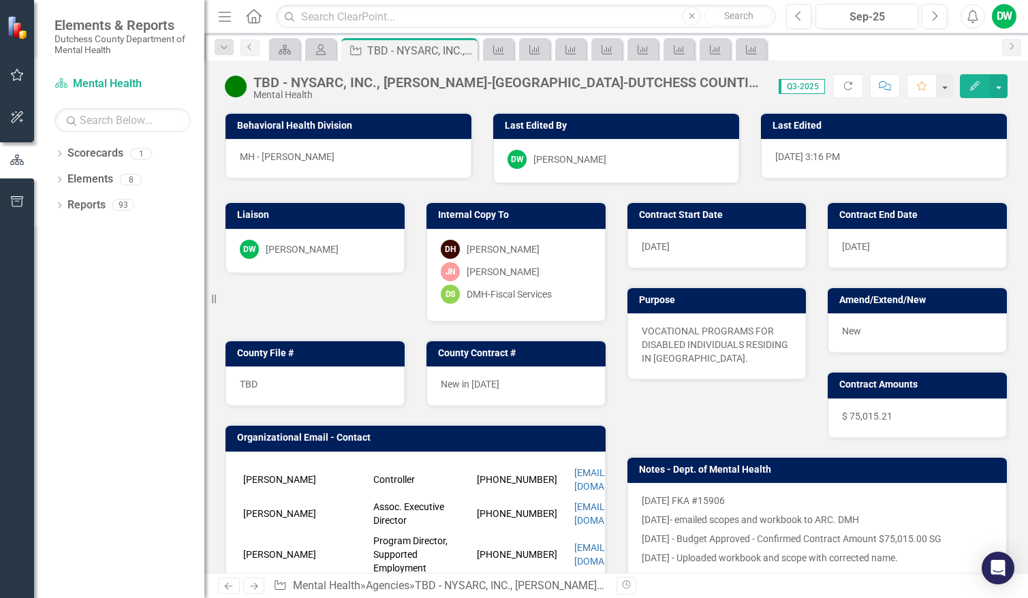
click at [1002, 15] on div "DW" at bounding box center [1004, 16] width 25 height 25
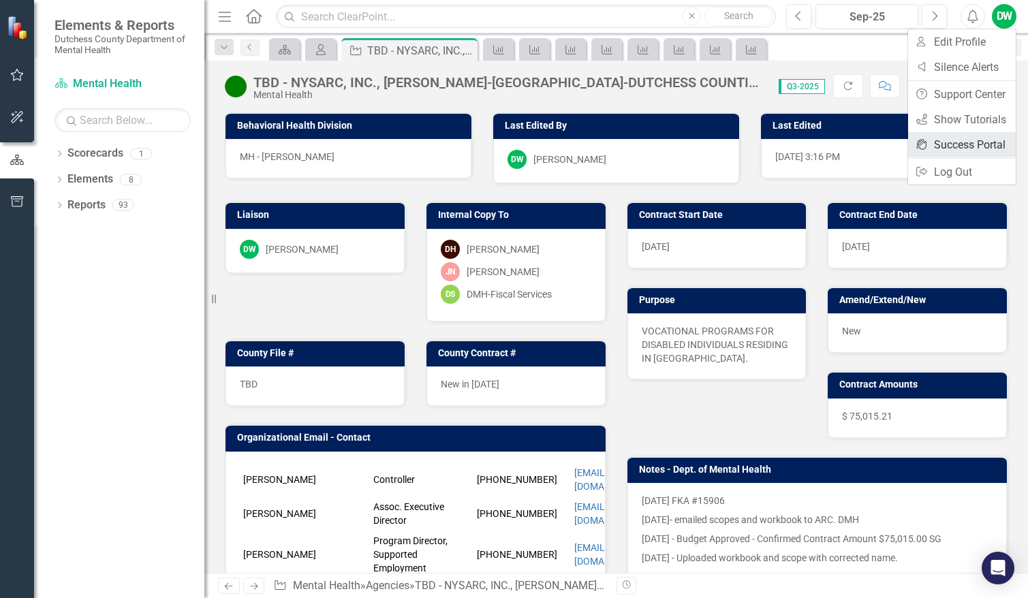
click at [972, 142] on link "icon.portal Success Portal" at bounding box center [962, 144] width 108 height 25
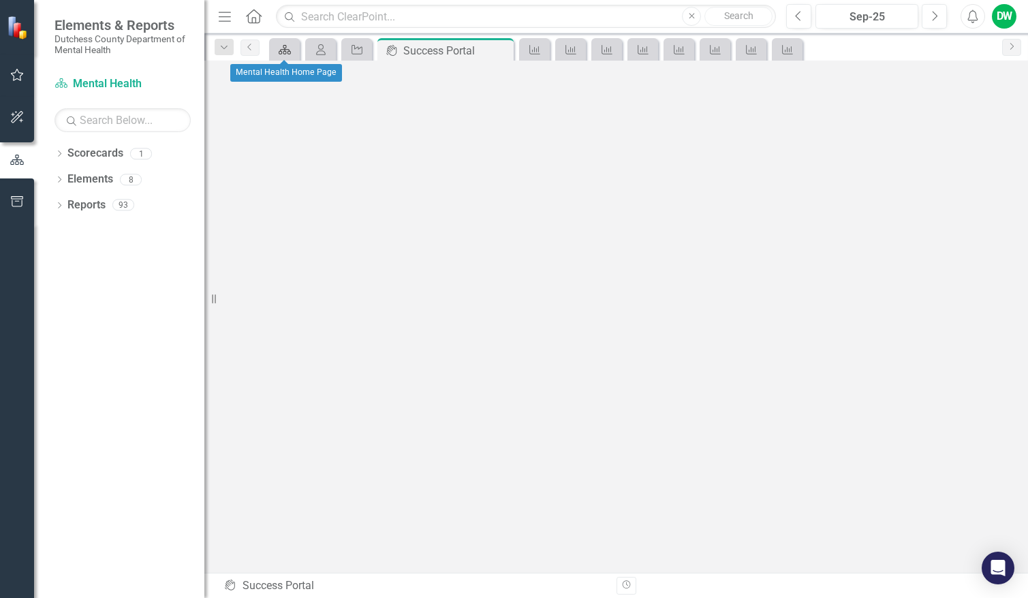
click at [290, 49] on icon "Scorecard" at bounding box center [285, 49] width 14 height 11
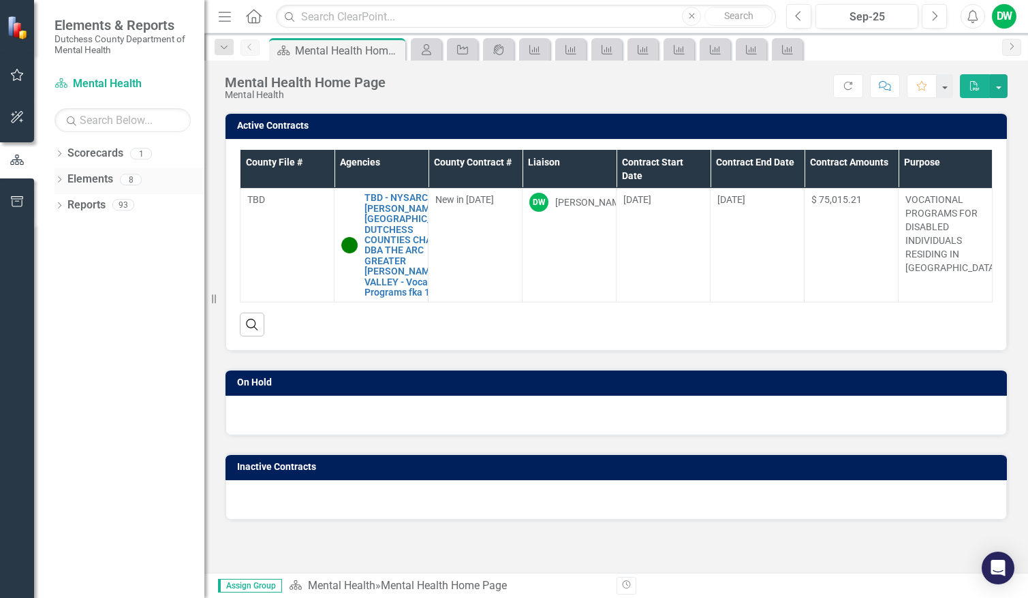
click at [100, 179] on link "Elements" at bounding box center [90, 180] width 46 height 16
click at [139, 154] on div "1" at bounding box center [141, 154] width 22 height 12
click at [127, 177] on div "8" at bounding box center [131, 180] width 22 height 12
click at [126, 200] on div "93" at bounding box center [123, 206] width 22 height 12
click at [997, 18] on div "DW" at bounding box center [1004, 16] width 25 height 25
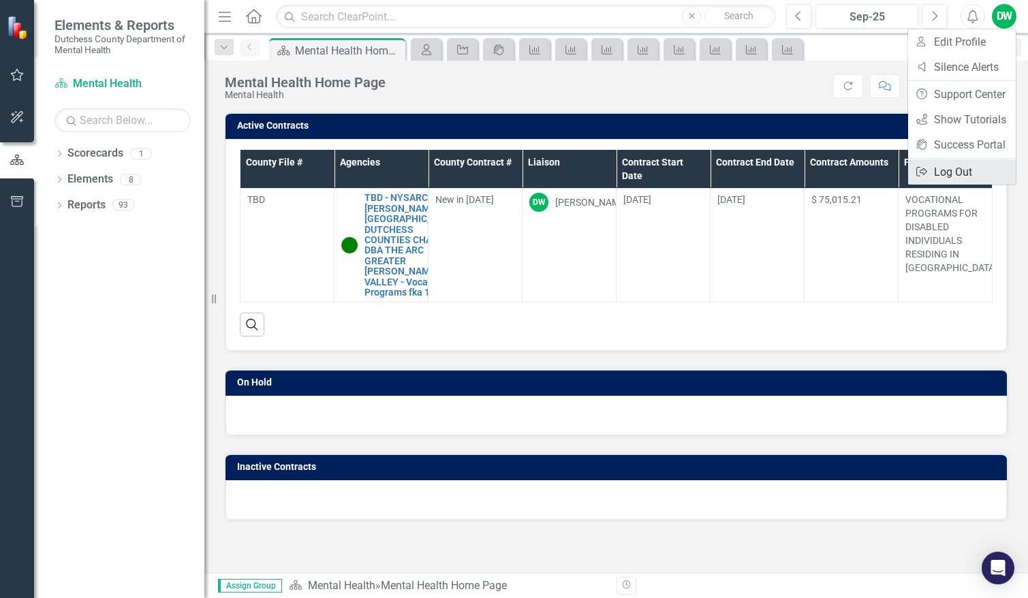
click at [941, 170] on link "Logout Log Out" at bounding box center [962, 171] width 108 height 25
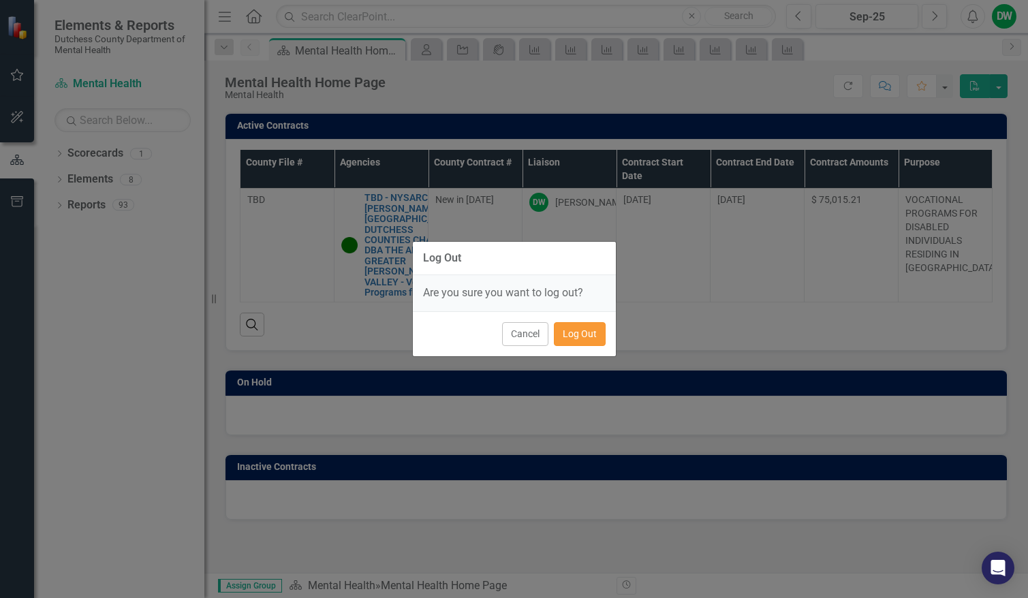
click at [582, 332] on button "Log Out" at bounding box center [580, 334] width 52 height 24
